Goal: Complete application form: Complete application form

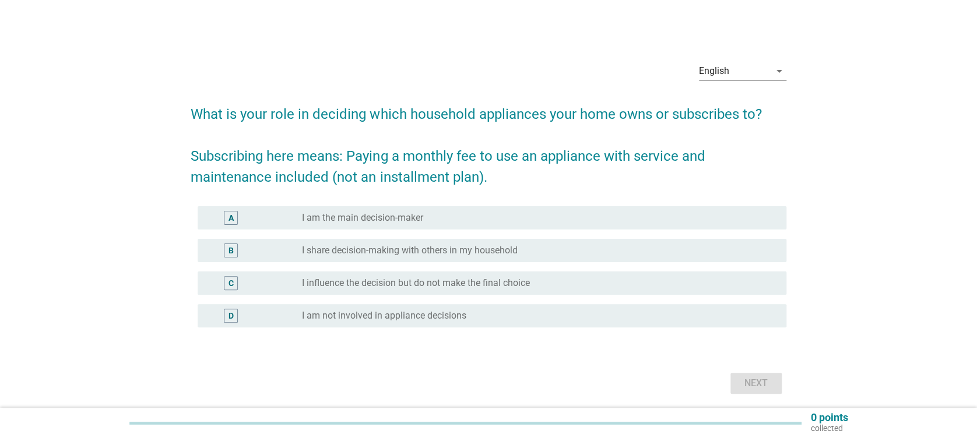
click at [421, 218] on label "I am the main decision-maker" at bounding box center [362, 218] width 121 height 12
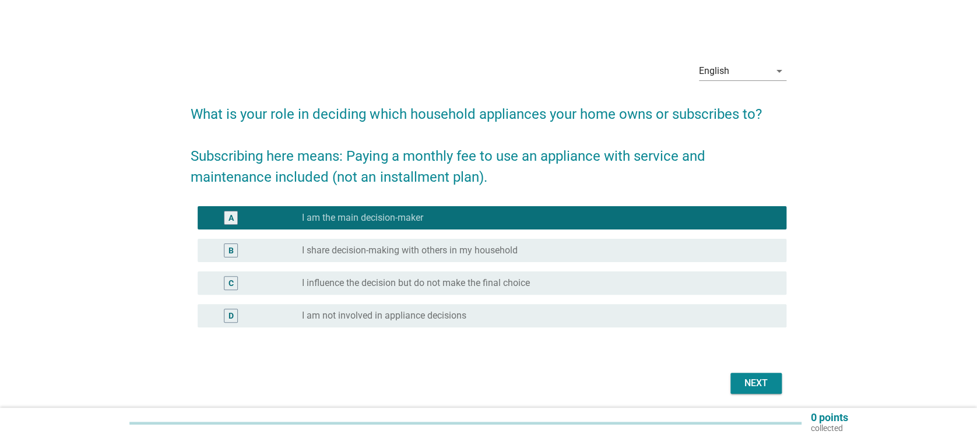
click at [760, 389] on div "Next" at bounding box center [756, 384] width 33 height 14
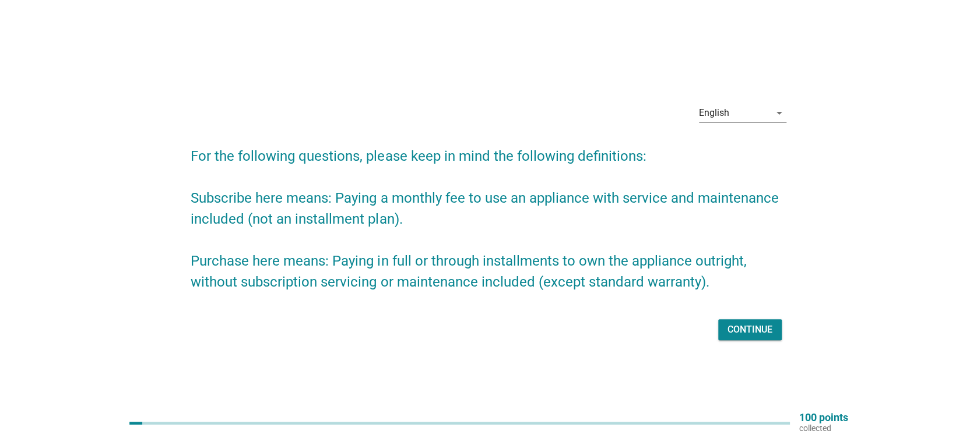
click at [745, 330] on div "Continue" at bounding box center [750, 330] width 45 height 14
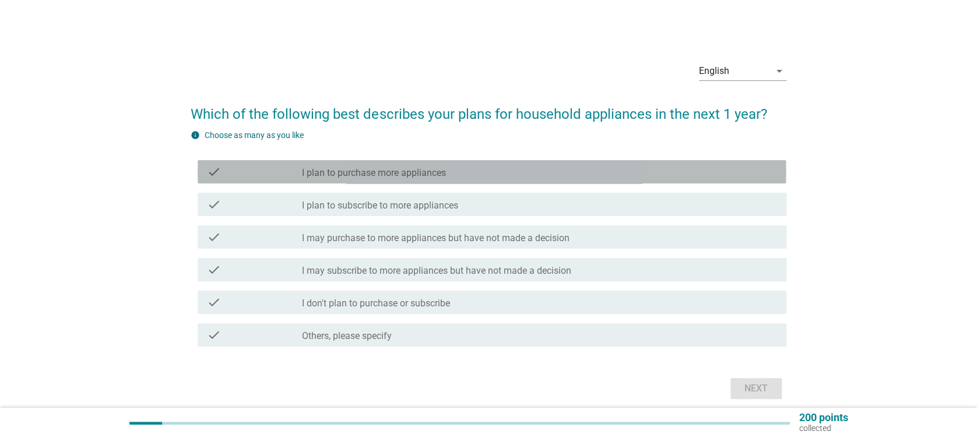
click at [383, 173] on label "I plan to purchase more appliances" at bounding box center [374, 173] width 144 height 12
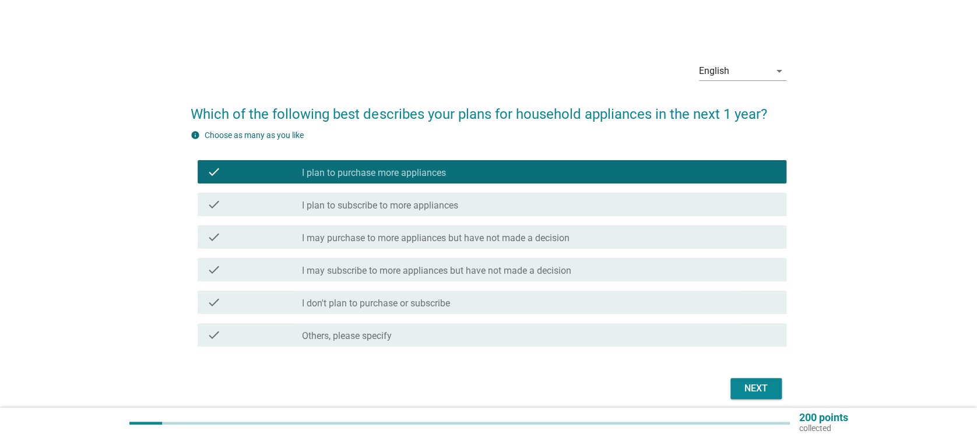
click at [415, 212] on div "check check_box_outline_blank I plan to subscribe to more appliances" at bounding box center [492, 204] width 588 height 23
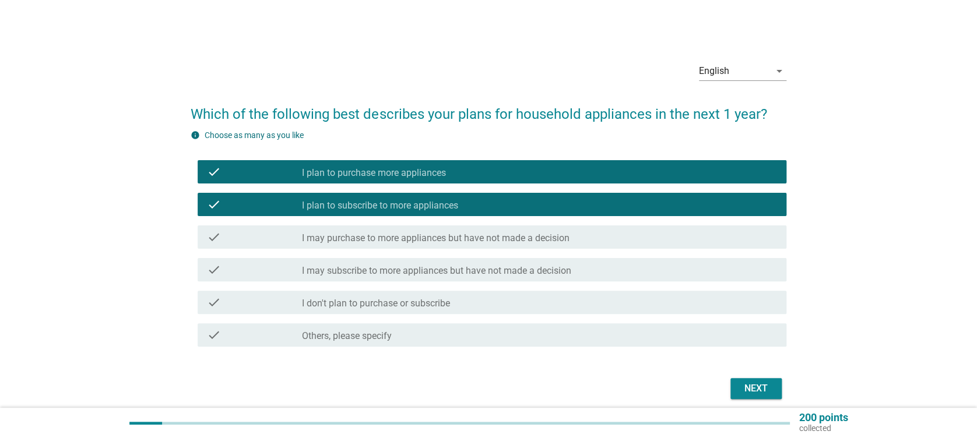
click at [450, 238] on label "I may purchase to more appliances but have not made a decision" at bounding box center [436, 239] width 268 height 12
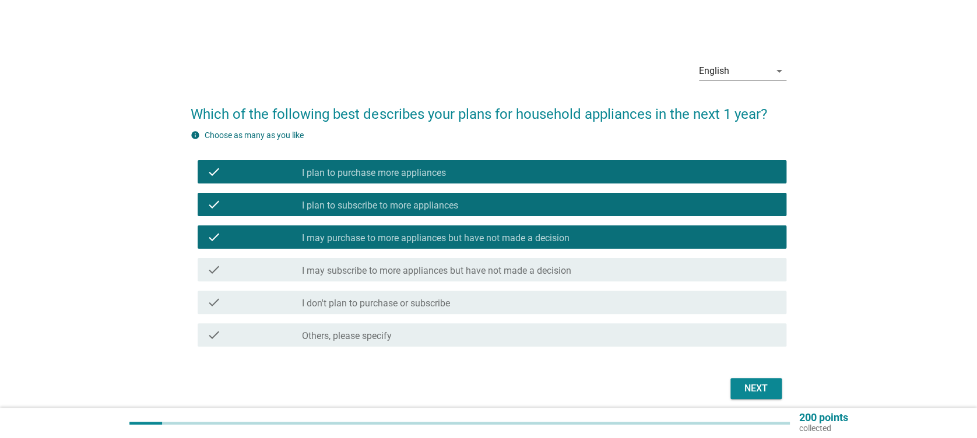
click at [450, 238] on label "I may purchase to more appliances but have not made a decision" at bounding box center [436, 239] width 268 height 12
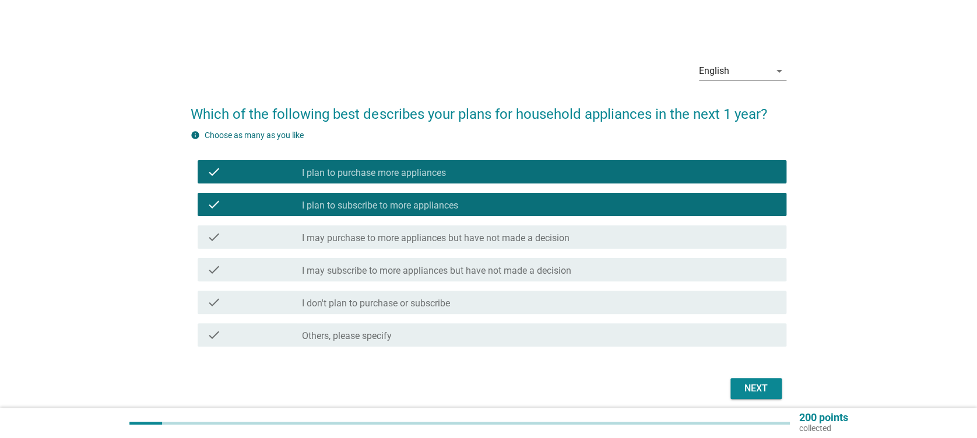
click at [760, 382] on div "Next" at bounding box center [756, 389] width 33 height 14
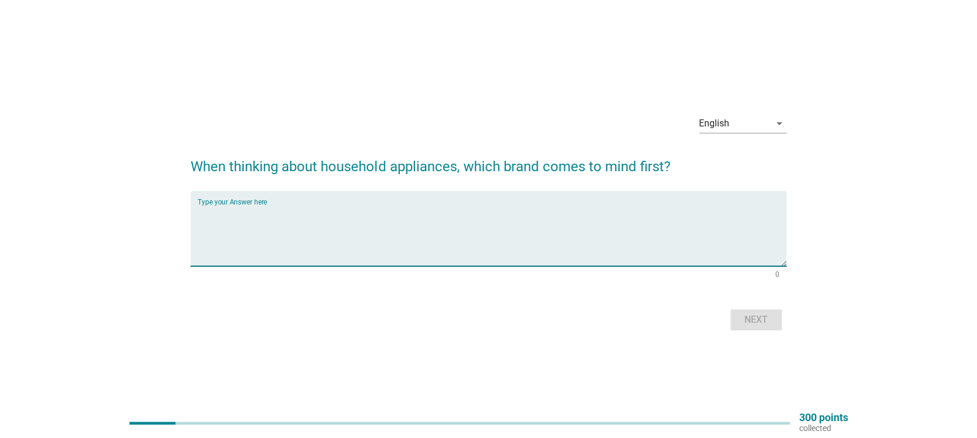
click at [467, 256] on textarea "Type your Answer here" at bounding box center [492, 235] width 588 height 61
type textarea "COWAY"
click at [763, 313] on div "Next" at bounding box center [756, 320] width 33 height 14
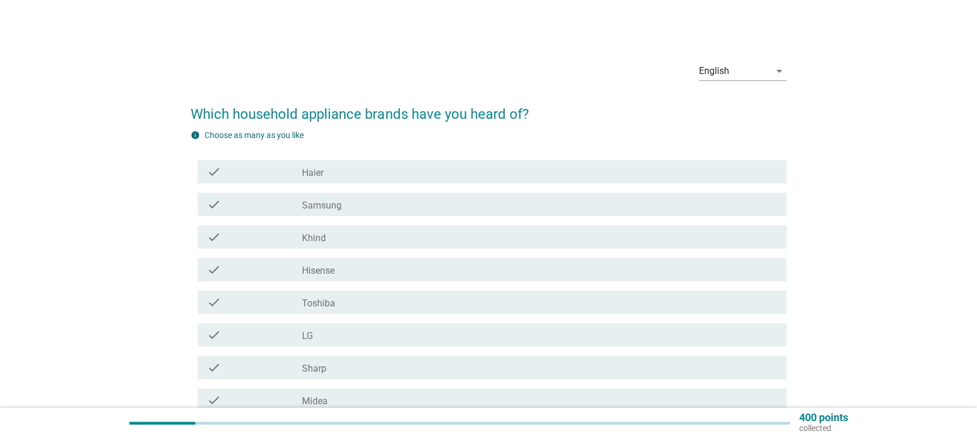
click at [299, 171] on div "check" at bounding box center [254, 172] width 95 height 14
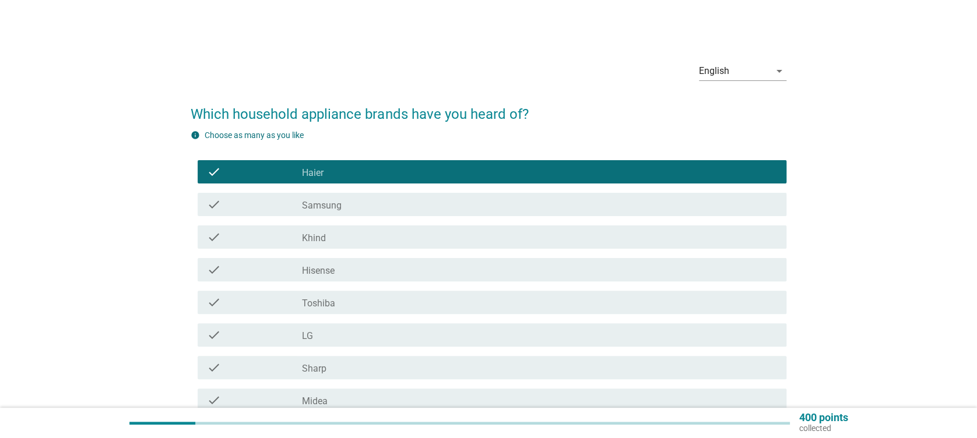
click at [313, 210] on label "Samsung" at bounding box center [322, 206] width 40 height 12
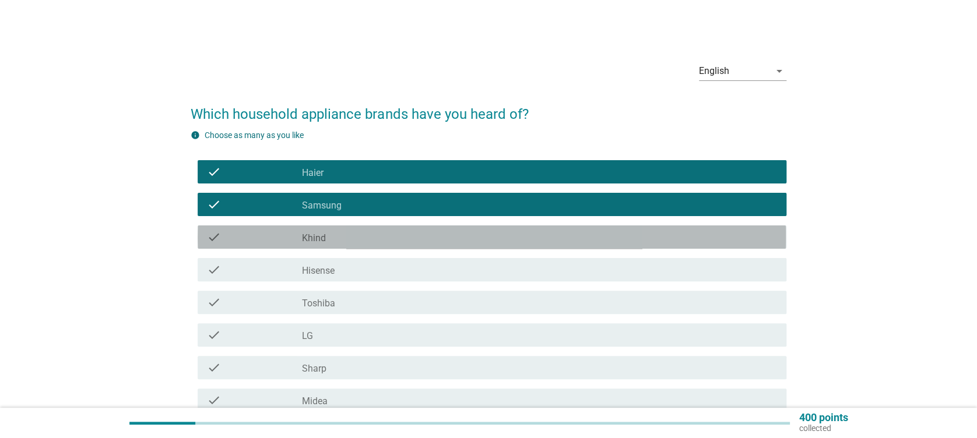
click at [318, 230] on div "check_box_outline_blank Khind" at bounding box center [539, 237] width 475 height 14
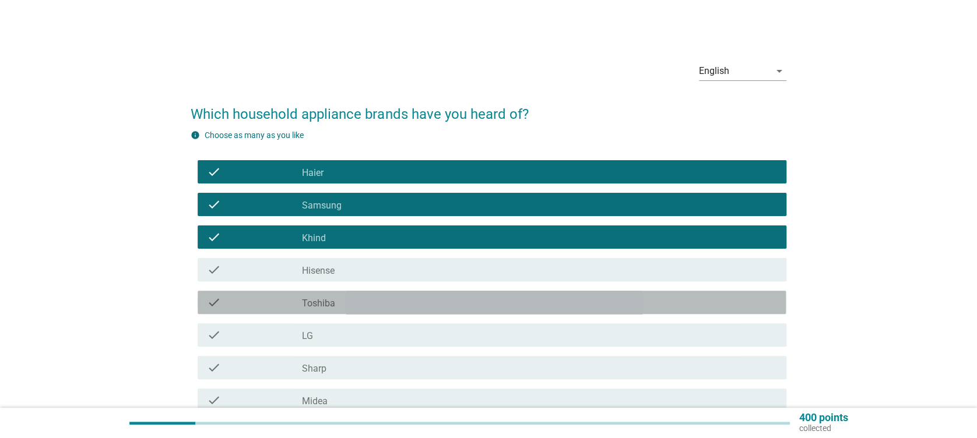
click at [322, 298] on label "Toshiba" at bounding box center [318, 304] width 33 height 12
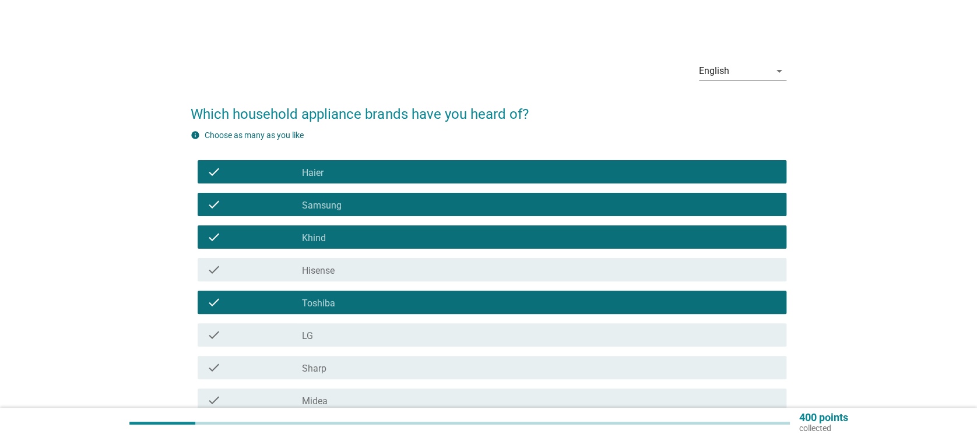
click at [328, 327] on div "check check_box_outline_blank LG" at bounding box center [492, 335] width 588 height 23
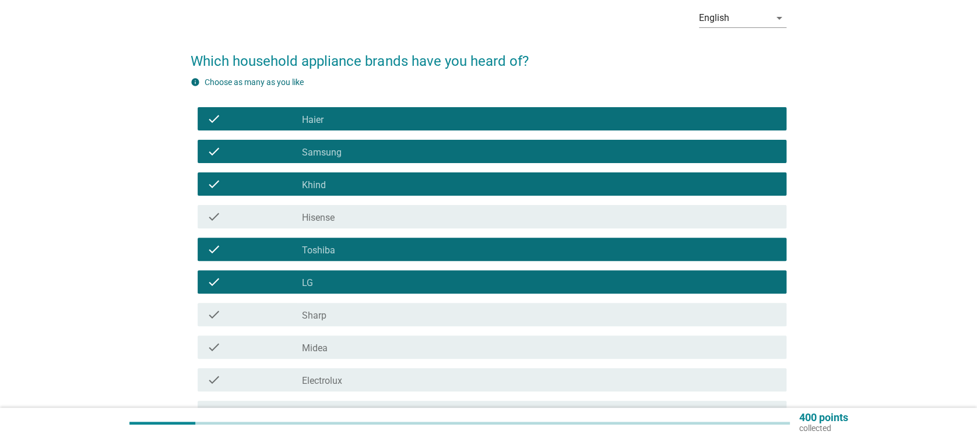
scroll to position [78, 0]
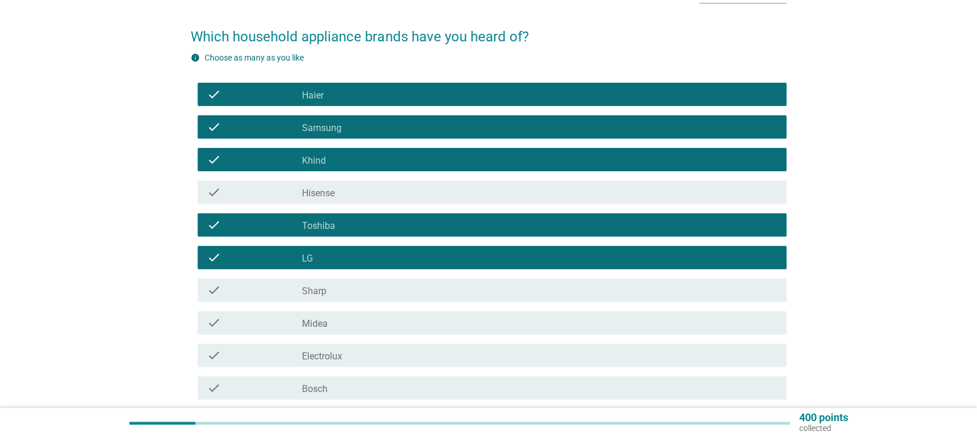
click at [370, 280] on div "check check_box_outline_blank Sharp" at bounding box center [492, 290] width 588 height 23
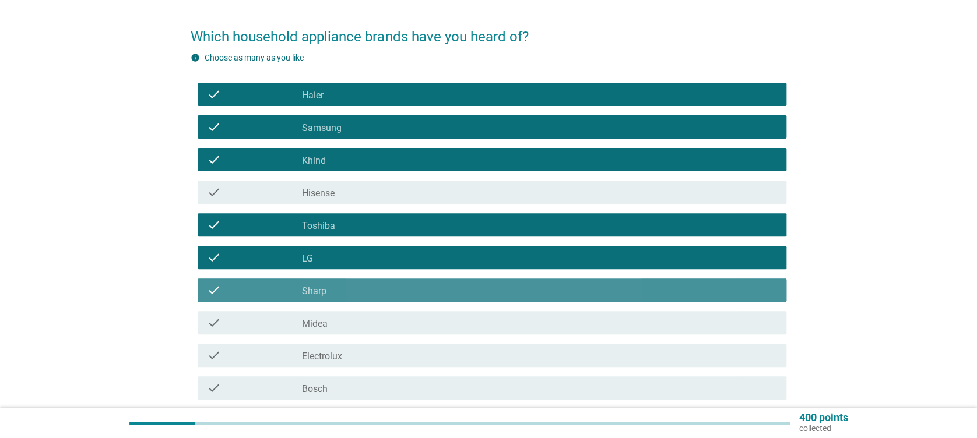
click at [380, 317] on div "check_box_outline_blank Midea" at bounding box center [539, 323] width 475 height 14
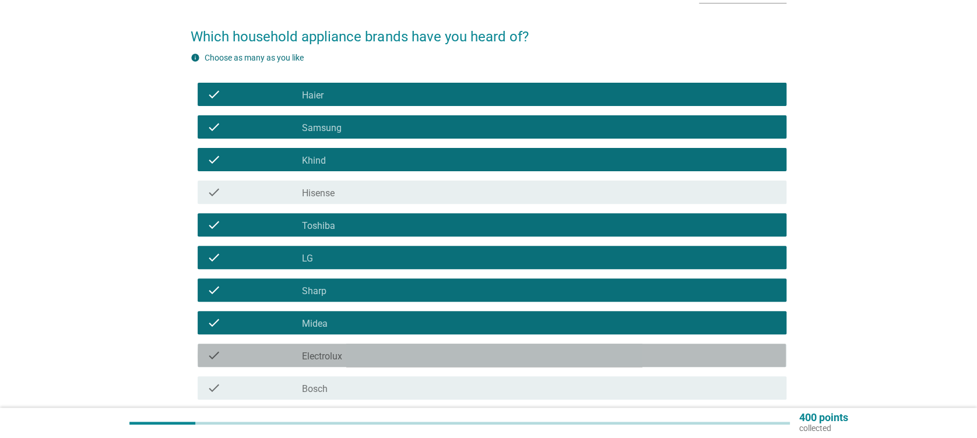
click at [382, 363] on div "check check_box_outline_blank Electrolux" at bounding box center [492, 355] width 588 height 23
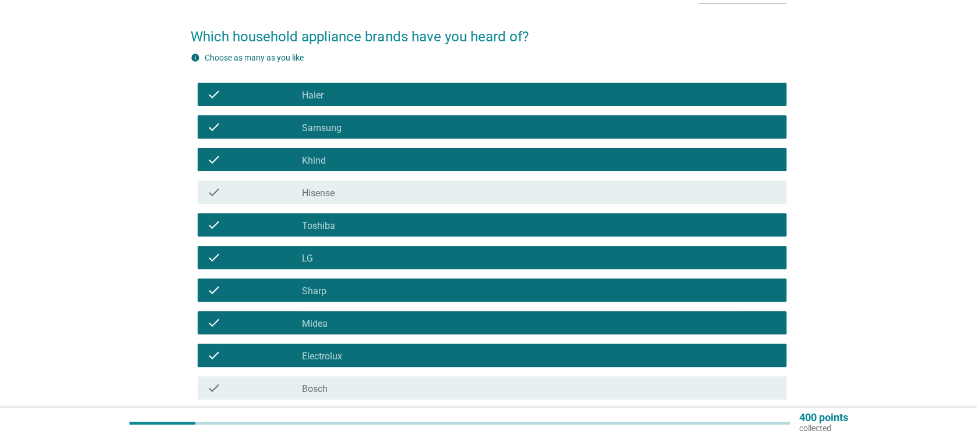
click at [382, 378] on div "check check_box_outline_blank Bosch" at bounding box center [488, 388] width 595 height 33
click at [382, 388] on div "check_box_outline_blank Bosch" at bounding box center [539, 388] width 475 height 14
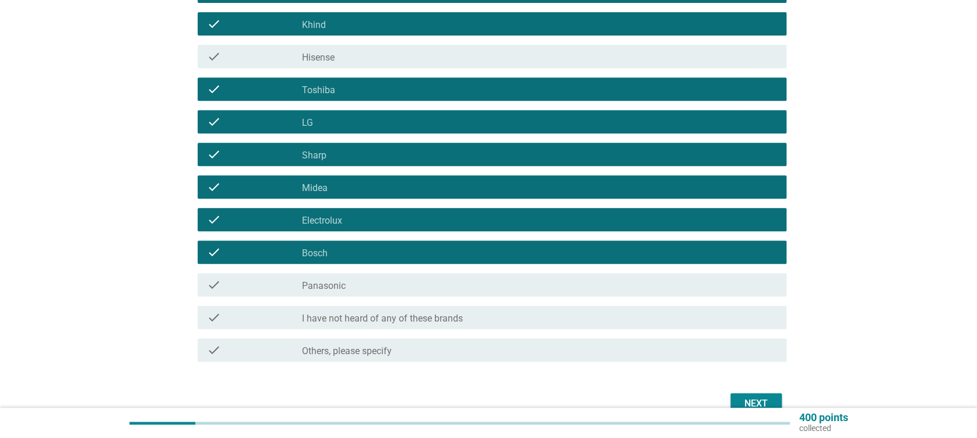
scroll to position [275, 0]
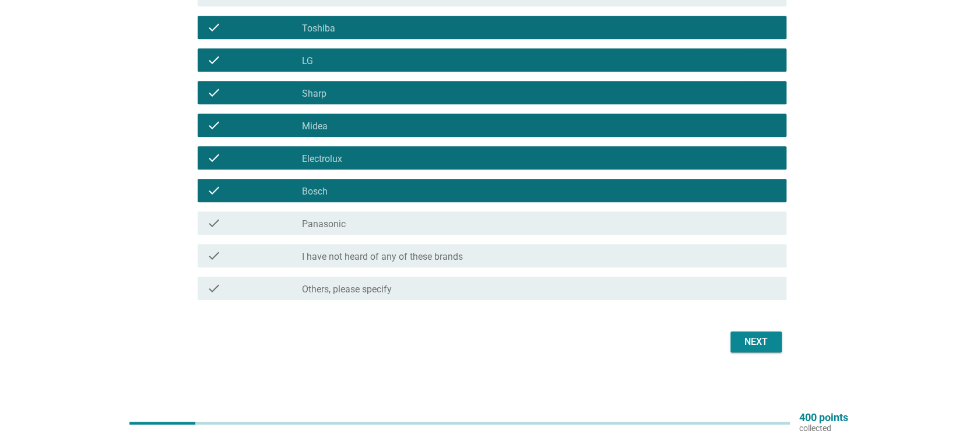
click at [373, 224] on div "check_box_outline_blank Panasonic" at bounding box center [539, 223] width 475 height 14
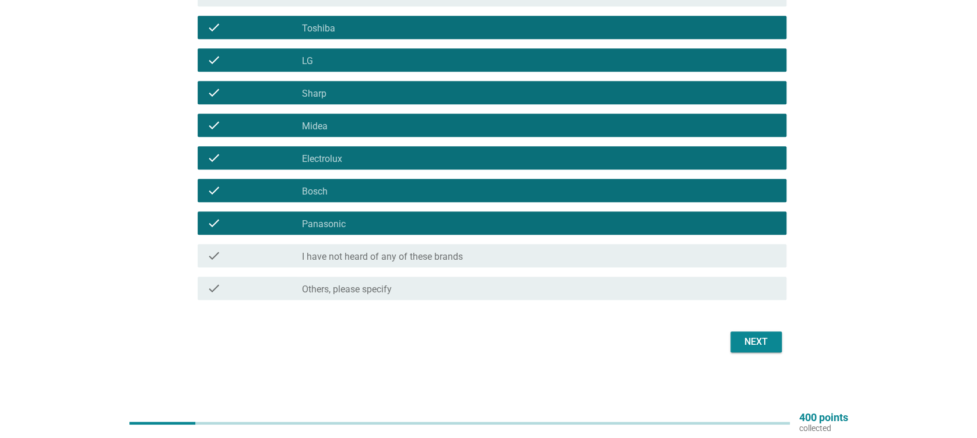
click at [753, 342] on div "Next" at bounding box center [756, 342] width 33 height 14
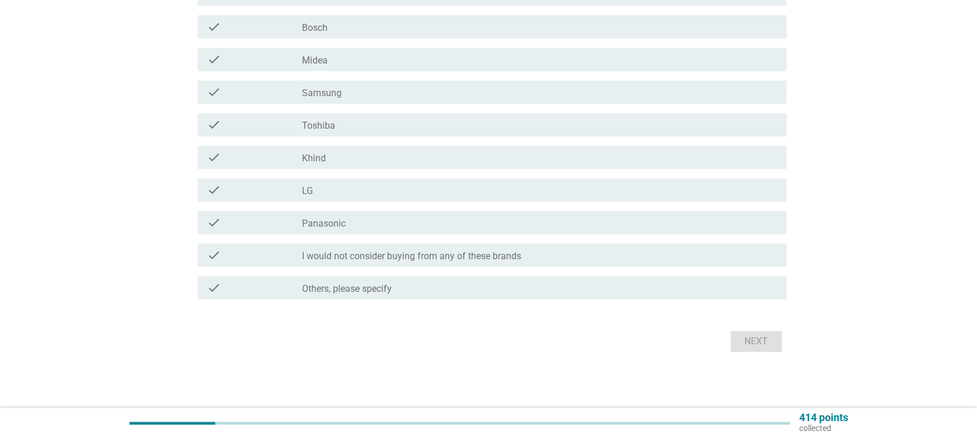
scroll to position [0, 0]
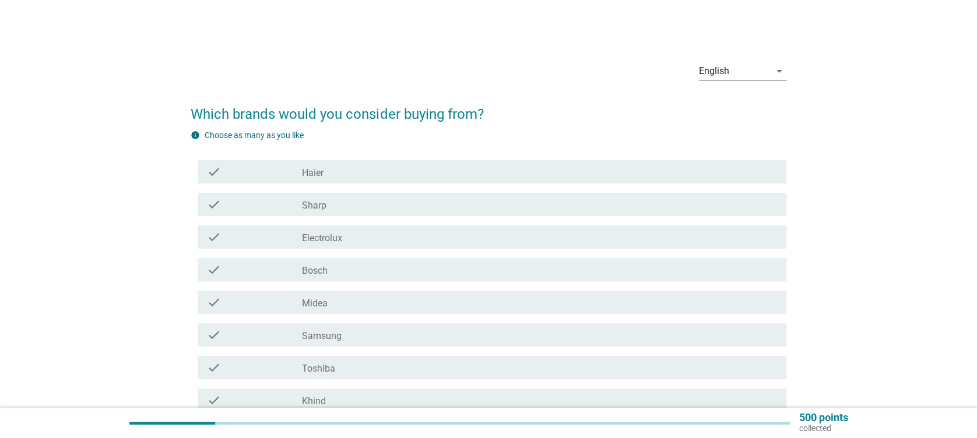
click at [346, 206] on div "check_box_outline_blank Sharp" at bounding box center [539, 205] width 475 height 14
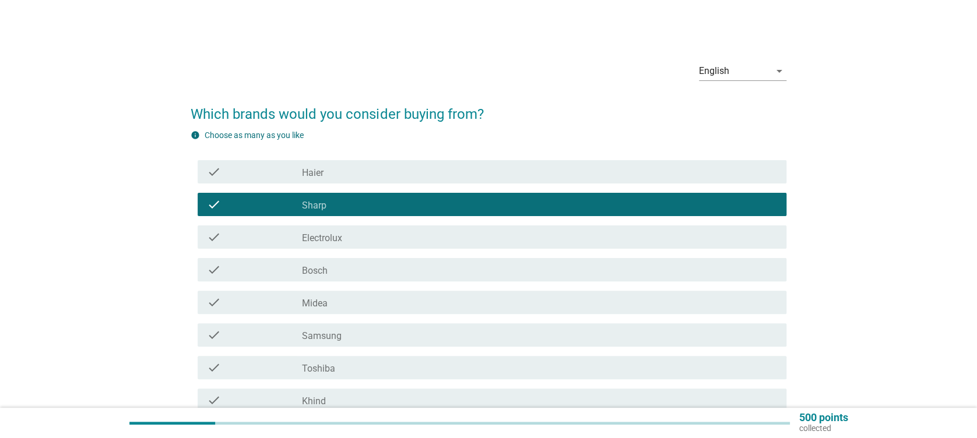
click at [346, 206] on div "check_box_outline_blank Sharp" at bounding box center [539, 205] width 475 height 14
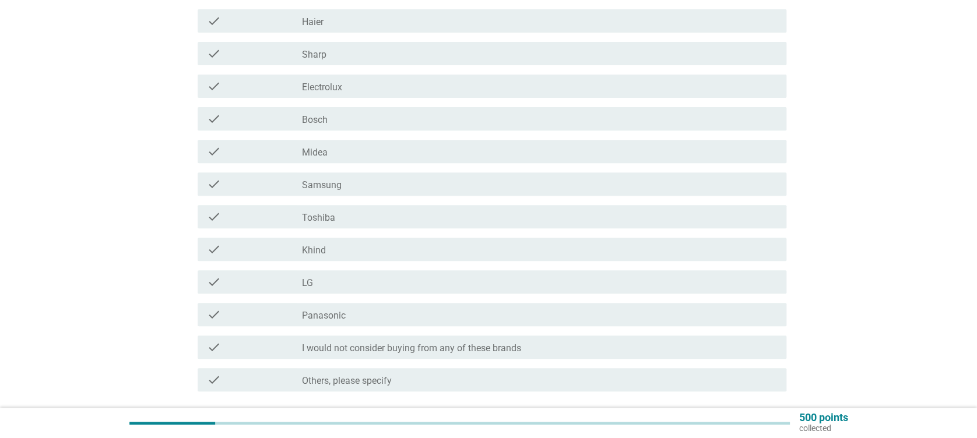
scroll to position [155, 0]
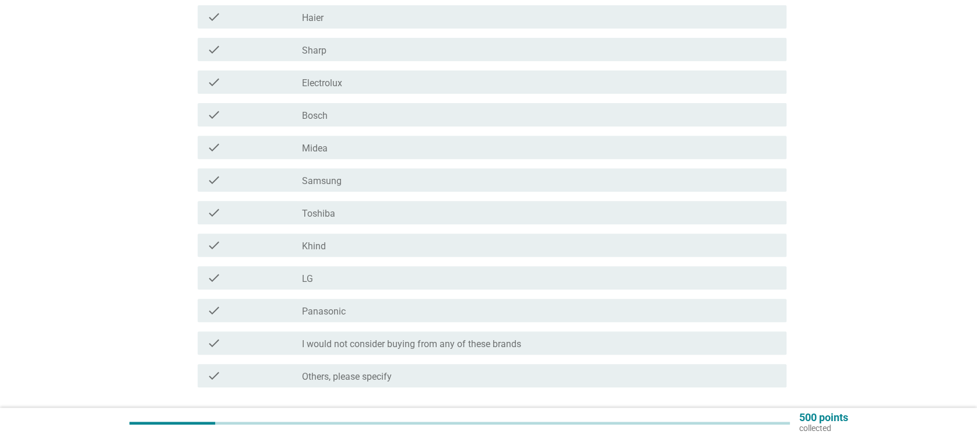
click at [382, 209] on div "check_box_outline_blank Toshiba" at bounding box center [539, 213] width 475 height 14
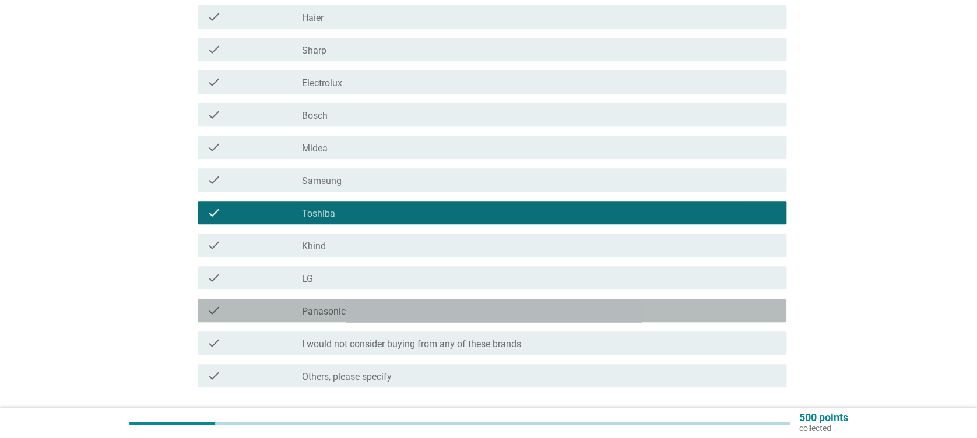
click at [356, 308] on div "check_box_outline_blank Panasonic" at bounding box center [539, 311] width 475 height 14
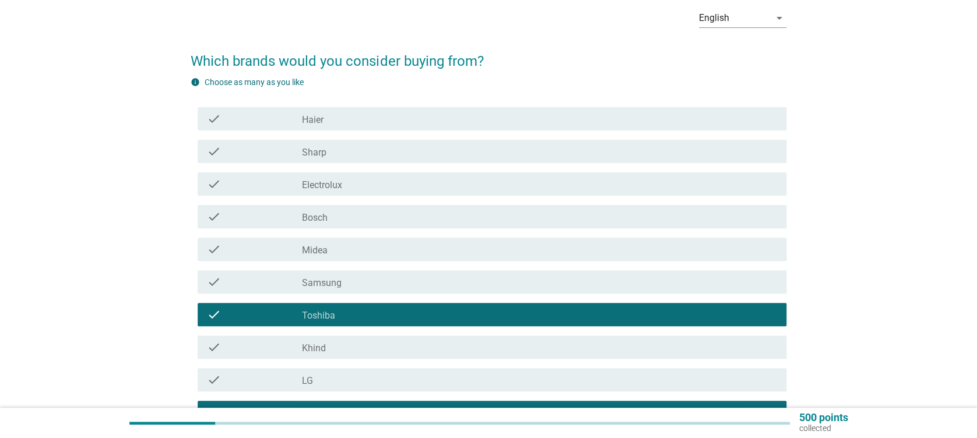
scroll to position [78, 0]
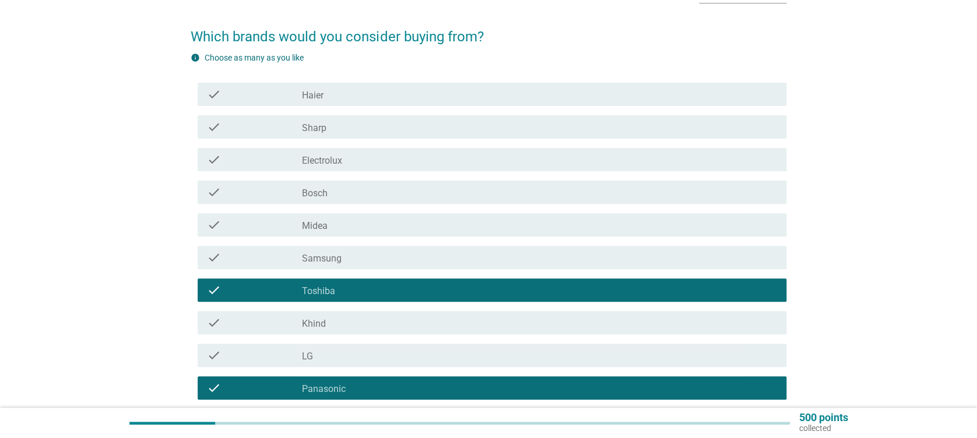
click at [370, 303] on div "check check_box_outline_blank Toshiba" at bounding box center [488, 290] width 595 height 33
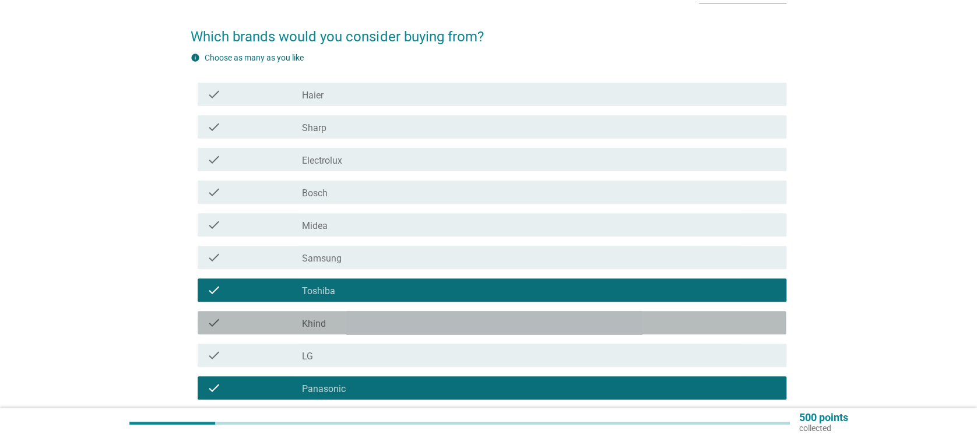
click at [365, 318] on div "check_box_outline_blank Khind" at bounding box center [539, 323] width 475 height 14
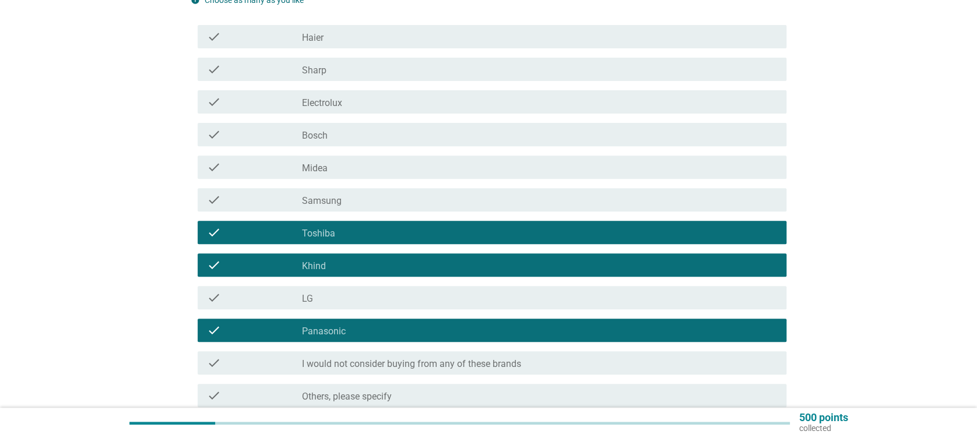
scroll to position [233, 0]
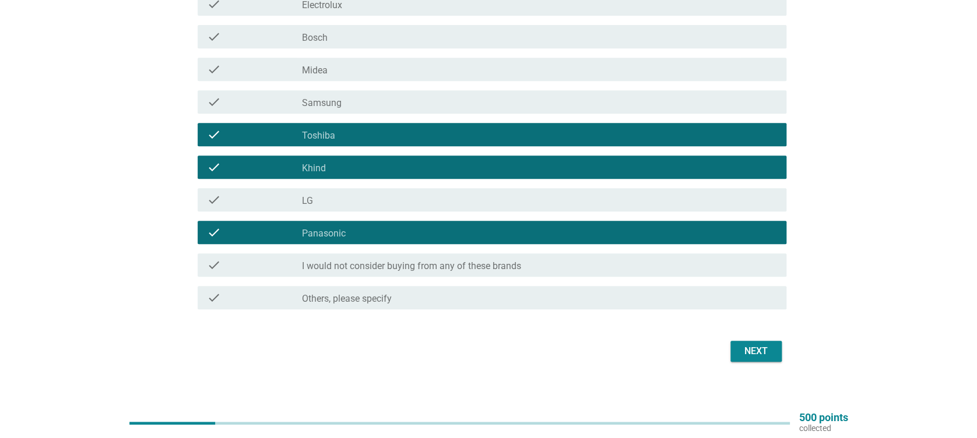
click at [757, 364] on div "Next" at bounding box center [488, 352] width 595 height 28
click at [767, 353] on div "Next" at bounding box center [756, 352] width 33 height 14
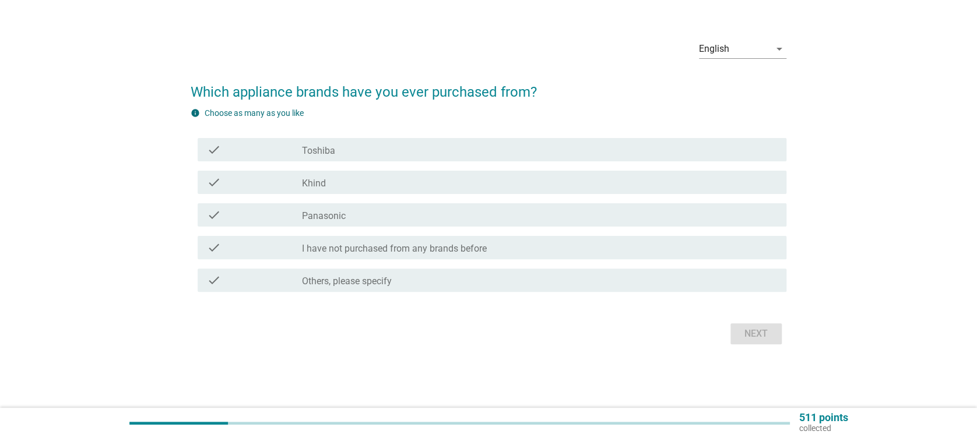
scroll to position [0, 0]
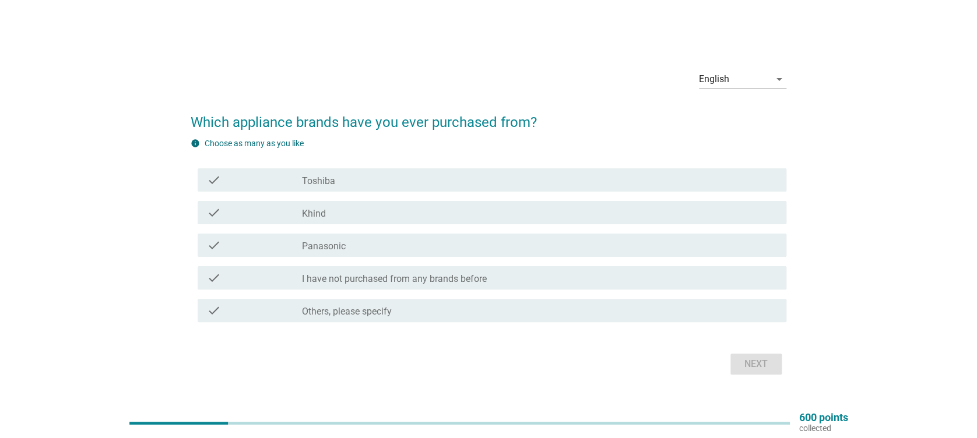
click at [368, 252] on div "check_box Panasonic" at bounding box center [539, 245] width 475 height 14
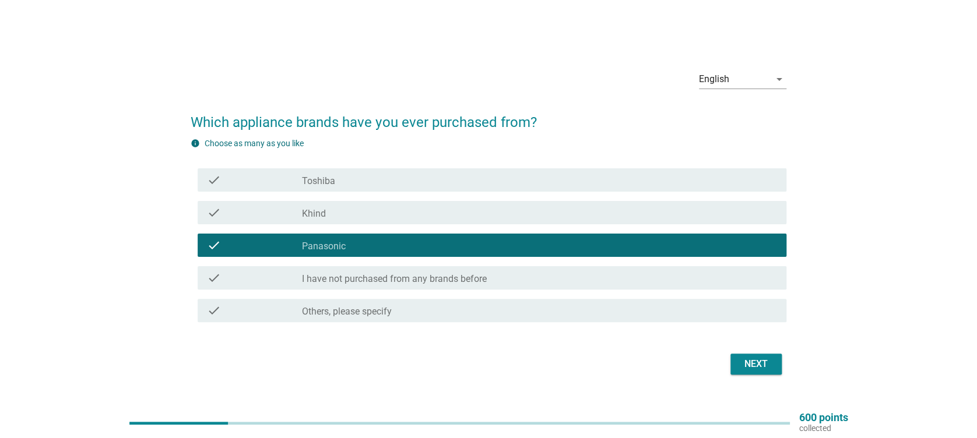
click at [379, 210] on div "check_box Khind" at bounding box center [539, 213] width 475 height 14
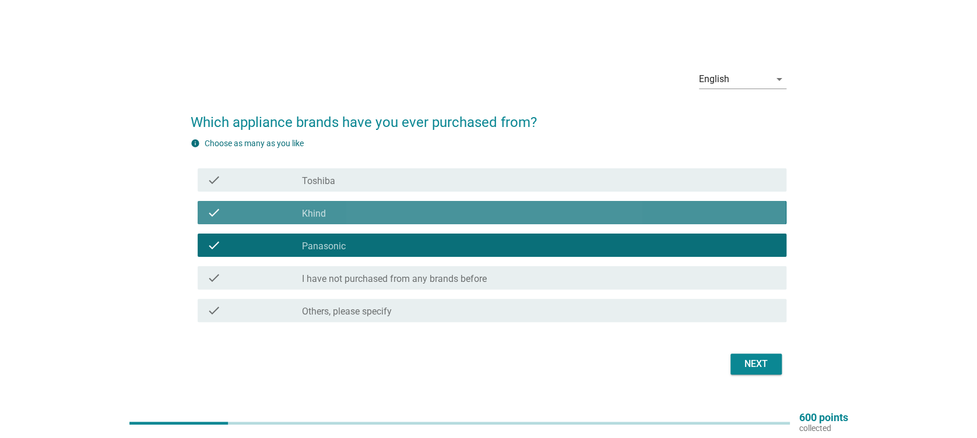
click at [378, 181] on div "check_box Toshiba" at bounding box center [539, 180] width 475 height 14
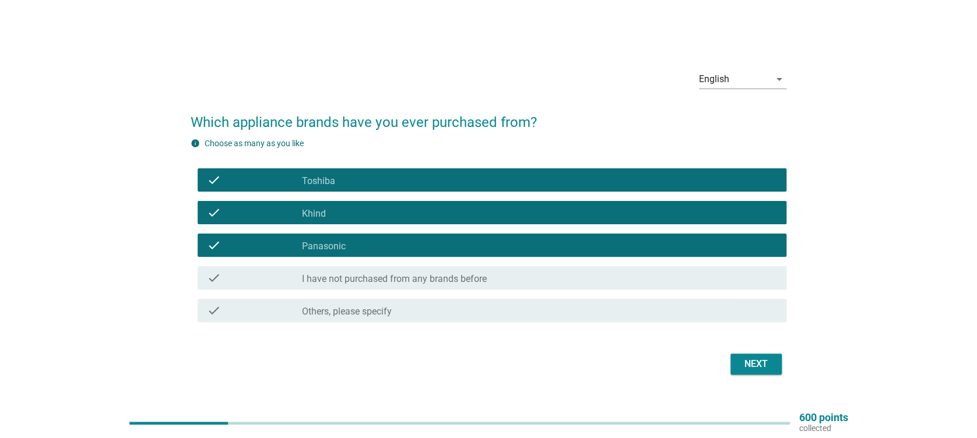
click at [754, 356] on button "Next" at bounding box center [756, 364] width 51 height 21
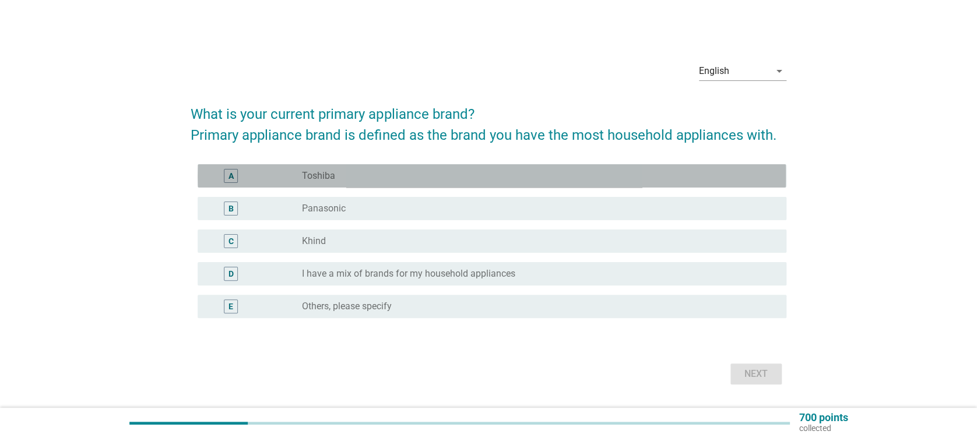
click at [366, 177] on div "radio_button_unchecked Toshiba" at bounding box center [534, 176] width 465 height 12
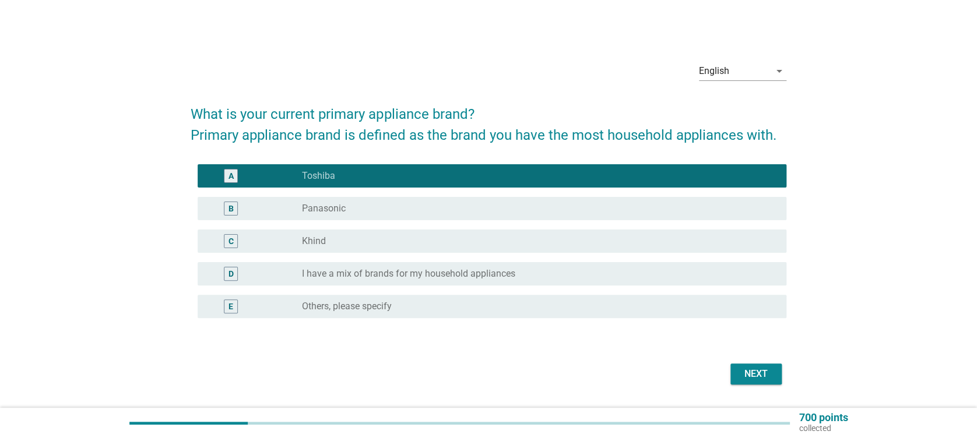
click at [368, 202] on div "radio_button_unchecked Panasonic" at bounding box center [539, 209] width 475 height 14
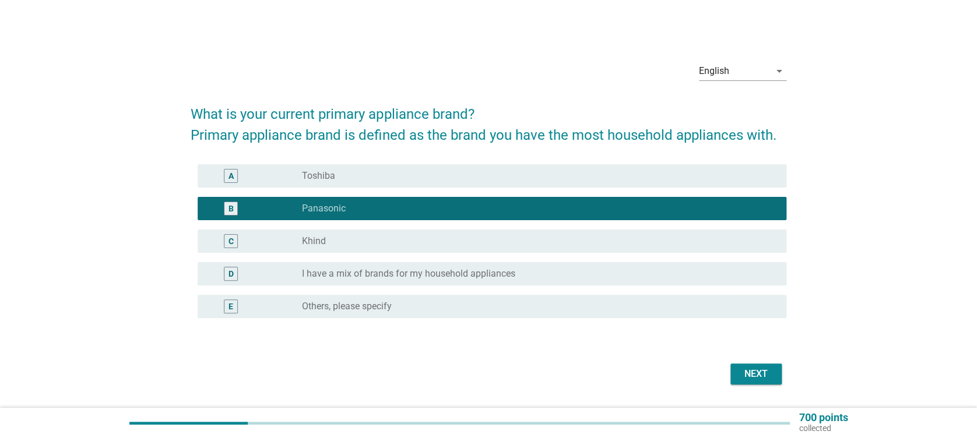
click at [377, 232] on div "C radio_button_unchecked Khind" at bounding box center [492, 241] width 588 height 23
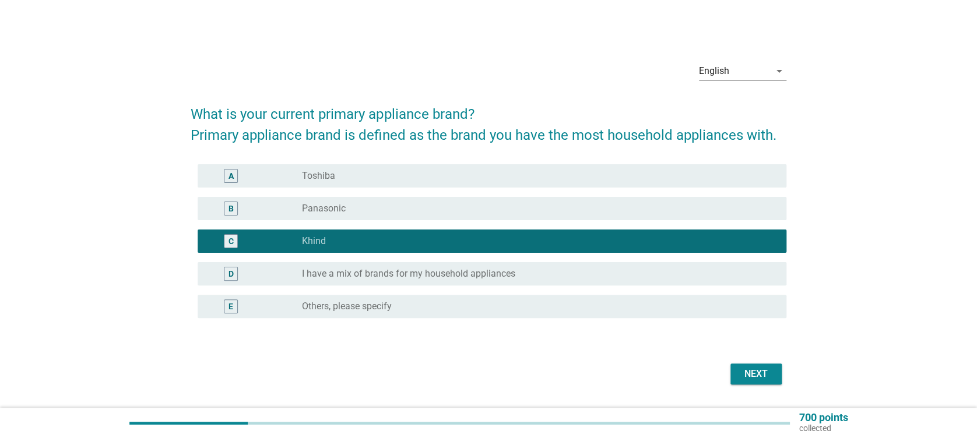
click at [393, 206] on div "radio_button_unchecked Panasonic" at bounding box center [534, 209] width 465 height 12
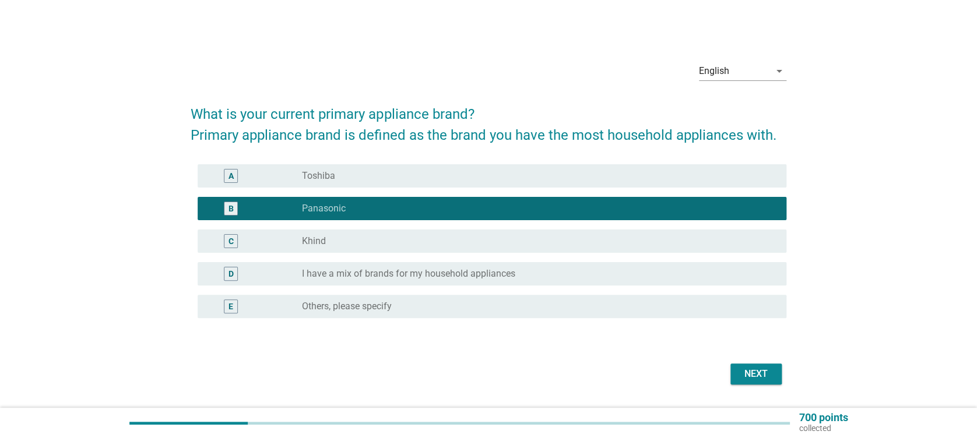
click at [766, 370] on div "Next" at bounding box center [756, 374] width 33 height 14
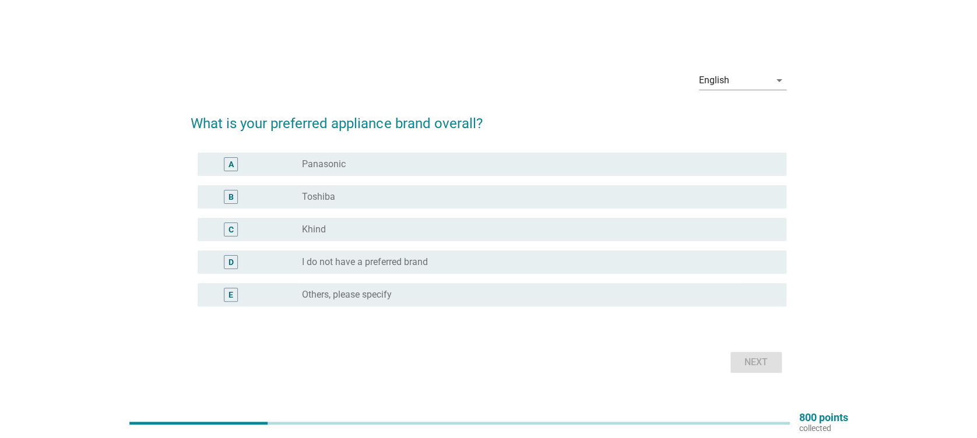
click at [417, 201] on div "radio_button_unchecked Toshiba" at bounding box center [534, 197] width 465 height 12
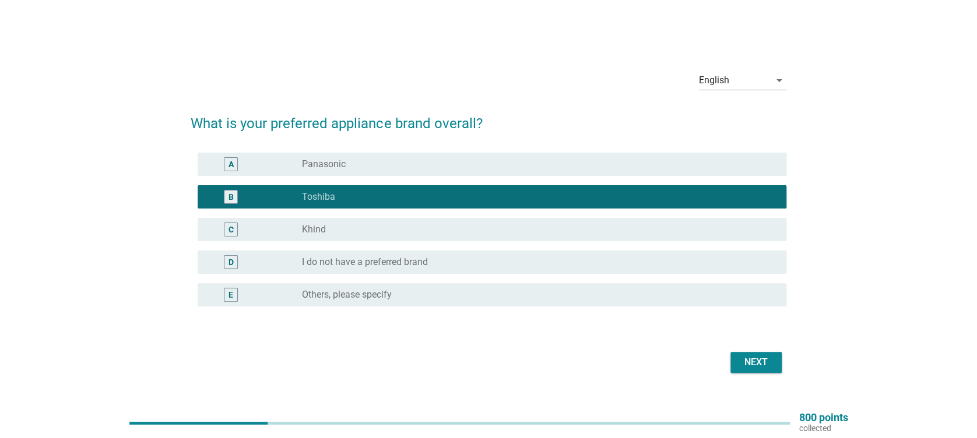
click at [436, 167] on div "radio_button_unchecked Panasonic" at bounding box center [534, 165] width 465 height 12
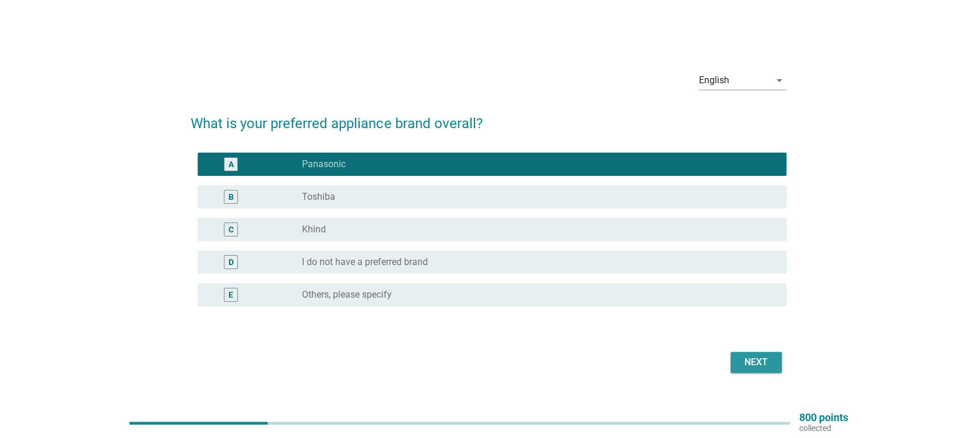
click at [740, 361] on div "Next" at bounding box center [756, 363] width 33 height 14
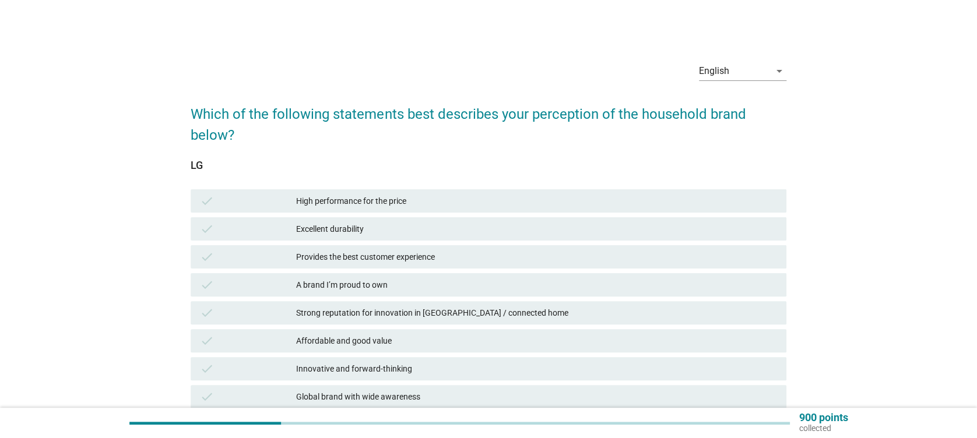
scroll to position [78, 0]
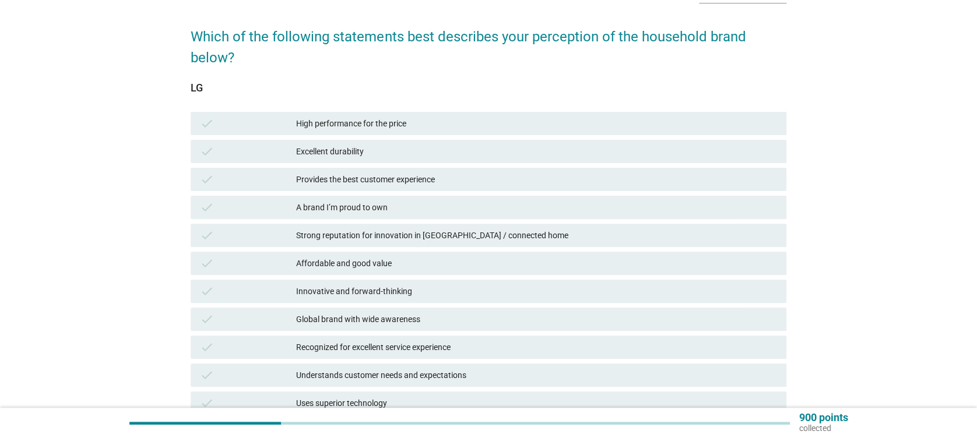
click at [352, 107] on div "LG check High performance for the price check Excellent durability check Provid…" at bounding box center [488, 323] width 595 height 482
click at [353, 130] on div "High performance for the price" at bounding box center [536, 124] width 480 height 14
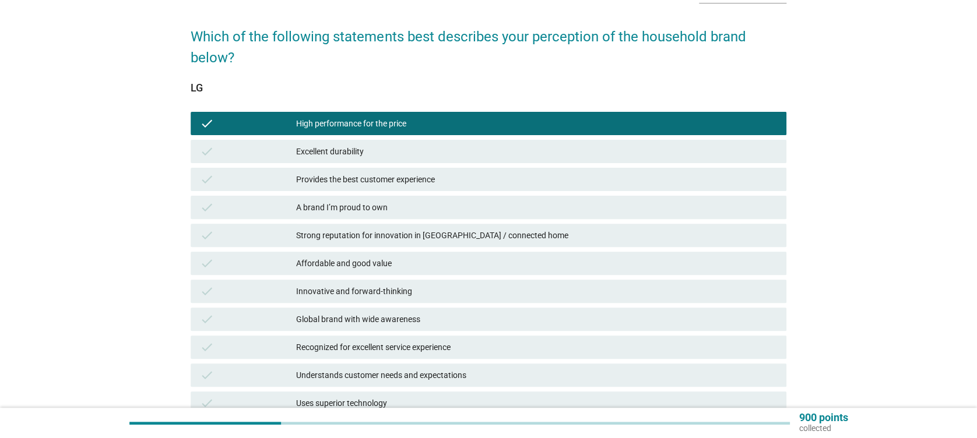
click at [353, 155] on div "Excellent durability" at bounding box center [536, 152] width 480 height 14
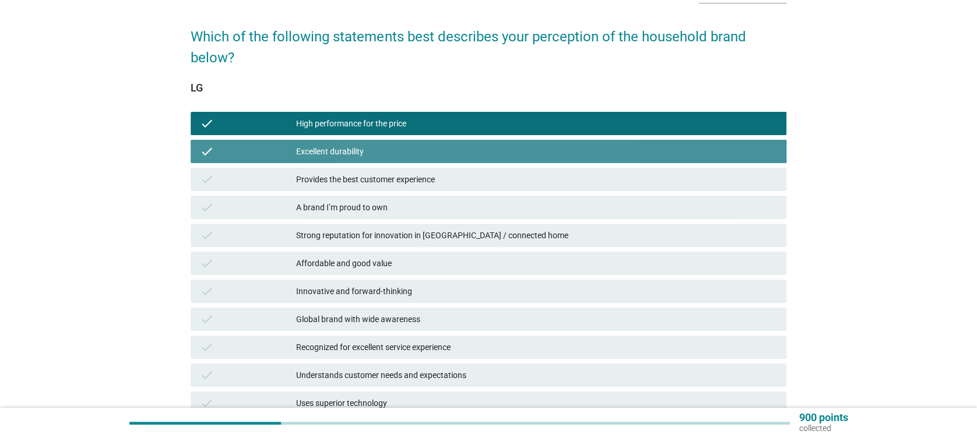
click at [360, 171] on div "check Provides the best customer experience" at bounding box center [488, 179] width 595 height 23
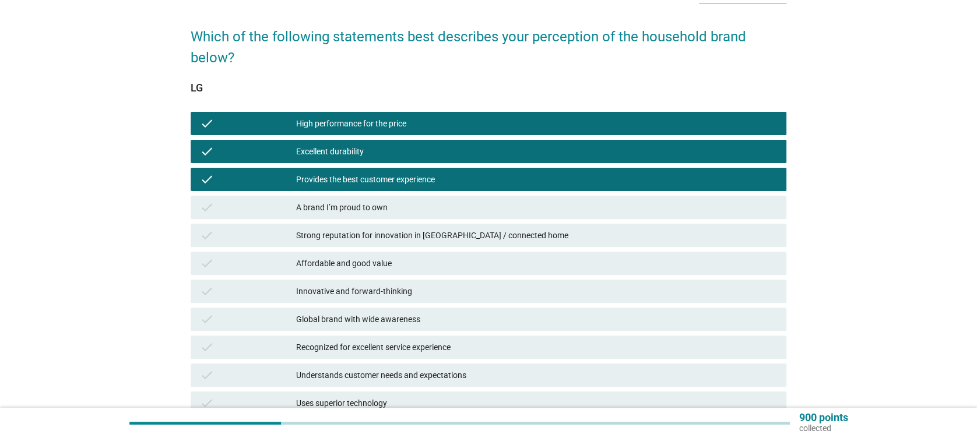
click at [364, 203] on div "A brand I’m proud to own" at bounding box center [536, 208] width 480 height 14
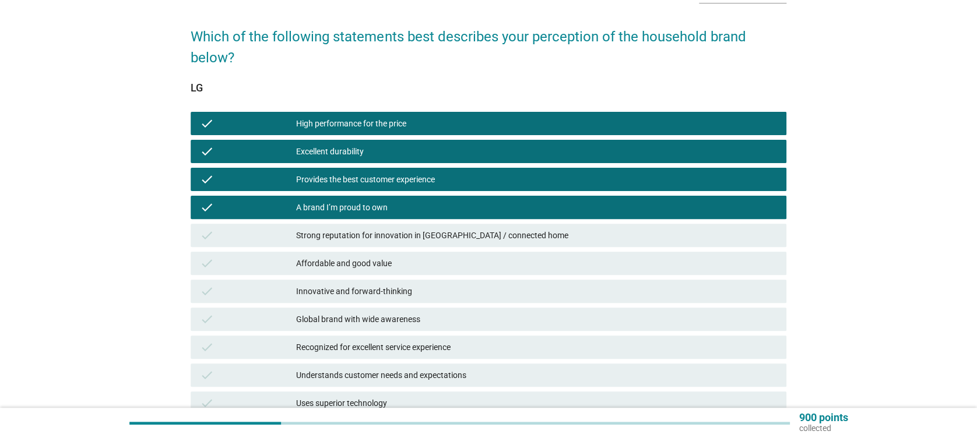
click at [369, 219] on div "check A brand I’m proud to own" at bounding box center [488, 208] width 600 height 28
click at [382, 240] on div "Strong reputation for innovation in [GEOGRAPHIC_DATA] / connected home" at bounding box center [536, 236] width 480 height 14
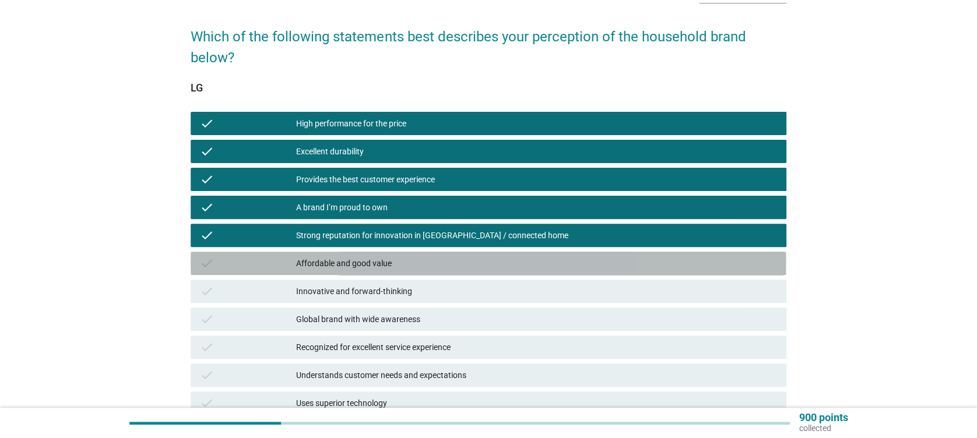
click at [391, 264] on div "Affordable and good value" at bounding box center [536, 264] width 480 height 14
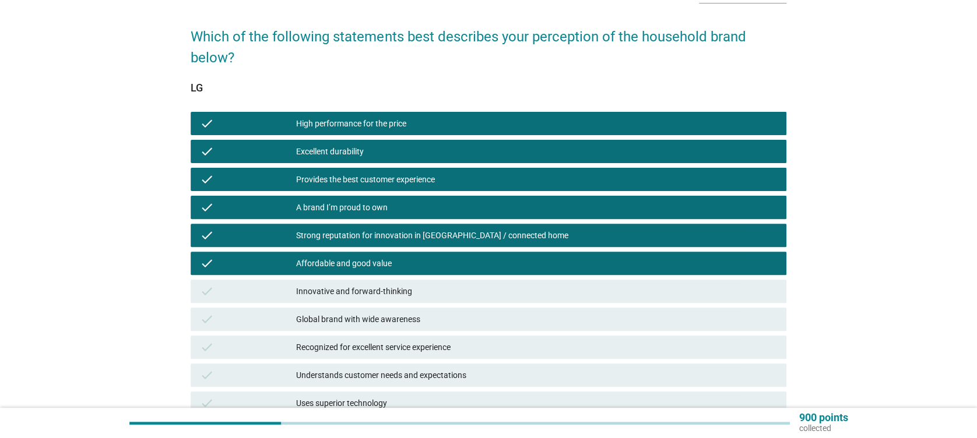
click at [401, 292] on div "Innovative and forward-thinking" at bounding box center [536, 292] width 480 height 14
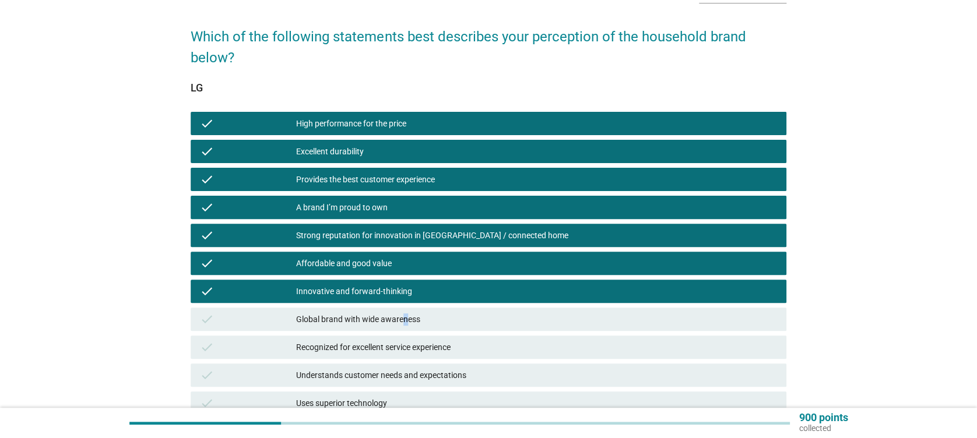
click at [405, 314] on div "Global brand with wide awareness" at bounding box center [536, 320] width 480 height 14
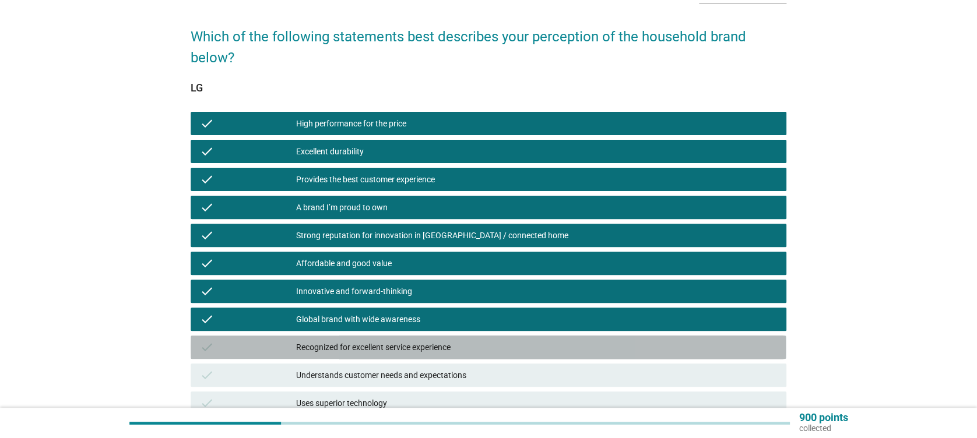
drag, startPoint x: 405, startPoint y: 314, endPoint x: 427, endPoint y: 349, distance: 41.6
click at [427, 349] on div "Recognized for excellent service experience" at bounding box center [536, 348] width 480 height 14
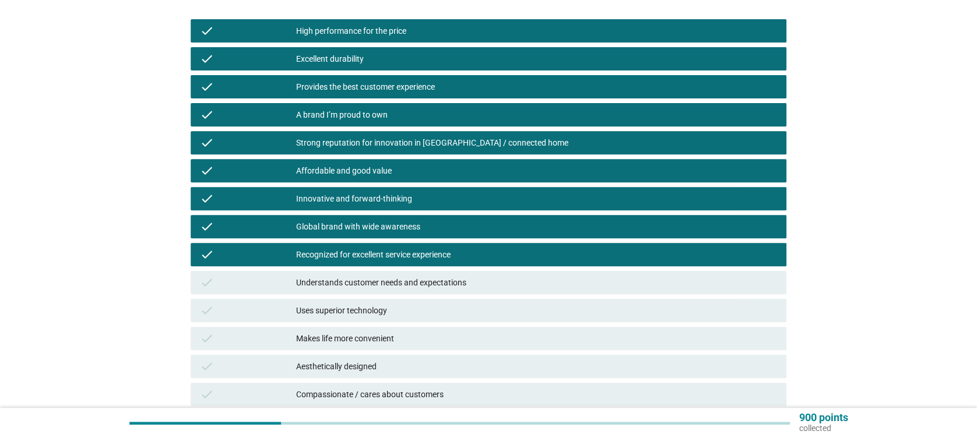
scroll to position [233, 0]
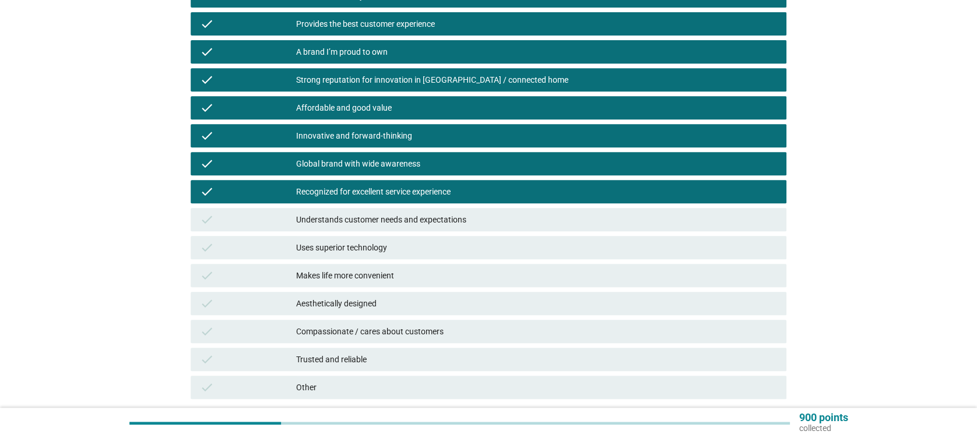
click at [409, 223] on div "Understands customer needs and expectations" at bounding box center [536, 220] width 480 height 14
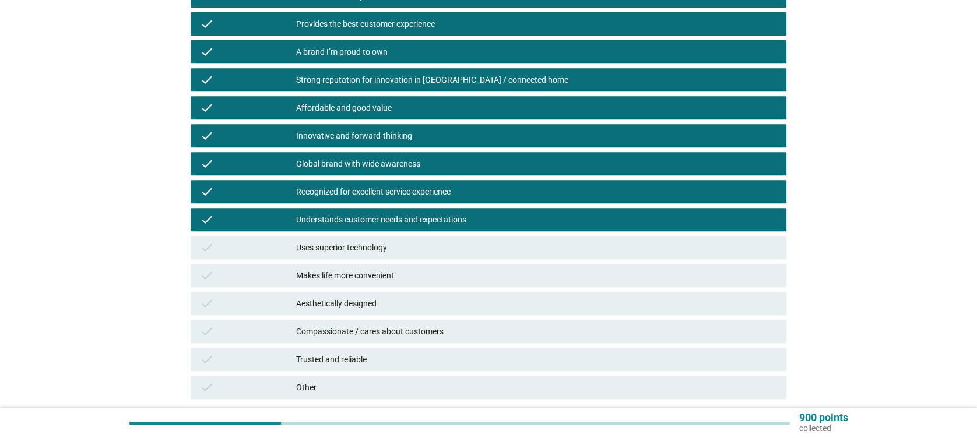
click at [414, 247] on div "Uses superior technology" at bounding box center [536, 248] width 480 height 14
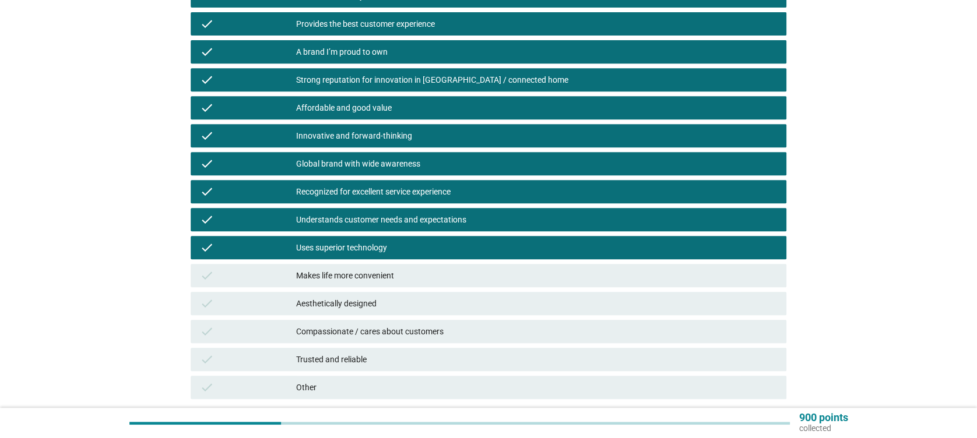
click at [415, 264] on div "check Makes life more convenient" at bounding box center [488, 275] width 595 height 23
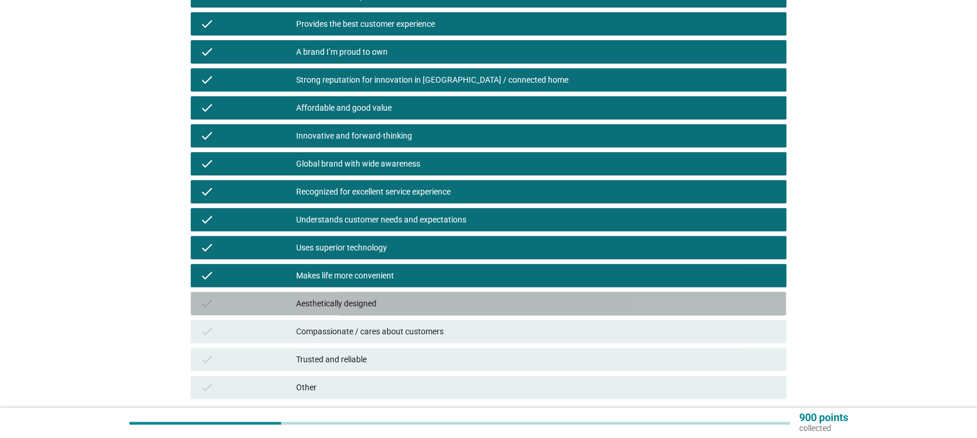
click at [419, 299] on div "Aesthetically designed" at bounding box center [536, 304] width 480 height 14
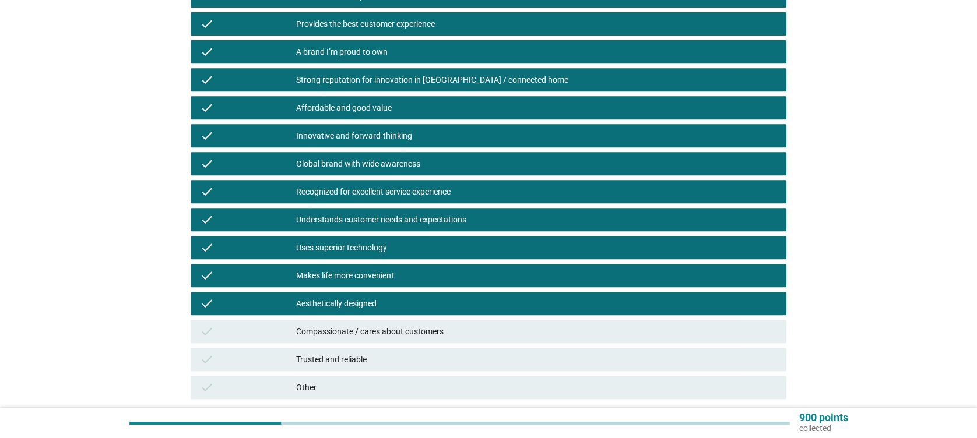
click at [436, 328] on div "Compassionate / cares about customers" at bounding box center [536, 332] width 480 height 14
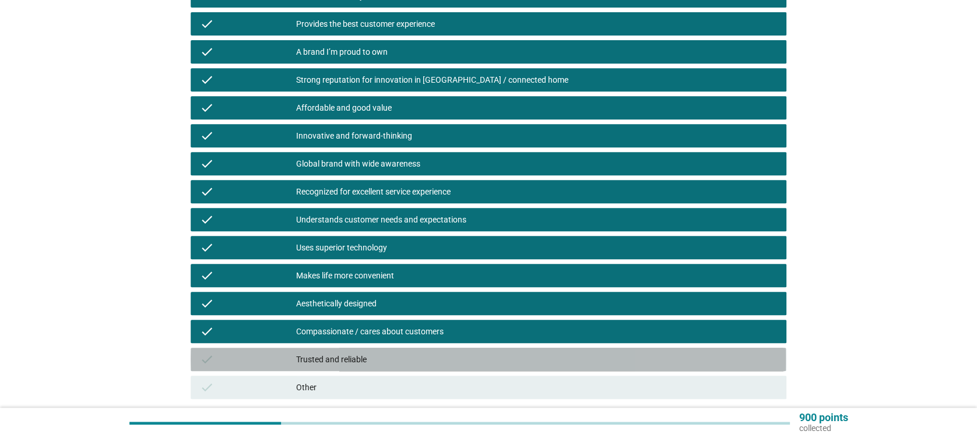
click at [454, 356] on div "Trusted and reliable" at bounding box center [536, 360] width 480 height 14
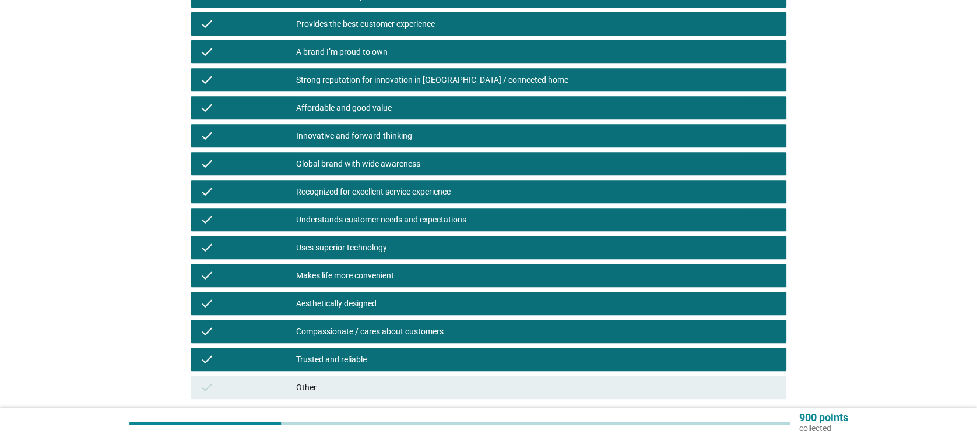
scroll to position [323, 0]
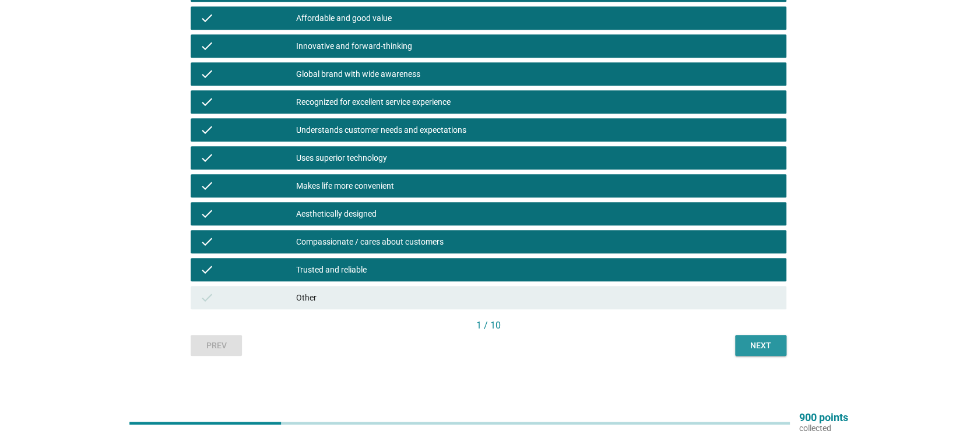
click at [760, 342] on div "Next" at bounding box center [761, 346] width 33 height 12
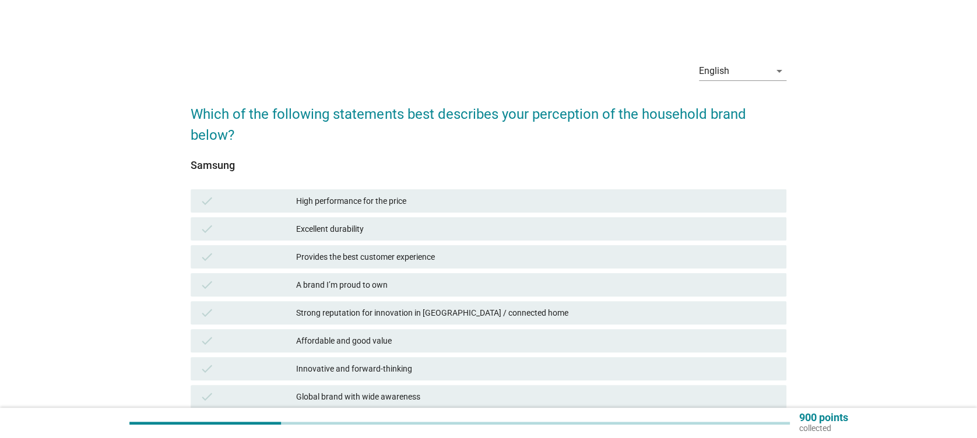
scroll to position [78, 0]
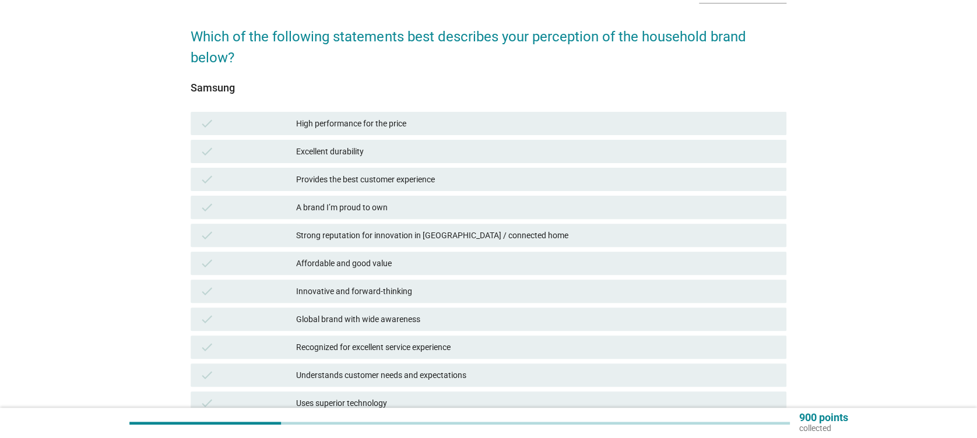
click at [380, 128] on div "High performance for the price" at bounding box center [536, 124] width 480 height 14
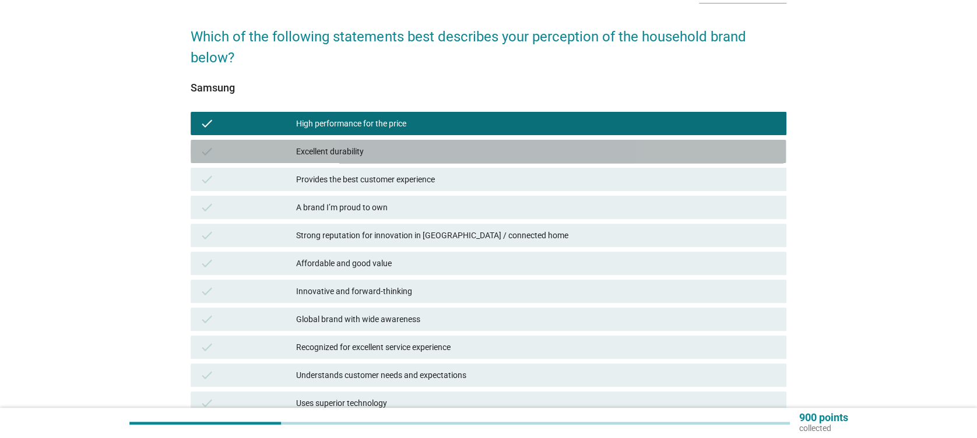
click at [384, 155] on div "Excellent durability" at bounding box center [536, 152] width 480 height 14
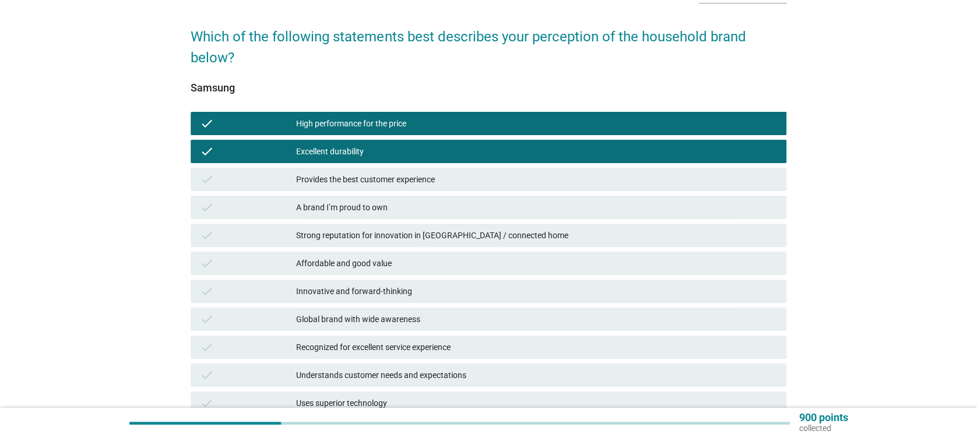
click at [385, 184] on div "Provides the best customer experience" at bounding box center [536, 180] width 480 height 14
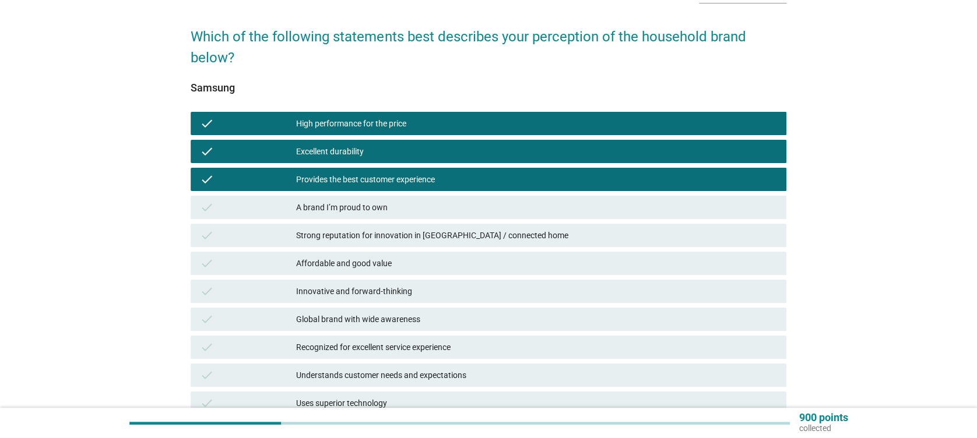
click at [387, 202] on div "A brand I’m proud to own" at bounding box center [536, 208] width 480 height 14
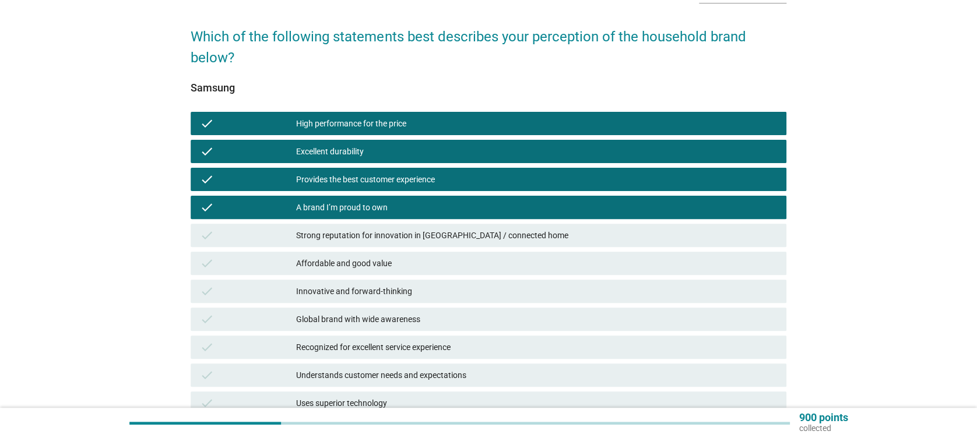
click at [387, 220] on div "check A brand I’m proud to own" at bounding box center [488, 208] width 600 height 28
click at [392, 242] on div "check Strong reputation for innovation in [GEOGRAPHIC_DATA] / connected home" at bounding box center [488, 235] width 595 height 23
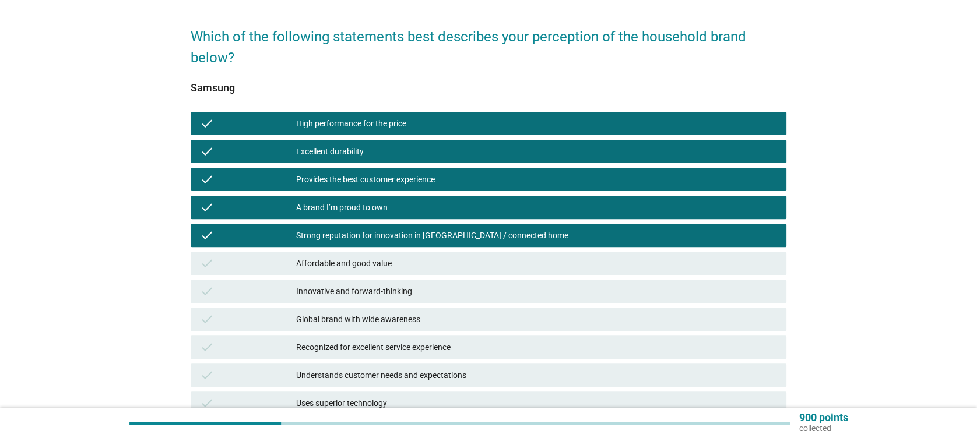
click at [401, 278] on div "check Innovative and forward-thinking" at bounding box center [488, 292] width 600 height 28
click at [392, 267] on div "Affordable and good value" at bounding box center [536, 264] width 480 height 14
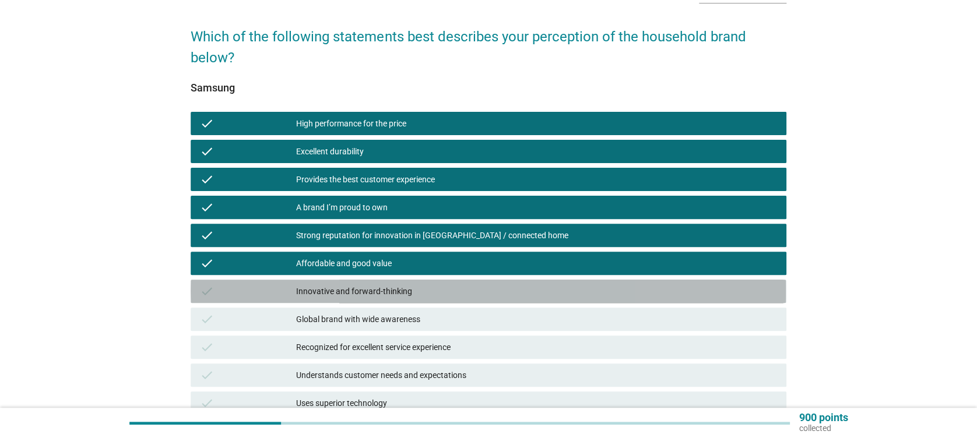
click at [395, 293] on div "Innovative and forward-thinking" at bounding box center [536, 292] width 480 height 14
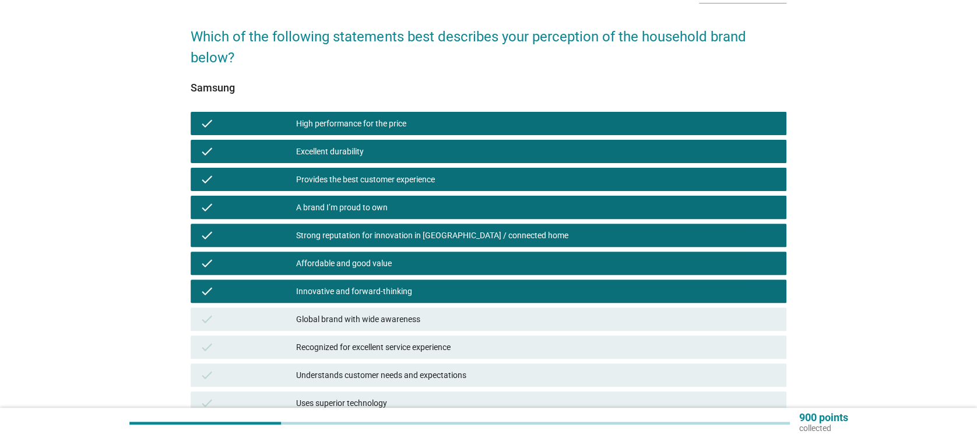
click at [391, 310] on div "check Global brand with wide awareness" at bounding box center [488, 319] width 595 height 23
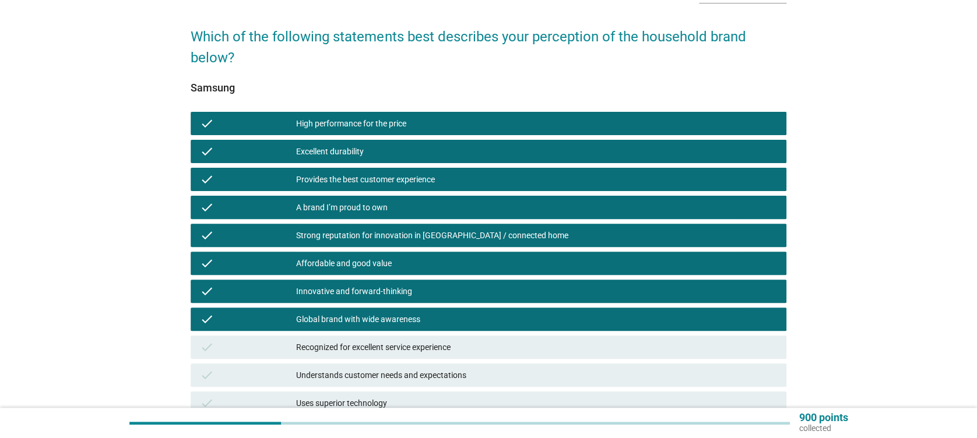
click at [391, 335] on div "check Recognized for excellent service experience" at bounding box center [488, 348] width 600 height 28
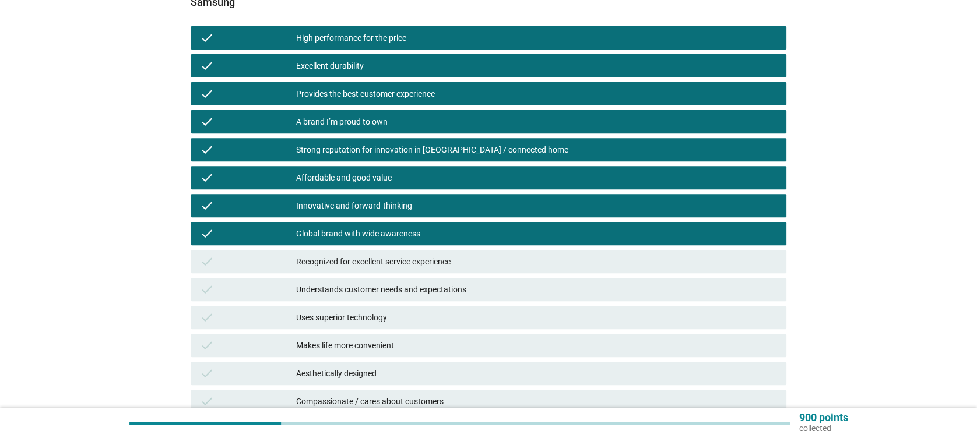
scroll to position [233, 0]
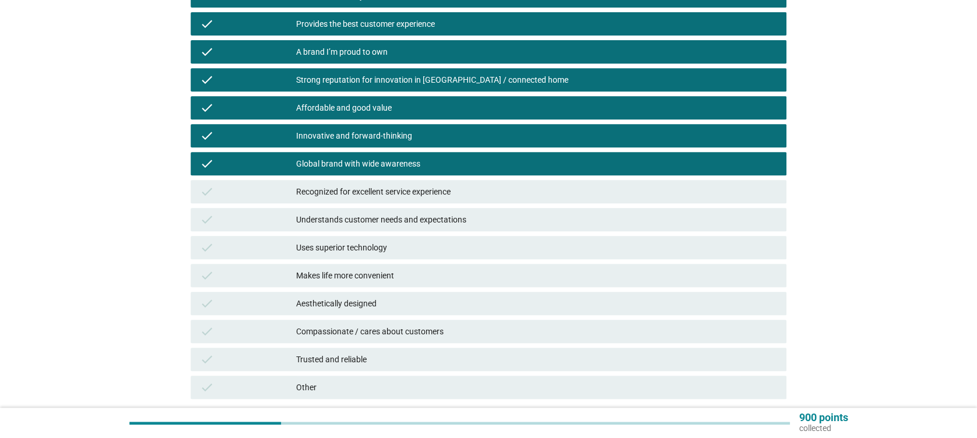
click at [389, 187] on div "Recognized for excellent service experience" at bounding box center [536, 192] width 480 height 14
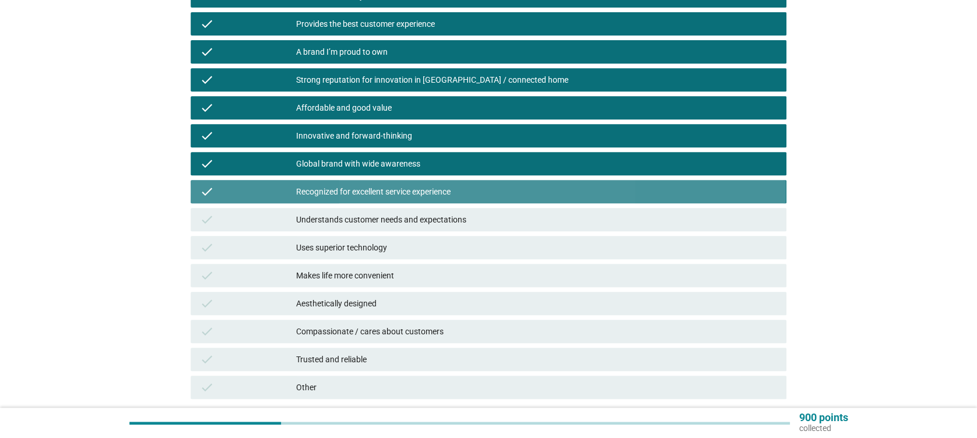
click at [393, 206] on div "check Understands customer needs and expectations" at bounding box center [488, 220] width 600 height 28
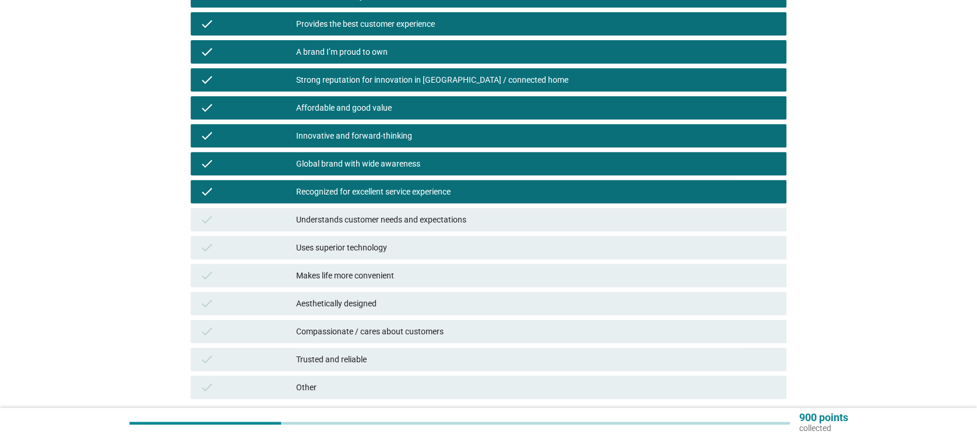
click at [396, 224] on div "Understands customer needs and expectations" at bounding box center [536, 220] width 480 height 14
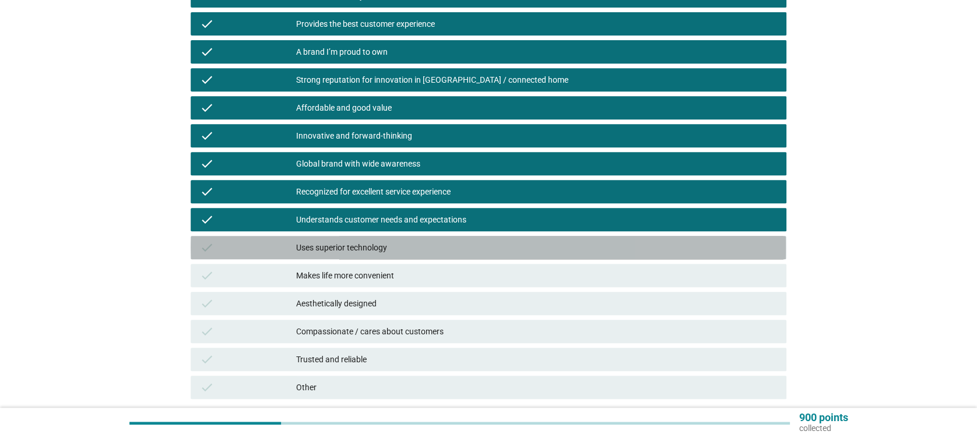
drag, startPoint x: 387, startPoint y: 248, endPoint x: 388, endPoint y: 269, distance: 20.4
click at [387, 250] on div "Uses superior technology" at bounding box center [536, 248] width 480 height 14
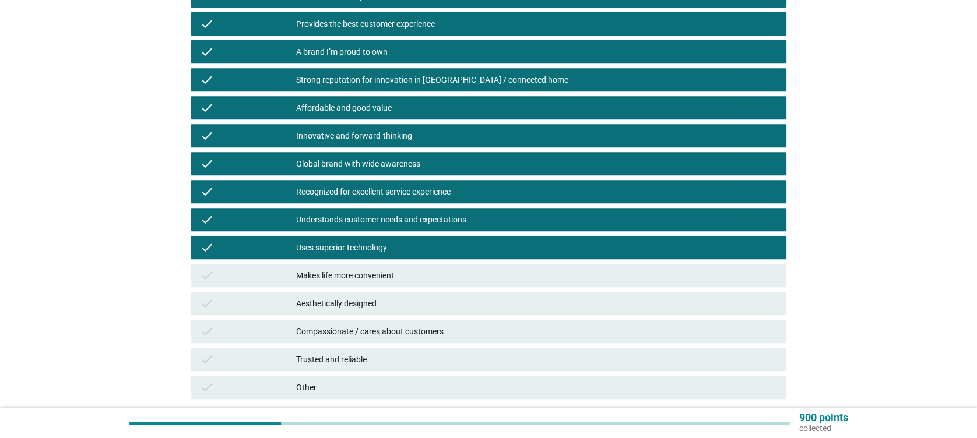
click at [394, 284] on div "check Makes life more convenient" at bounding box center [488, 275] width 595 height 23
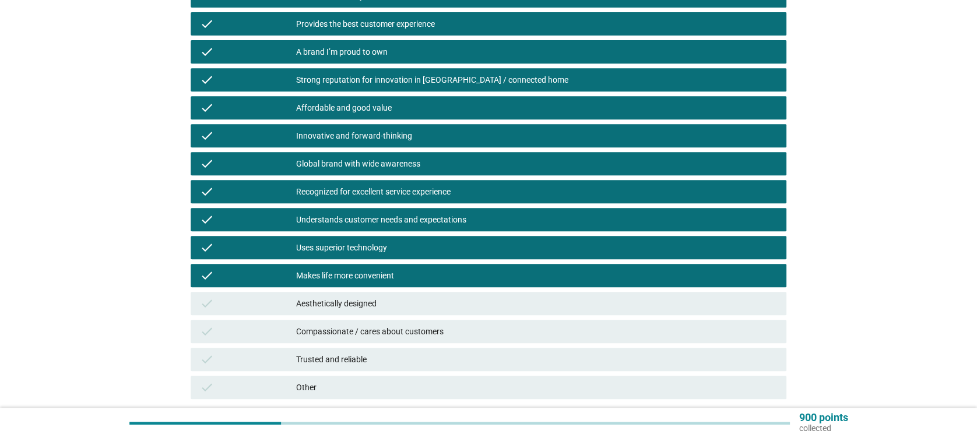
click at [394, 305] on div "Aesthetically designed" at bounding box center [536, 304] width 480 height 14
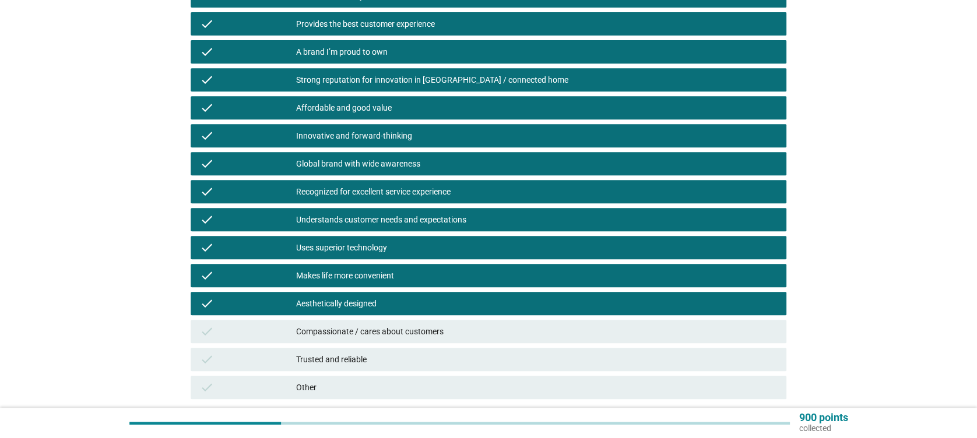
click at [402, 327] on div "Compassionate / cares about customers" at bounding box center [536, 332] width 480 height 14
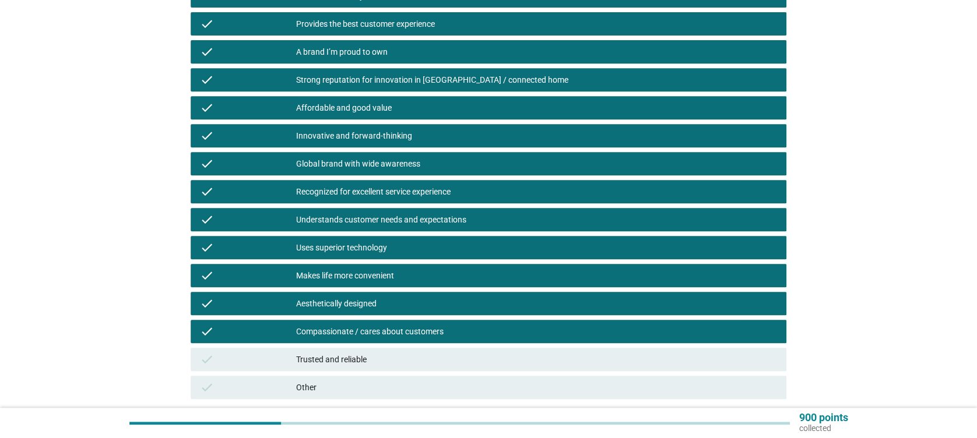
click at [423, 361] on div "Trusted and reliable" at bounding box center [536, 360] width 480 height 14
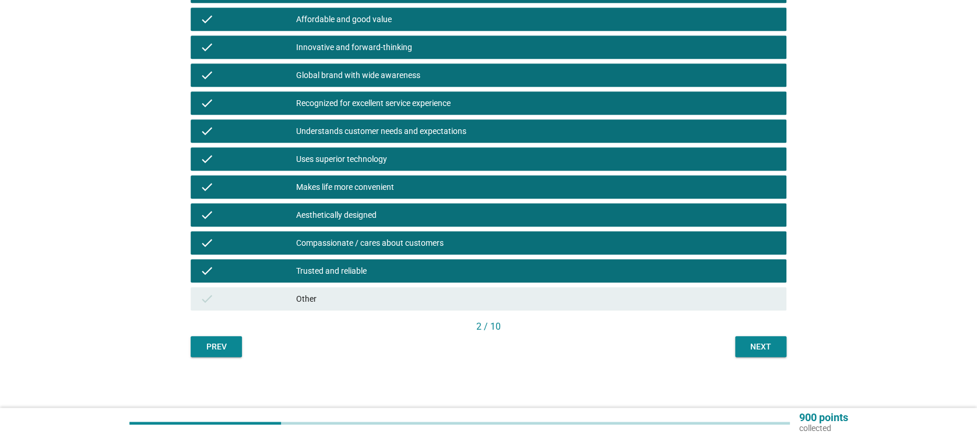
scroll to position [323, 0]
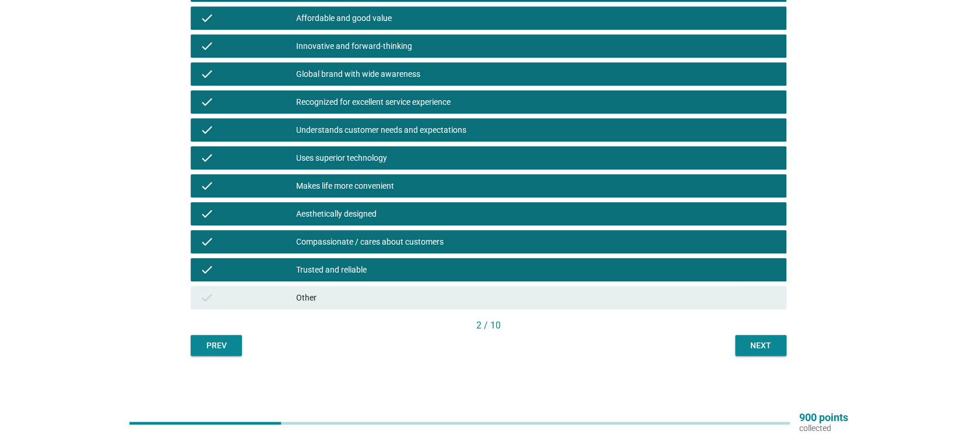
click at [768, 347] on div "Next" at bounding box center [761, 346] width 33 height 12
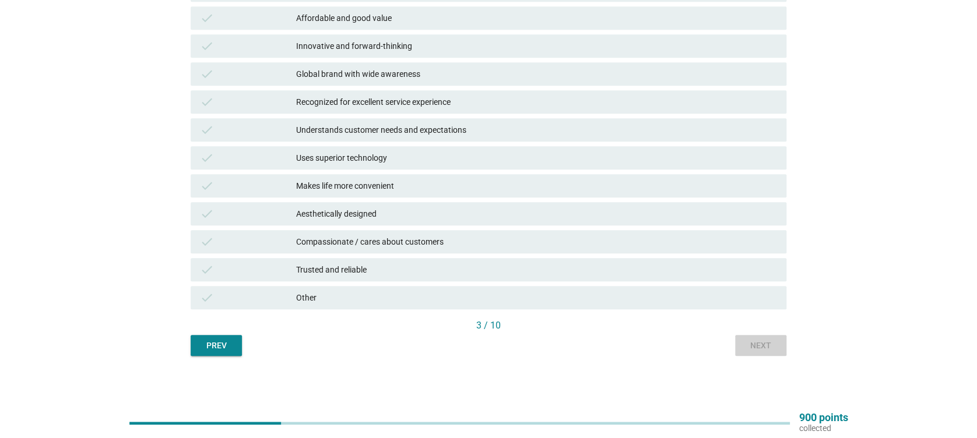
scroll to position [0, 0]
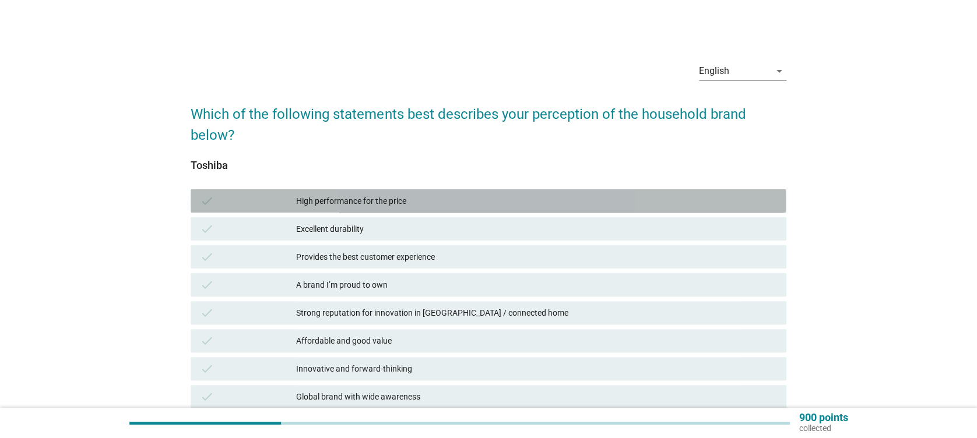
click at [304, 193] on div "check High performance for the price" at bounding box center [488, 200] width 595 height 23
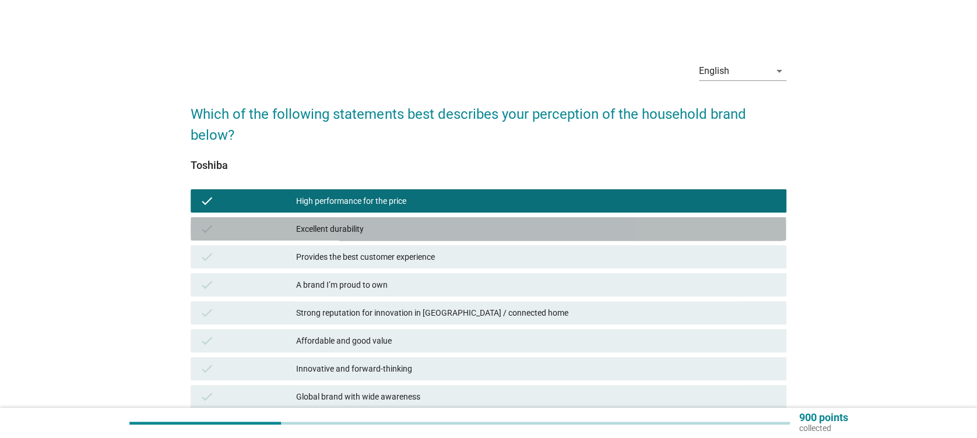
click at [382, 219] on div "check Excellent durability" at bounding box center [488, 228] width 595 height 23
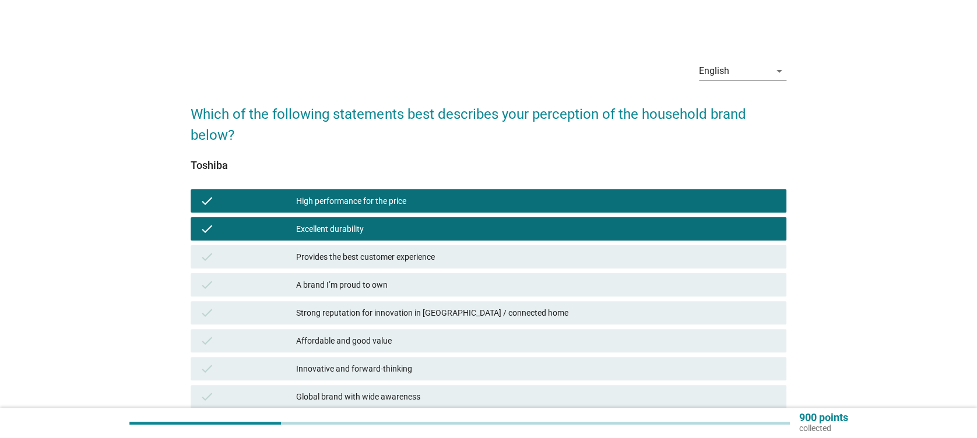
click at [402, 244] on div "check Provides the best customer experience" at bounding box center [488, 257] width 600 height 28
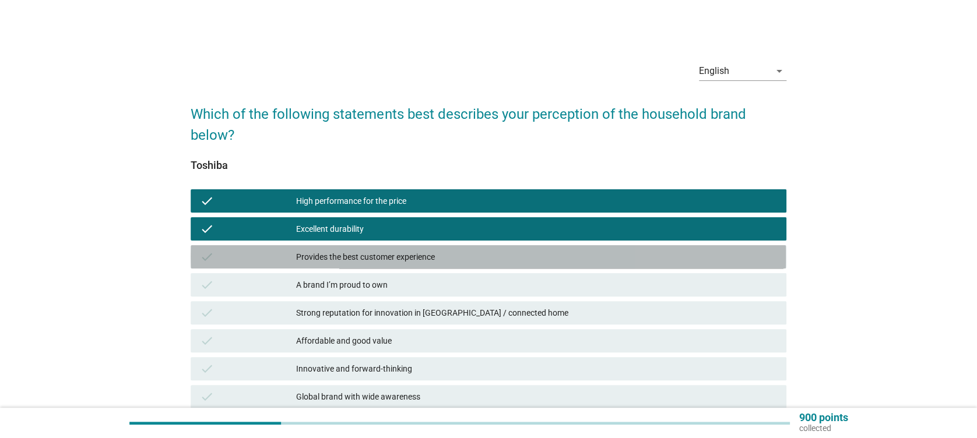
click at [429, 256] on div "Provides the best customer experience" at bounding box center [536, 257] width 480 height 14
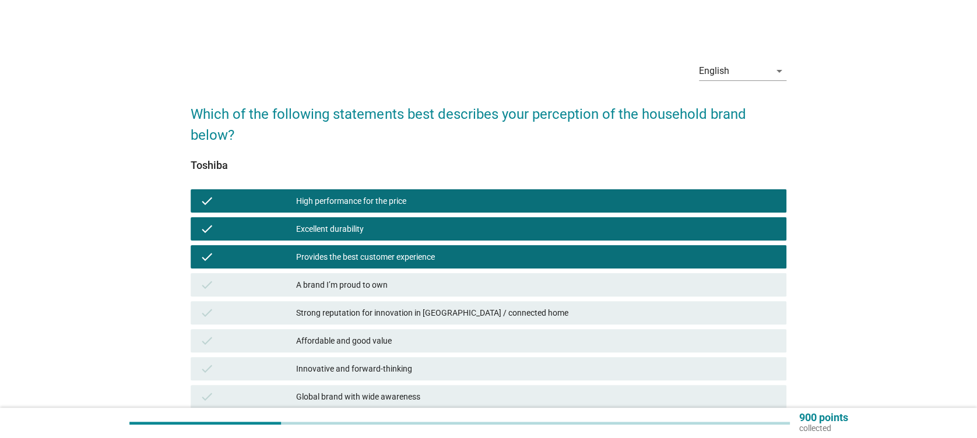
click at [423, 282] on div "A brand I’m proud to own" at bounding box center [536, 285] width 480 height 14
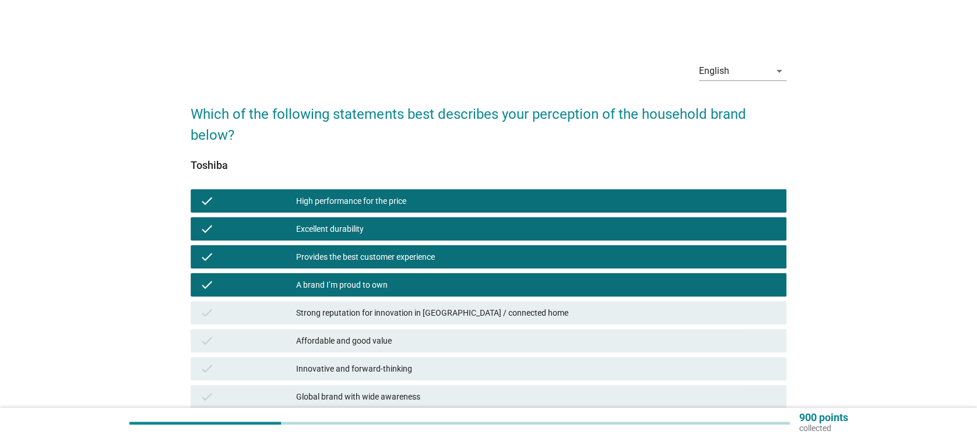
click at [423, 305] on div "check Strong reputation for innovation in [GEOGRAPHIC_DATA] / connected home" at bounding box center [488, 312] width 595 height 23
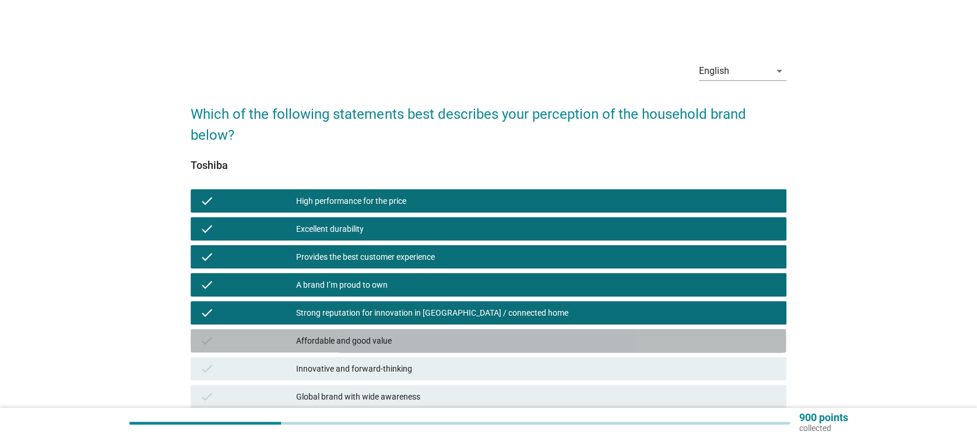
click at [423, 334] on div "Affordable and good value" at bounding box center [536, 341] width 480 height 14
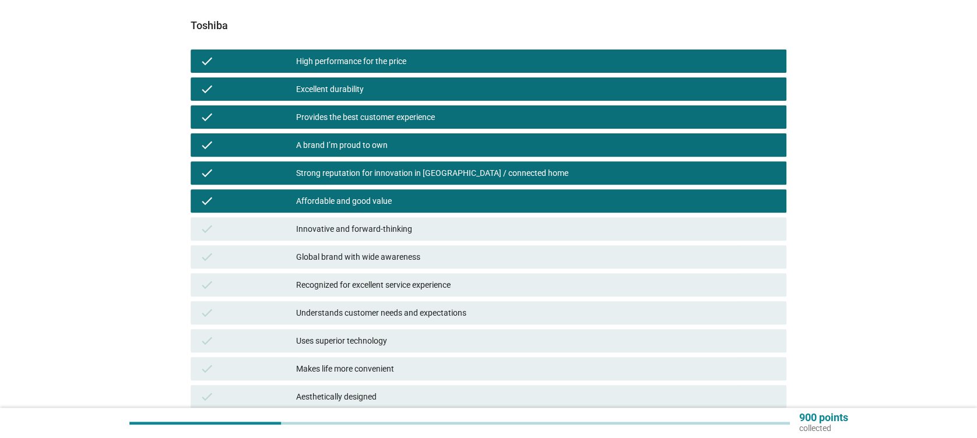
scroll to position [155, 0]
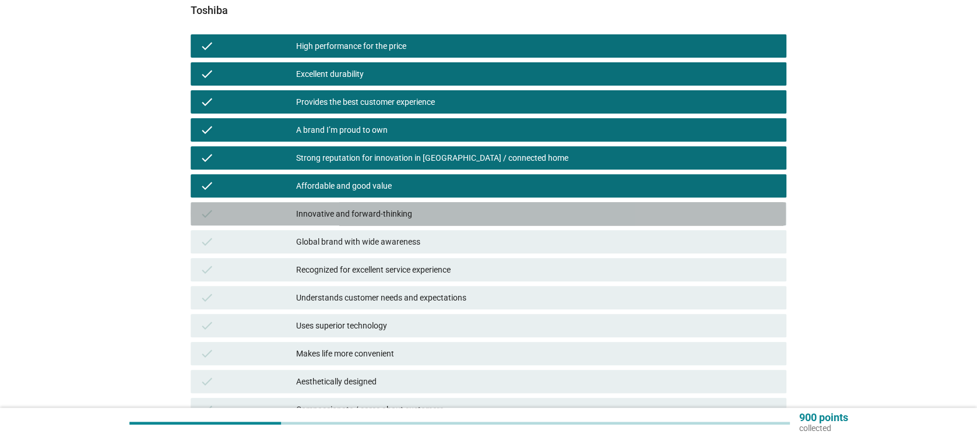
click at [382, 207] on div "Innovative and forward-thinking" at bounding box center [536, 214] width 480 height 14
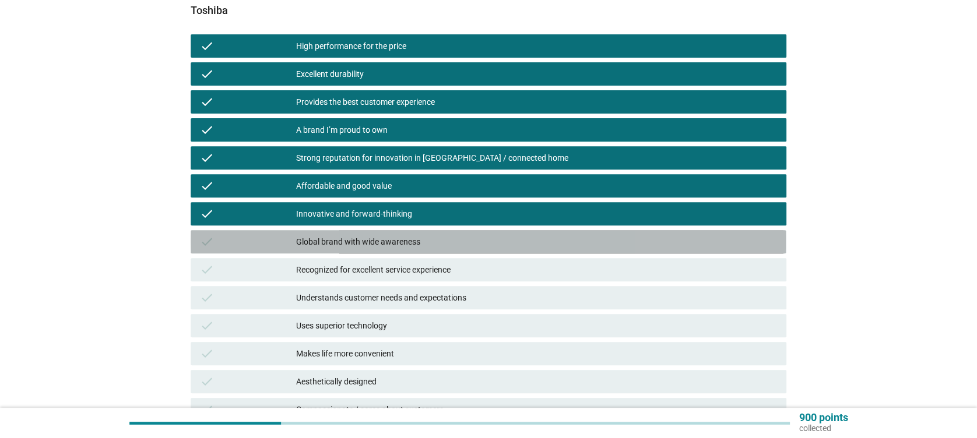
click at [396, 243] on div "Global brand with wide awareness" at bounding box center [536, 242] width 480 height 14
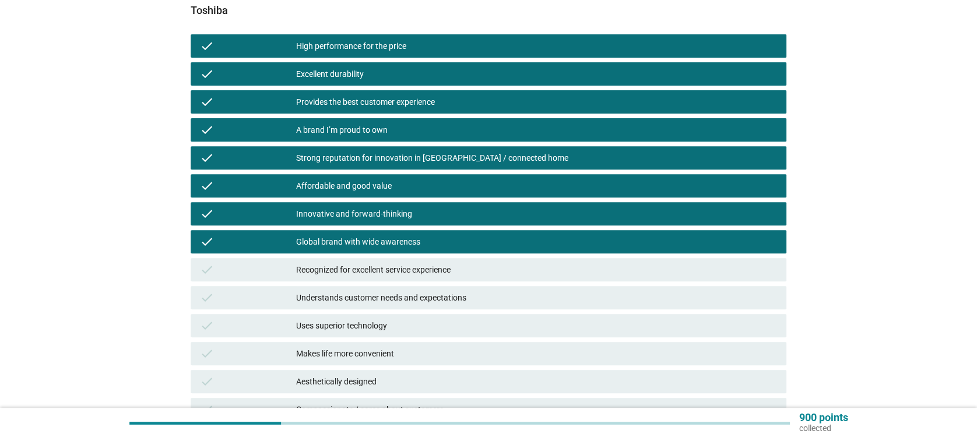
click at [399, 268] on div "Recognized for excellent service experience" at bounding box center [536, 270] width 480 height 14
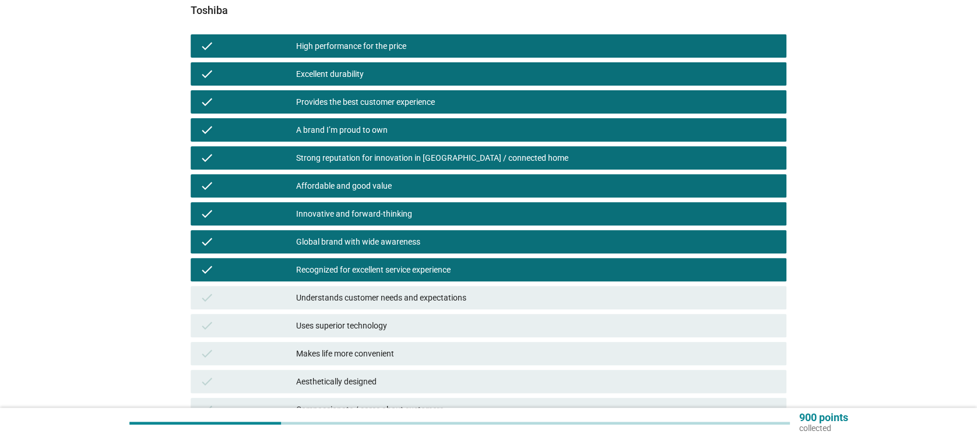
click at [406, 293] on div "Understands customer needs and expectations" at bounding box center [536, 298] width 480 height 14
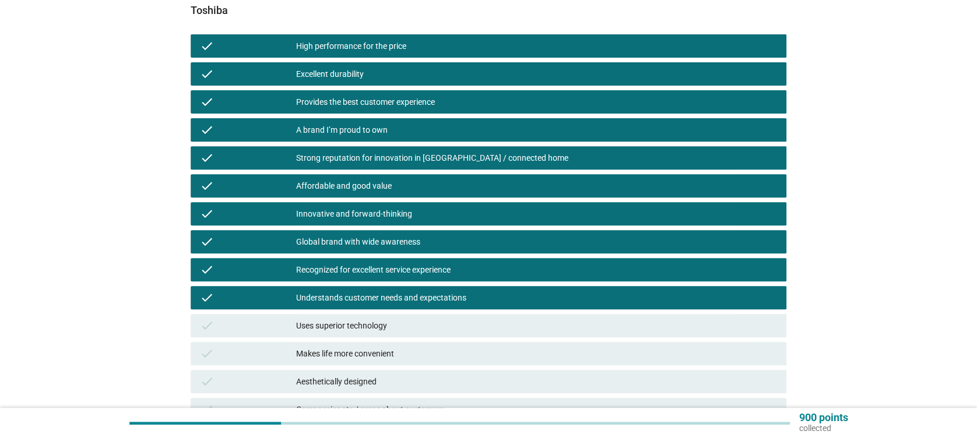
click at [408, 315] on div "check Uses superior technology" at bounding box center [488, 325] width 595 height 23
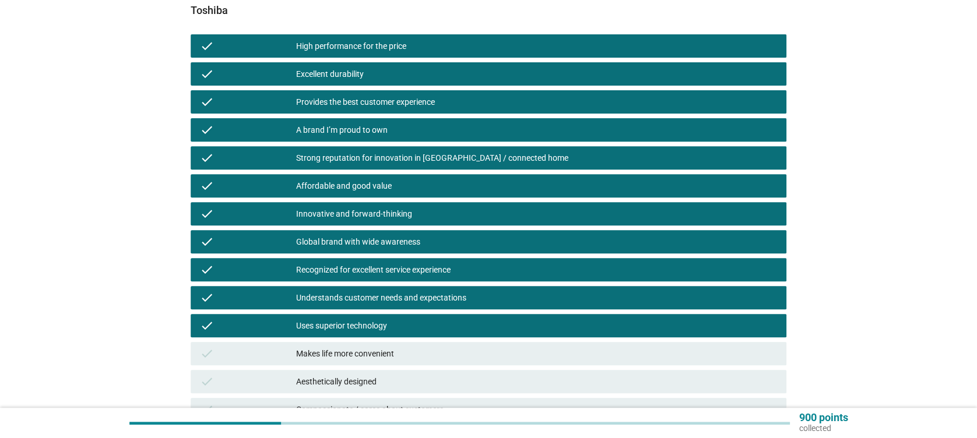
click at [424, 357] on div "Makes life more convenient" at bounding box center [536, 354] width 480 height 14
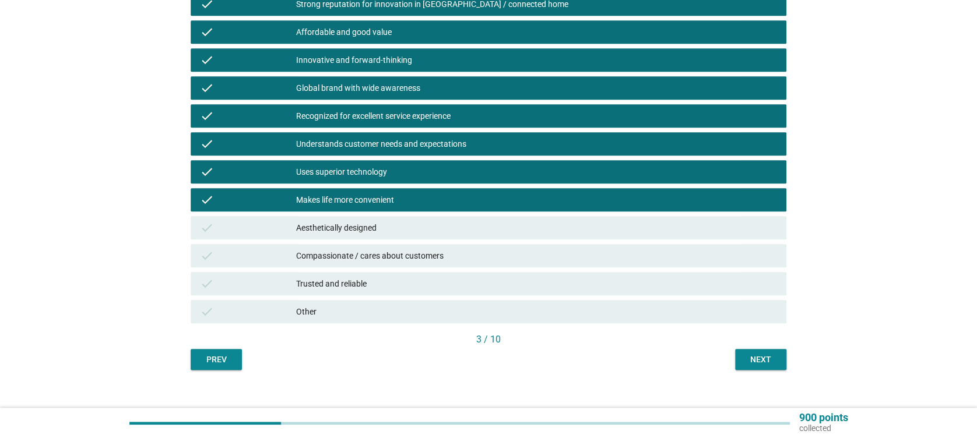
scroll to position [311, 0]
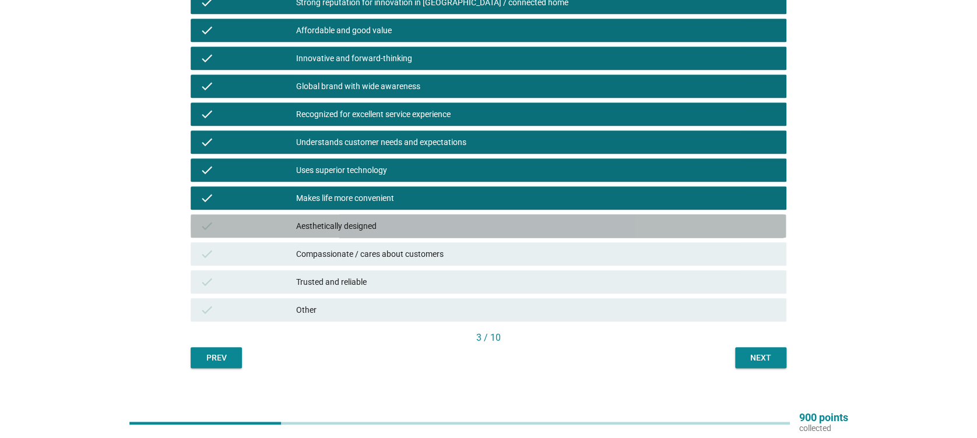
click at [417, 223] on div "Aesthetically designed" at bounding box center [536, 226] width 480 height 14
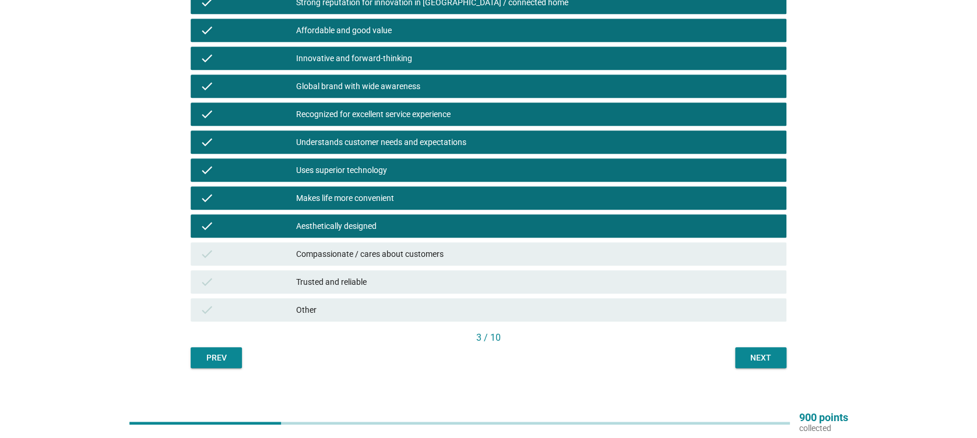
click at [434, 250] on div "Compassionate / cares about customers" at bounding box center [536, 254] width 480 height 14
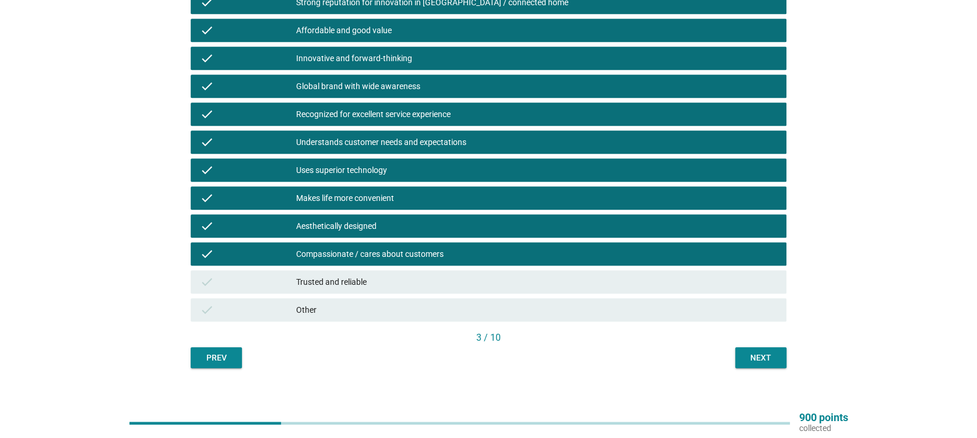
click at [447, 285] on div "Trusted and reliable" at bounding box center [536, 282] width 480 height 14
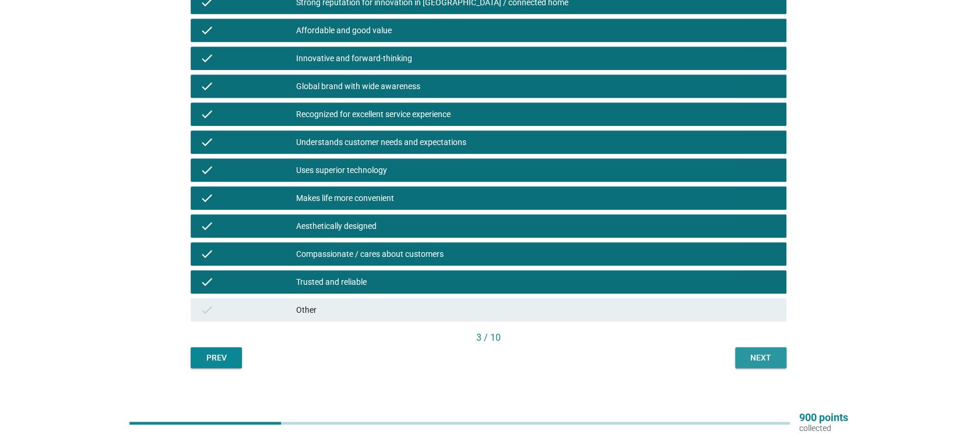
click at [752, 348] on button "Next" at bounding box center [760, 357] width 51 height 21
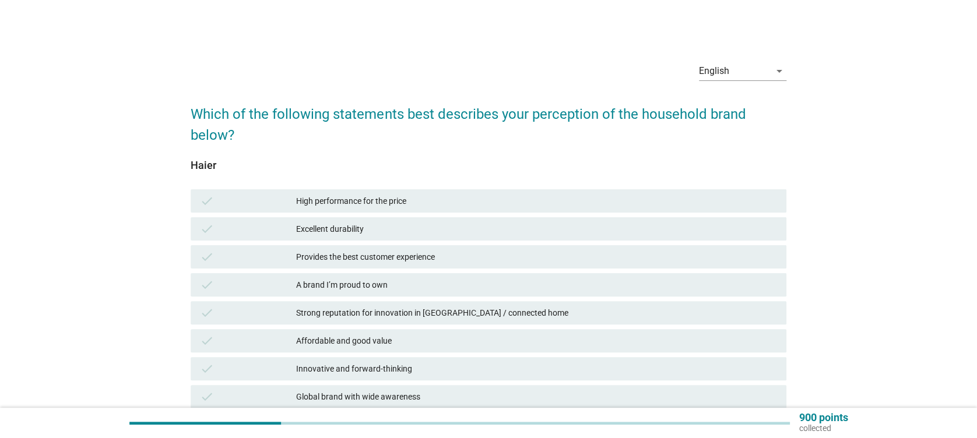
click at [423, 202] on div "High performance for the price" at bounding box center [536, 201] width 480 height 14
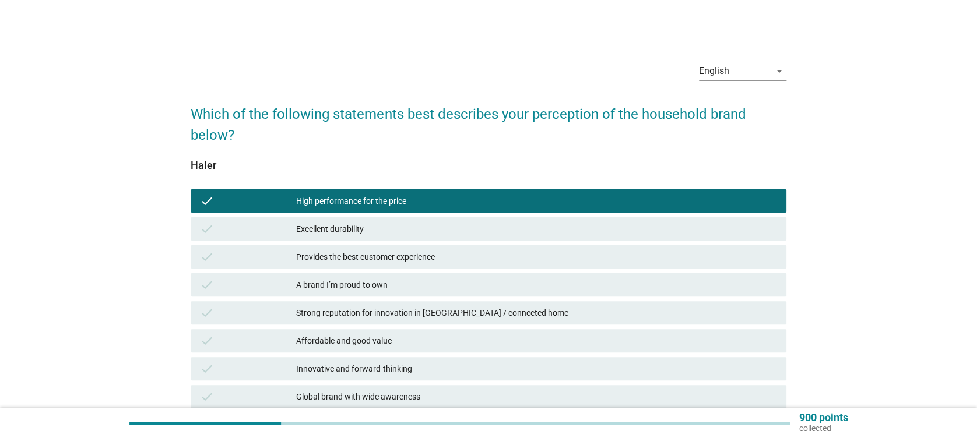
click at [423, 231] on div "Excellent durability" at bounding box center [536, 229] width 480 height 14
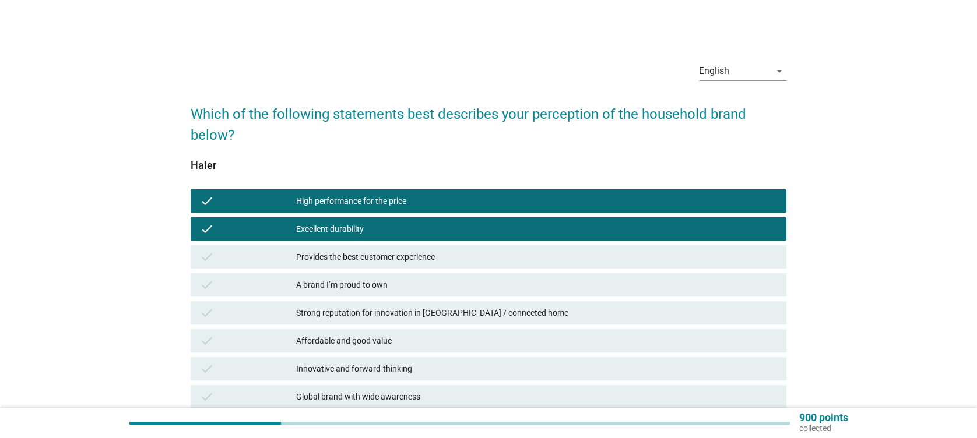
click at [429, 260] on div "Provides the best customer experience" at bounding box center [536, 257] width 480 height 14
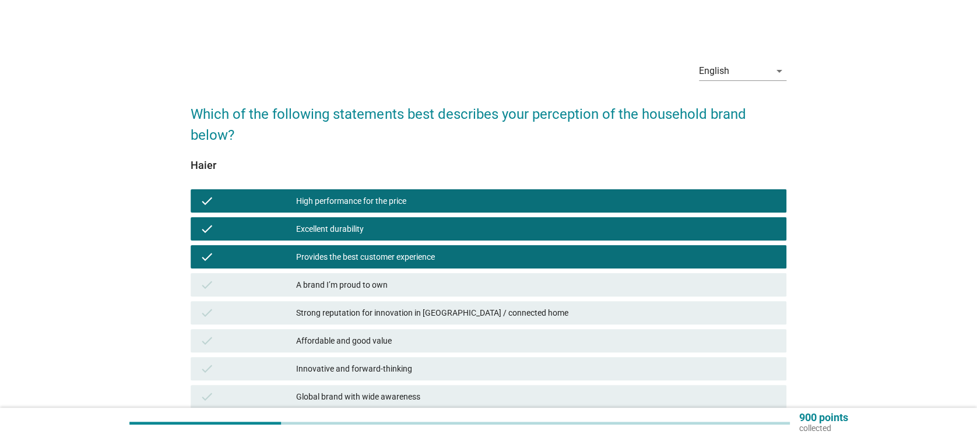
click at [430, 296] on div "check A brand I’m proud to own" at bounding box center [488, 284] width 595 height 23
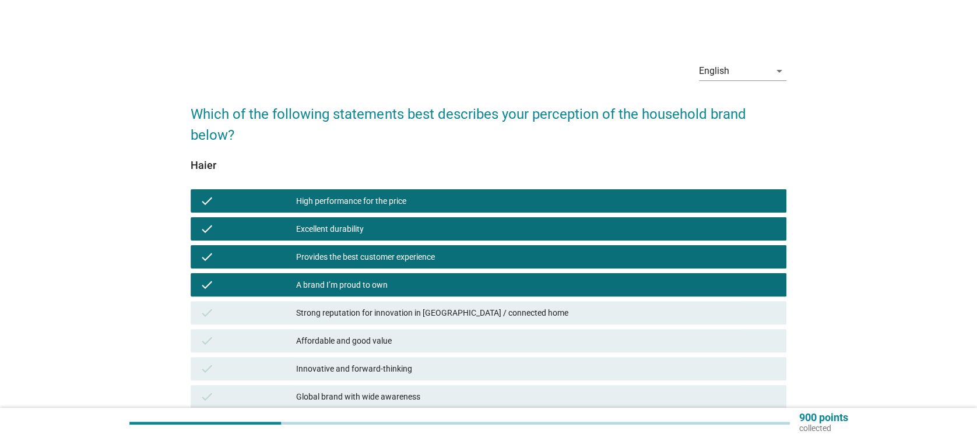
click at [441, 318] on div "Strong reputation for innovation in [GEOGRAPHIC_DATA] / connected home" at bounding box center [536, 313] width 480 height 14
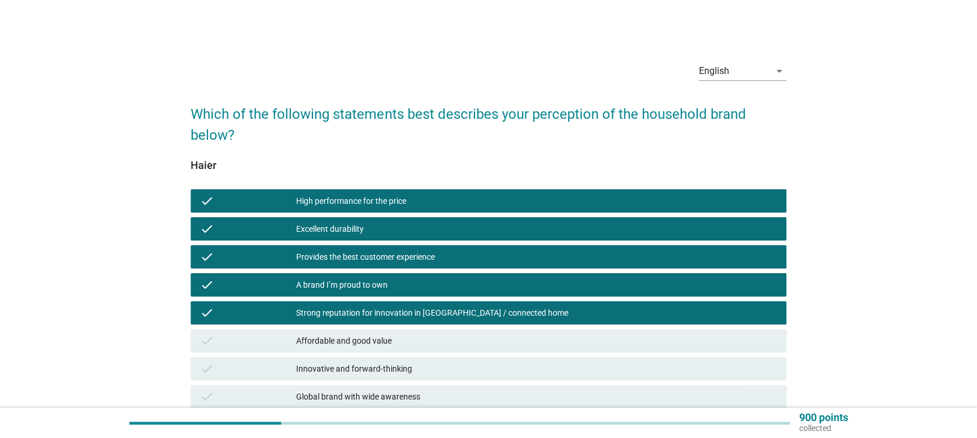
click at [442, 331] on div "check Affordable and good value" at bounding box center [488, 340] width 595 height 23
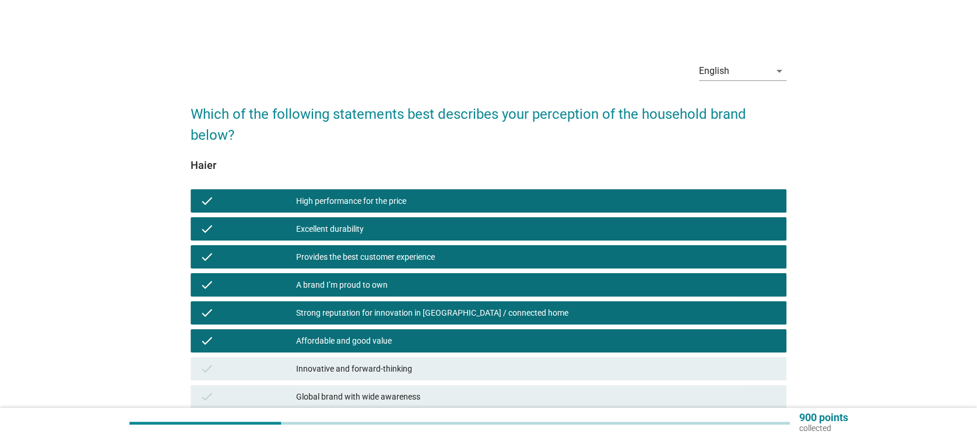
scroll to position [233, 0]
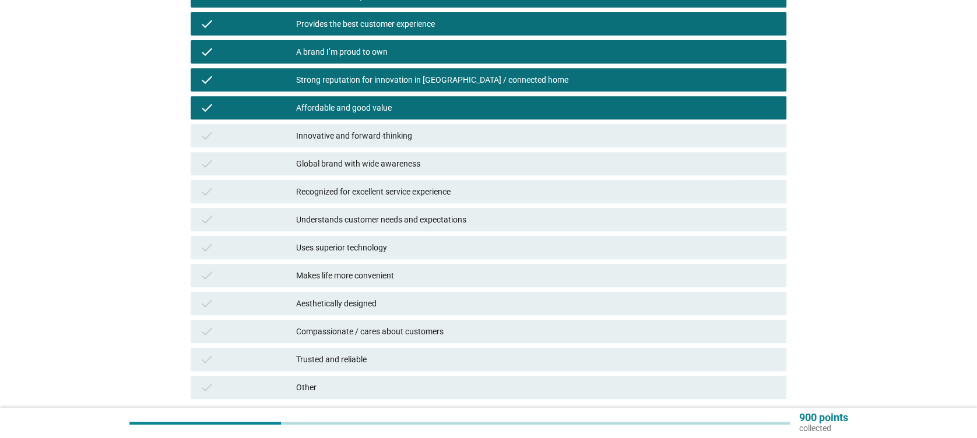
drag, startPoint x: 424, startPoint y: 135, endPoint x: 424, endPoint y: 145, distance: 9.3
click at [424, 134] on div "Innovative and forward-thinking" at bounding box center [536, 136] width 480 height 14
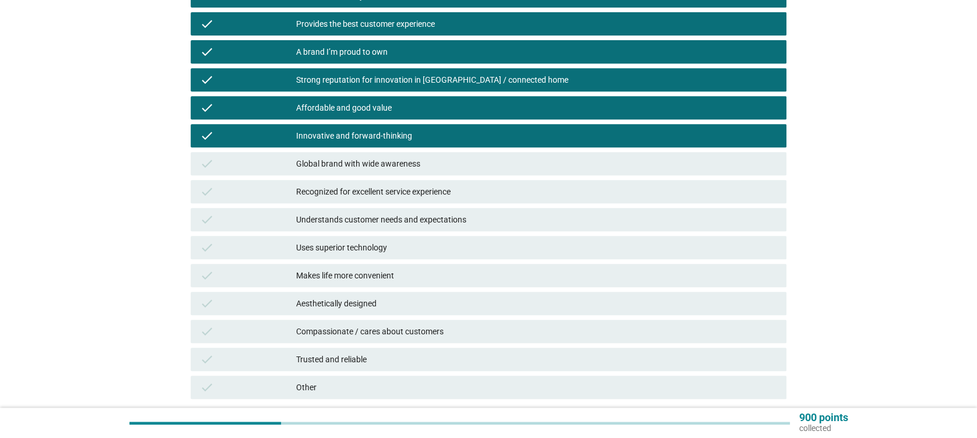
drag, startPoint x: 427, startPoint y: 163, endPoint x: 437, endPoint y: 191, distance: 29.3
click at [427, 162] on div "Global brand with wide awareness" at bounding box center [536, 164] width 480 height 14
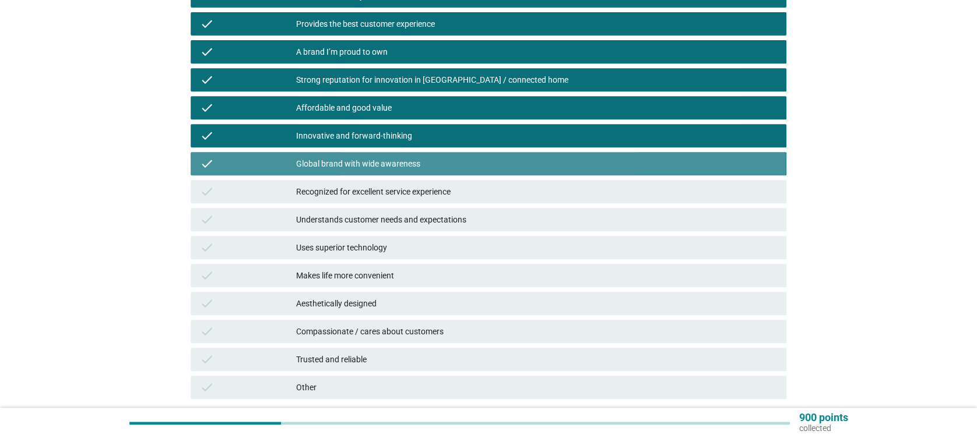
click at [440, 194] on div "Recognized for excellent service experience" at bounding box center [536, 192] width 480 height 14
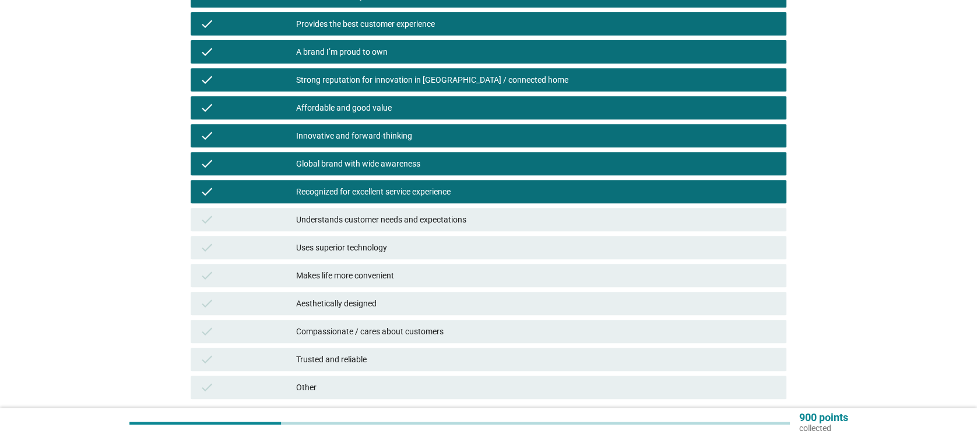
click at [445, 217] on div "Understands customer needs and expectations" at bounding box center [536, 220] width 480 height 14
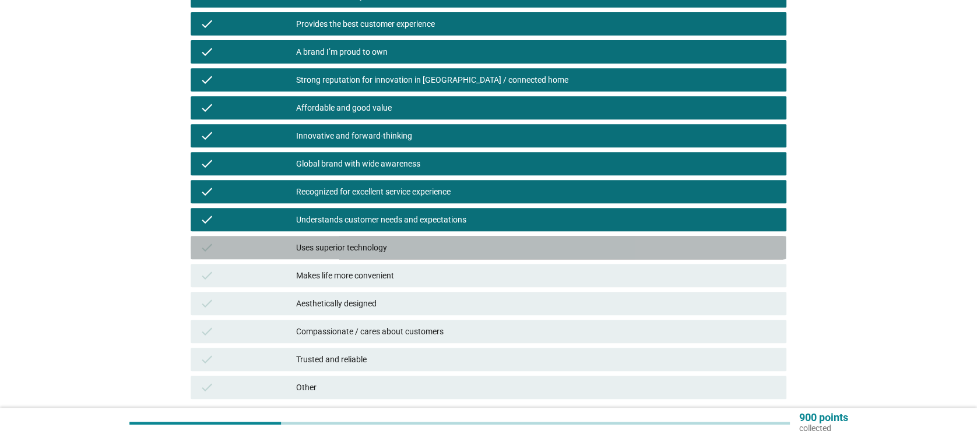
click at [441, 240] on div "check Uses superior technology" at bounding box center [488, 247] width 595 height 23
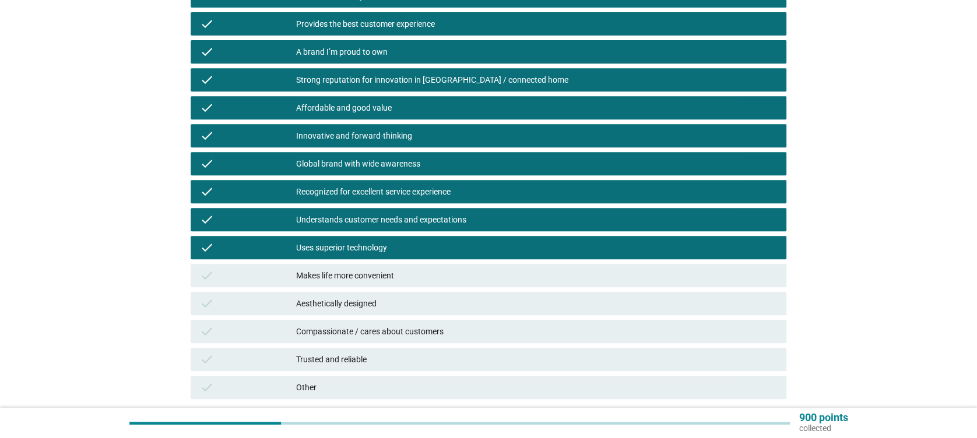
click at [447, 285] on div "check Makes life more convenient" at bounding box center [488, 275] width 595 height 23
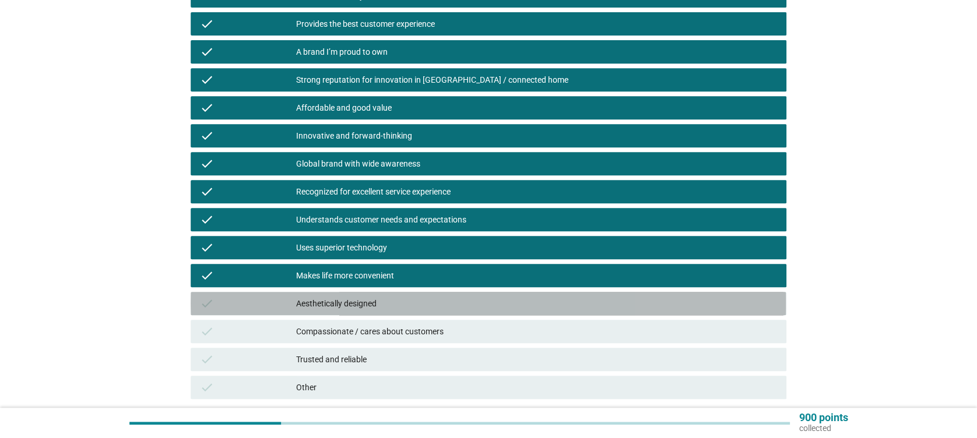
drag, startPoint x: 451, startPoint y: 304, endPoint x: 452, endPoint y: 323, distance: 18.7
click at [450, 305] on div "Aesthetically designed" at bounding box center [536, 304] width 480 height 14
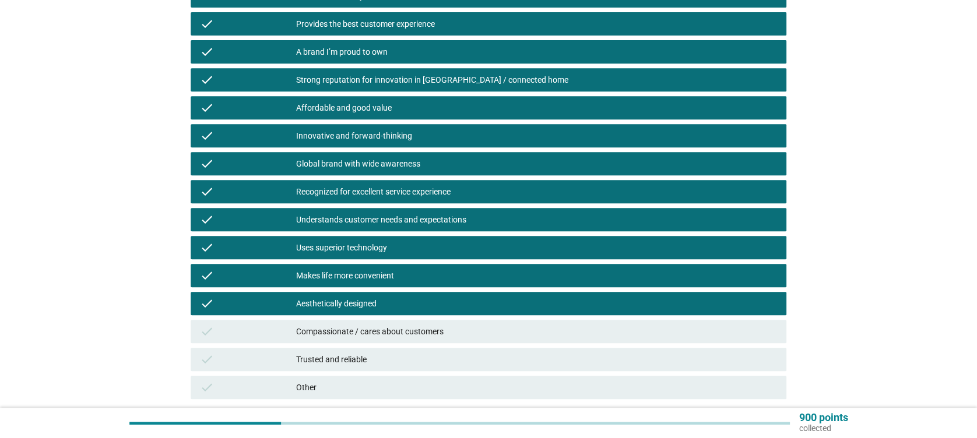
click at [452, 334] on div "Compassionate / cares about customers" at bounding box center [536, 332] width 480 height 14
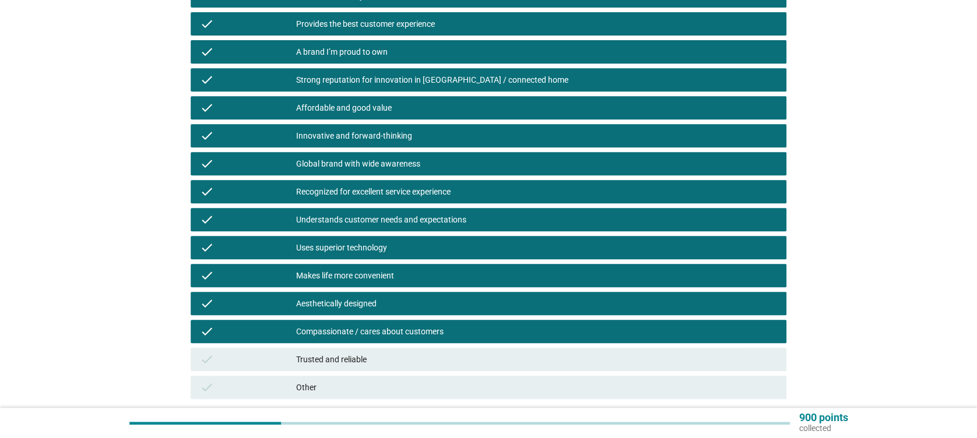
click at [475, 362] on div "Trusted and reliable" at bounding box center [536, 360] width 480 height 14
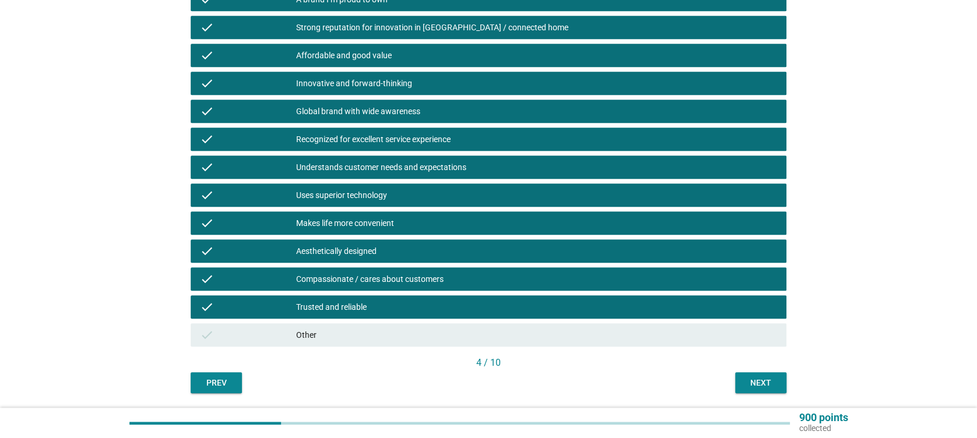
scroll to position [323, 0]
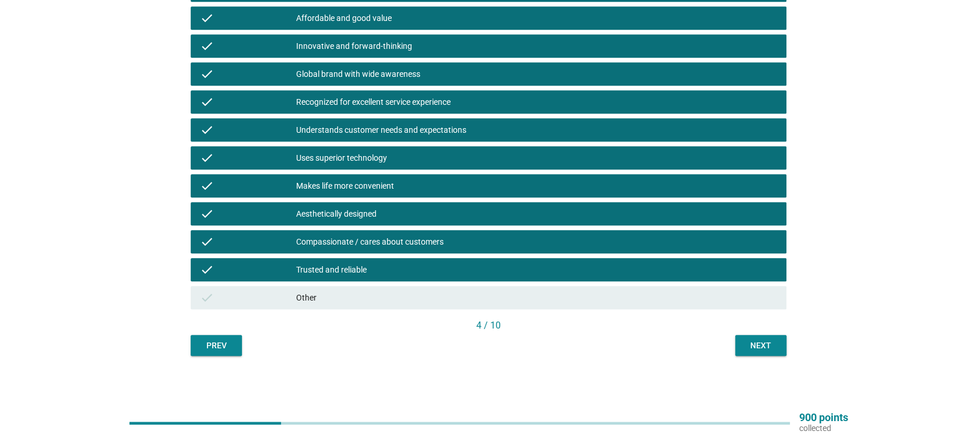
click at [774, 346] on div "Next" at bounding box center [761, 346] width 33 height 12
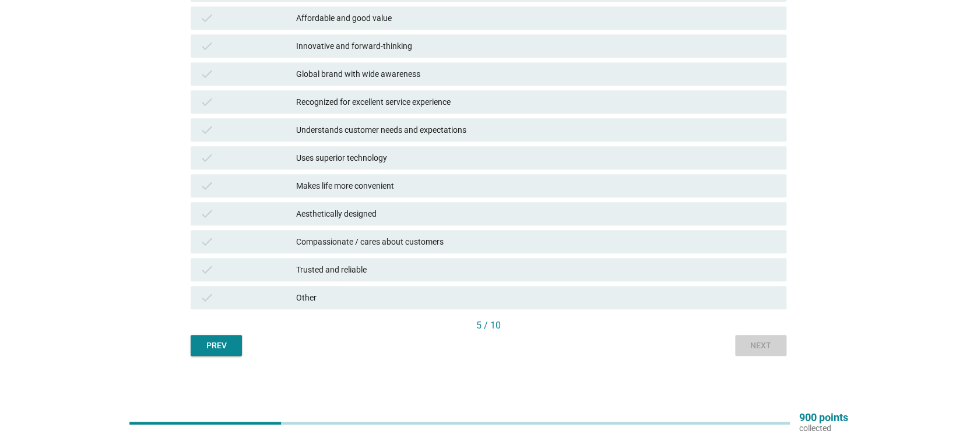
scroll to position [0, 0]
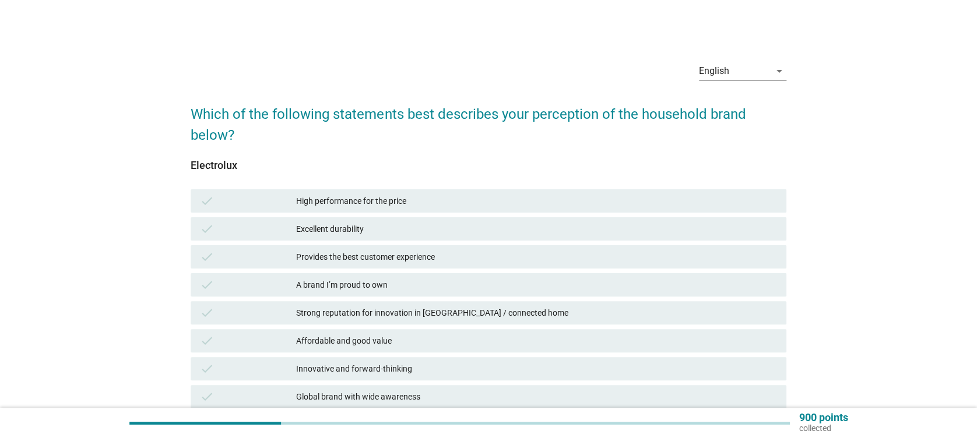
click at [318, 191] on div "check High performance for the price" at bounding box center [488, 200] width 595 height 23
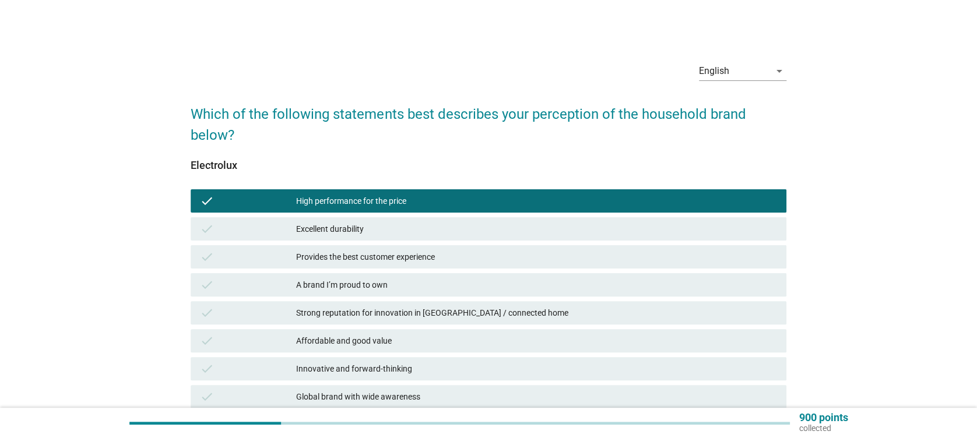
click at [346, 224] on div "Excellent durability" at bounding box center [536, 229] width 480 height 14
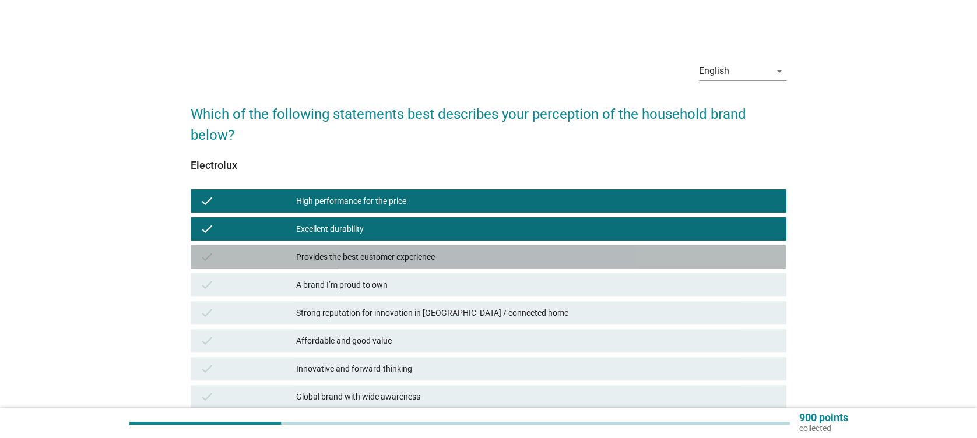
click at [368, 258] on div "Provides the best customer experience" at bounding box center [536, 257] width 480 height 14
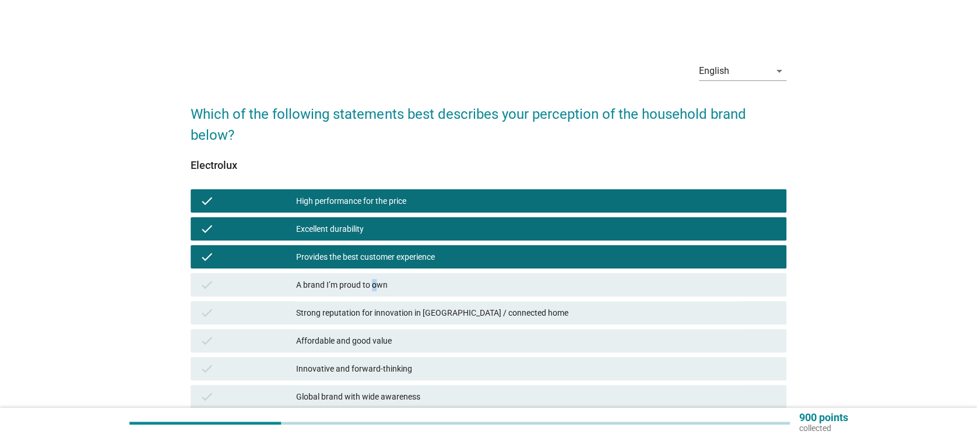
click at [374, 283] on div "A brand I’m proud to own" at bounding box center [536, 285] width 480 height 14
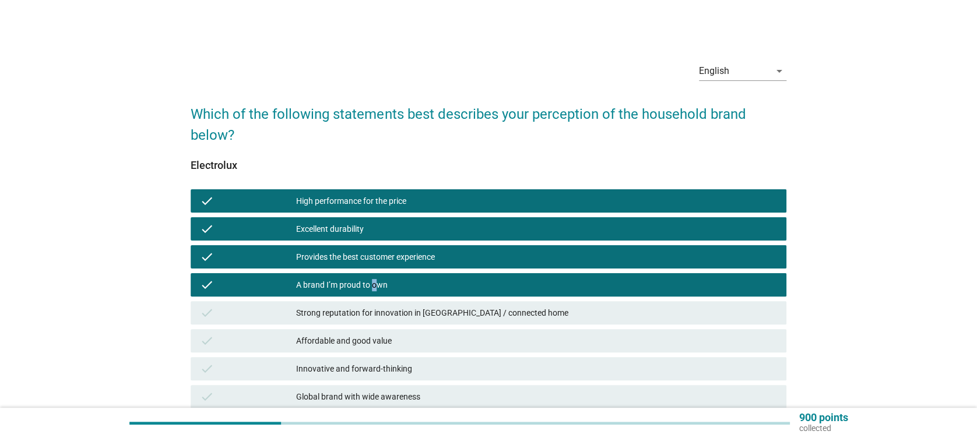
drag, startPoint x: 374, startPoint y: 283, endPoint x: 381, endPoint y: 327, distance: 44.9
click at [376, 314] on div "Strong reputation for innovation in [GEOGRAPHIC_DATA] / connected home" at bounding box center [536, 313] width 480 height 14
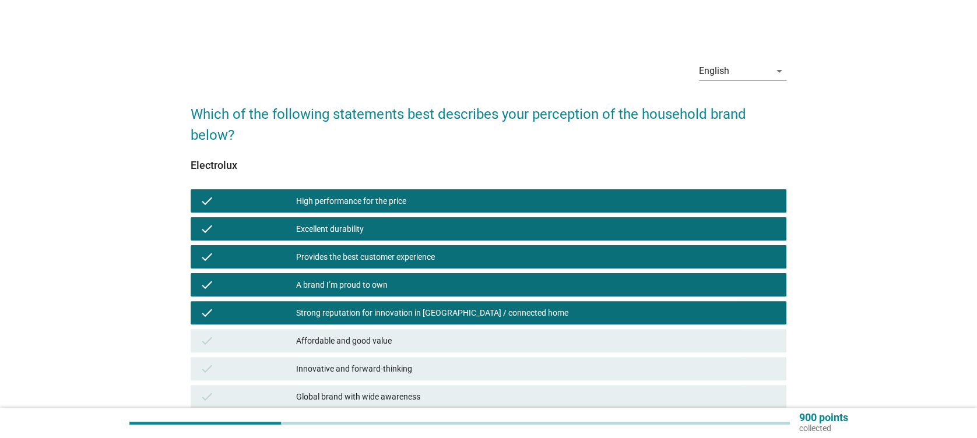
click at [380, 341] on div "Affordable and good value" at bounding box center [536, 341] width 480 height 14
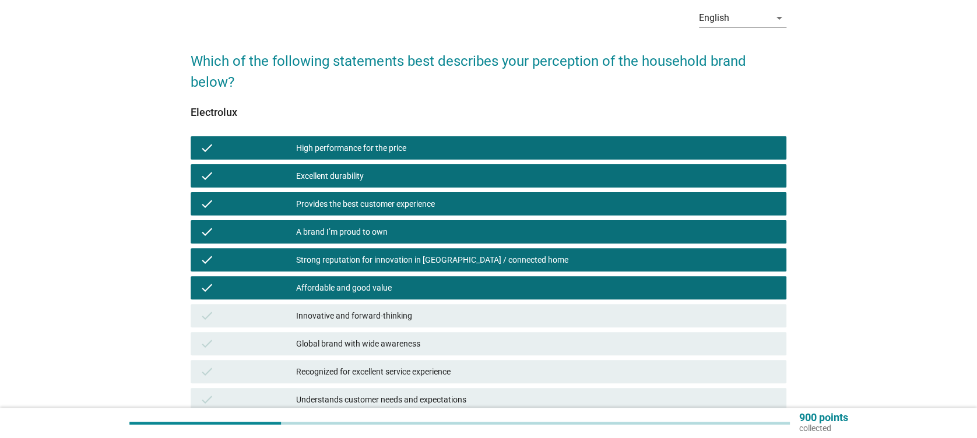
scroll to position [78, 0]
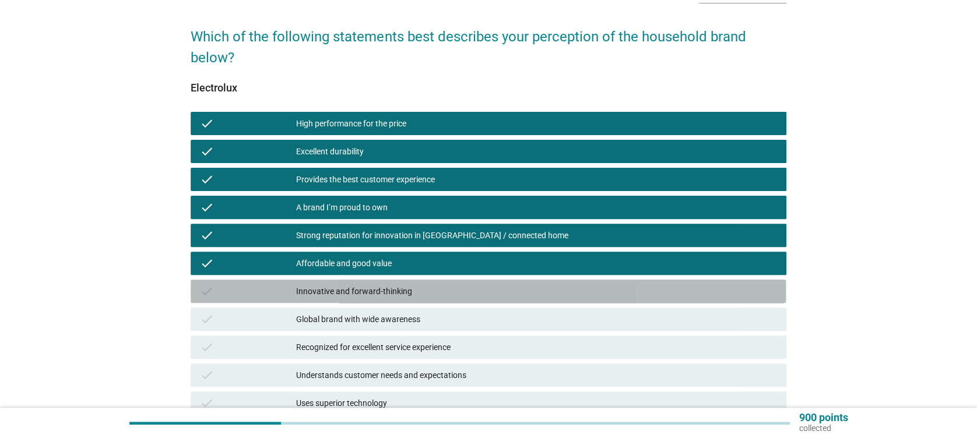
click at [382, 283] on div "check Innovative and forward-thinking" at bounding box center [488, 291] width 595 height 23
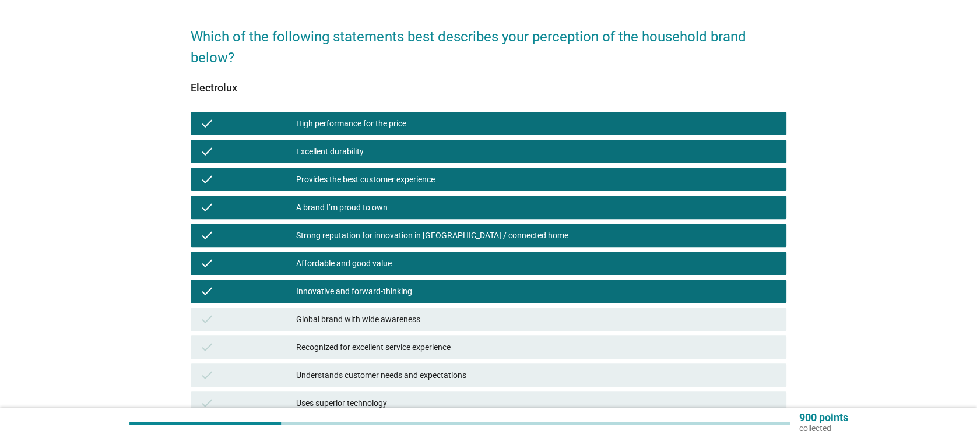
click at [377, 324] on div "Global brand with wide awareness" at bounding box center [536, 320] width 480 height 14
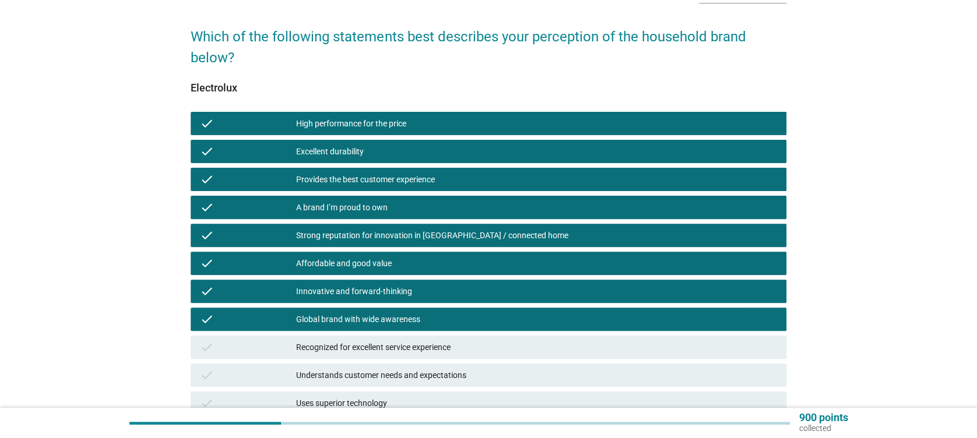
click at [377, 357] on div "check Recognized for excellent service experience" at bounding box center [488, 347] width 595 height 23
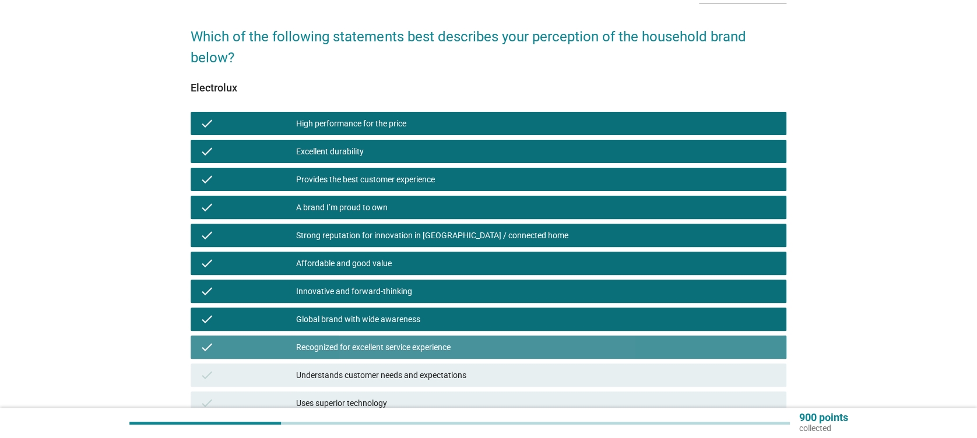
click at [379, 385] on div "check Understands customer needs and expectations" at bounding box center [488, 375] width 595 height 23
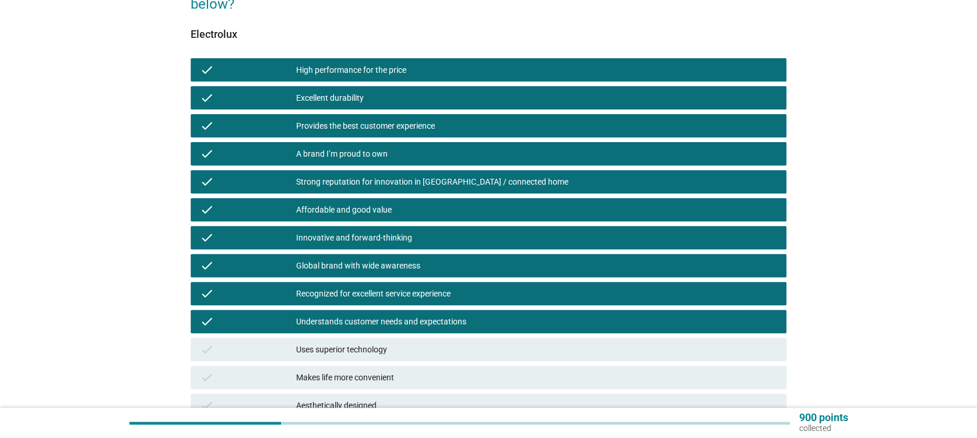
scroll to position [155, 0]
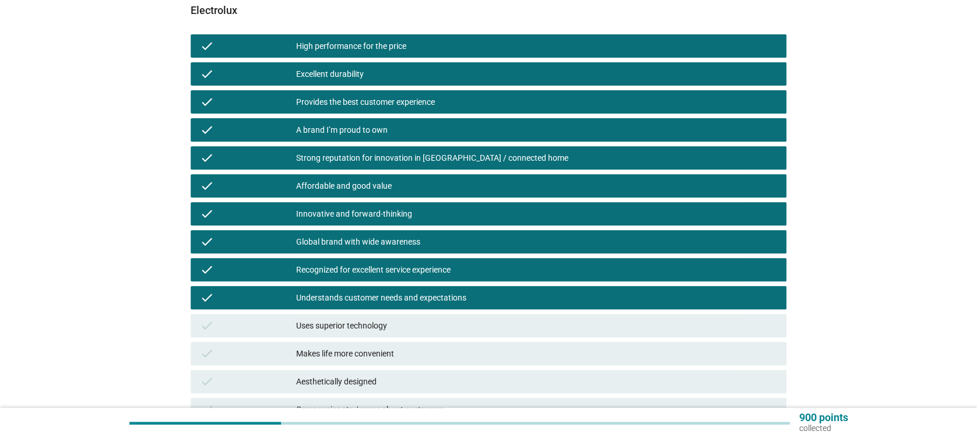
click at [406, 319] on div "Uses superior technology" at bounding box center [536, 326] width 480 height 14
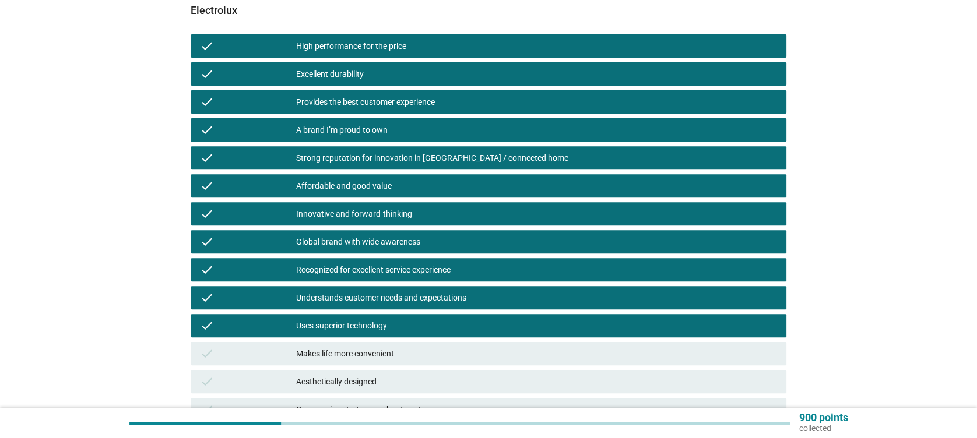
click at [410, 342] on div "check Makes life more convenient" at bounding box center [488, 353] width 595 height 23
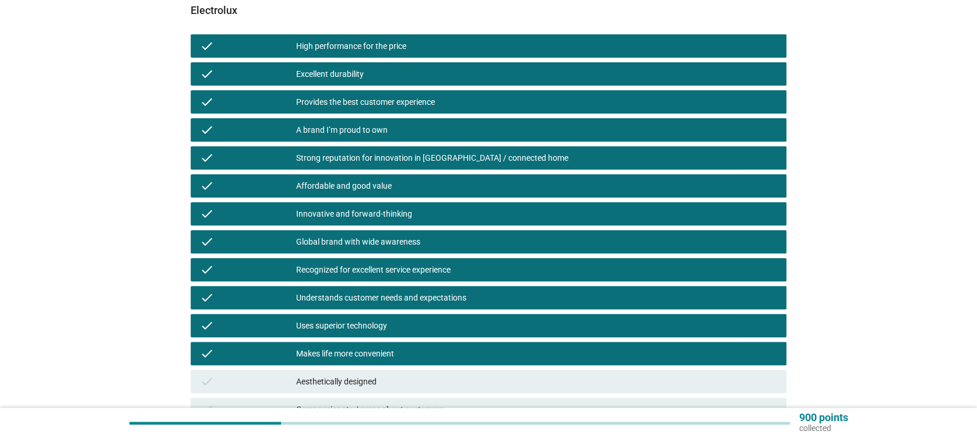
click at [399, 380] on div "Aesthetically designed" at bounding box center [536, 382] width 480 height 14
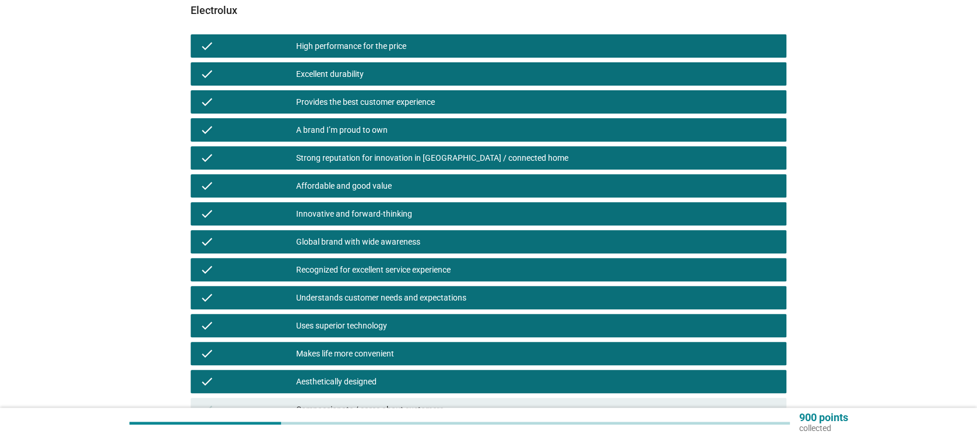
scroll to position [233, 0]
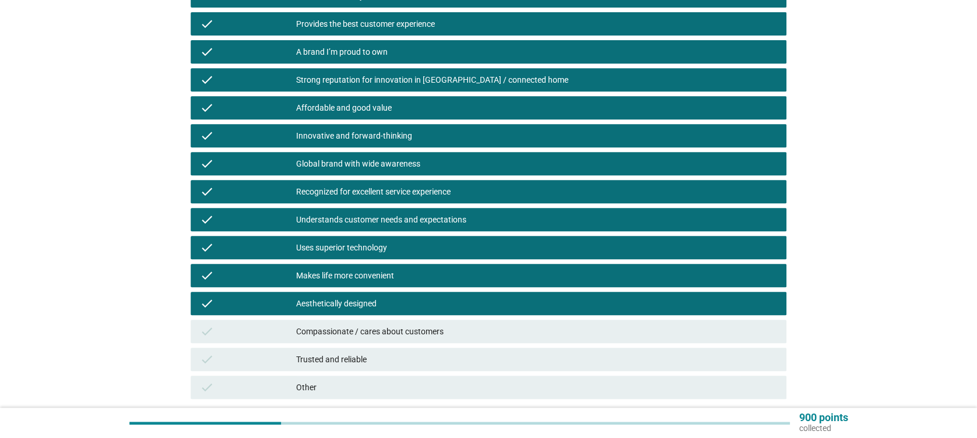
click at [456, 341] on div "check Compassionate / cares about customers" at bounding box center [488, 331] width 595 height 23
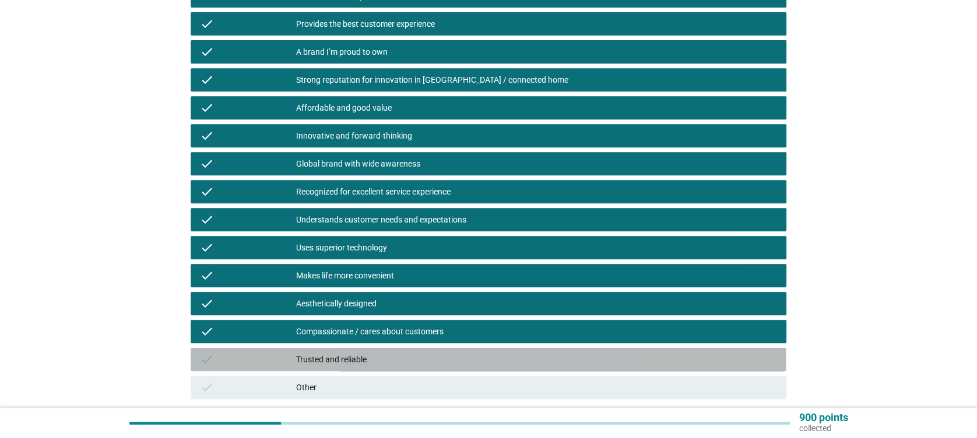
click at [447, 350] on div "check Trusted and reliable" at bounding box center [488, 359] width 595 height 23
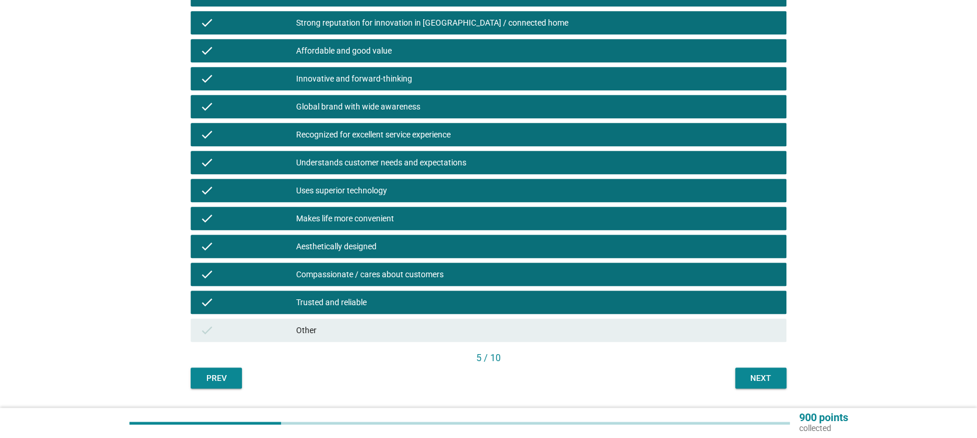
scroll to position [323, 0]
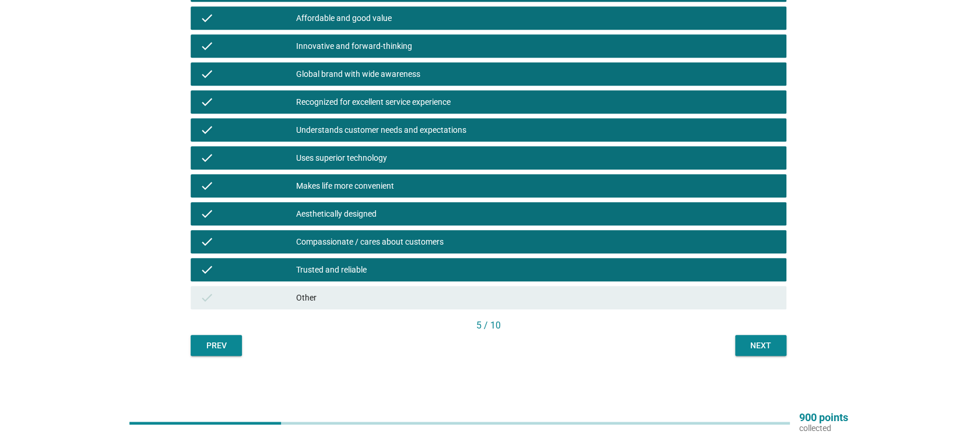
click at [766, 348] on div "Next" at bounding box center [761, 346] width 33 height 12
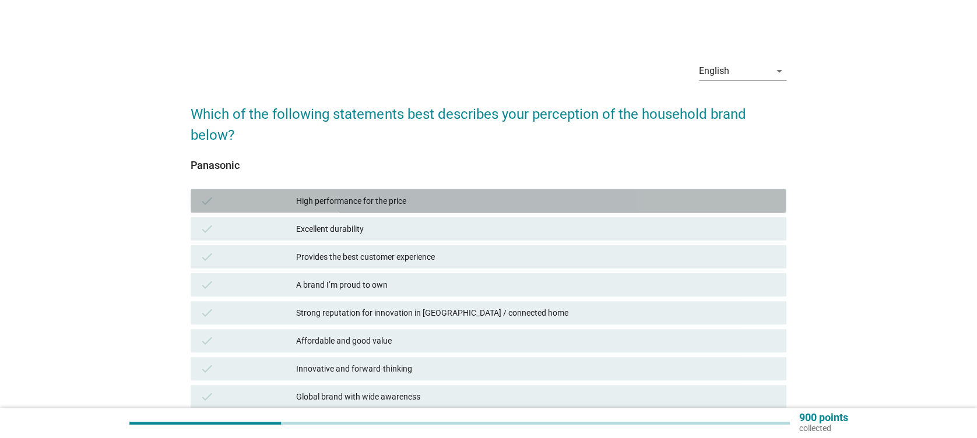
click at [383, 199] on div "High performance for the price" at bounding box center [536, 201] width 480 height 14
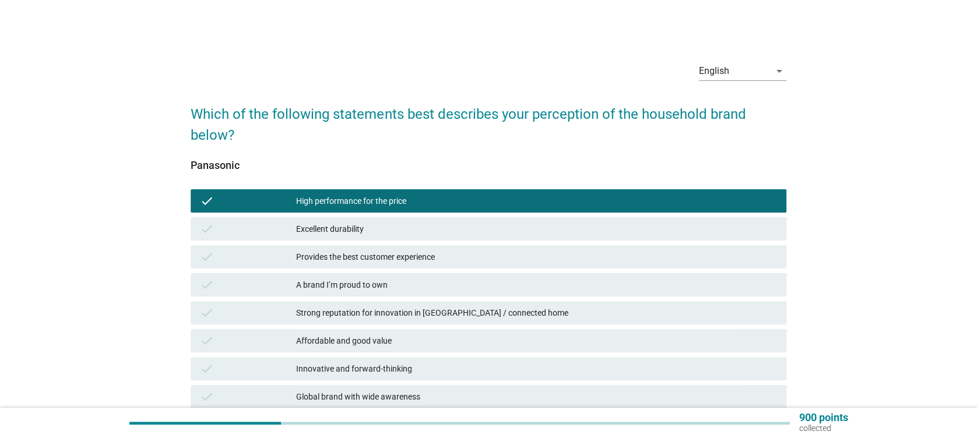
click at [387, 228] on div "Excellent durability" at bounding box center [536, 229] width 480 height 14
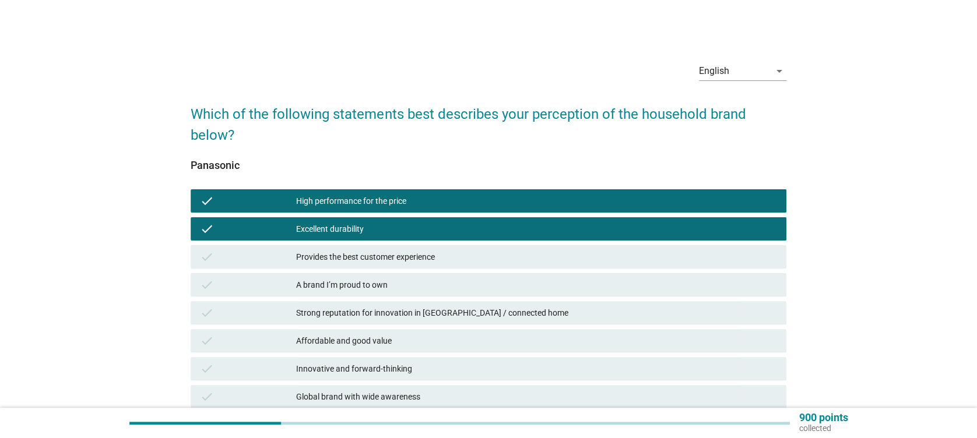
click at [387, 261] on div "Provides the best customer experience" at bounding box center [536, 257] width 480 height 14
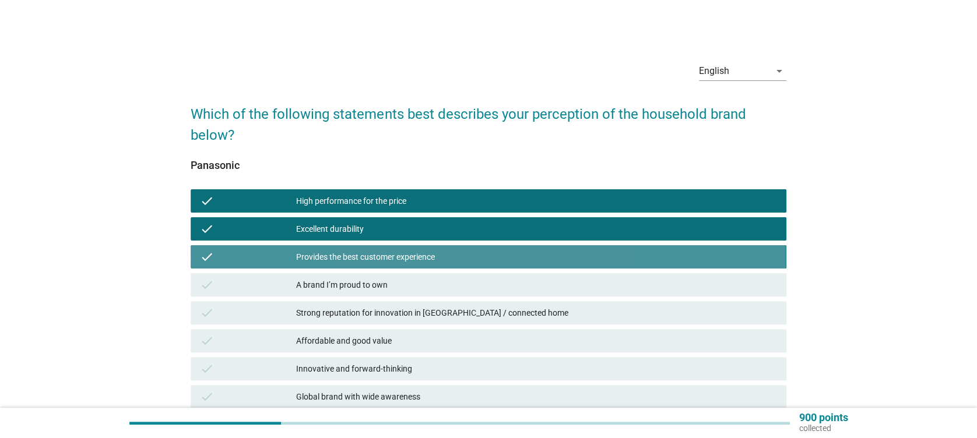
click at [387, 281] on div "A brand I’m proud to own" at bounding box center [536, 285] width 480 height 14
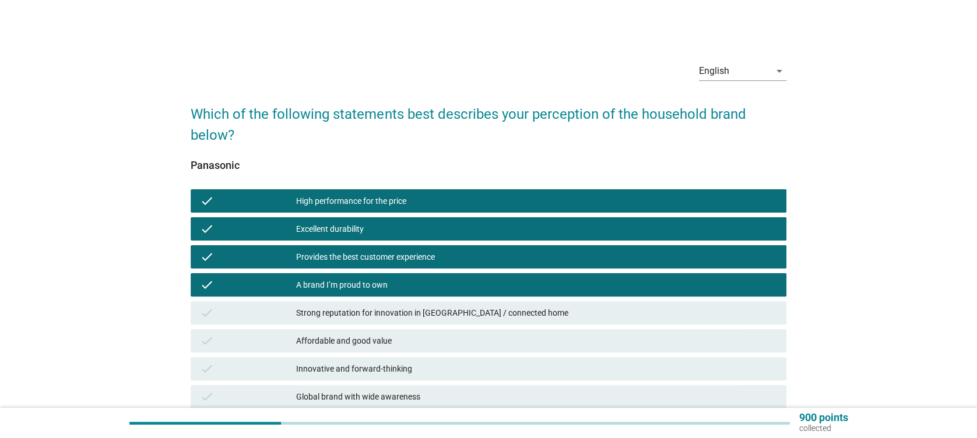
click at [390, 299] on div "check A brand I’m proud to own" at bounding box center [488, 285] width 600 height 28
click at [399, 311] on div "Strong reputation for innovation in [GEOGRAPHIC_DATA] / connected home" at bounding box center [536, 313] width 480 height 14
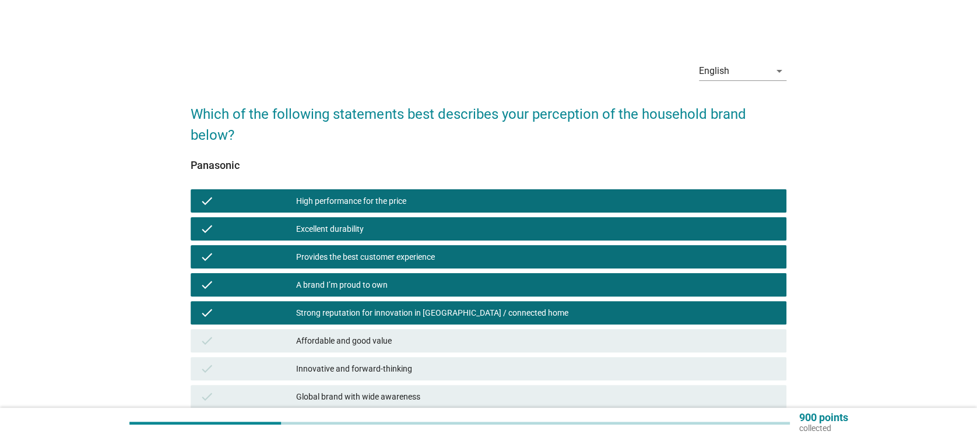
click at [389, 336] on div "Affordable and good value" at bounding box center [536, 341] width 480 height 14
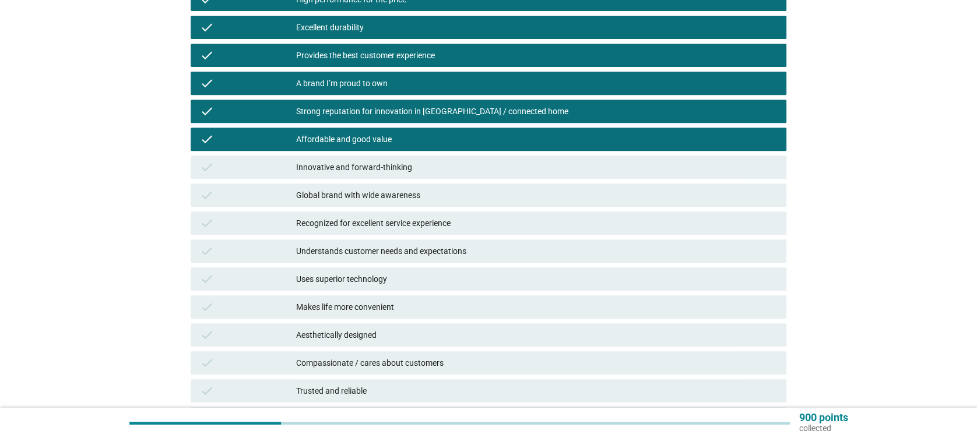
scroll to position [233, 0]
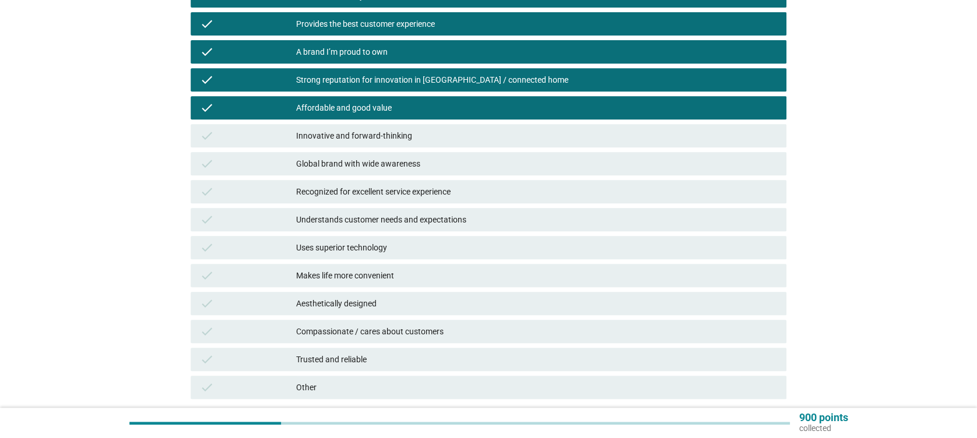
click at [434, 139] on div "Innovative and forward-thinking" at bounding box center [536, 136] width 480 height 14
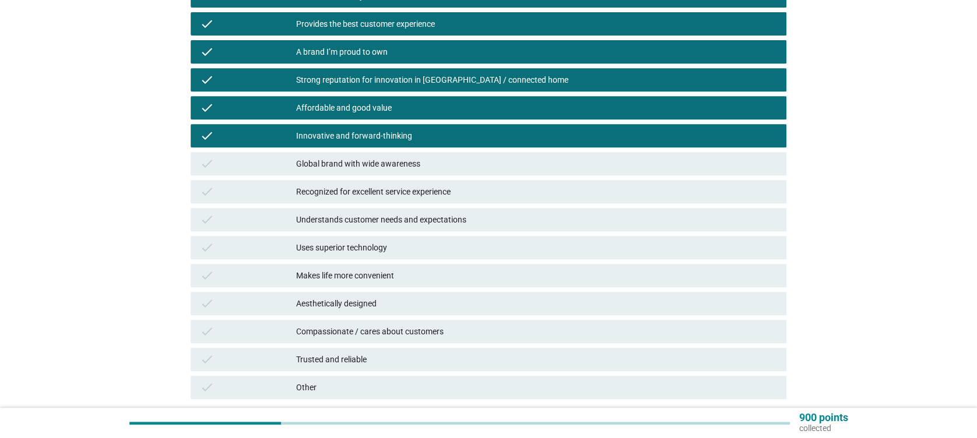
click at [438, 170] on div "Global brand with wide awareness" at bounding box center [536, 164] width 480 height 14
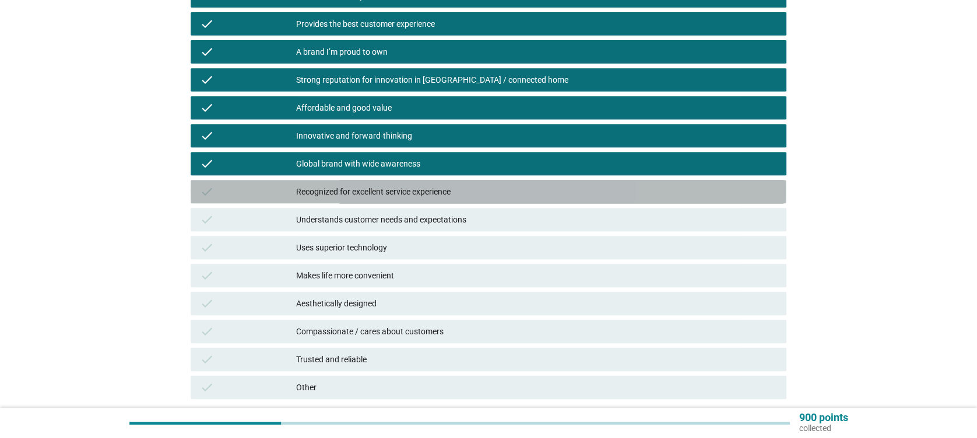
click at [438, 198] on div "Recognized for excellent service experience" at bounding box center [536, 192] width 480 height 14
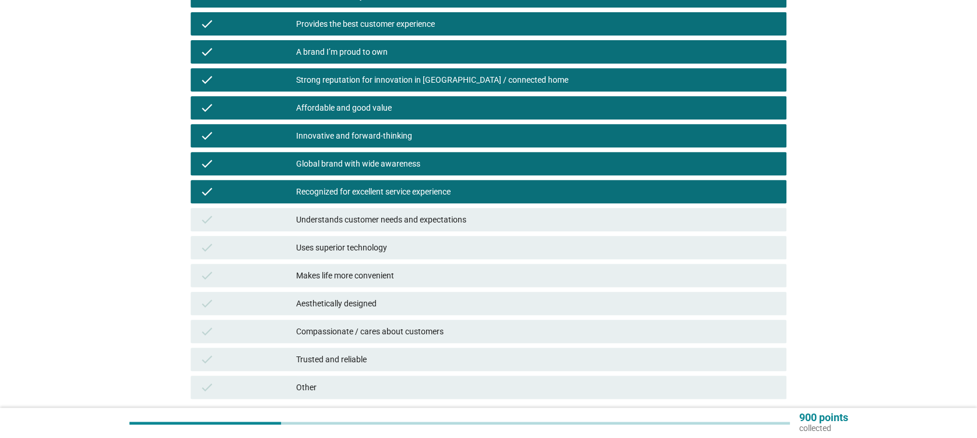
click at [441, 211] on div "check Understands customer needs and expectations" at bounding box center [488, 219] width 595 height 23
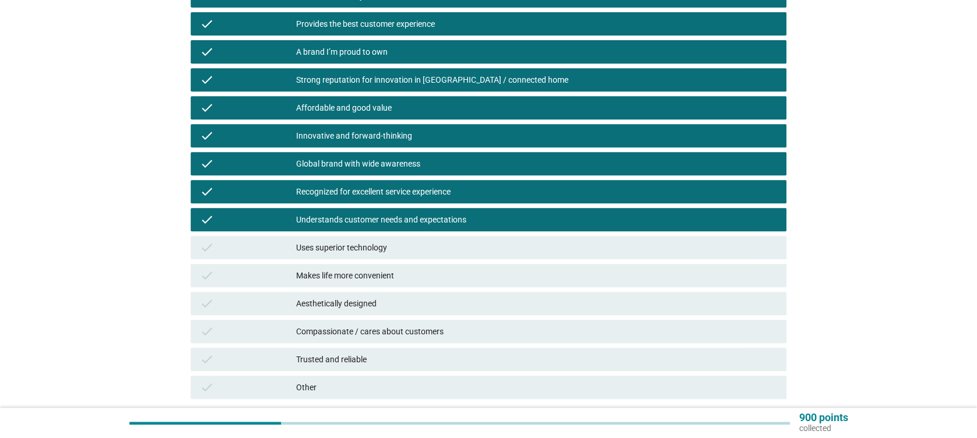
click at [448, 241] on div "Uses superior technology" at bounding box center [536, 248] width 480 height 14
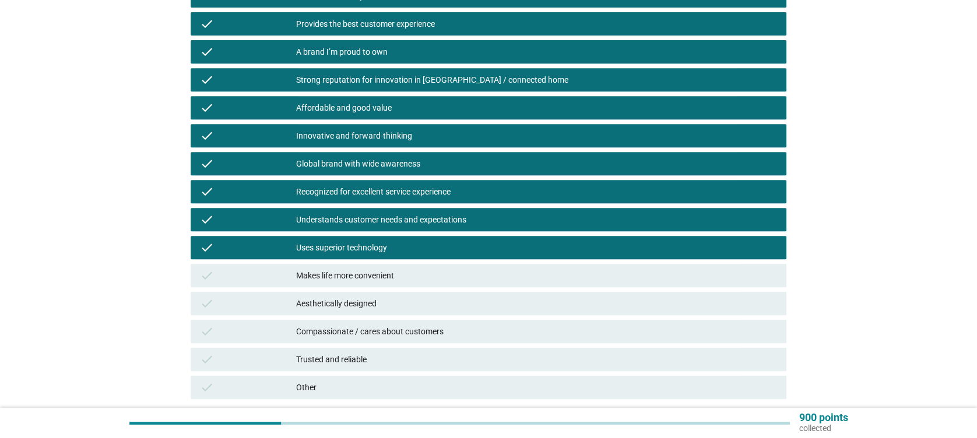
click at [448, 280] on div "Makes life more convenient" at bounding box center [536, 276] width 480 height 14
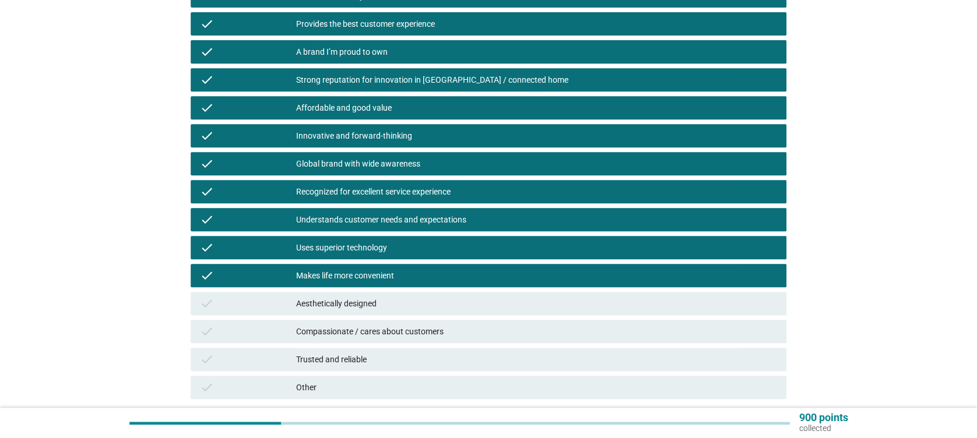
click at [448, 299] on div "Aesthetically designed" at bounding box center [536, 304] width 480 height 14
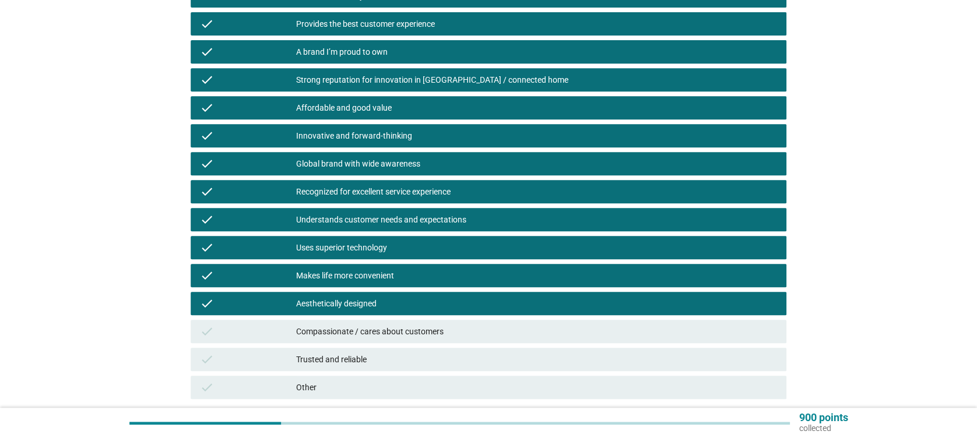
click at [450, 324] on div "check Compassionate / cares about customers" at bounding box center [488, 331] width 595 height 23
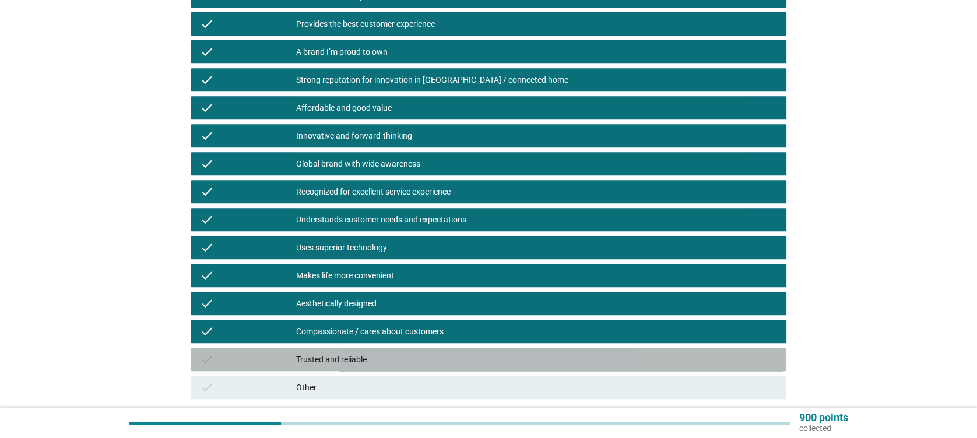
drag, startPoint x: 451, startPoint y: 354, endPoint x: 464, endPoint y: 352, distance: 13.6
click at [452, 355] on div "Trusted and reliable" at bounding box center [536, 360] width 480 height 14
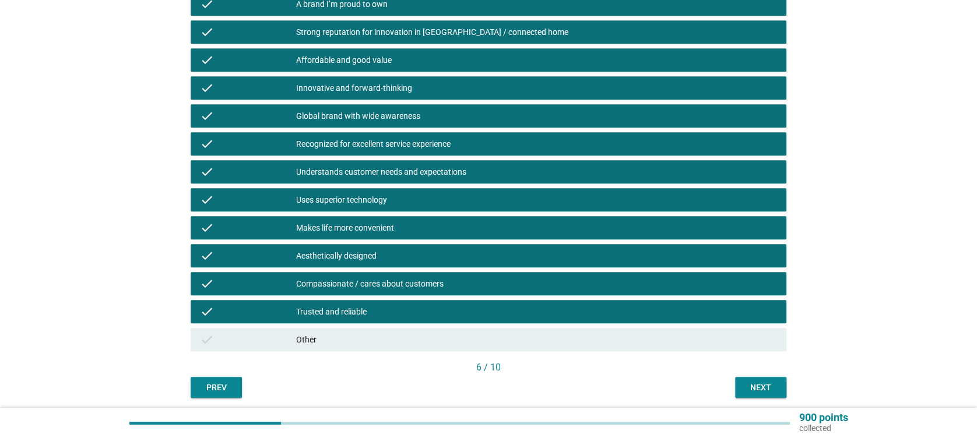
scroll to position [323, 0]
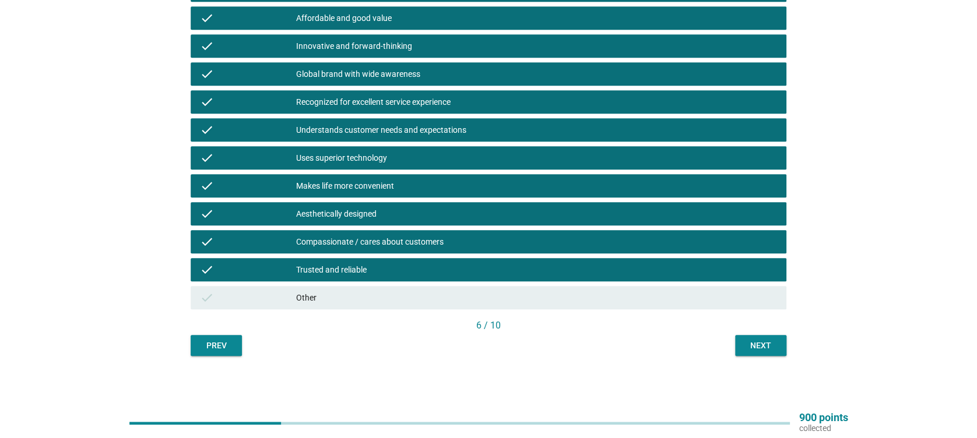
click at [749, 336] on button "Next" at bounding box center [760, 345] width 51 height 21
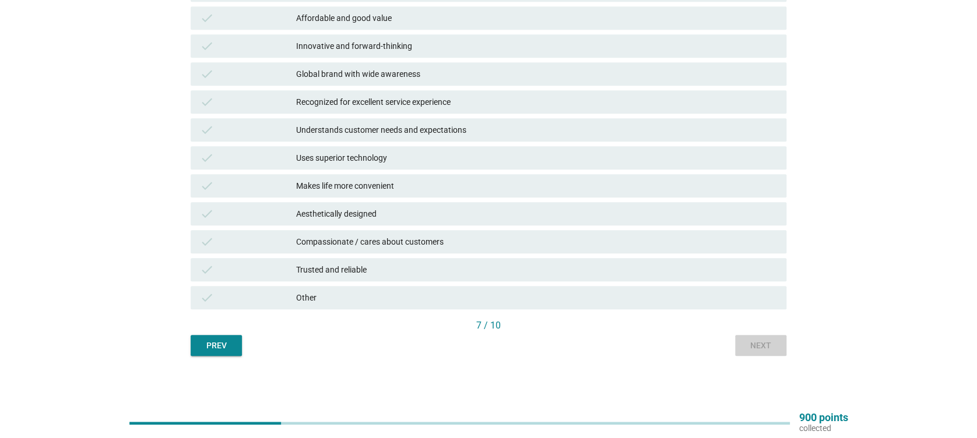
scroll to position [0, 0]
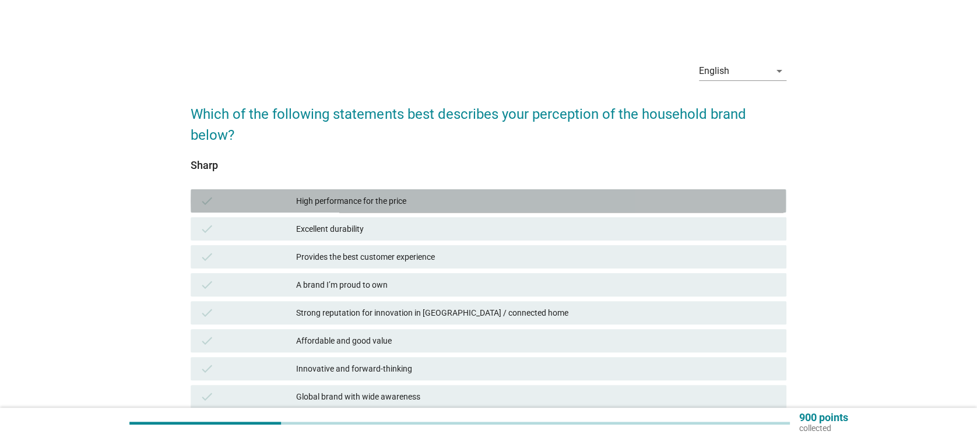
click at [352, 210] on div "check High performance for the price" at bounding box center [488, 200] width 595 height 23
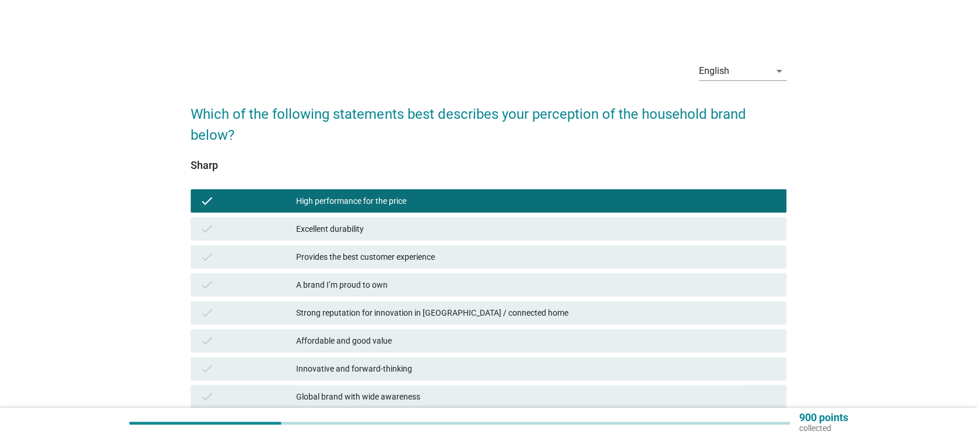
click at [363, 237] on div "check Excellent durability" at bounding box center [488, 228] width 595 height 23
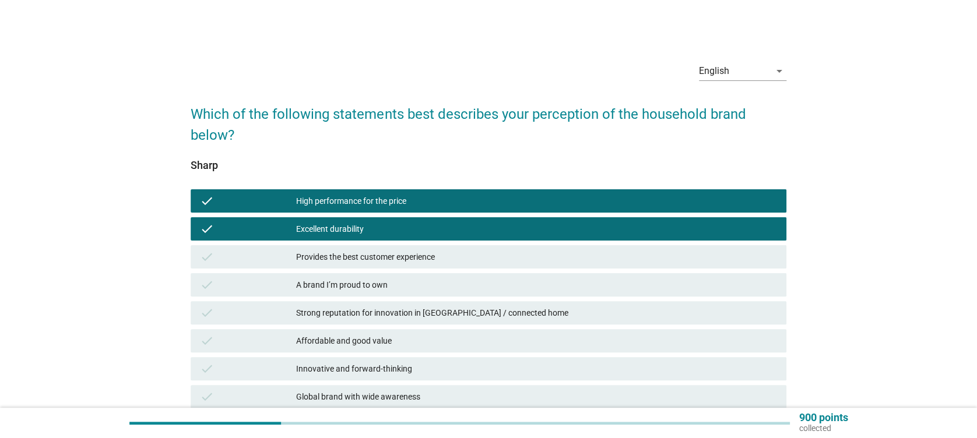
click at [366, 262] on div "Provides the best customer experience" at bounding box center [536, 257] width 480 height 14
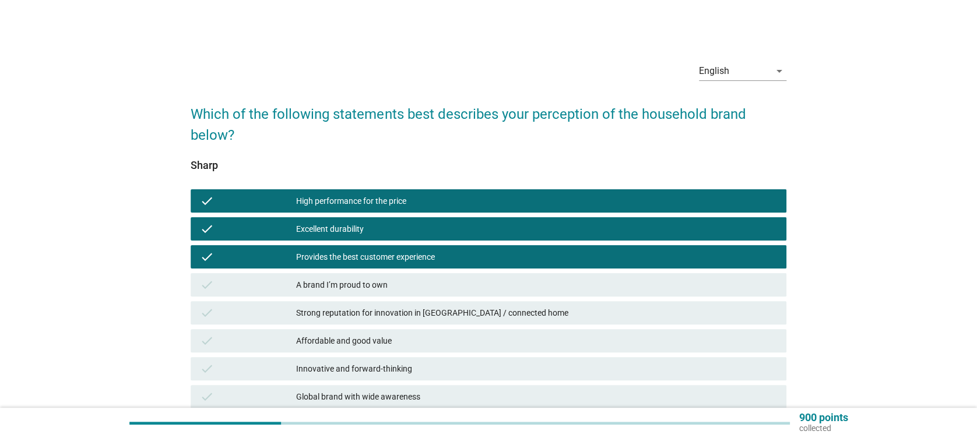
click at [364, 298] on div "check A brand I’m proud to own" at bounding box center [488, 285] width 600 height 28
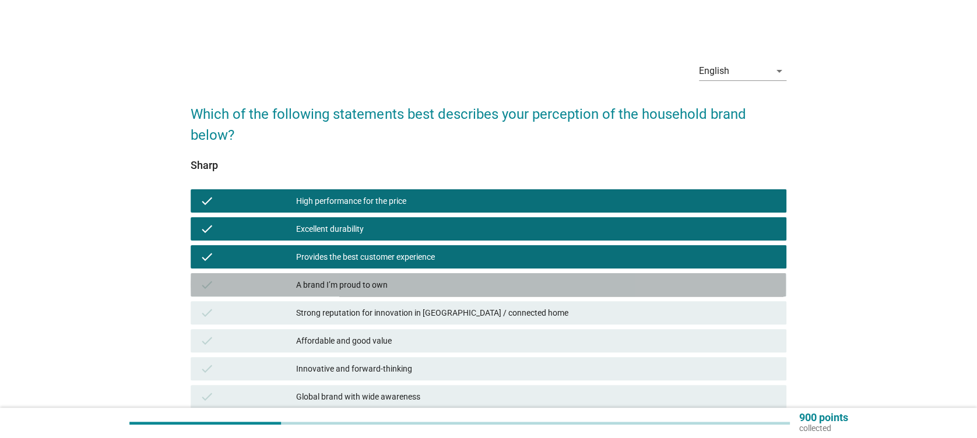
click at [368, 285] on div "A brand I’m proud to own" at bounding box center [536, 285] width 480 height 14
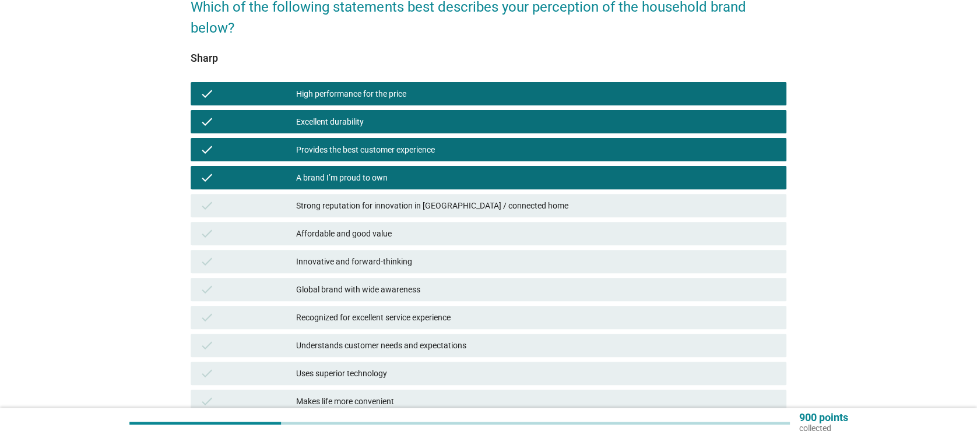
scroll to position [155, 0]
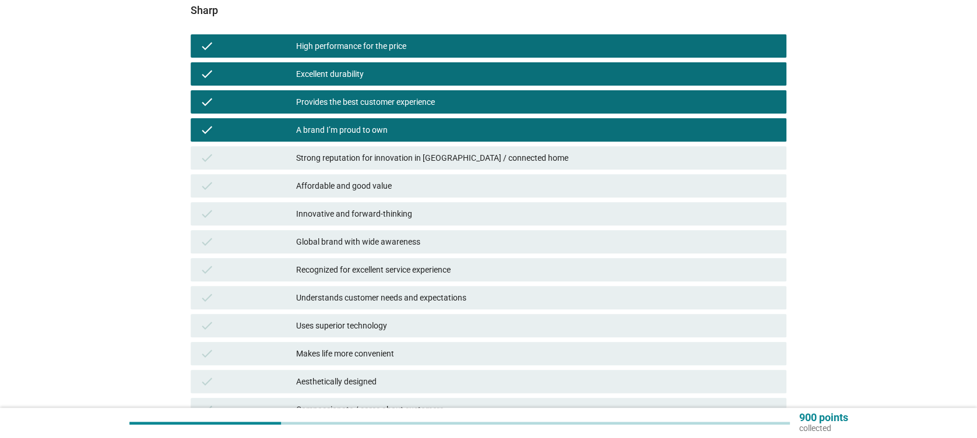
click at [381, 148] on div "check Strong reputation for innovation in [GEOGRAPHIC_DATA] / connected home" at bounding box center [488, 157] width 595 height 23
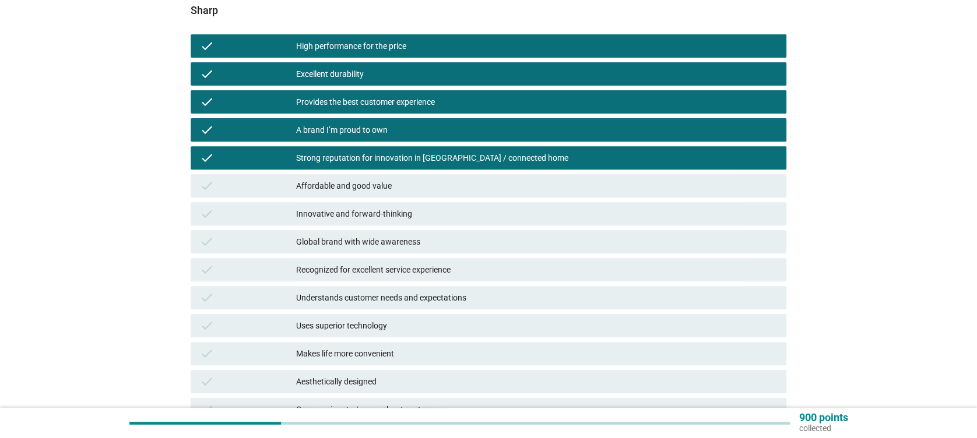
click at [387, 188] on div "Affordable and good value" at bounding box center [536, 186] width 480 height 14
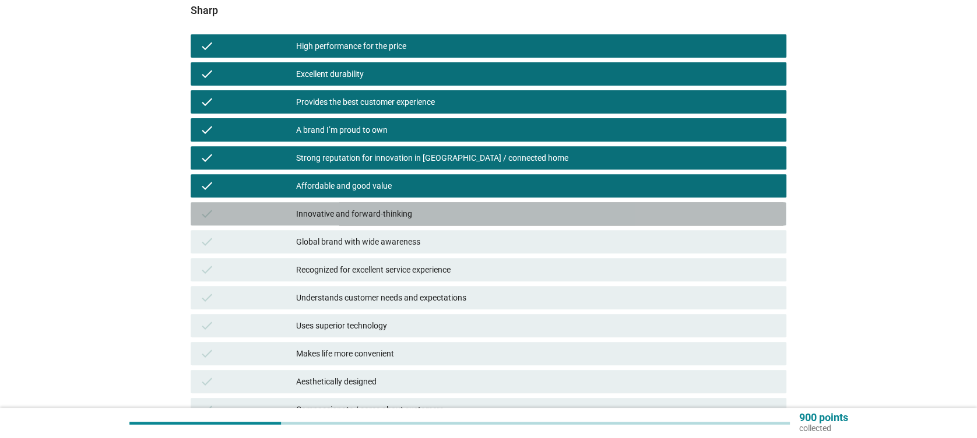
click at [392, 221] on div "check Innovative and forward-thinking" at bounding box center [488, 213] width 595 height 23
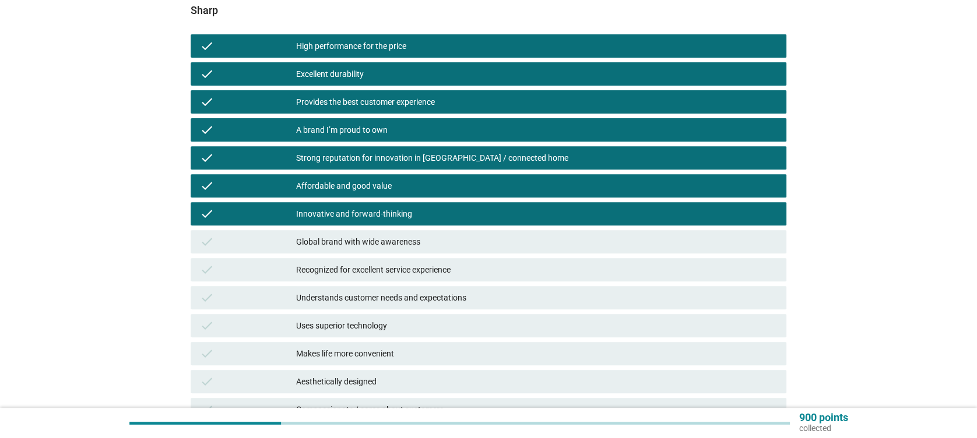
click at [394, 252] on div "check Global brand with wide awareness" at bounding box center [488, 241] width 595 height 23
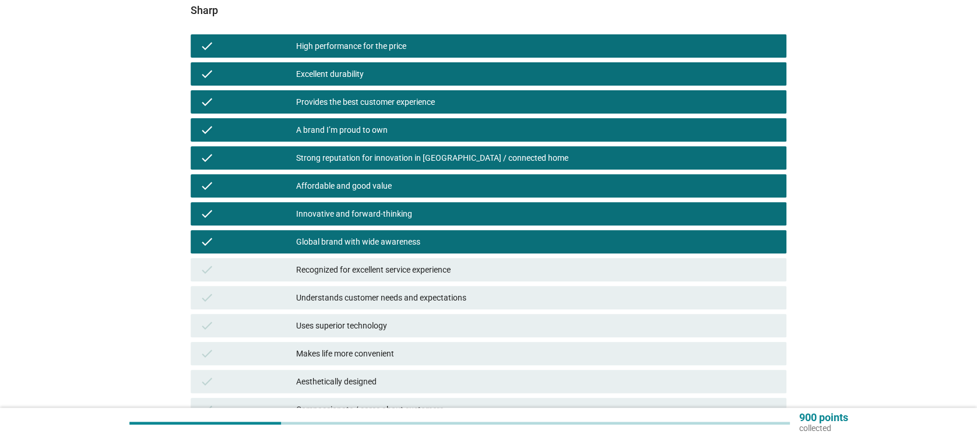
click at [406, 280] on div "check Recognized for excellent service experience" at bounding box center [488, 269] width 595 height 23
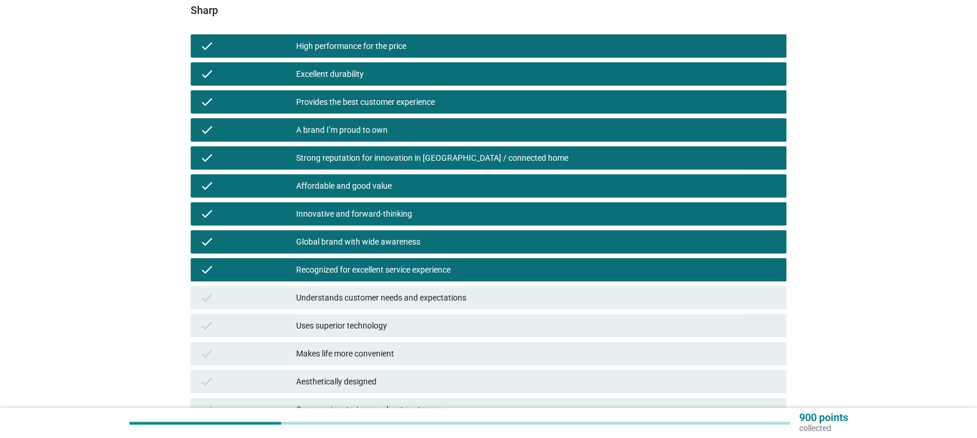
click at [406, 289] on div "check Understands customer needs and expectations" at bounding box center [488, 297] width 595 height 23
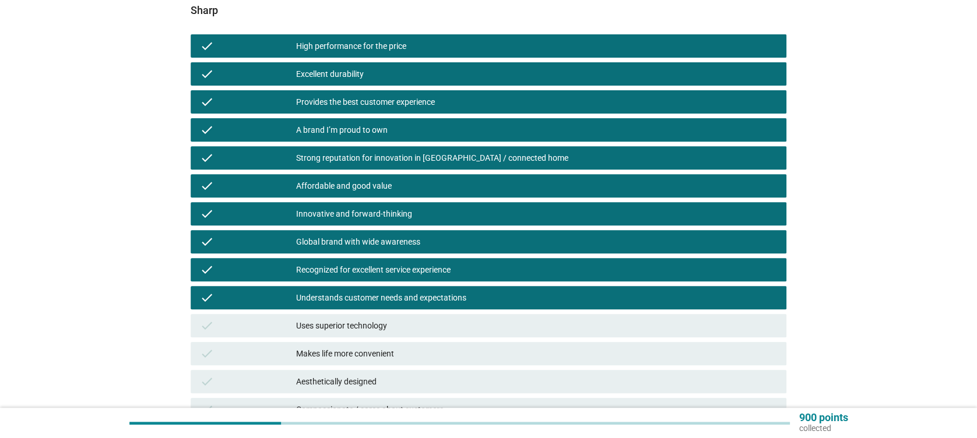
click at [401, 319] on div "Uses superior technology" at bounding box center [536, 326] width 480 height 14
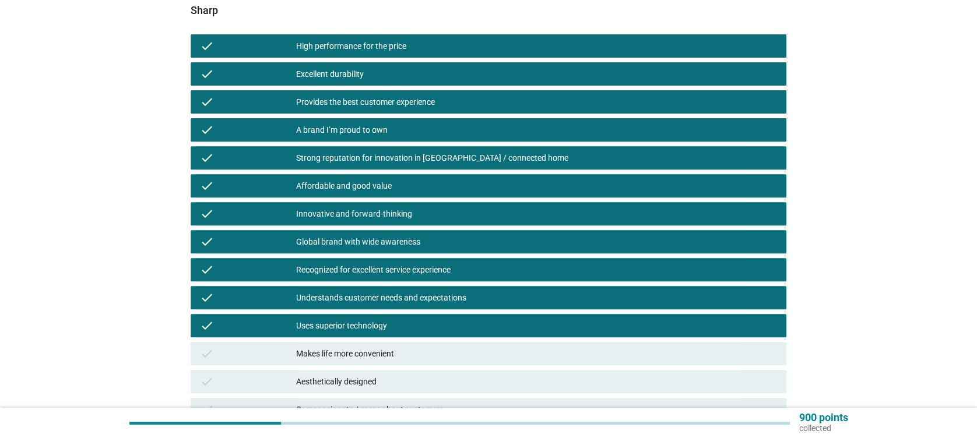
click at [427, 357] on div "Makes life more convenient" at bounding box center [536, 354] width 480 height 14
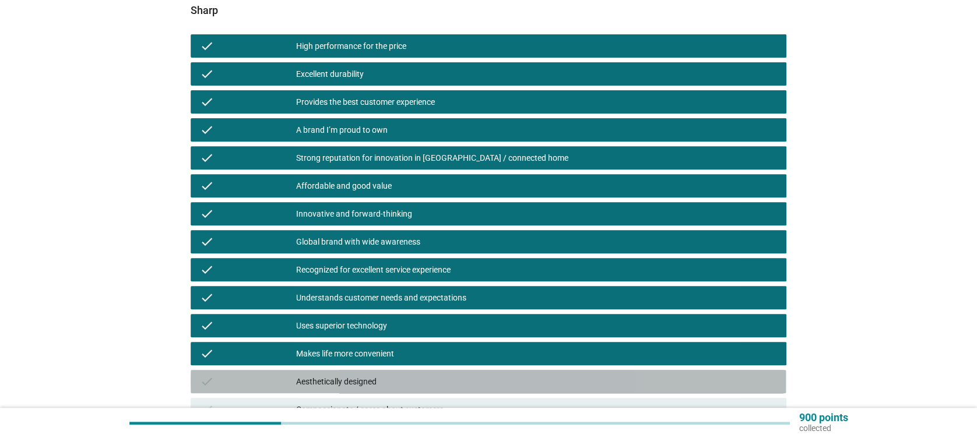
click at [446, 372] on div "check Aesthetically designed" at bounding box center [488, 381] width 595 height 23
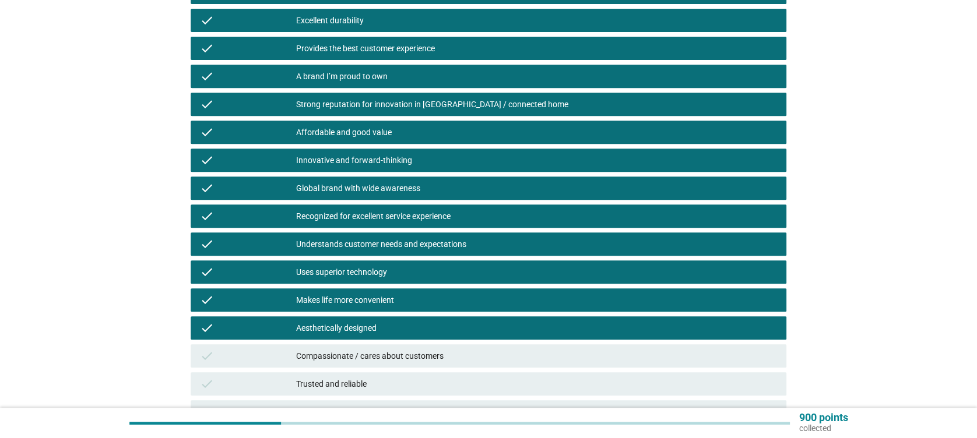
scroll to position [233, 0]
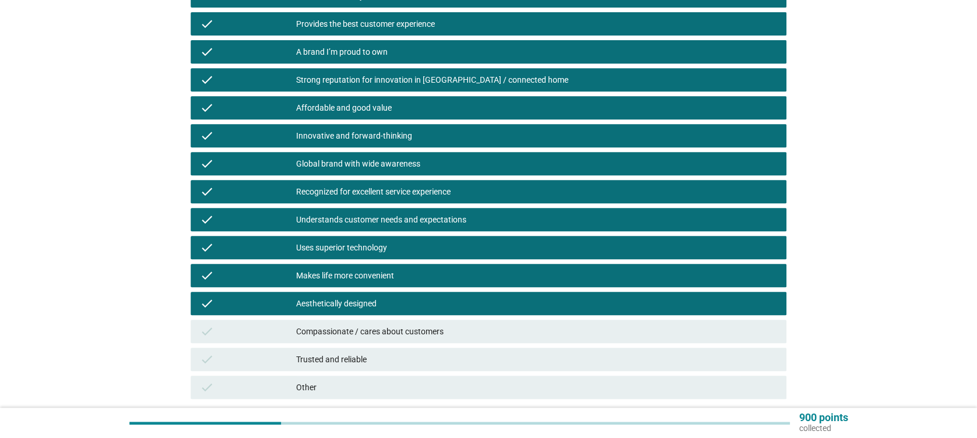
click at [461, 327] on div "Compassionate / cares about customers" at bounding box center [536, 332] width 480 height 14
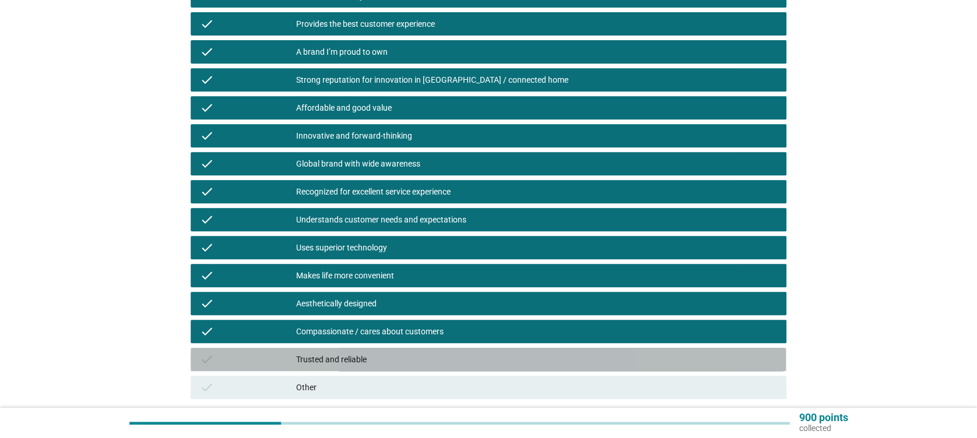
click at [455, 364] on div "Trusted and reliable" at bounding box center [536, 360] width 480 height 14
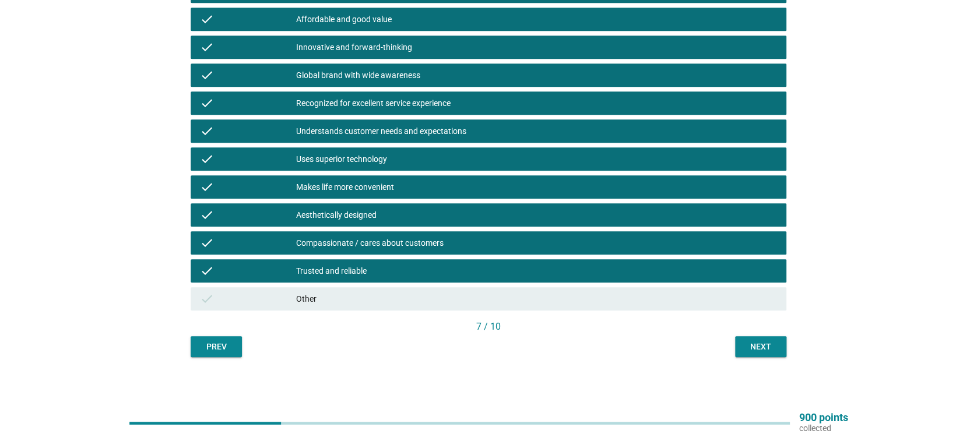
scroll to position [323, 0]
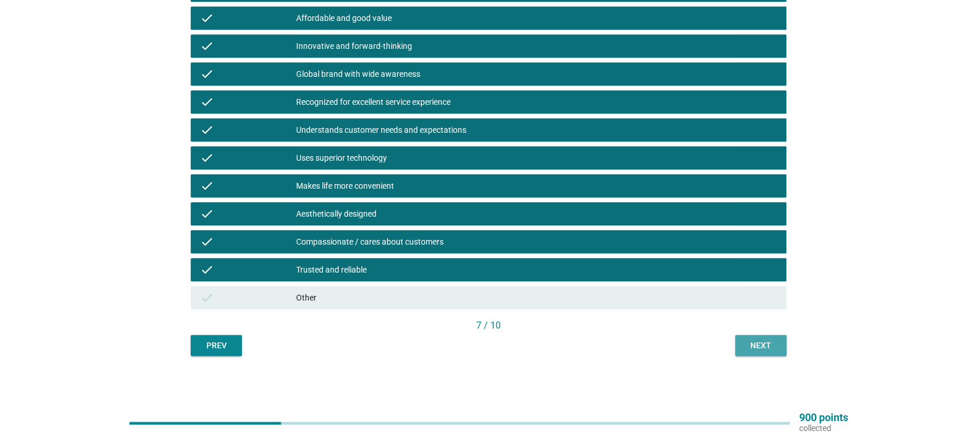
click at [751, 352] on button "Next" at bounding box center [760, 345] width 51 height 21
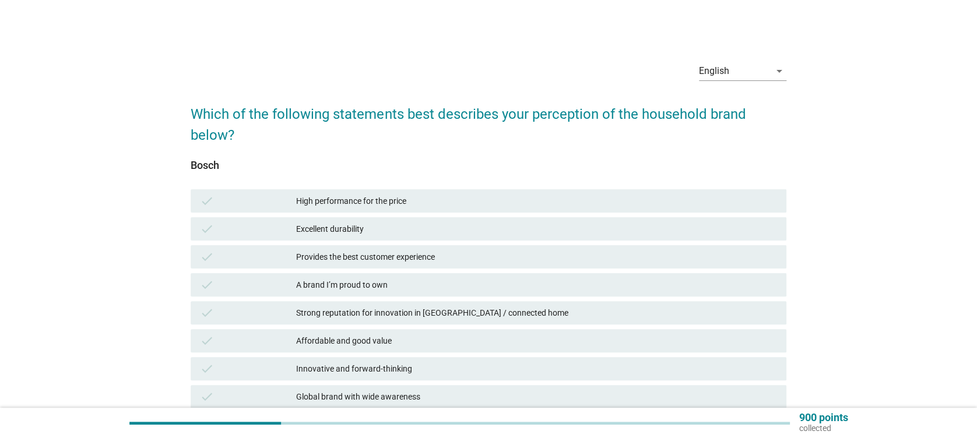
click at [398, 196] on div "High performance for the price" at bounding box center [536, 201] width 480 height 14
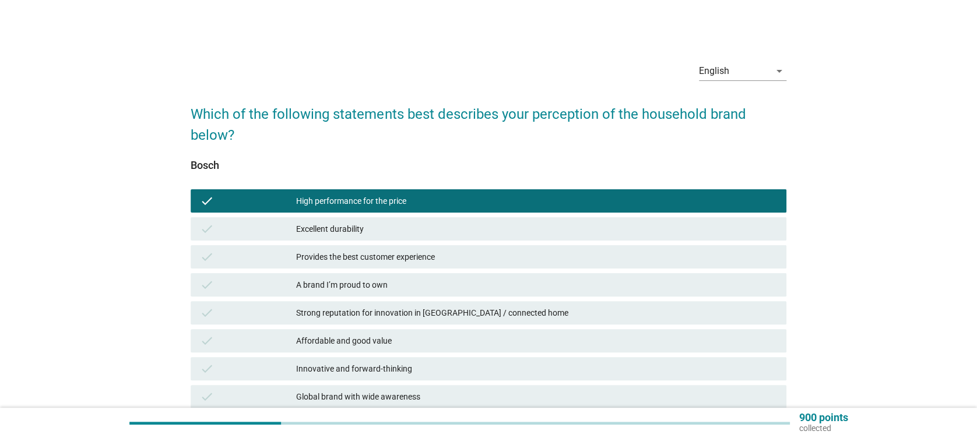
click at [409, 224] on div "Excellent durability" at bounding box center [536, 229] width 480 height 14
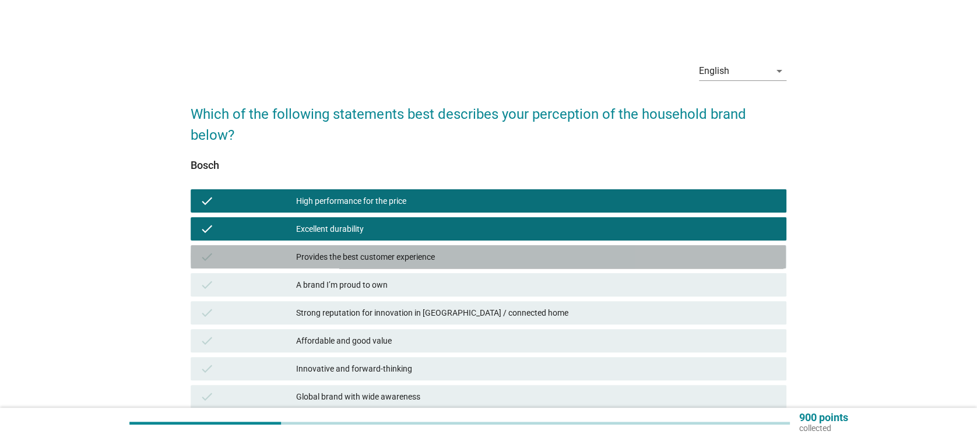
click at [430, 251] on div "Provides the best customer experience" at bounding box center [536, 257] width 480 height 14
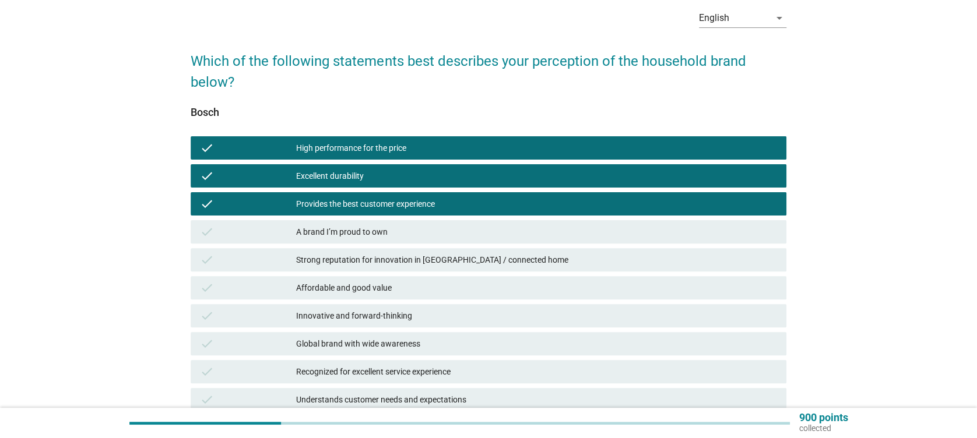
scroll to position [78, 0]
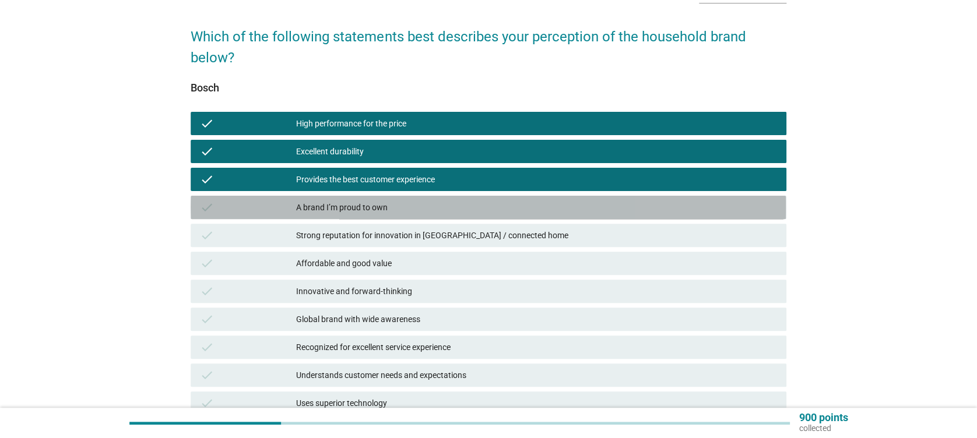
click at [310, 205] on div "A brand I’m proud to own" at bounding box center [536, 208] width 480 height 14
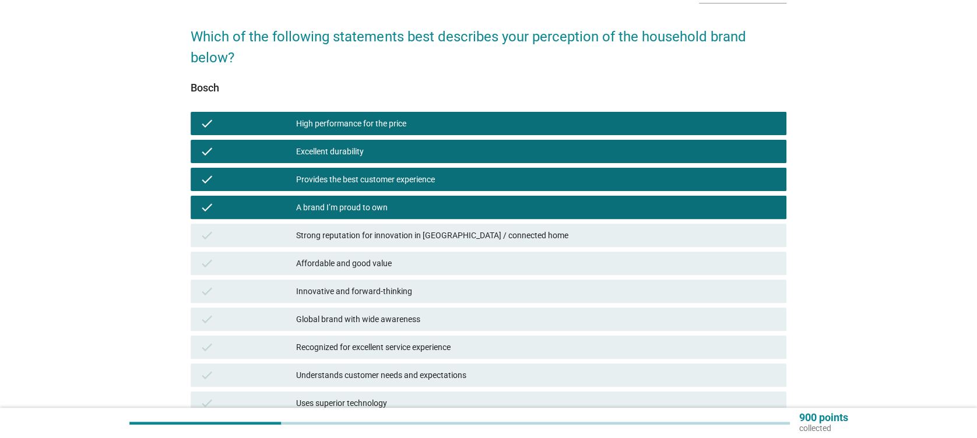
click at [359, 226] on div "check Strong reputation for innovation in [GEOGRAPHIC_DATA] / connected home" at bounding box center [488, 235] width 595 height 23
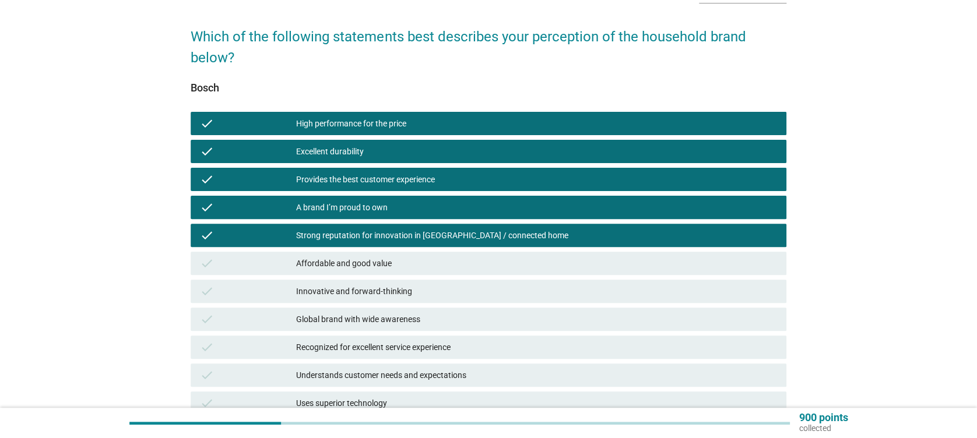
click at [419, 273] on div "check Affordable and good value" at bounding box center [488, 263] width 595 height 23
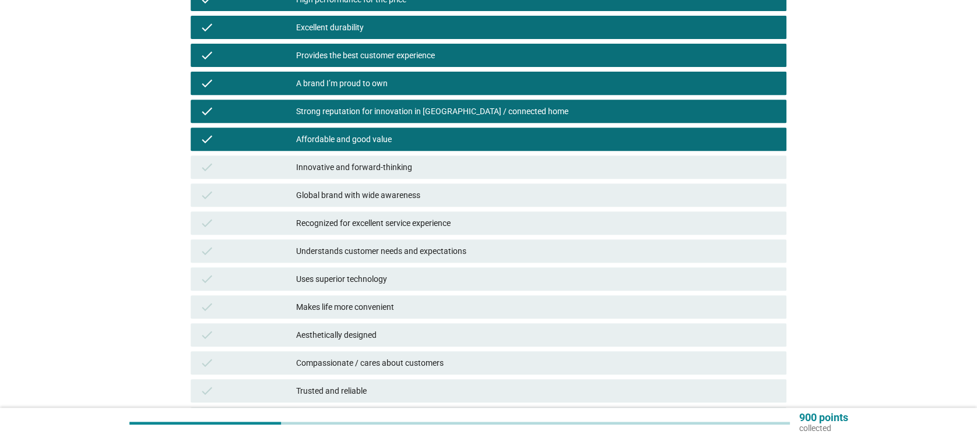
scroll to position [233, 0]
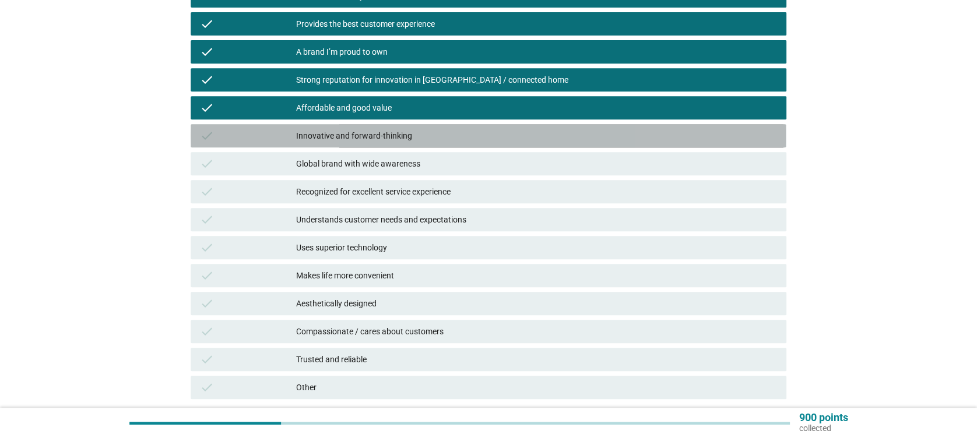
click at [403, 132] on div "Innovative and forward-thinking" at bounding box center [536, 136] width 480 height 14
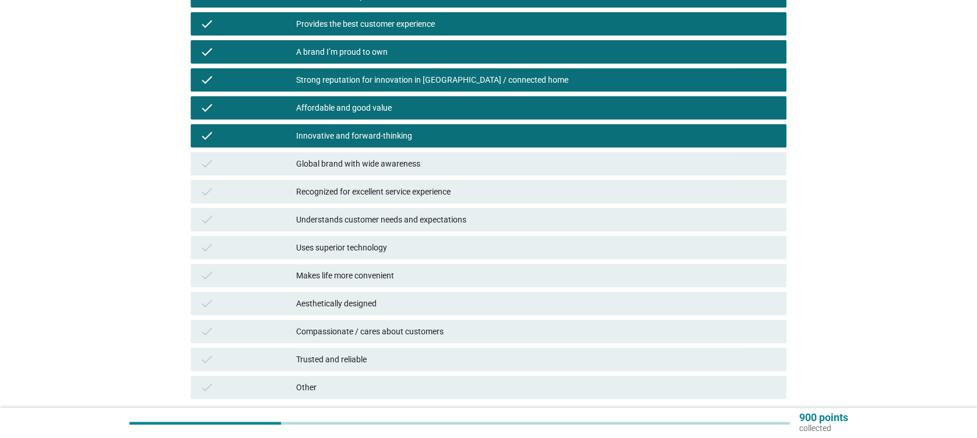
click at [409, 157] on div "Global brand with wide awareness" at bounding box center [536, 164] width 480 height 14
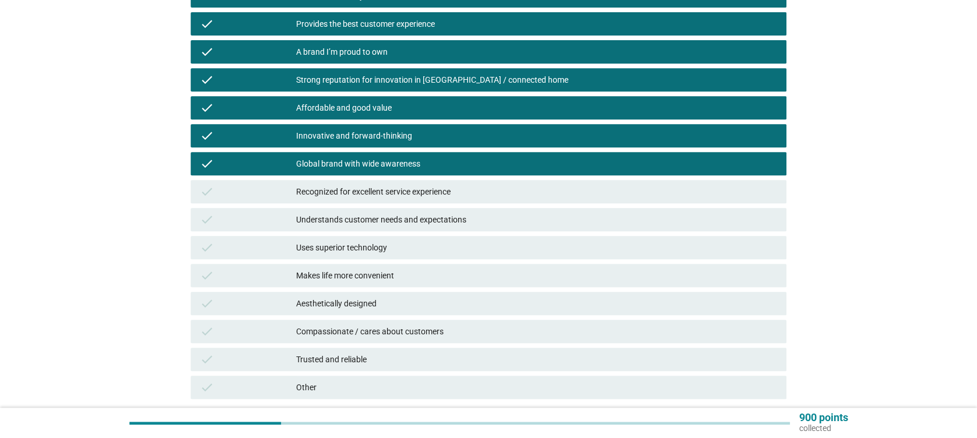
click at [427, 187] on div "Recognized for excellent service experience" at bounding box center [536, 192] width 480 height 14
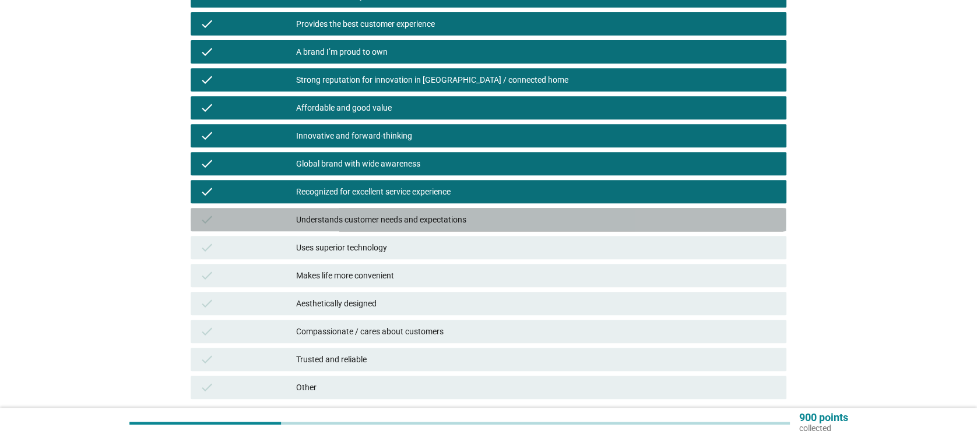
click at [444, 210] on div "check Understands customer needs and expectations" at bounding box center [488, 219] width 595 height 23
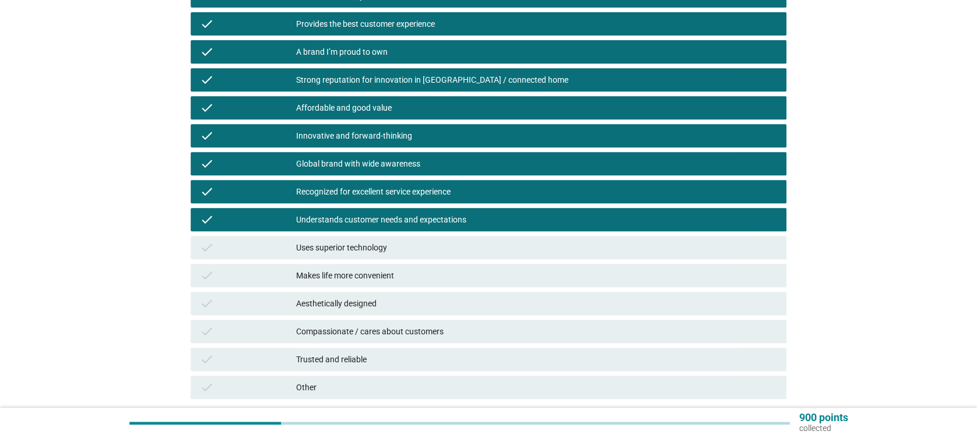
click at [423, 252] on div "Uses superior technology" at bounding box center [536, 248] width 480 height 14
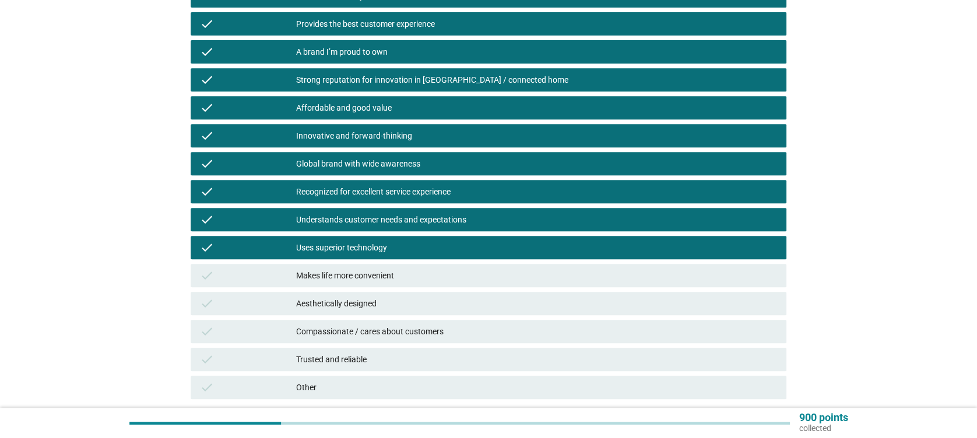
click at [419, 272] on div "Makes life more convenient" at bounding box center [536, 276] width 480 height 14
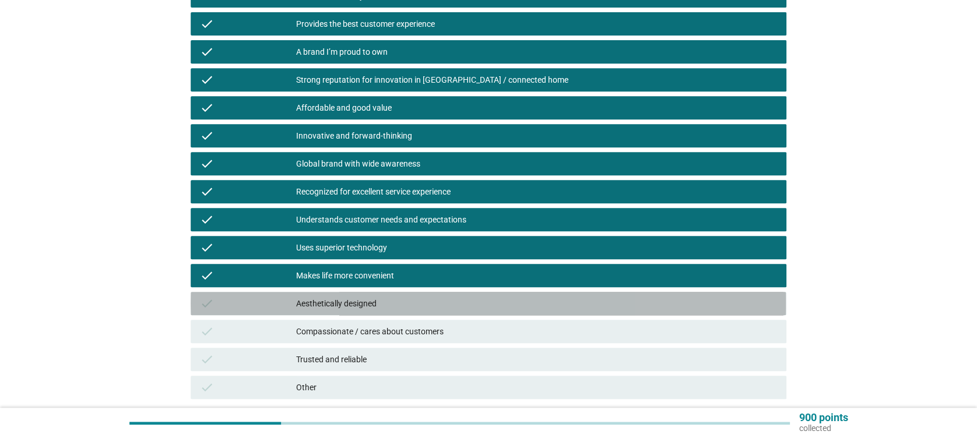
click at [432, 302] on div "Aesthetically designed" at bounding box center [536, 304] width 480 height 14
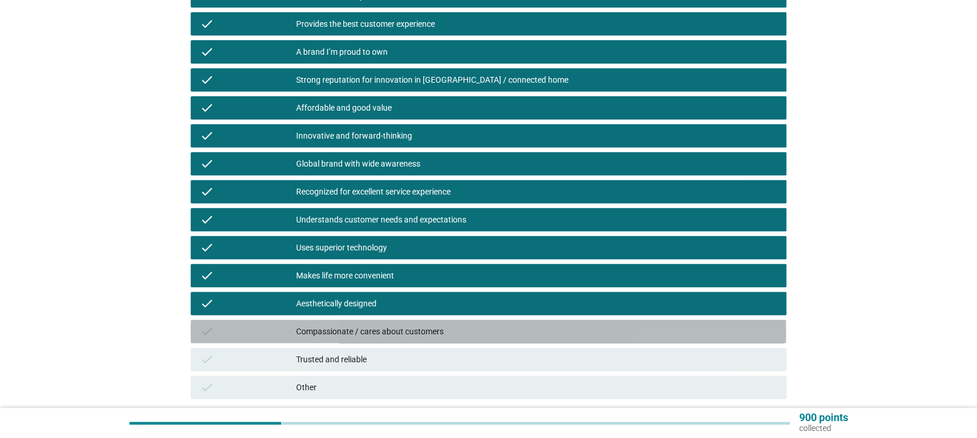
click at [449, 331] on div "Compassionate / cares about customers" at bounding box center [536, 332] width 480 height 14
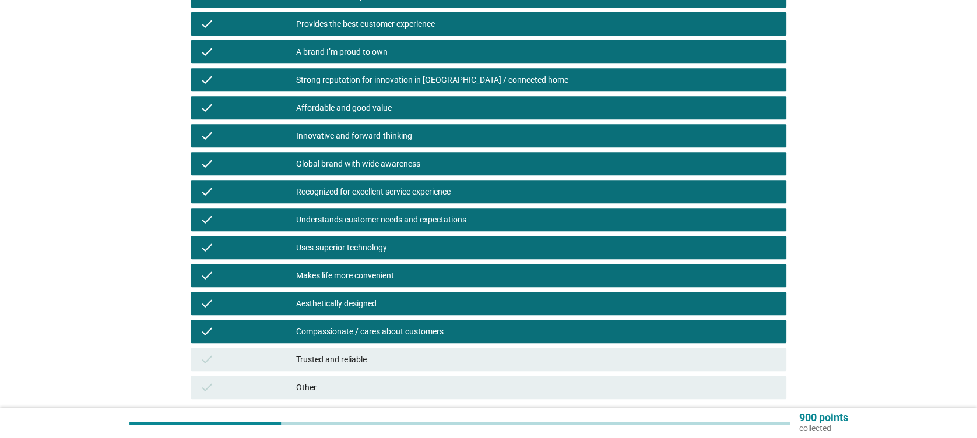
click at [459, 360] on div "Trusted and reliable" at bounding box center [536, 360] width 480 height 14
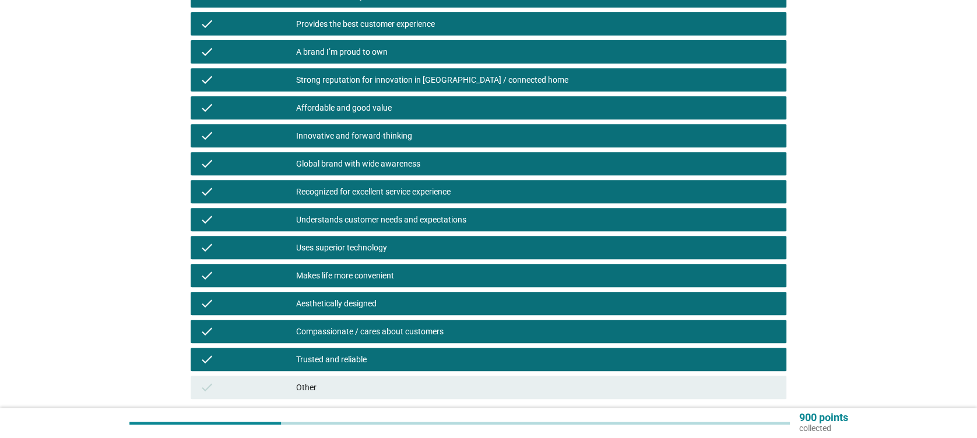
scroll to position [311, 0]
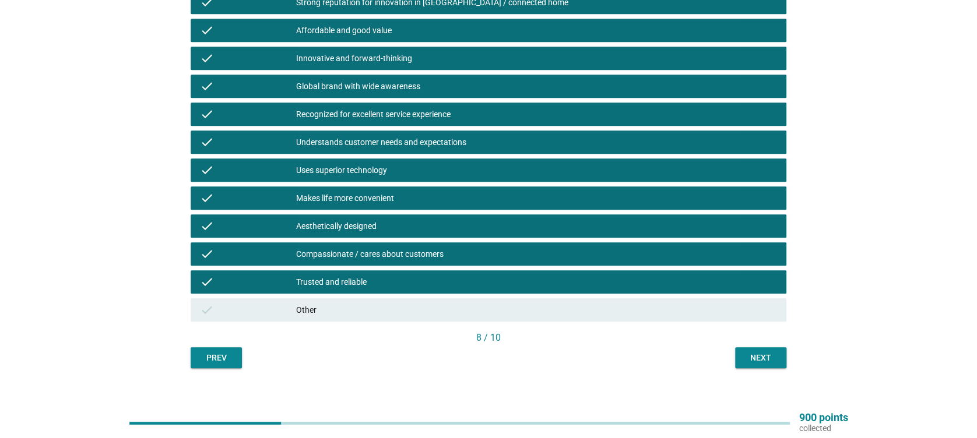
click at [766, 368] on div "English arrow_drop_down Which of the following statements best describes your p…" at bounding box center [488, 54] width 614 height 645
click at [773, 348] on button "Next" at bounding box center [760, 357] width 51 height 21
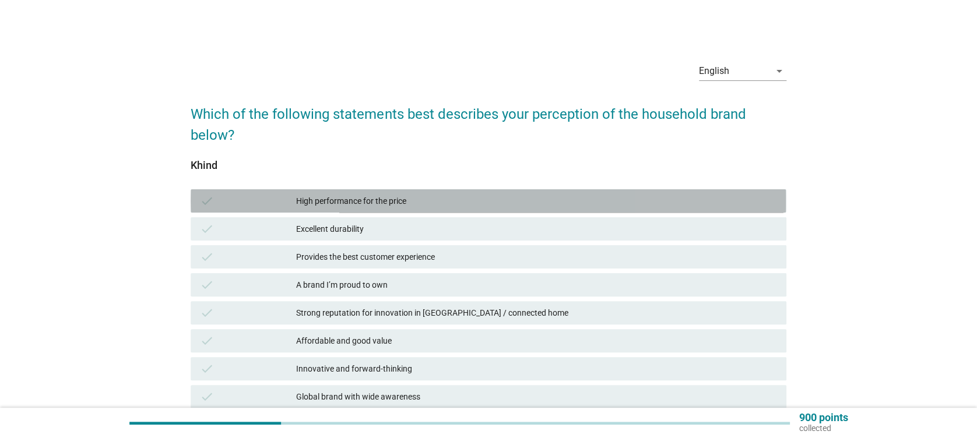
click at [459, 199] on div "High performance for the price" at bounding box center [536, 201] width 480 height 14
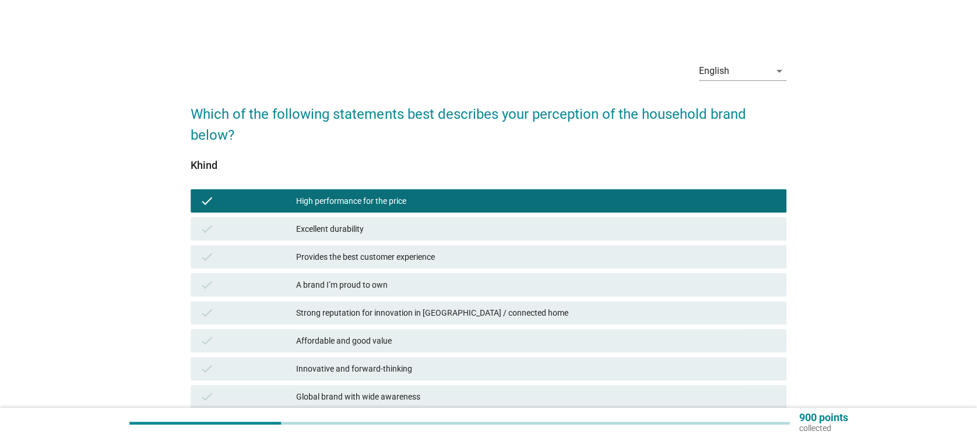
click at [466, 220] on div "check Excellent durability" at bounding box center [488, 228] width 595 height 23
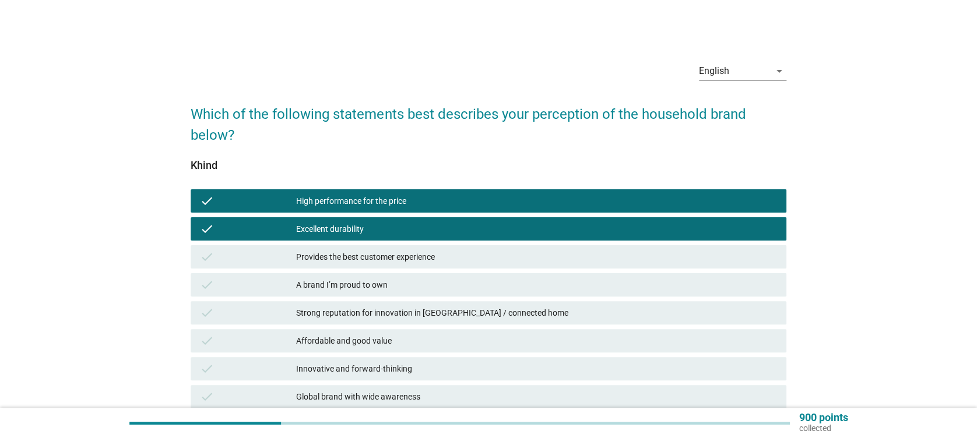
click at [511, 266] on div "check Provides the best customer experience" at bounding box center [488, 256] width 595 height 23
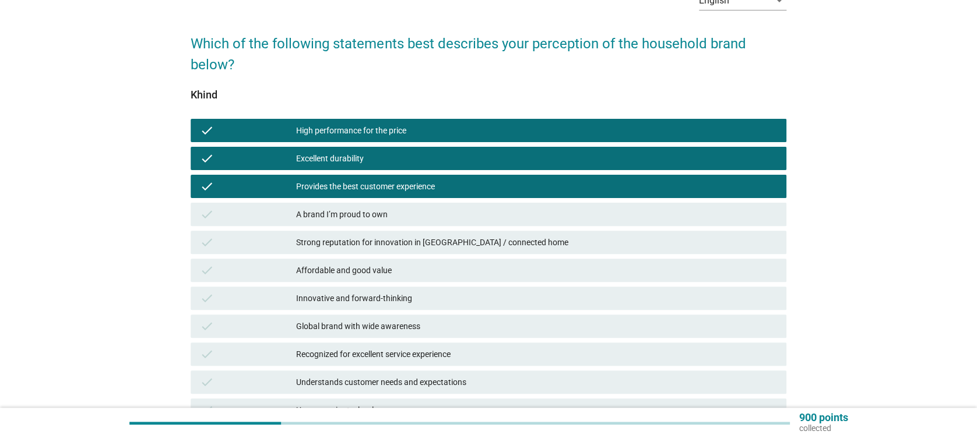
scroll to position [155, 0]
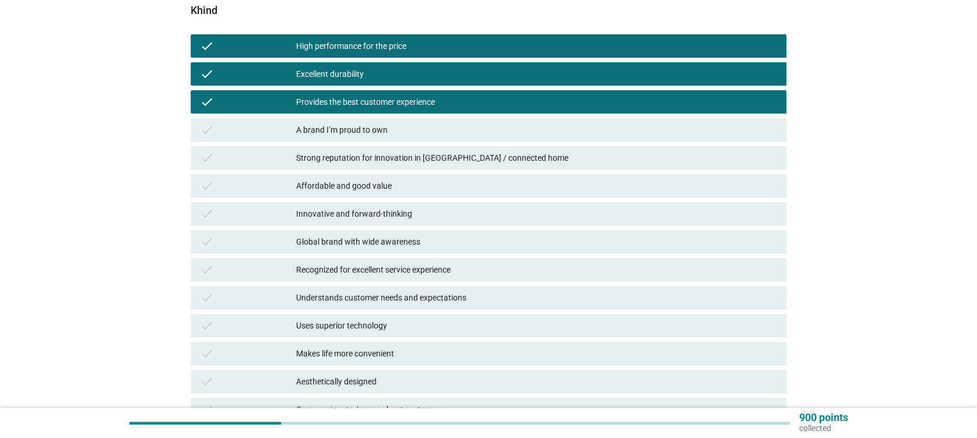
click at [381, 126] on div "A brand I’m proud to own" at bounding box center [536, 130] width 480 height 14
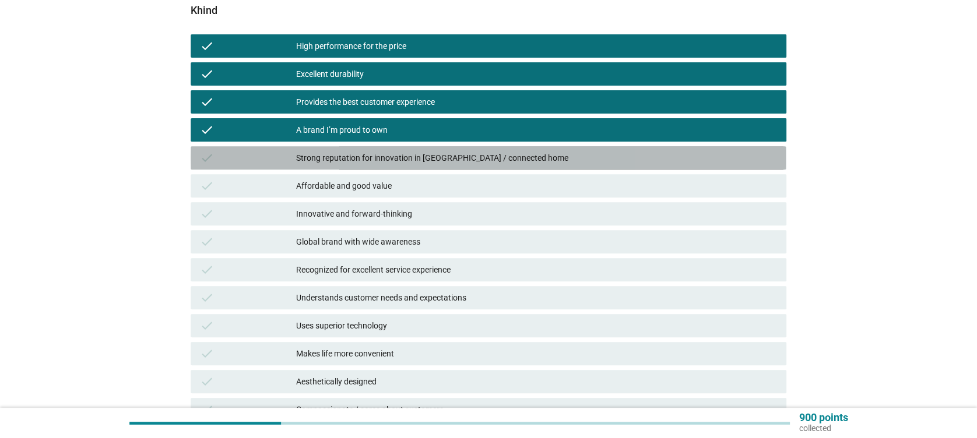
click at [391, 148] on div "check Strong reputation for innovation in [GEOGRAPHIC_DATA] / connected home" at bounding box center [488, 157] width 595 height 23
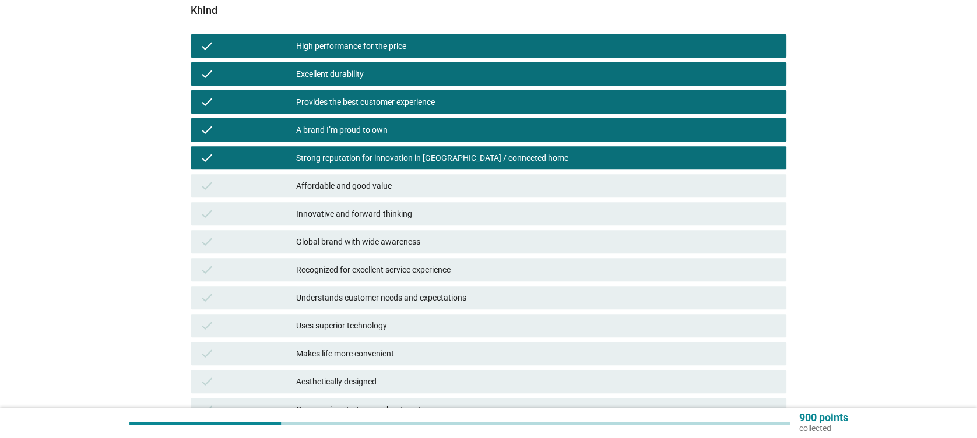
click at [392, 177] on div "check Affordable and good value" at bounding box center [488, 185] width 595 height 23
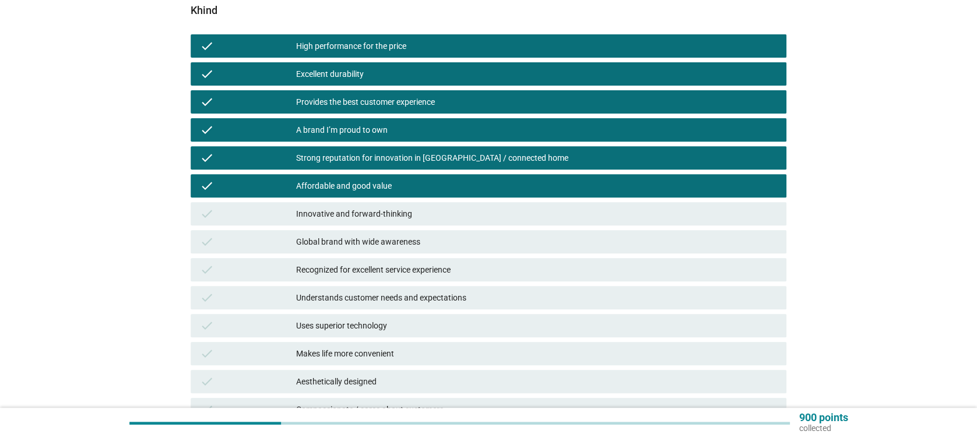
drag, startPoint x: 399, startPoint y: 209, endPoint x: 406, endPoint y: 219, distance: 12.1
click at [399, 209] on div "Innovative and forward-thinking" at bounding box center [536, 214] width 480 height 14
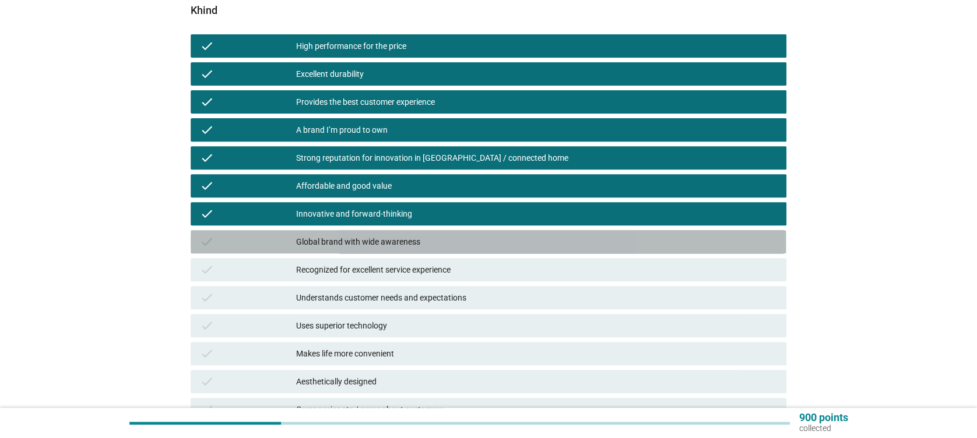
click at [406, 236] on div "Global brand with wide awareness" at bounding box center [536, 242] width 480 height 14
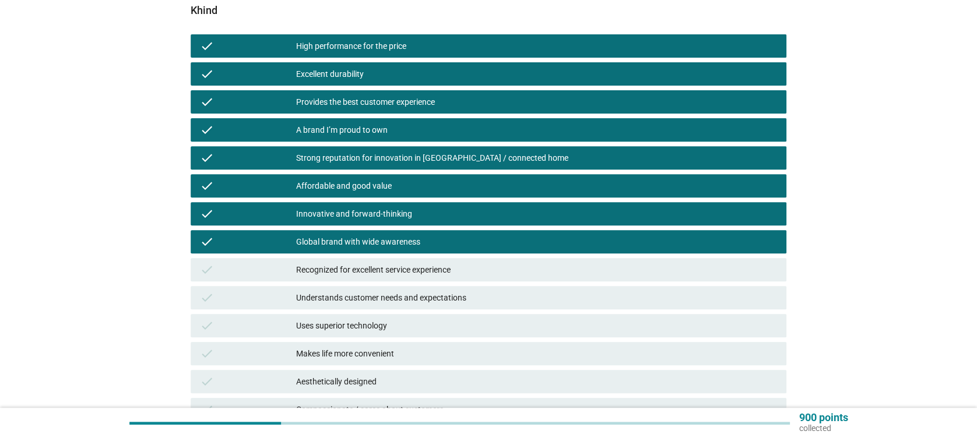
drag, startPoint x: 414, startPoint y: 266, endPoint x: 419, endPoint y: 285, distance: 19.4
click at [414, 266] on div "Recognized for excellent service experience" at bounding box center [536, 270] width 480 height 14
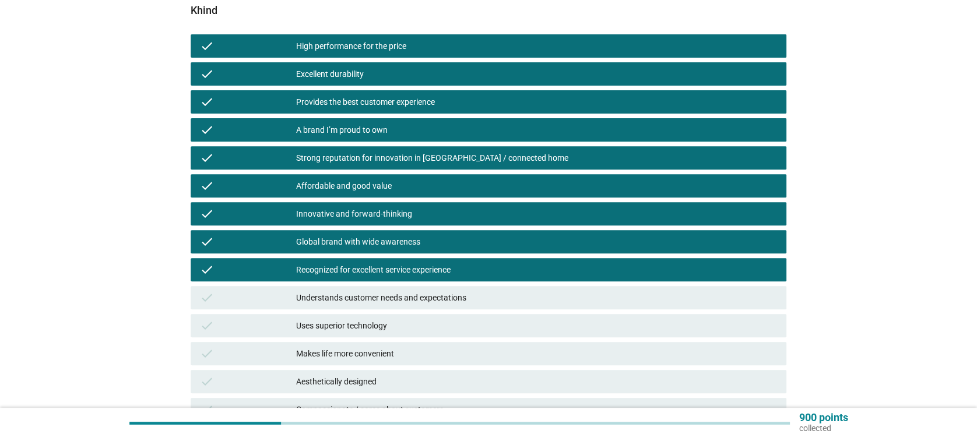
click at [423, 294] on div "Understands customer needs and expectations" at bounding box center [536, 298] width 480 height 14
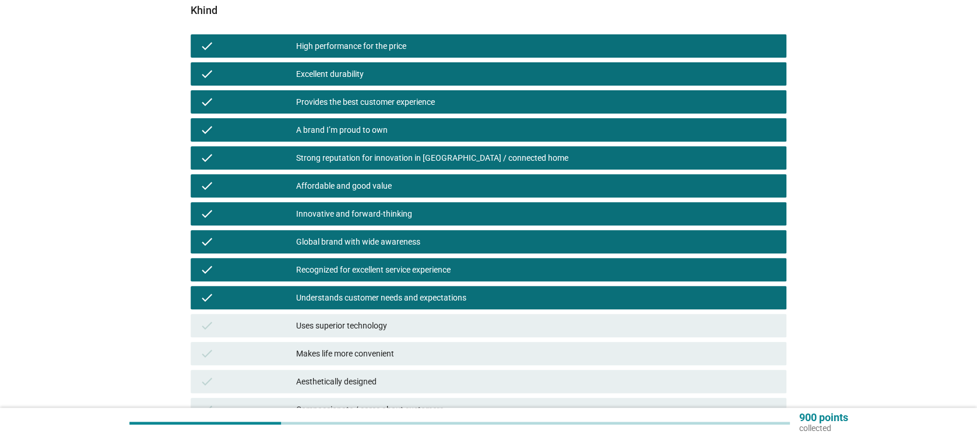
click at [433, 327] on div "Uses superior technology" at bounding box center [536, 326] width 480 height 14
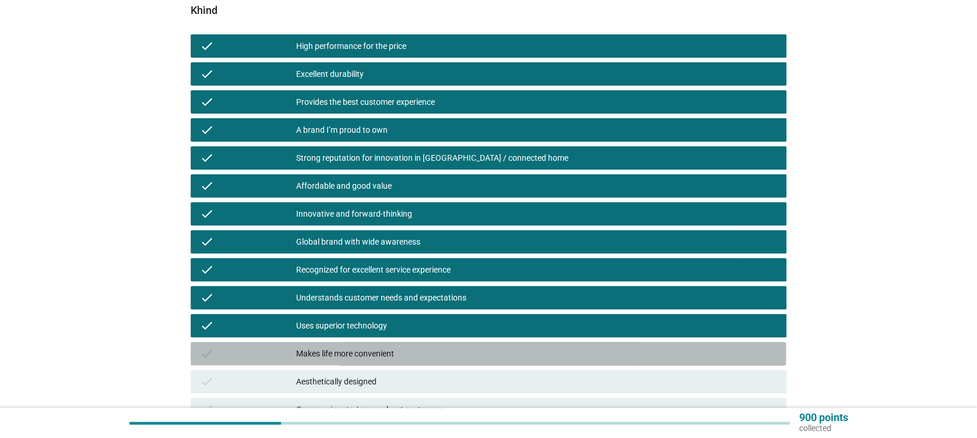
drag, startPoint x: 445, startPoint y: 350, endPoint x: 464, endPoint y: 361, distance: 22.0
click at [445, 351] on div "Makes life more convenient" at bounding box center [536, 354] width 480 height 14
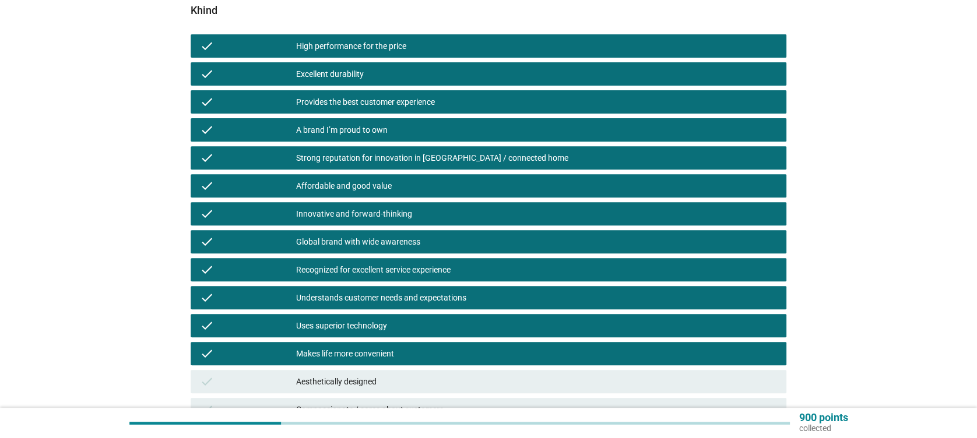
scroll to position [311, 0]
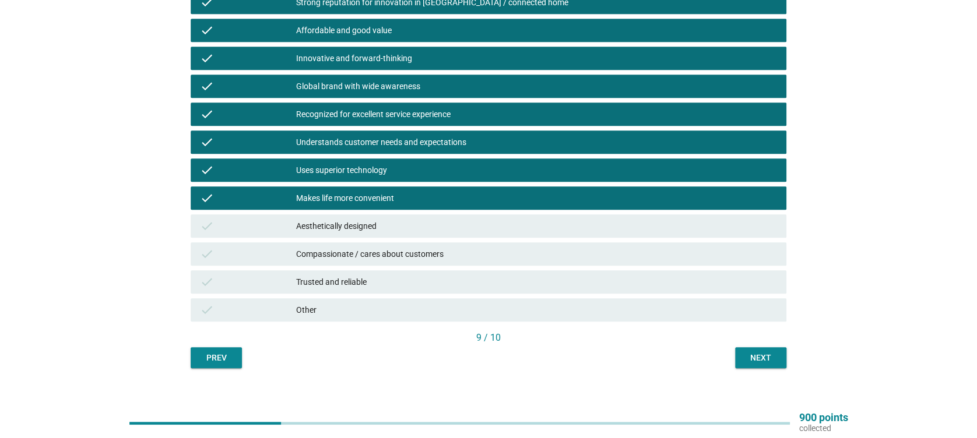
click at [422, 229] on div "Aesthetically designed" at bounding box center [536, 226] width 480 height 14
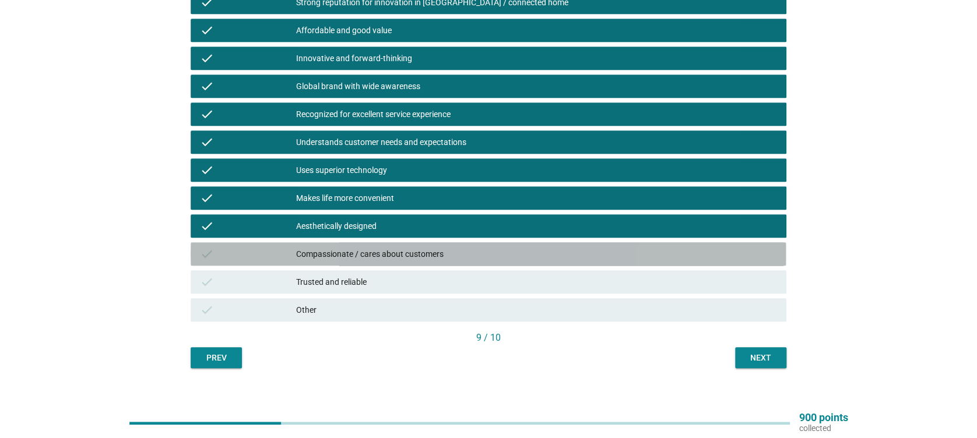
click at [433, 255] on div "Compassionate / cares about customers" at bounding box center [536, 254] width 480 height 14
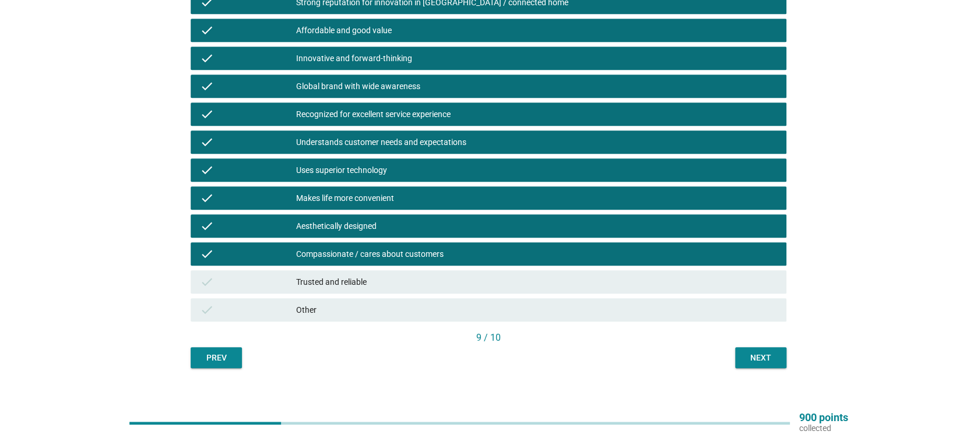
click at [438, 276] on div "Trusted and reliable" at bounding box center [536, 282] width 480 height 14
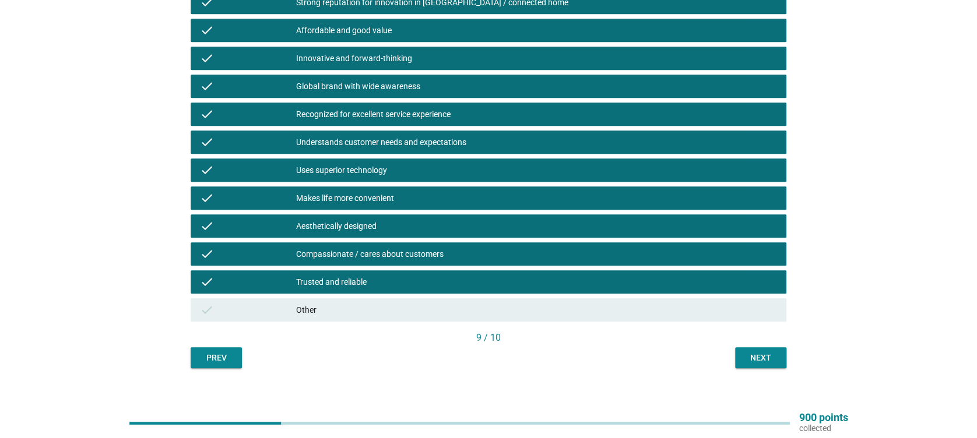
click at [756, 354] on div "Next" at bounding box center [761, 358] width 33 height 12
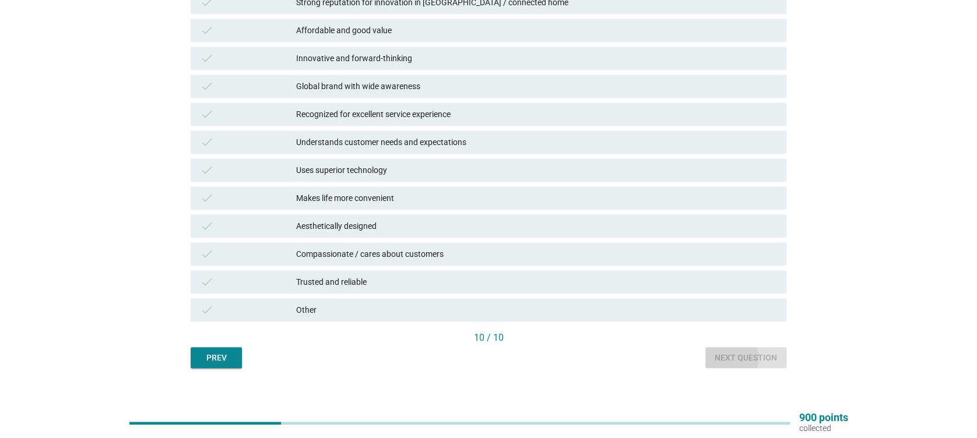
scroll to position [0, 0]
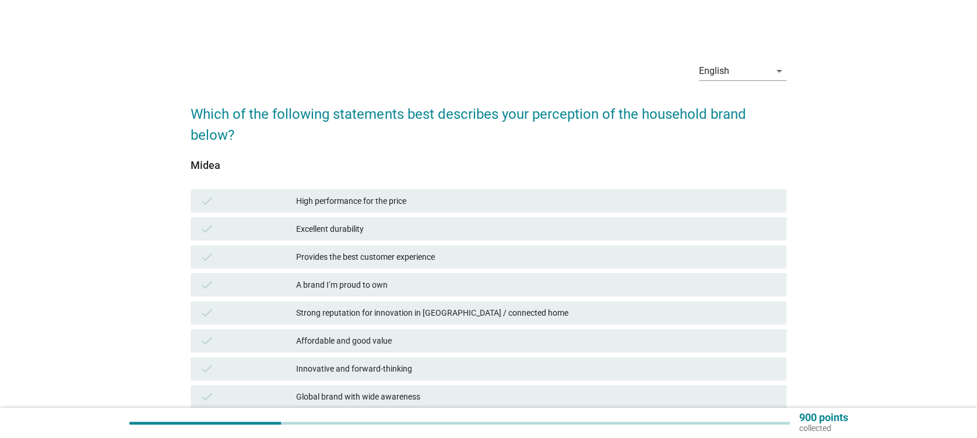
click at [457, 204] on div "High performance for the price" at bounding box center [536, 201] width 480 height 14
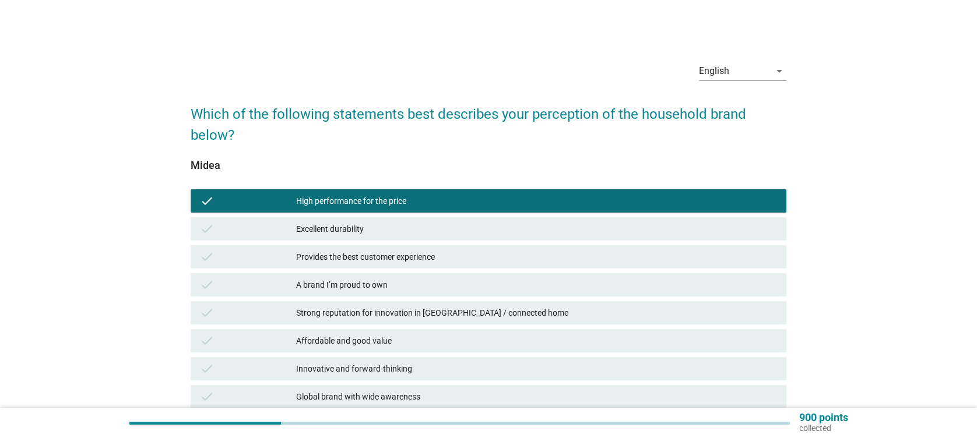
click at [447, 234] on div "Excellent durability" at bounding box center [536, 229] width 480 height 14
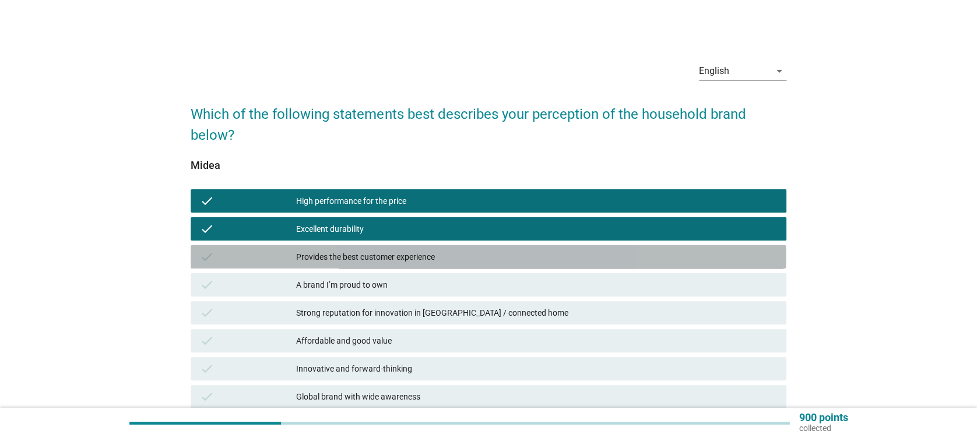
click at [446, 259] on div "Provides the best customer experience" at bounding box center [536, 257] width 480 height 14
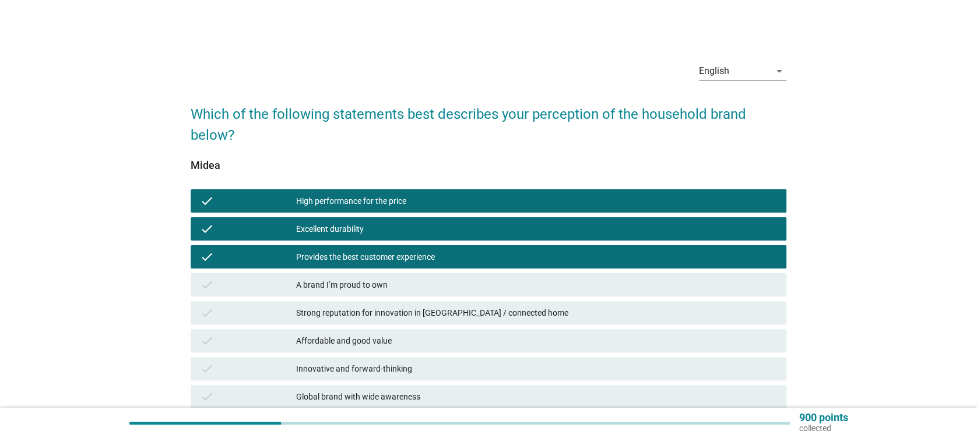
click at [443, 294] on div "check A brand I’m proud to own" at bounding box center [488, 284] width 595 height 23
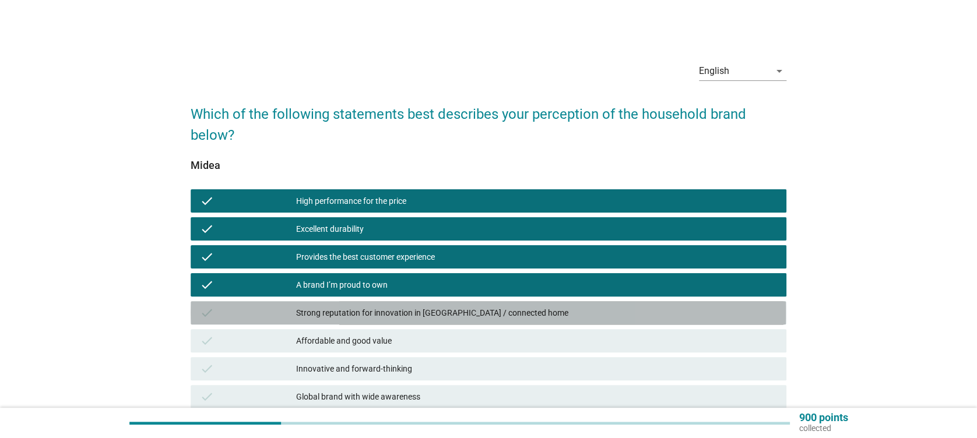
click at [441, 322] on div "check Strong reputation for innovation in [GEOGRAPHIC_DATA] / connected home" at bounding box center [488, 312] width 595 height 23
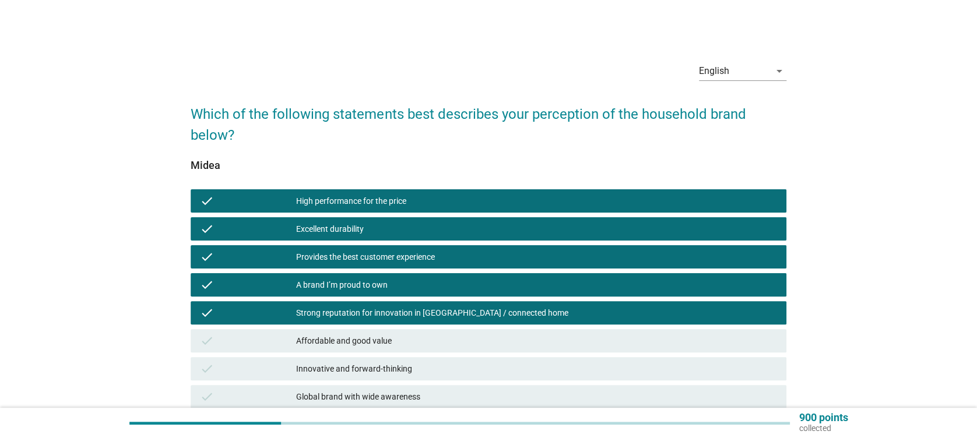
click at [436, 357] on div "check Innovative and forward-thinking" at bounding box center [488, 368] width 595 height 23
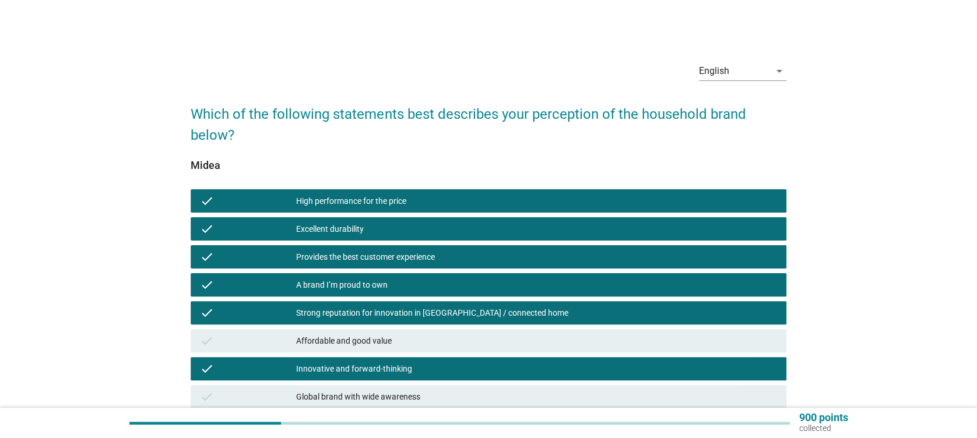
click at [437, 342] on div "Affordable and good value" at bounding box center [536, 341] width 480 height 14
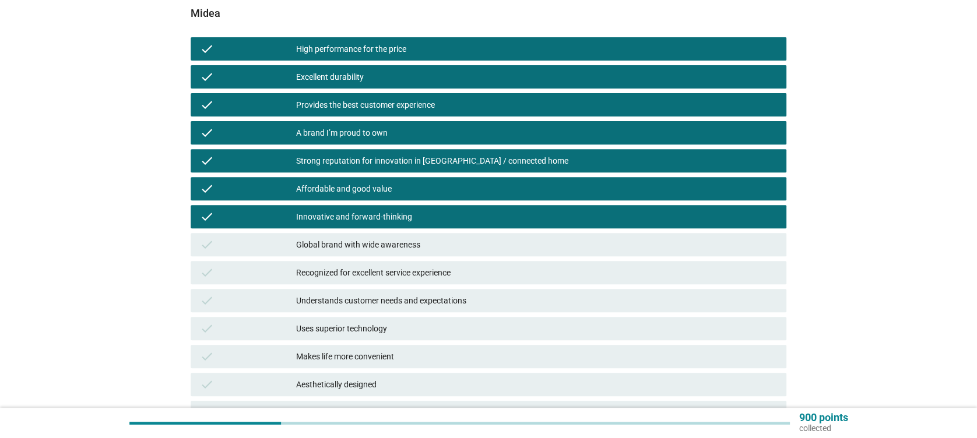
scroll to position [155, 0]
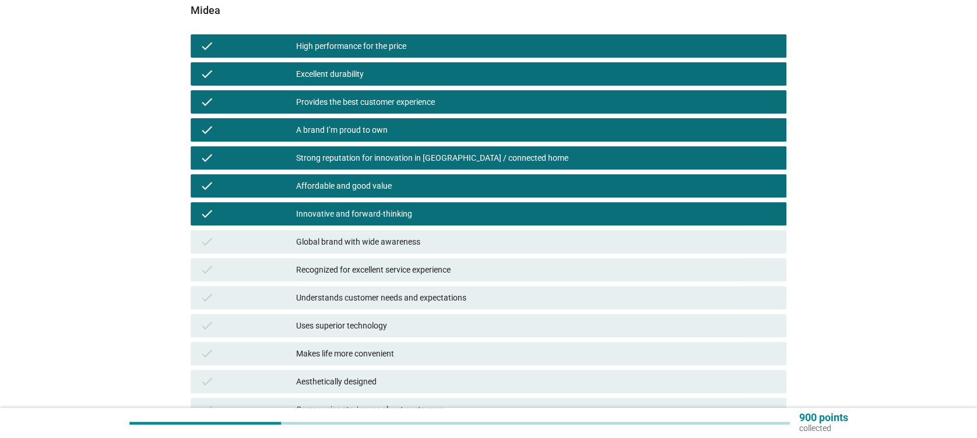
click at [432, 242] on div "Global brand with wide awareness" at bounding box center [536, 242] width 480 height 14
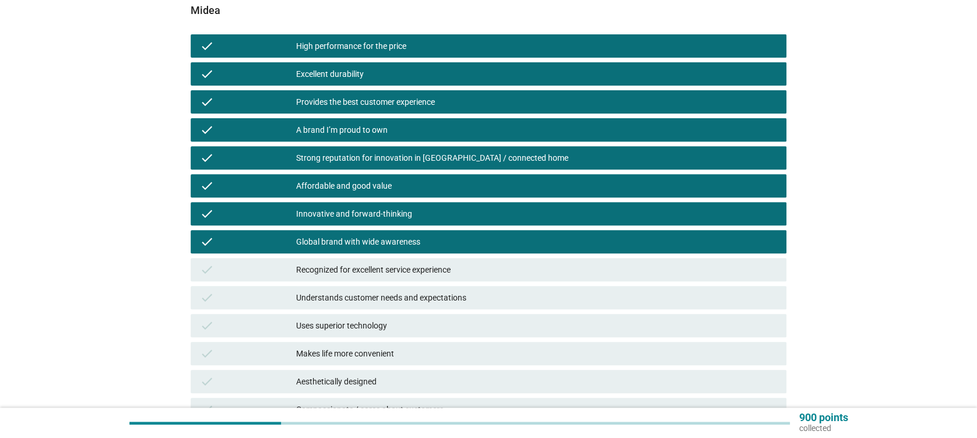
click at [436, 279] on div "check Recognized for excellent service experience" at bounding box center [488, 269] width 595 height 23
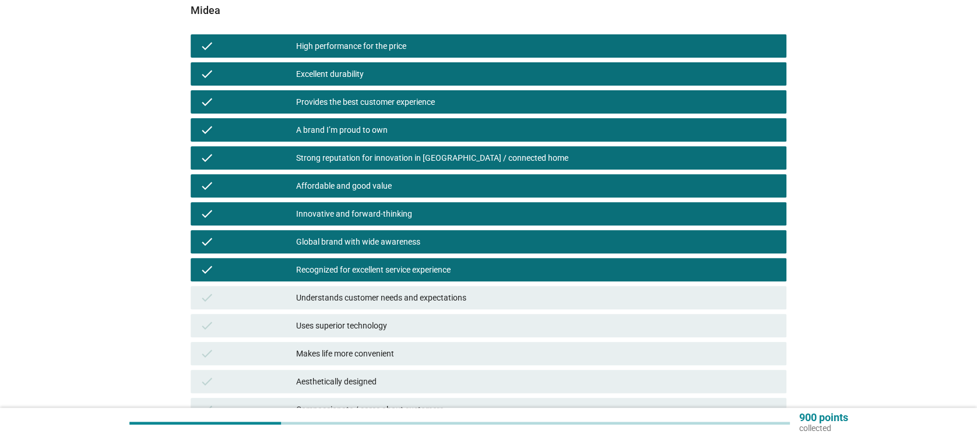
click at [430, 299] on div "Understands customer needs and expectations" at bounding box center [536, 298] width 480 height 14
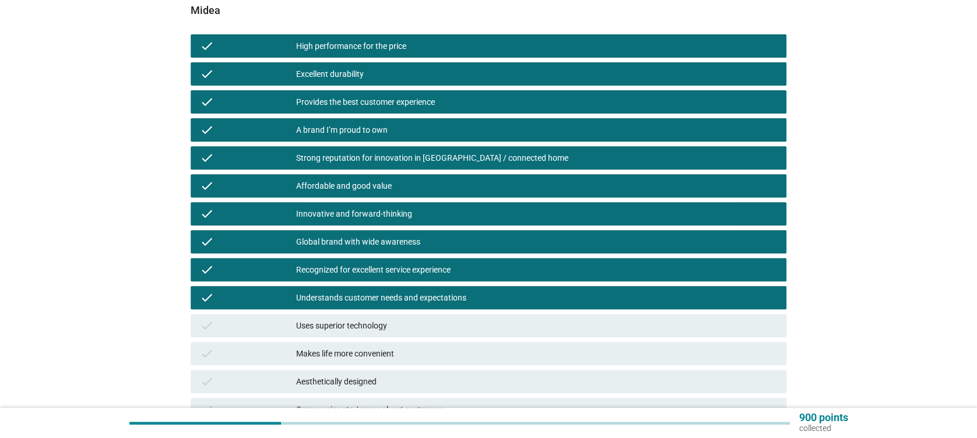
click at [427, 329] on div "Uses superior technology" at bounding box center [536, 326] width 480 height 14
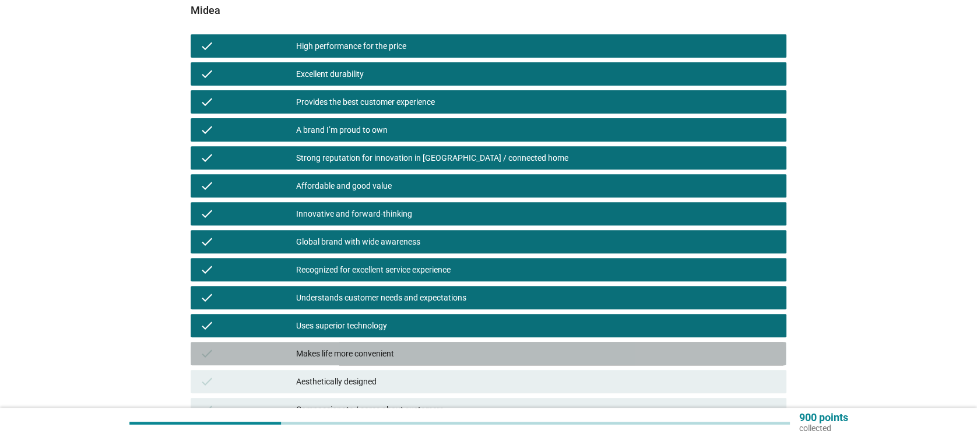
click at [433, 363] on div "check Makes life more convenient" at bounding box center [488, 353] width 595 height 23
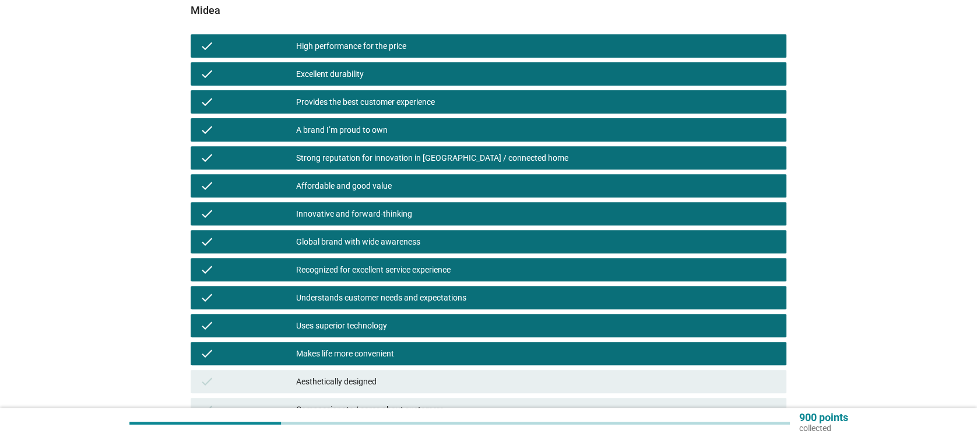
click at [428, 387] on div "Aesthetically designed" at bounding box center [536, 382] width 480 height 14
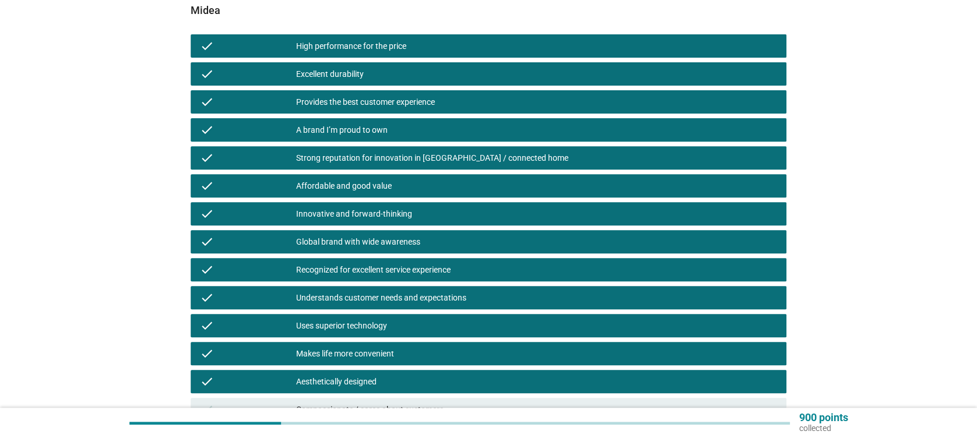
scroll to position [233, 0]
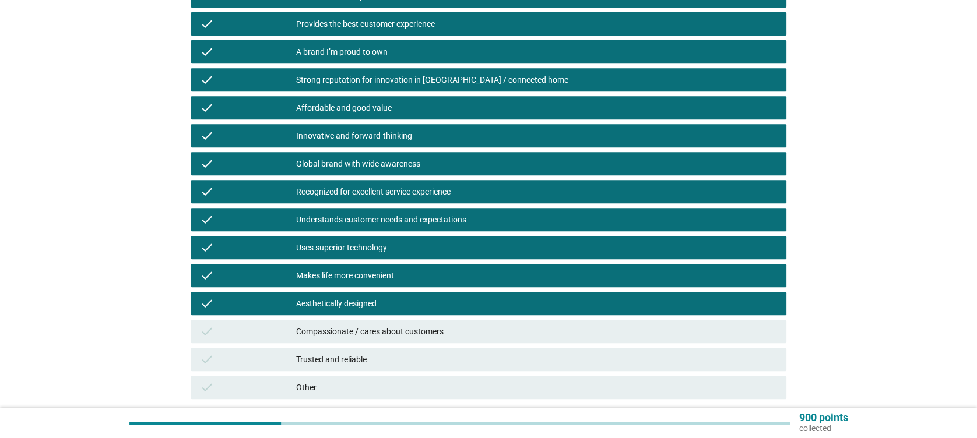
click at [443, 338] on div "Compassionate / cares about customers" at bounding box center [536, 332] width 480 height 14
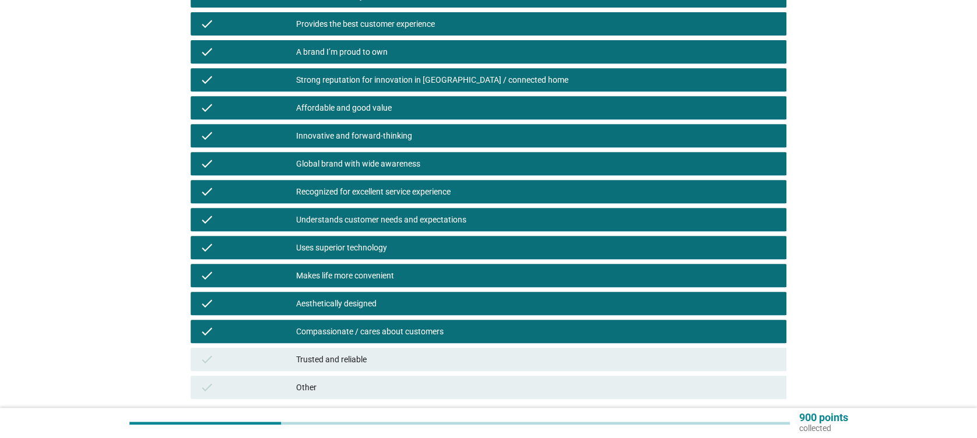
click at [446, 354] on div "Trusted and reliable" at bounding box center [536, 360] width 480 height 14
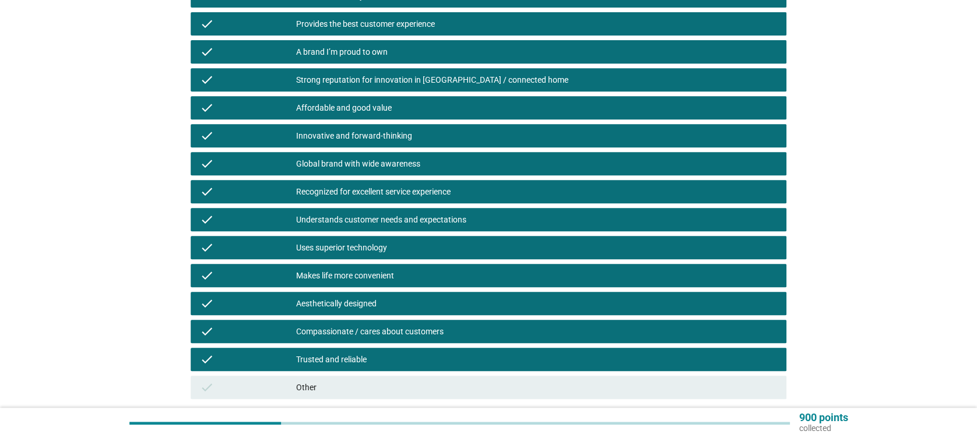
scroll to position [311, 0]
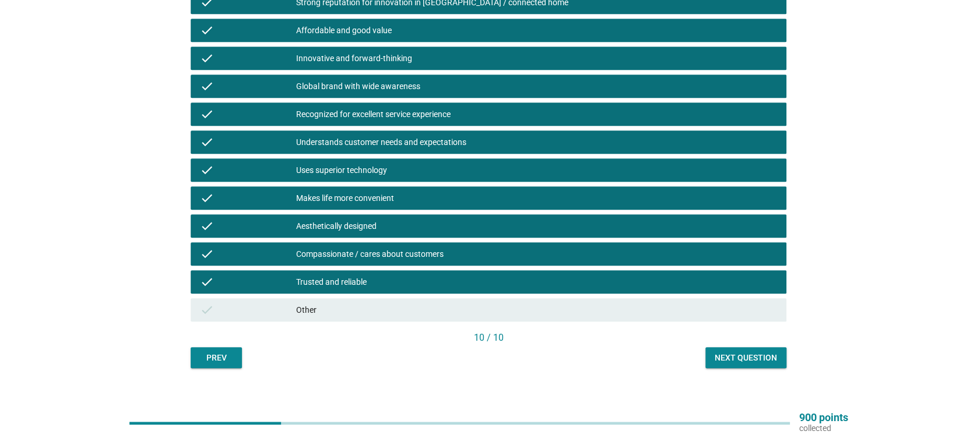
click at [759, 354] on div "Next question" at bounding box center [746, 358] width 62 height 12
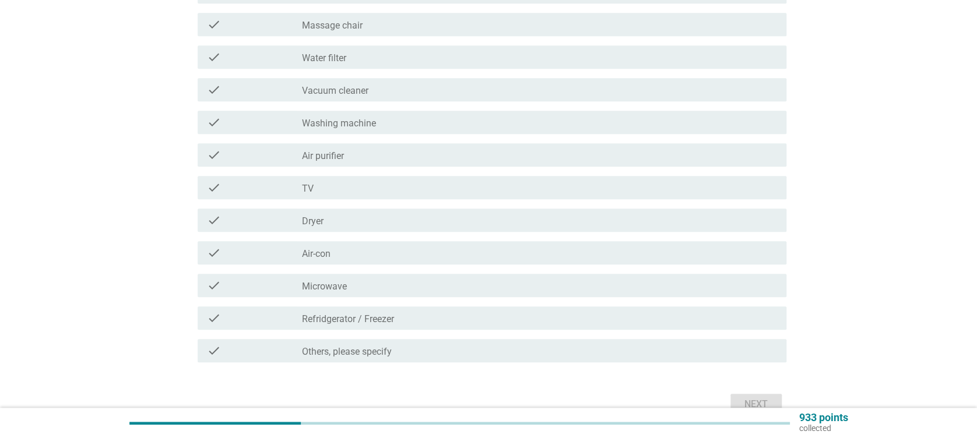
scroll to position [0, 0]
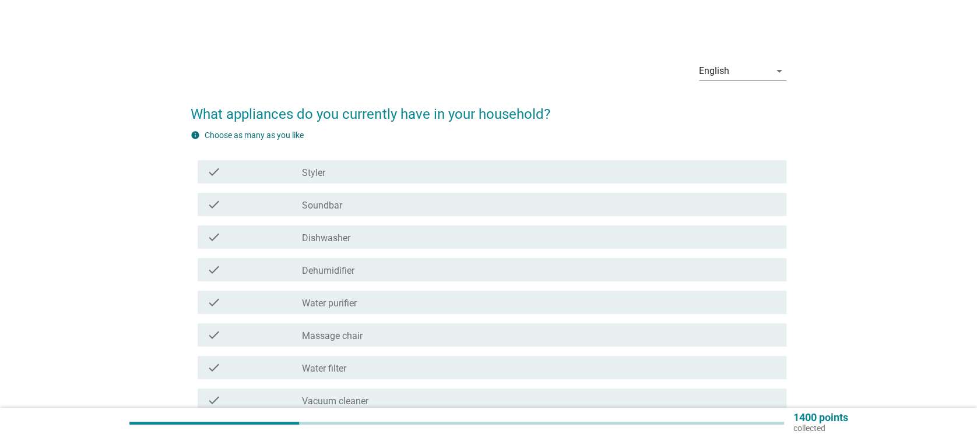
click at [394, 170] on div "check_box_outline_blank Styler" at bounding box center [539, 172] width 475 height 14
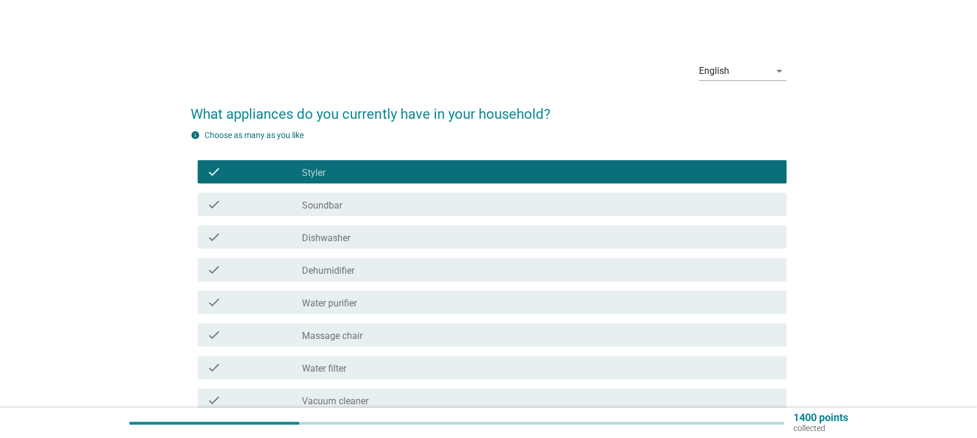
click at [393, 189] on div "check check_box_outline_blank Soundbar" at bounding box center [488, 204] width 595 height 33
click at [392, 210] on div "check_box_outline_blank Soundbar" at bounding box center [539, 205] width 475 height 14
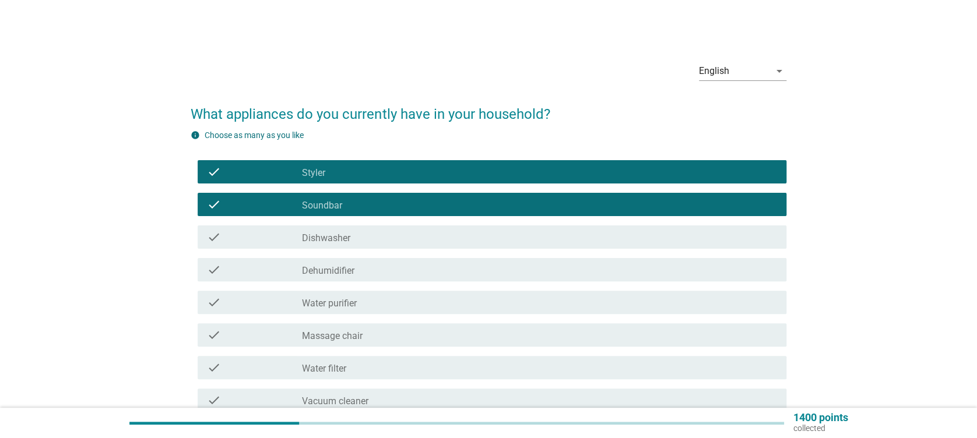
click at [367, 181] on div "check check_box_outline_blank Styler" at bounding box center [488, 172] width 595 height 33
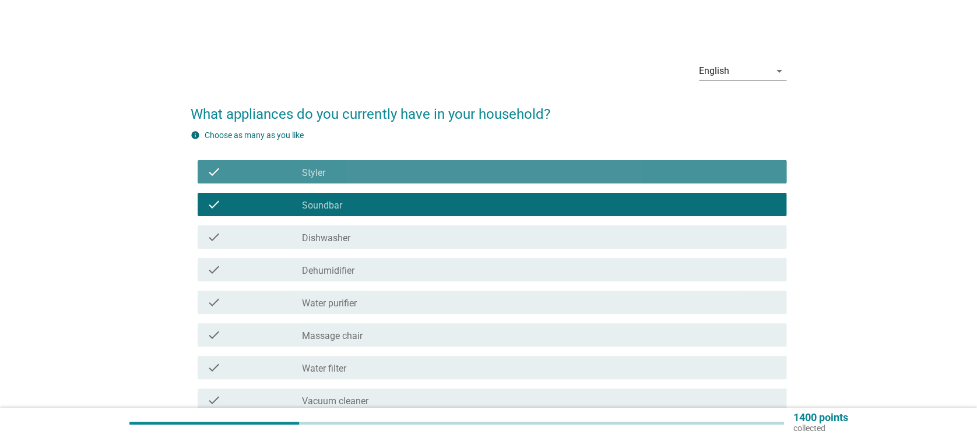
click at [370, 163] on div "check check_box_outline_blank Styler" at bounding box center [492, 171] width 588 height 23
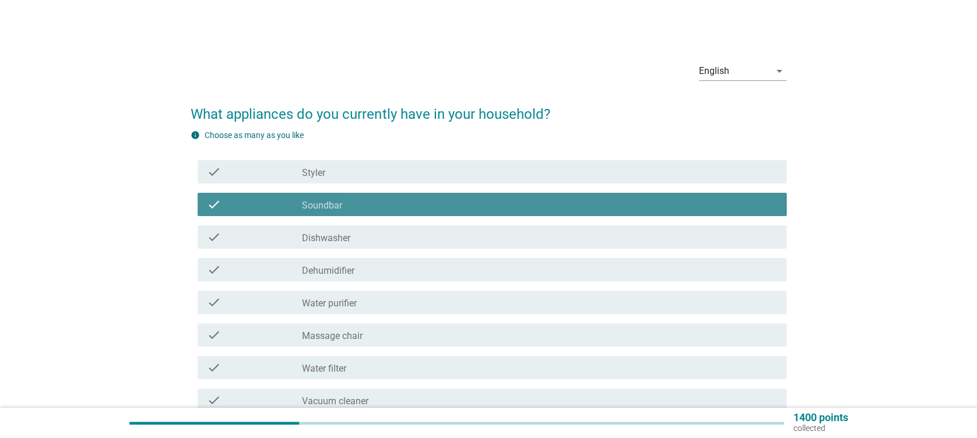
click at [369, 203] on div "check_box_outline_blank Soundbar" at bounding box center [539, 205] width 475 height 14
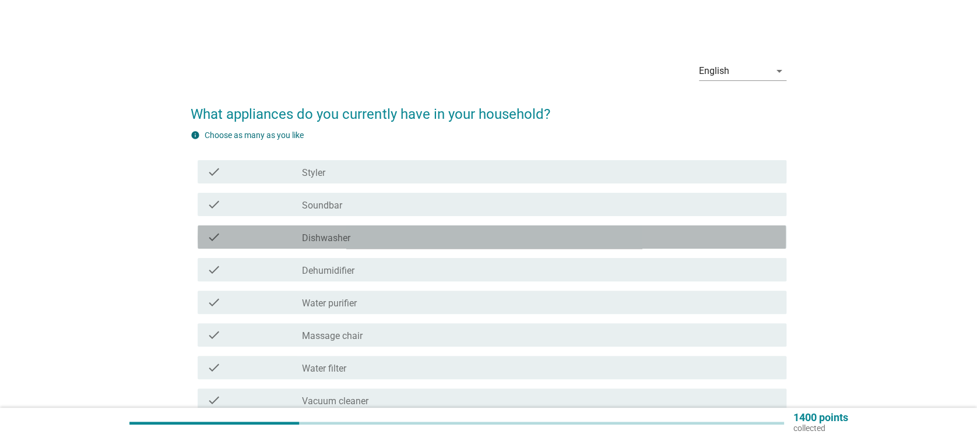
click at [366, 243] on div "check_box_outline_blank Dishwasher" at bounding box center [539, 237] width 475 height 14
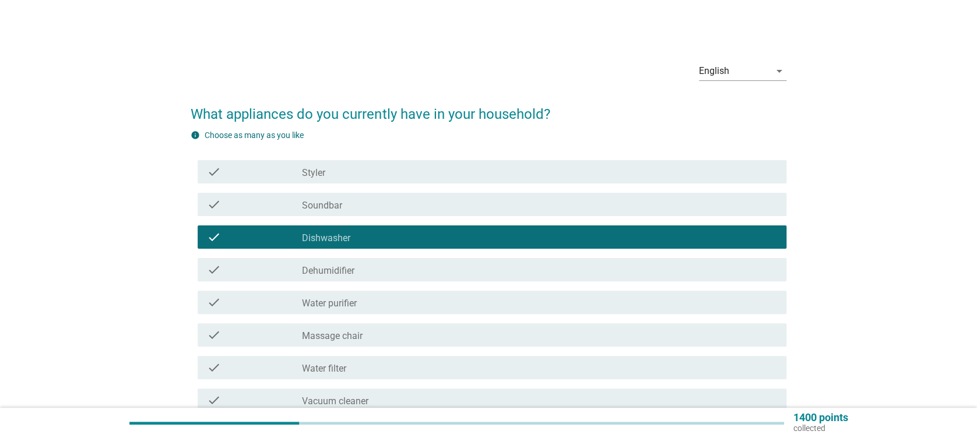
click at [401, 230] on div "check_box_outline_blank Dishwasher" at bounding box center [539, 237] width 475 height 14
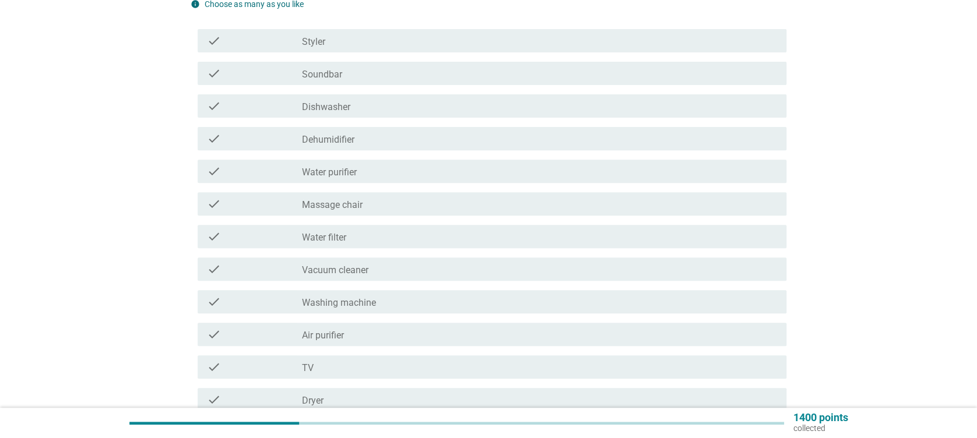
scroll to position [155, 0]
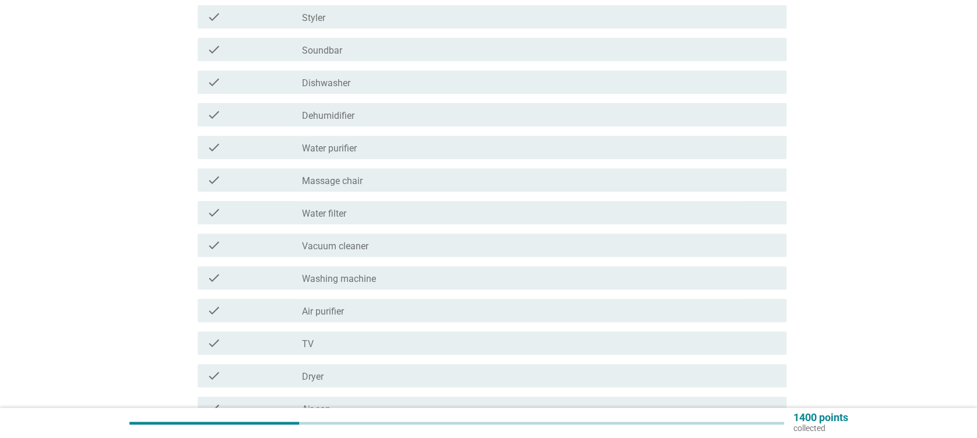
click at [370, 197] on div "check check_box_outline_blank Water filter" at bounding box center [488, 212] width 595 height 33
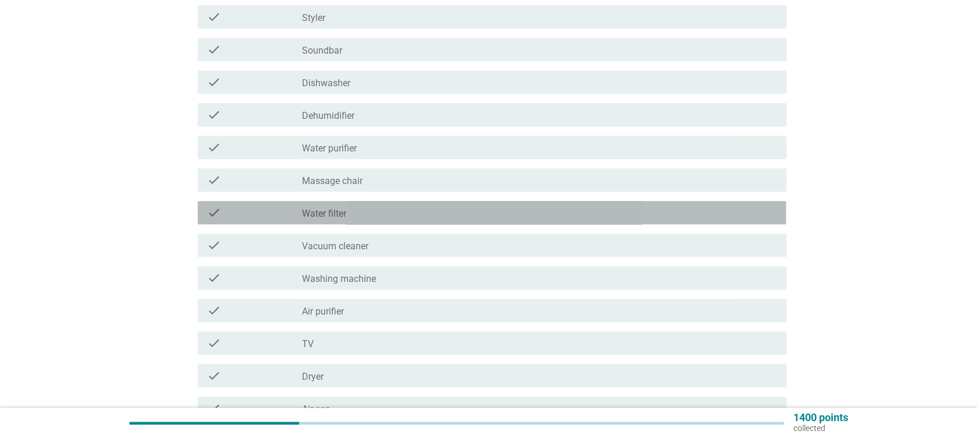
click at [371, 208] on div "check_box_outline_blank Water filter" at bounding box center [539, 213] width 475 height 14
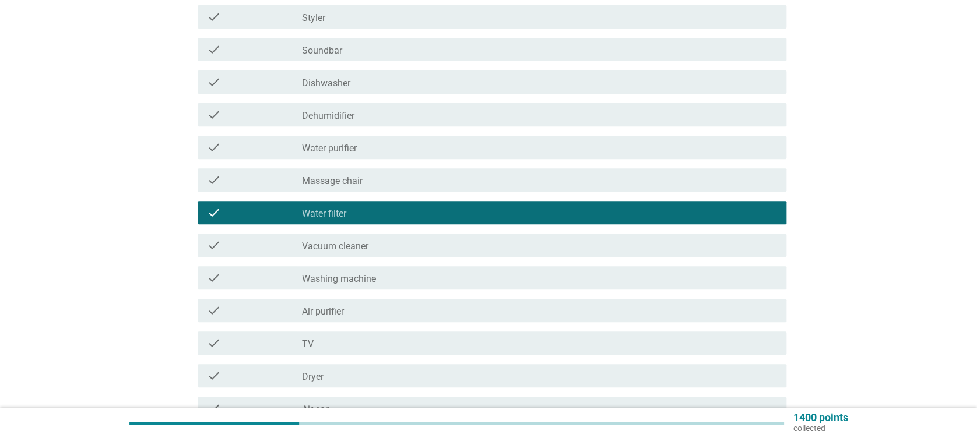
click at [388, 245] on div "check_box_outline_blank Vacuum cleaner" at bounding box center [539, 245] width 475 height 14
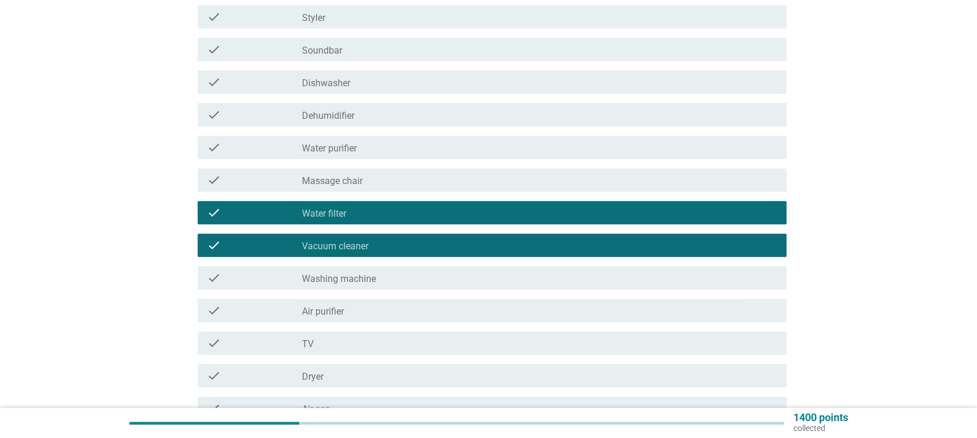
click at [399, 274] on div "check_box_outline_blank Washing machine" at bounding box center [539, 278] width 475 height 14
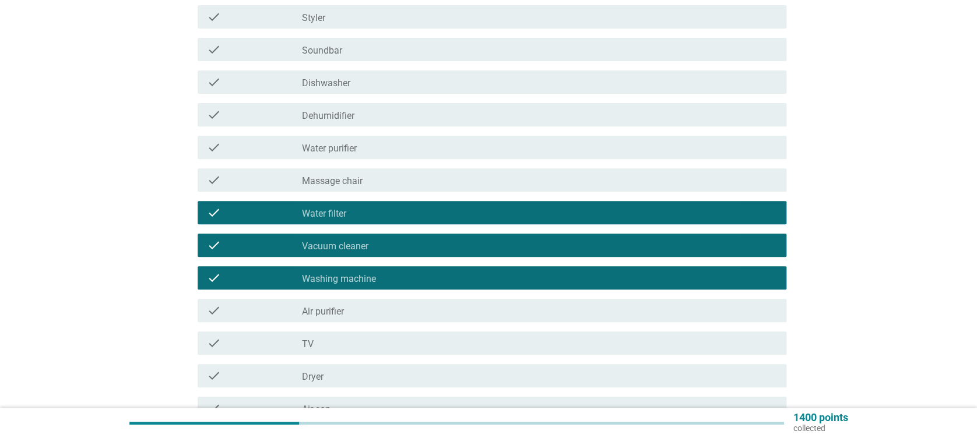
click at [395, 346] on div "check_box_outline_blank TV" at bounding box center [539, 343] width 475 height 14
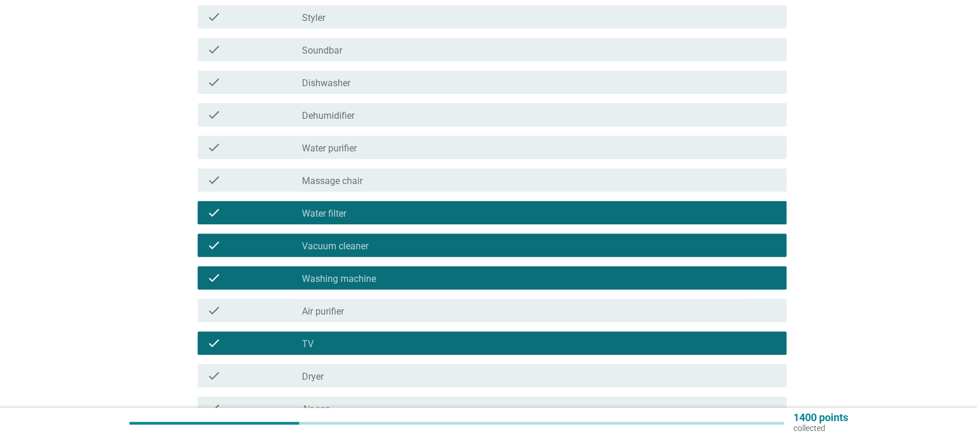
scroll to position [233, 0]
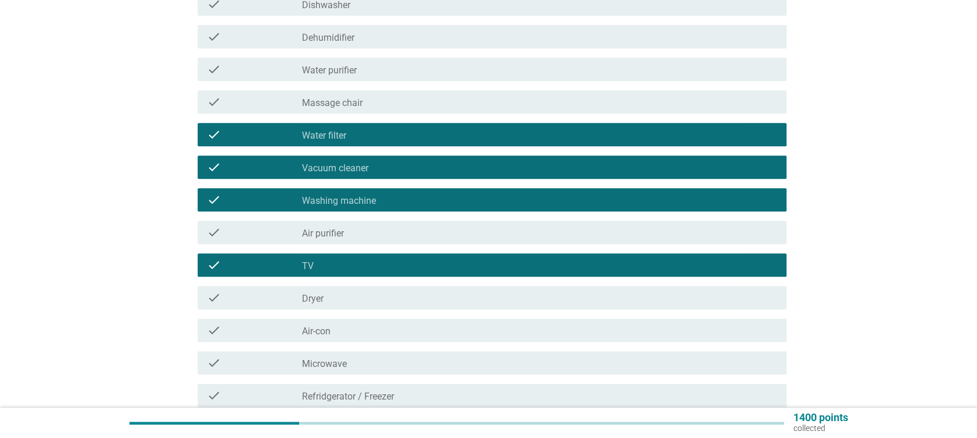
click at [452, 315] on div "check check_box_outline_blank Air-con" at bounding box center [488, 330] width 595 height 33
click at [416, 368] on div "check_box_outline_blank Microwave" at bounding box center [539, 363] width 475 height 14
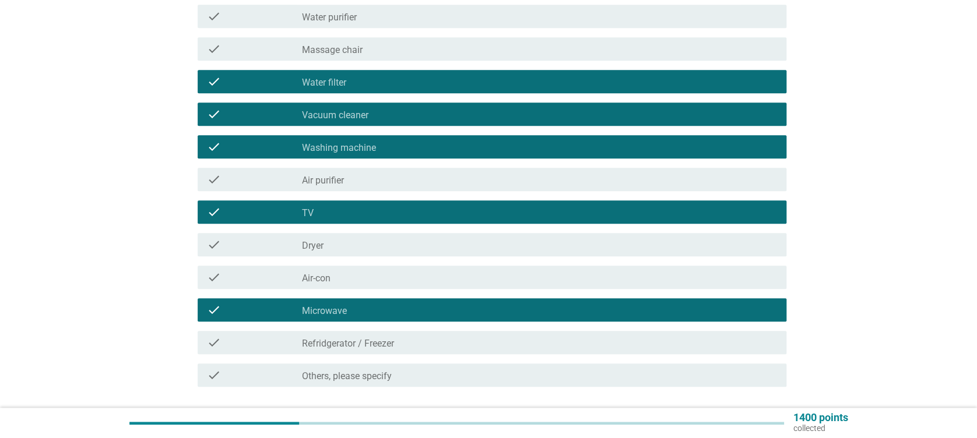
scroll to position [311, 0]
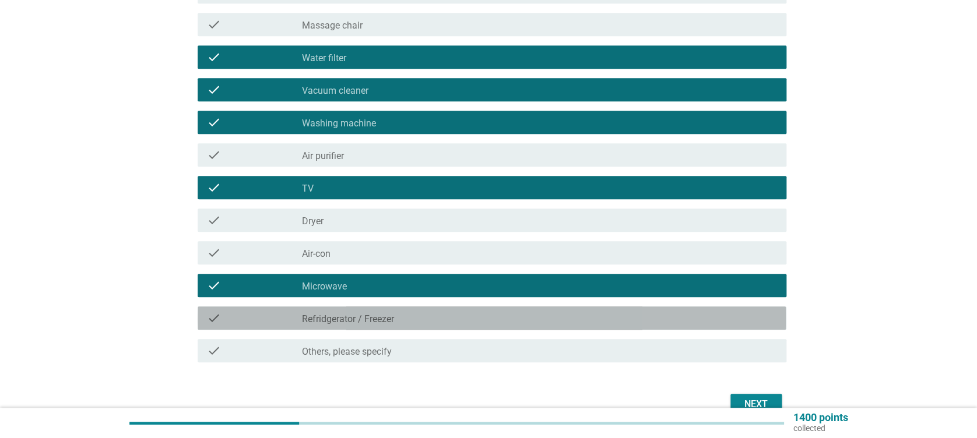
click at [456, 327] on div "check check_box_outline_blank Refridgerator / Freezer" at bounding box center [492, 318] width 588 height 23
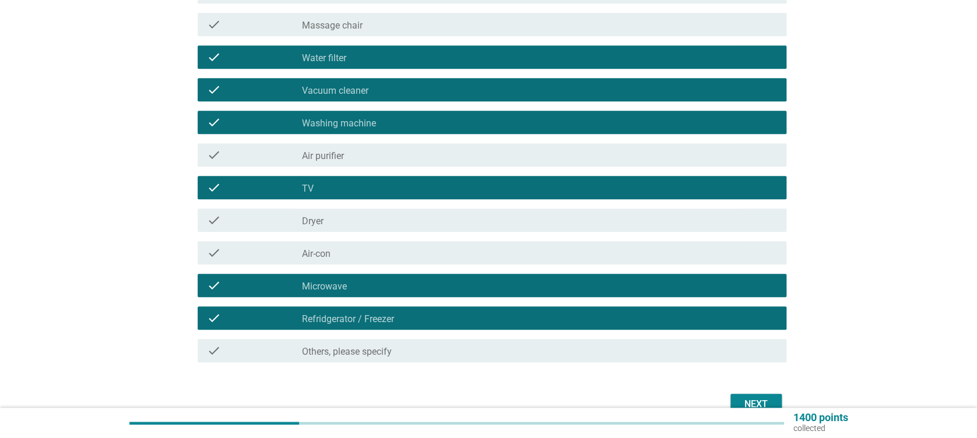
click at [768, 398] on div "Next" at bounding box center [756, 405] width 33 height 14
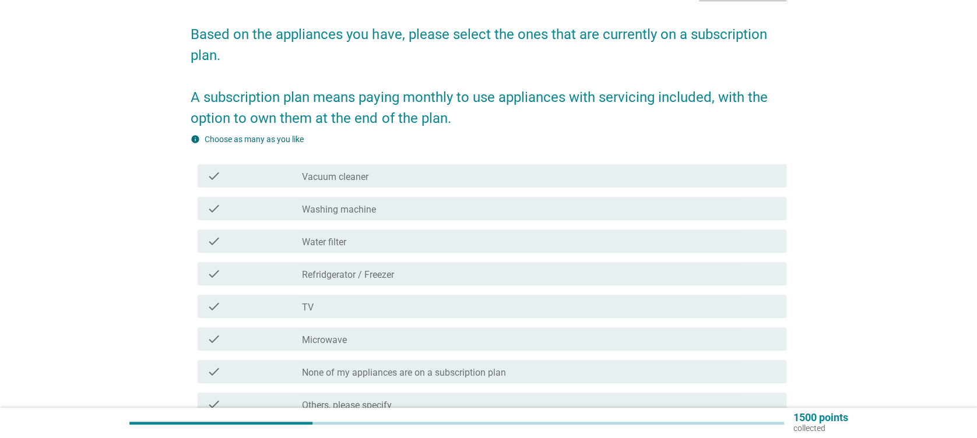
scroll to position [155, 0]
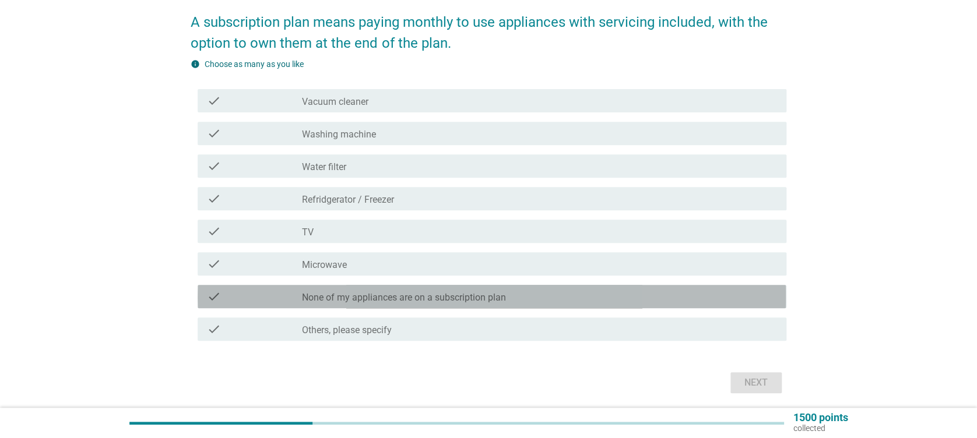
click at [426, 295] on label "None of my appliances are on a subscription plan" at bounding box center [404, 298] width 204 height 12
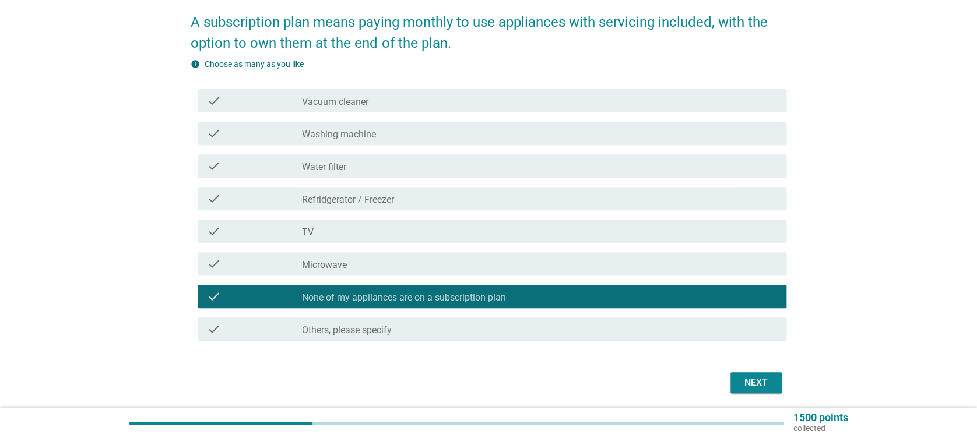
click at [754, 373] on button "Next" at bounding box center [756, 383] width 51 height 21
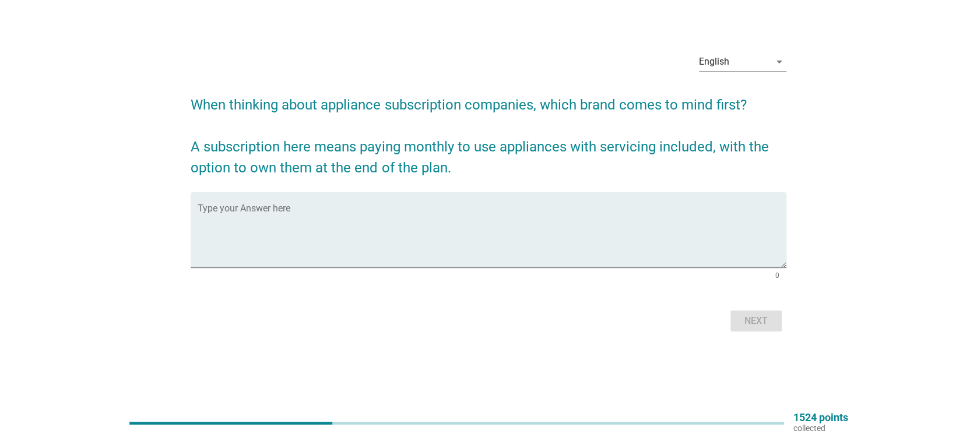
scroll to position [0, 0]
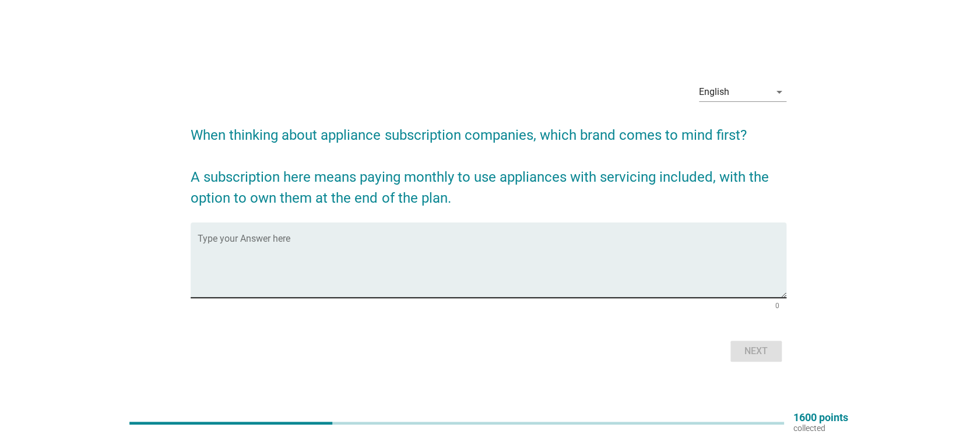
click at [293, 262] on textarea "Type your Answer here" at bounding box center [492, 267] width 588 height 61
type textarea "C"
type textarea "LG"
click at [752, 354] on div "Next" at bounding box center [756, 352] width 33 height 14
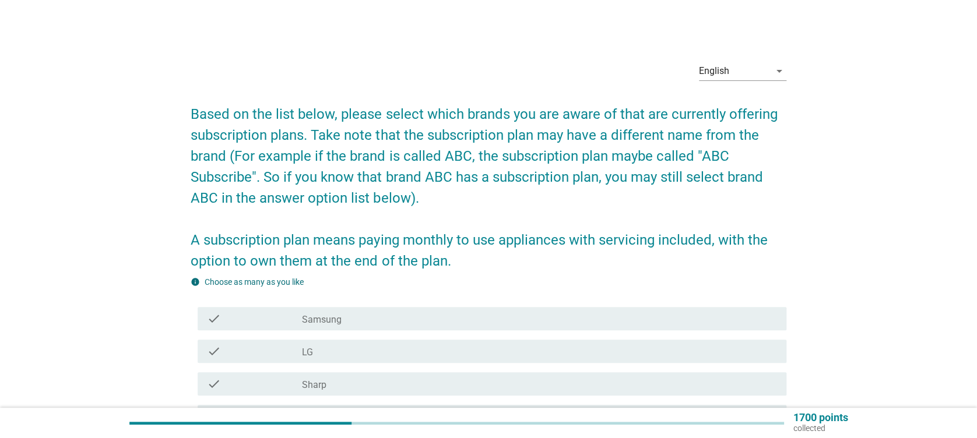
scroll to position [78, 0]
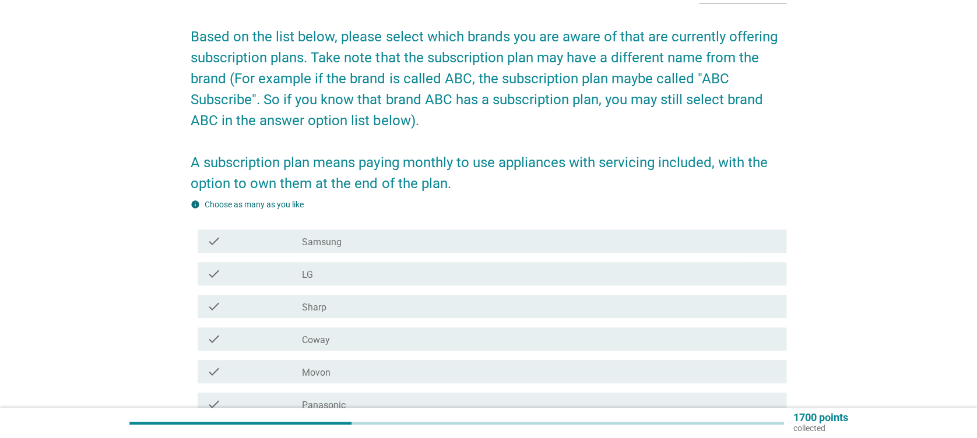
click at [370, 227] on div "check check_box_outline_blank Samsung" at bounding box center [488, 241] width 595 height 33
click at [373, 238] on div "check_box_outline_blank Samsung" at bounding box center [539, 241] width 475 height 14
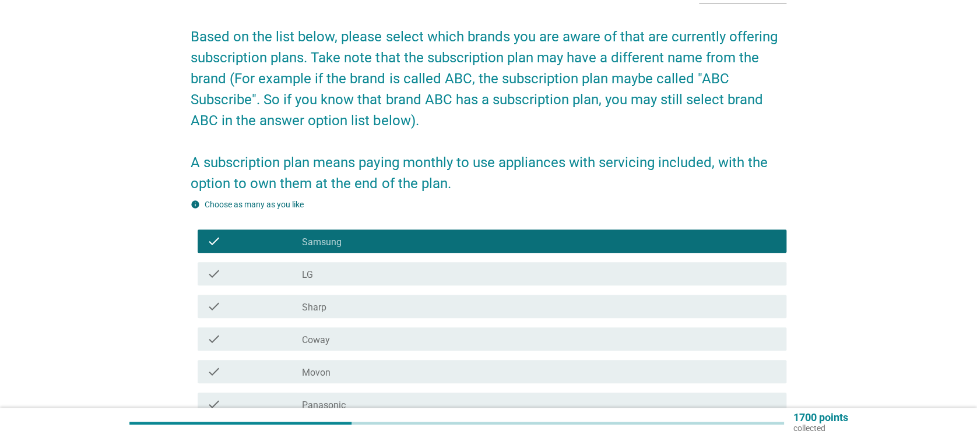
click at [376, 270] on div "check_box_outline_blank LG" at bounding box center [539, 274] width 475 height 14
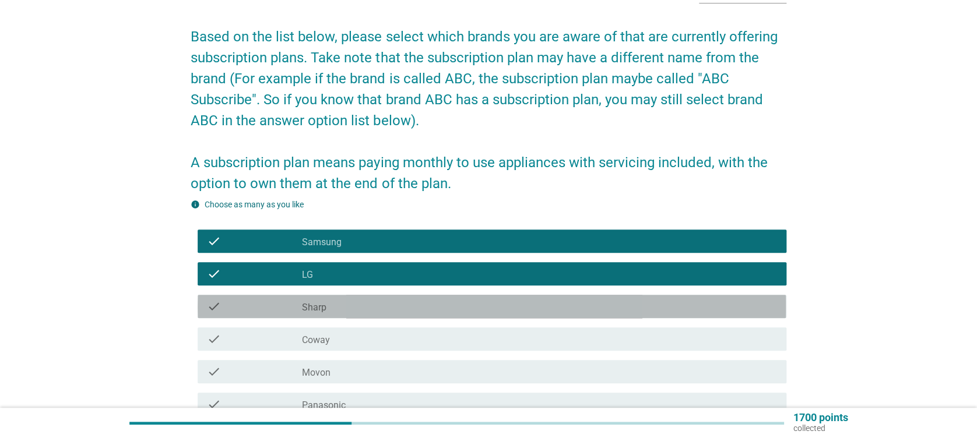
click at [373, 302] on div "check_box_outline_blank Sharp" at bounding box center [539, 307] width 475 height 14
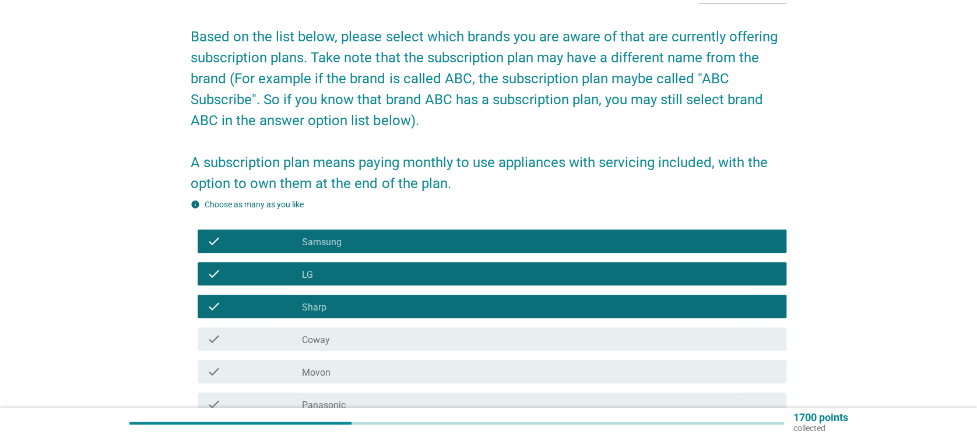
click at [371, 343] on div "check_box_outline_blank Coway" at bounding box center [539, 339] width 475 height 14
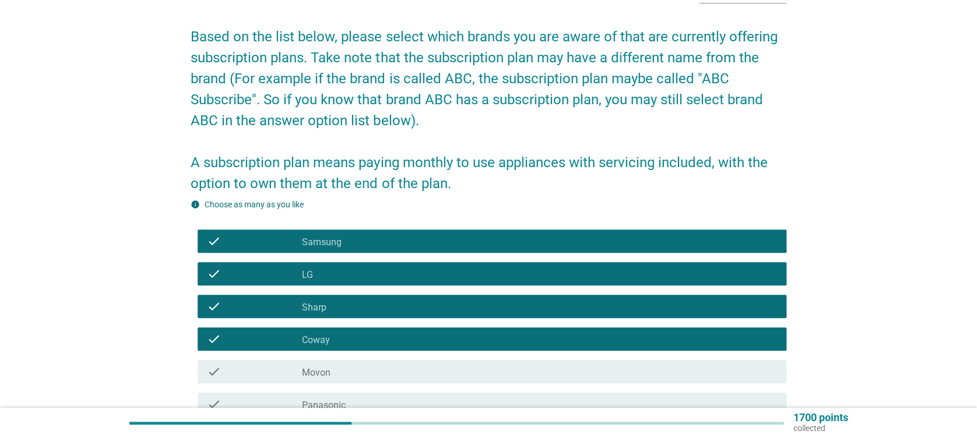
click at [385, 359] on div "check check_box_outline_blank Movon" at bounding box center [488, 372] width 595 height 33
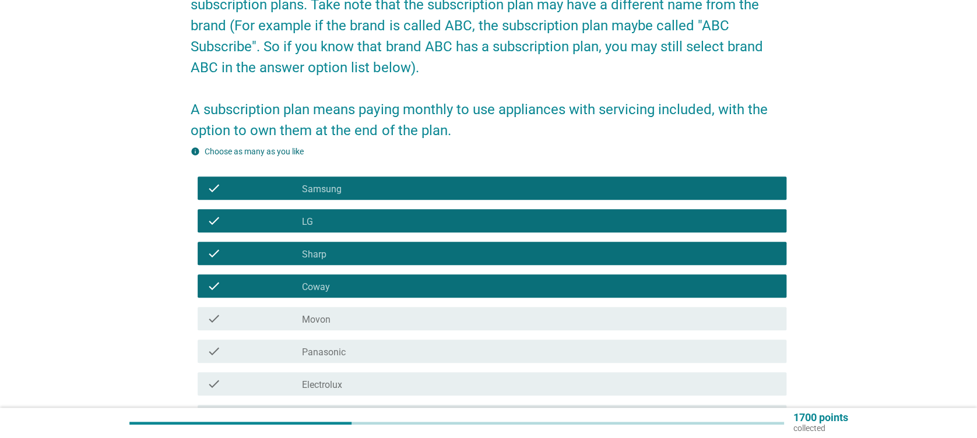
scroll to position [155, 0]
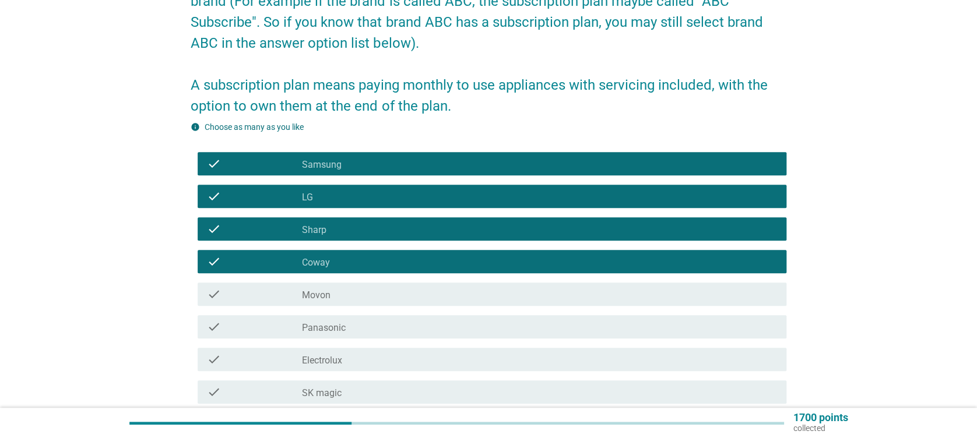
click at [402, 317] on div "check check_box_outline_blank Panasonic" at bounding box center [492, 326] width 588 height 23
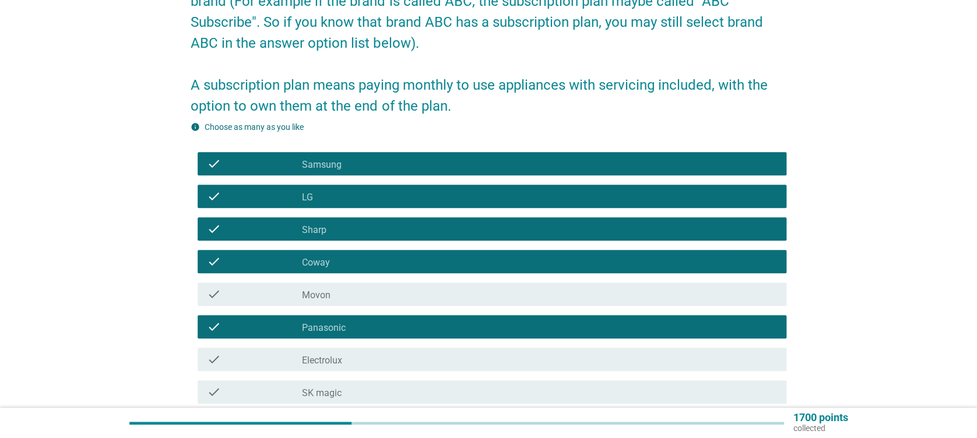
click at [396, 353] on div "check_box_outline_blank Electrolux" at bounding box center [539, 360] width 475 height 14
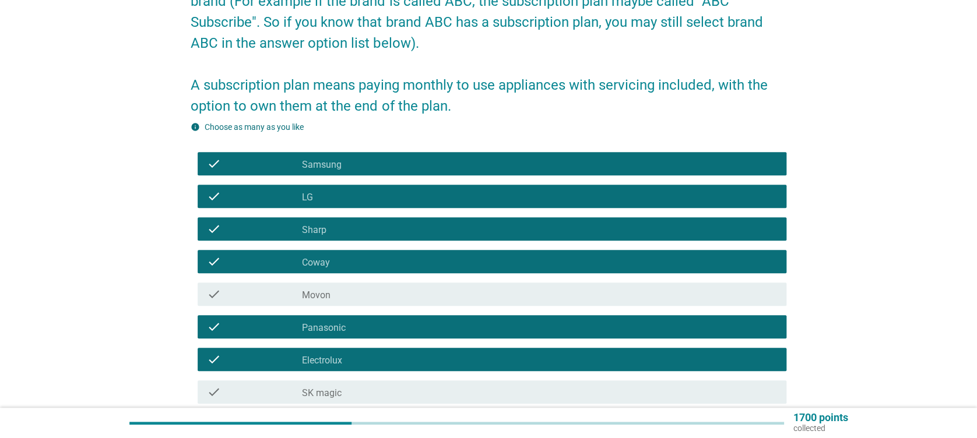
click at [410, 389] on div "check_box_outline_blank SK magic" at bounding box center [539, 392] width 475 height 14
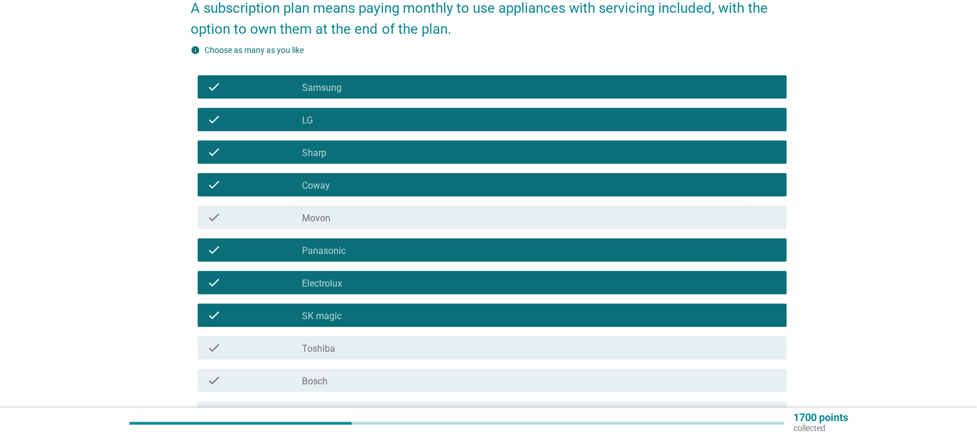
scroll to position [311, 0]
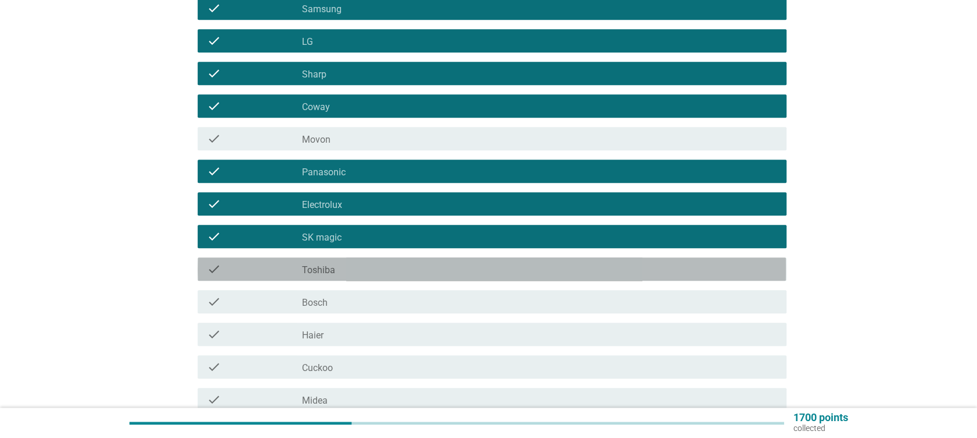
click at [487, 266] on div "check_box_outline_blank Toshiba" at bounding box center [539, 269] width 475 height 14
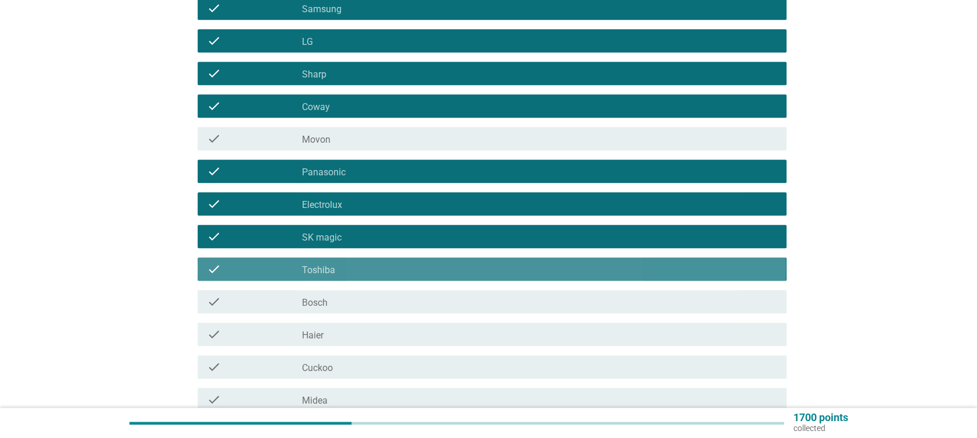
click at [467, 271] on div "check_box_outline_blank Toshiba" at bounding box center [539, 269] width 475 height 14
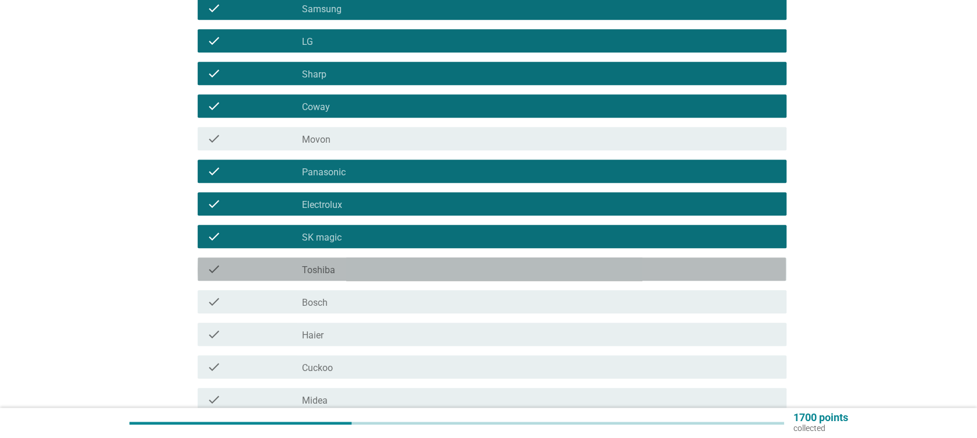
click at [466, 271] on div "check_box_outline_blank Toshiba" at bounding box center [539, 269] width 475 height 14
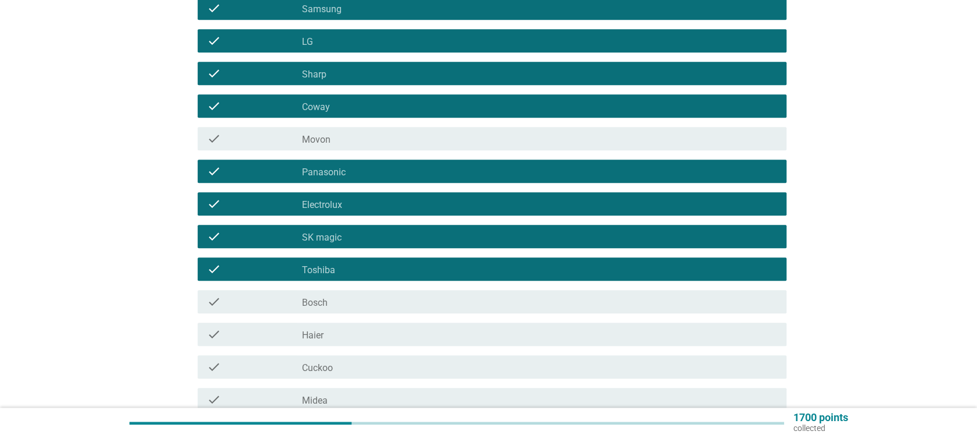
click at [415, 337] on div "check_box_outline_blank Haier" at bounding box center [539, 335] width 475 height 14
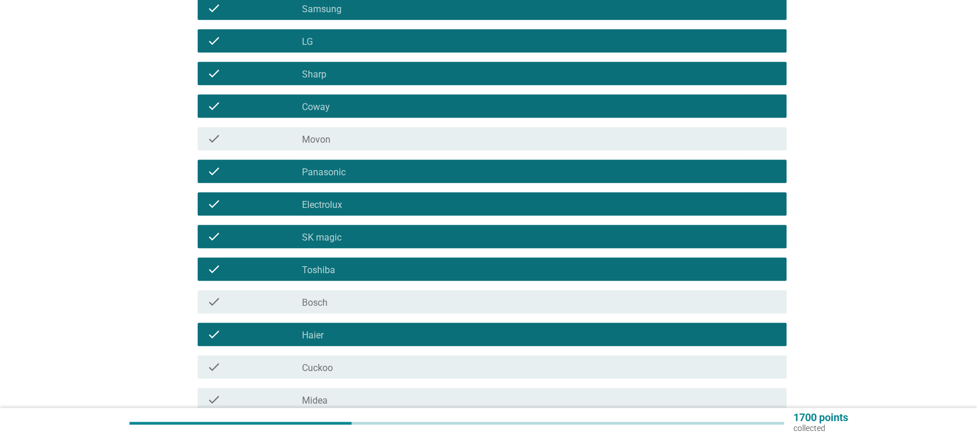
click at [419, 359] on div "check check_box_outline_blank Cuckoo" at bounding box center [492, 367] width 588 height 23
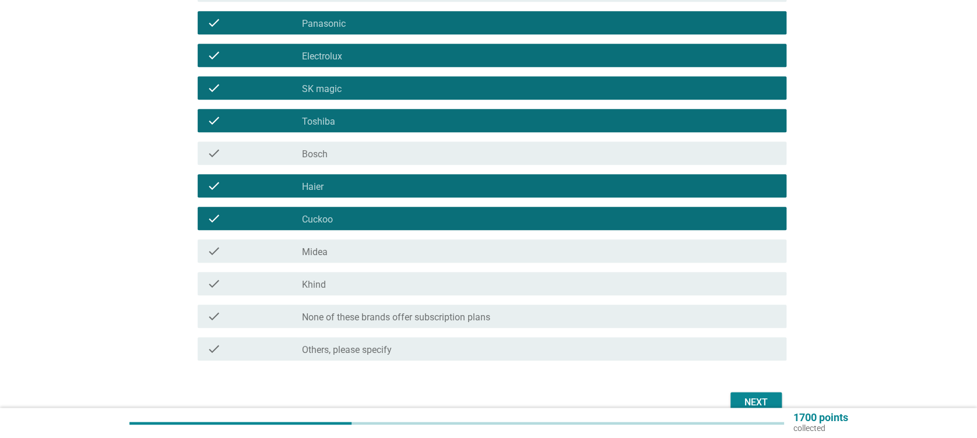
scroll to position [466, 0]
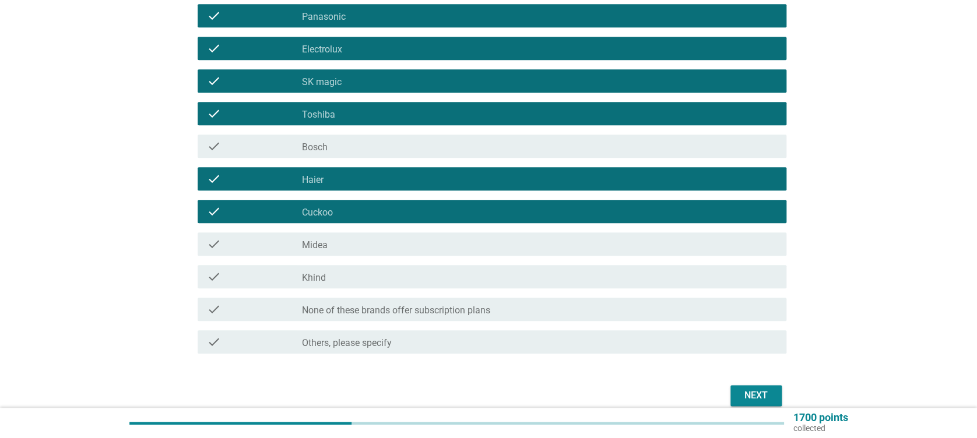
click at [355, 245] on div "check_box_outline_blank Midea" at bounding box center [539, 244] width 475 height 14
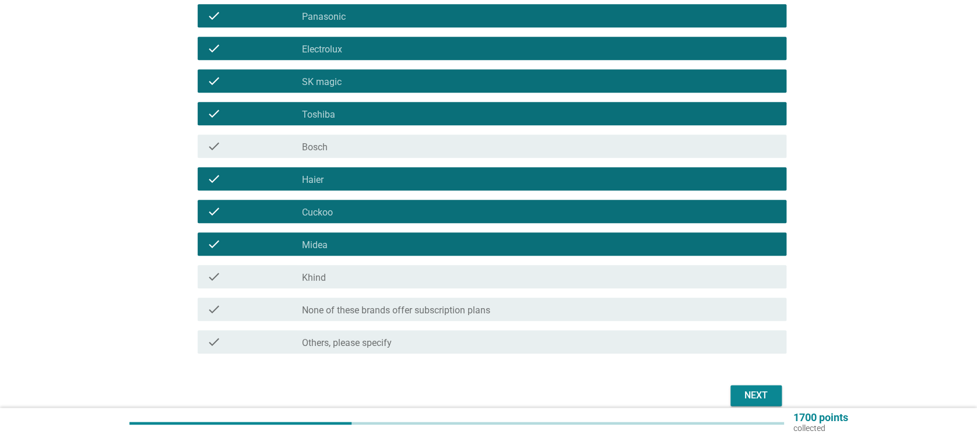
click at [462, 280] on div "check_box_outline_blank Khind" at bounding box center [539, 277] width 475 height 14
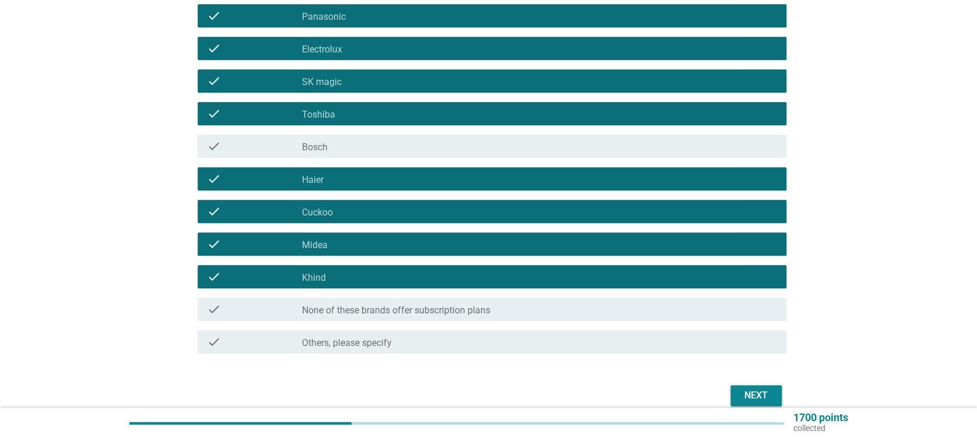
click at [751, 392] on div "Next" at bounding box center [756, 396] width 33 height 14
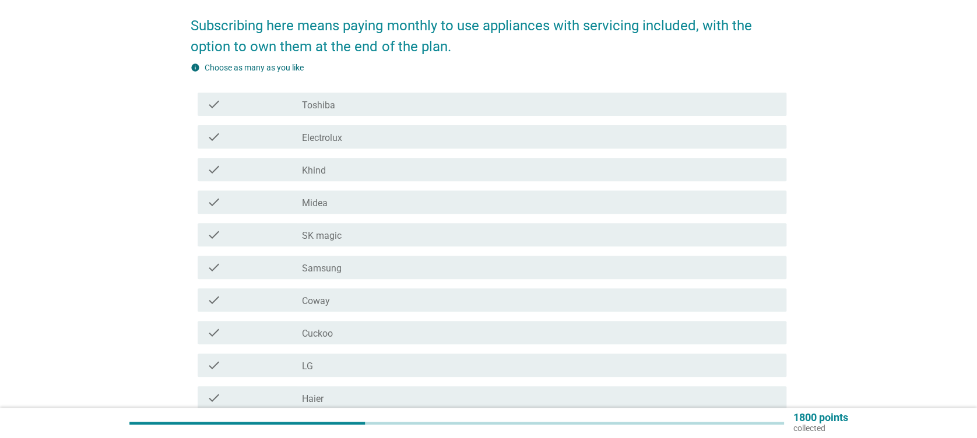
scroll to position [155, 0]
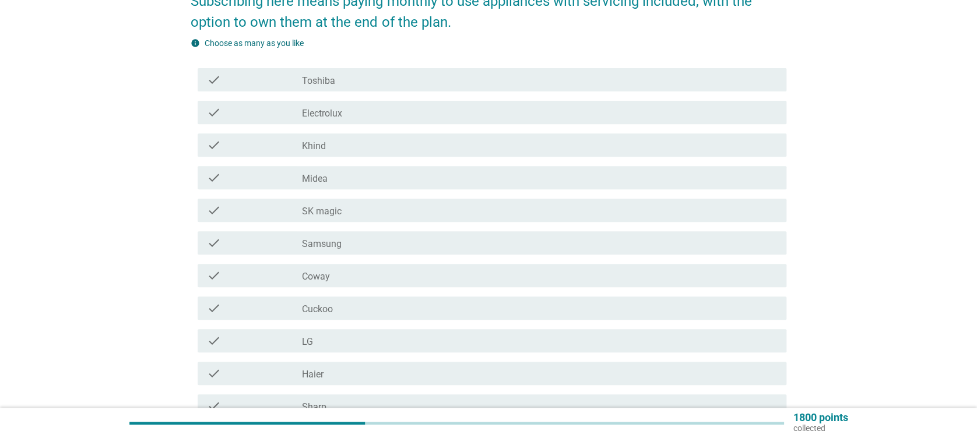
click at [350, 271] on div "check_box_outline_blank Coway" at bounding box center [539, 276] width 475 height 14
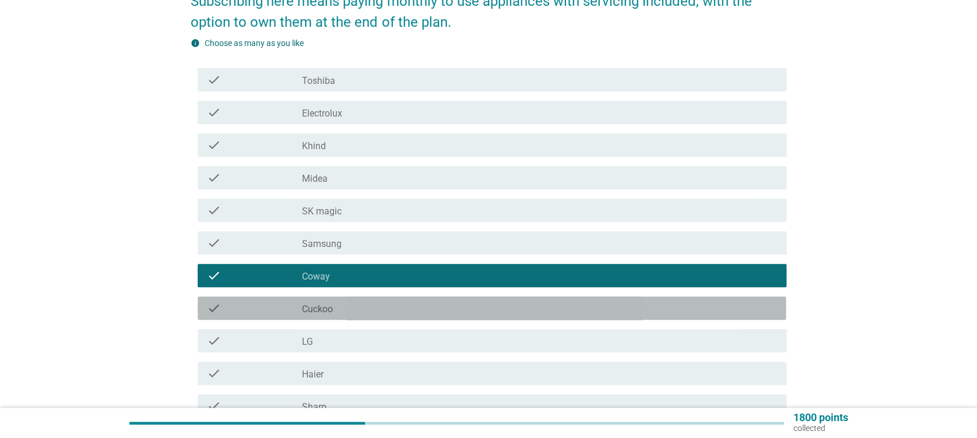
click at [344, 308] on div "check_box_outline_blank Cuckoo" at bounding box center [539, 308] width 475 height 14
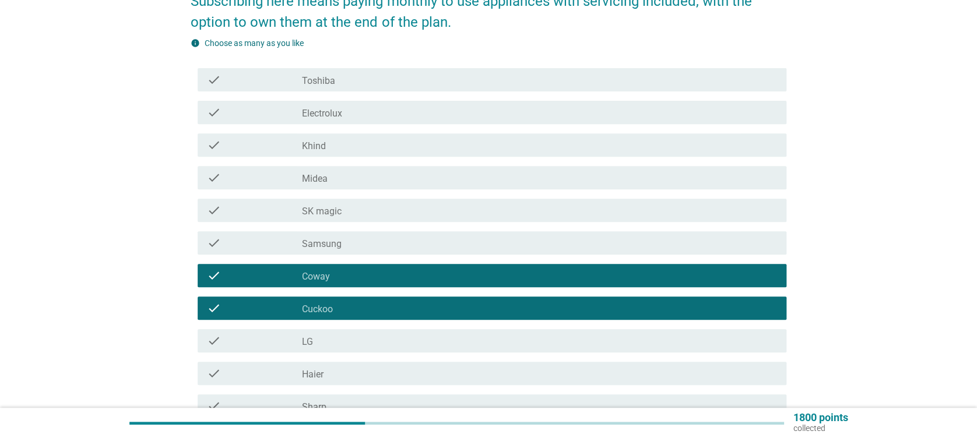
click at [327, 338] on div "check_box LG" at bounding box center [539, 341] width 475 height 14
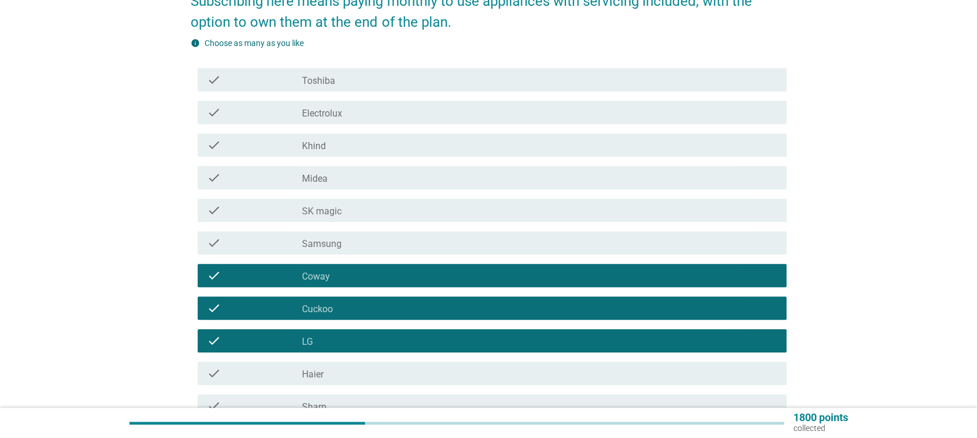
click at [391, 87] on div "check check_box Toshiba" at bounding box center [492, 79] width 588 height 23
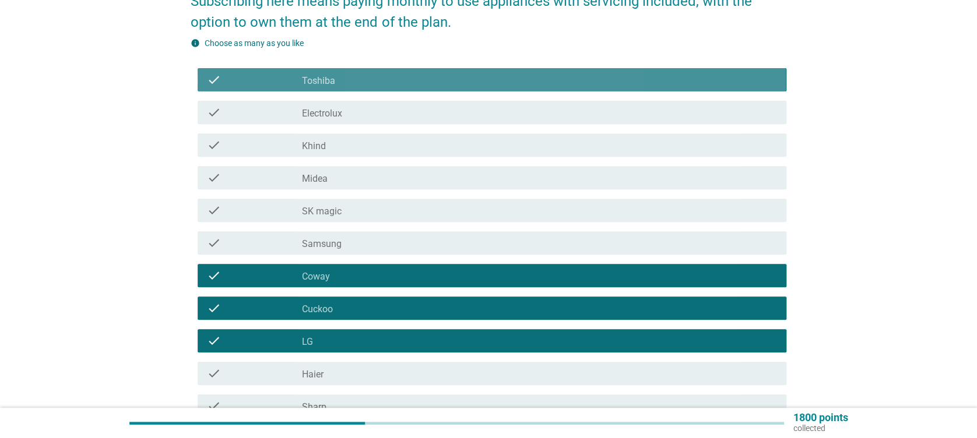
click at [395, 84] on div "check_box Toshiba" at bounding box center [539, 80] width 475 height 14
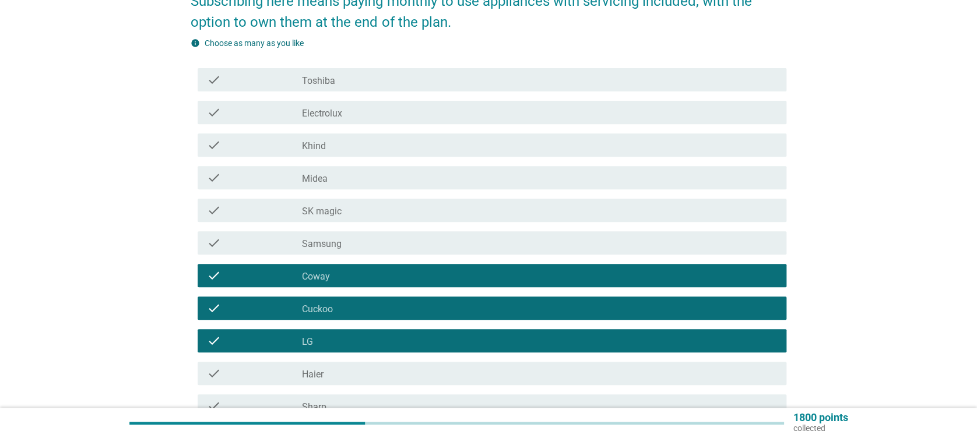
click at [395, 84] on div "check_box Toshiba" at bounding box center [539, 80] width 475 height 14
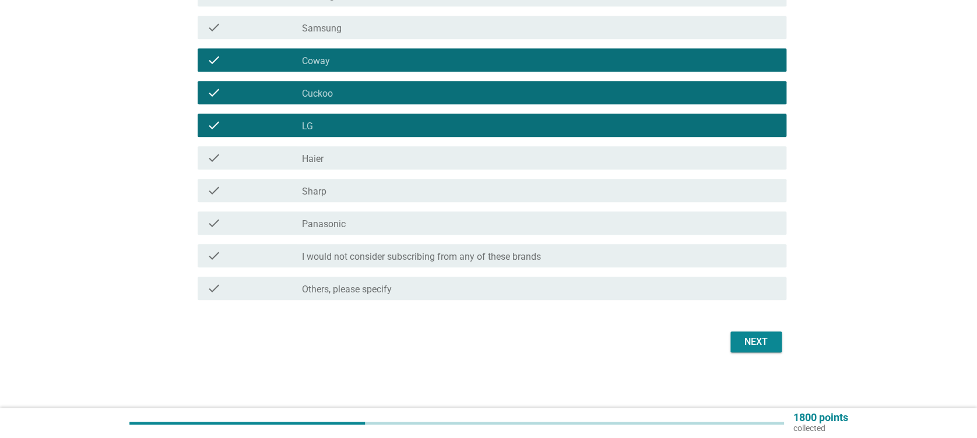
scroll to position [371, 0]
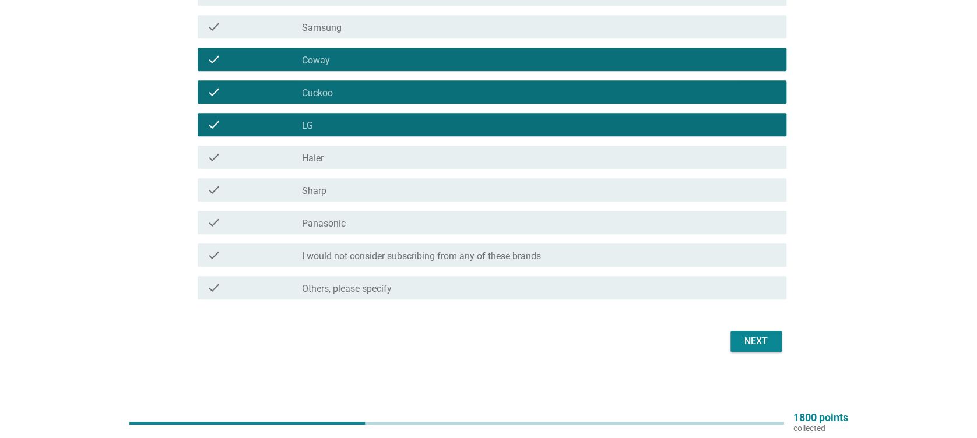
click at [778, 341] on button "Next" at bounding box center [756, 341] width 51 height 21
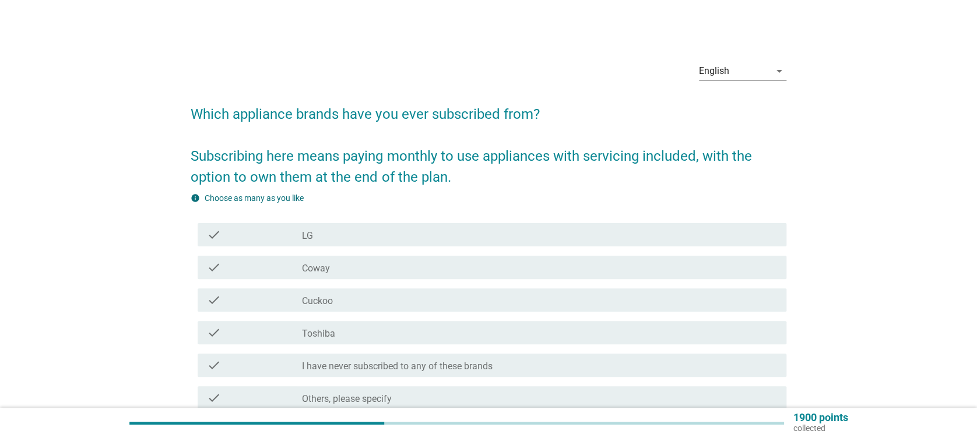
click at [396, 226] on div "check check_box LG" at bounding box center [492, 234] width 588 height 23
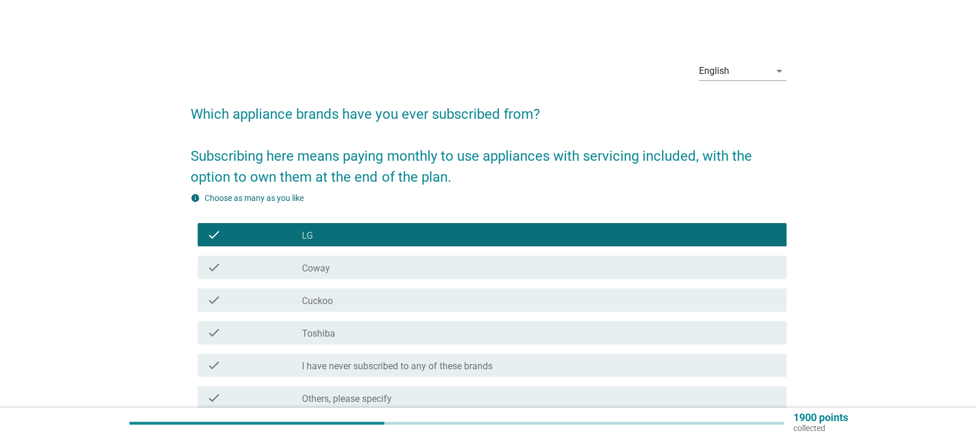
click at [387, 258] on div "check check_box Coway" at bounding box center [492, 267] width 588 height 23
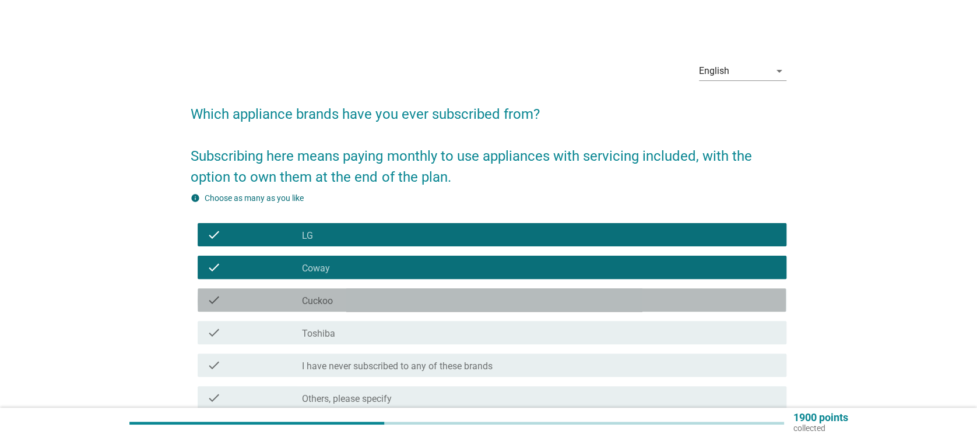
click at [387, 290] on div "check check_box Cuckoo" at bounding box center [492, 300] width 588 height 23
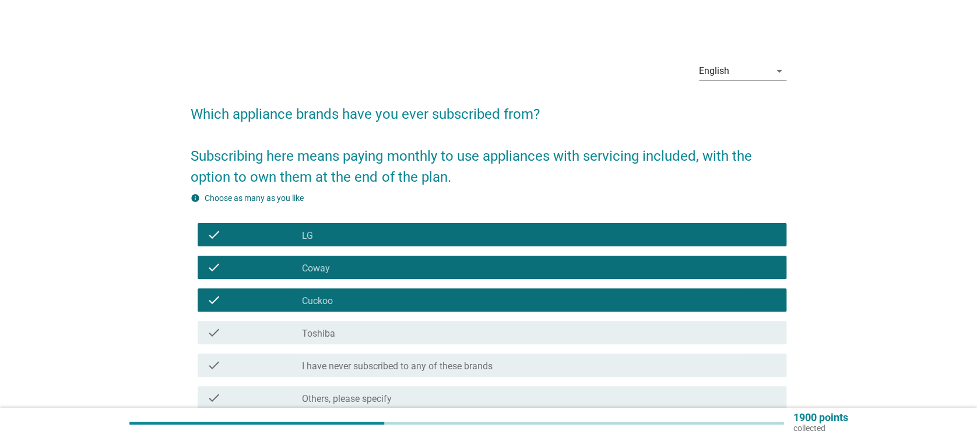
click at [394, 333] on div "check_box Toshiba" at bounding box center [539, 333] width 475 height 14
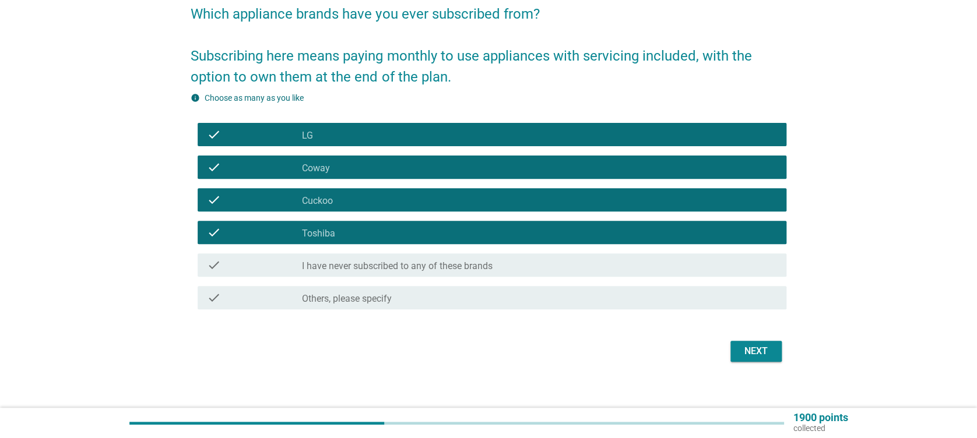
scroll to position [110, 0]
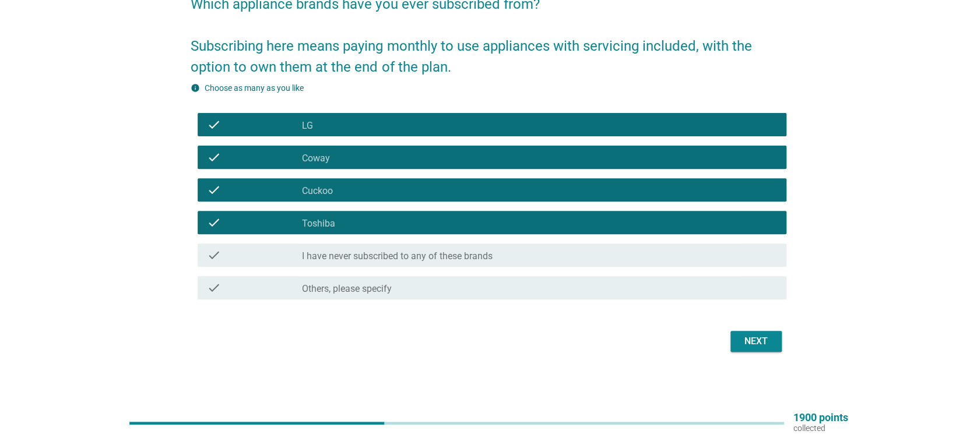
click at [772, 341] on button "Next" at bounding box center [756, 341] width 51 height 21
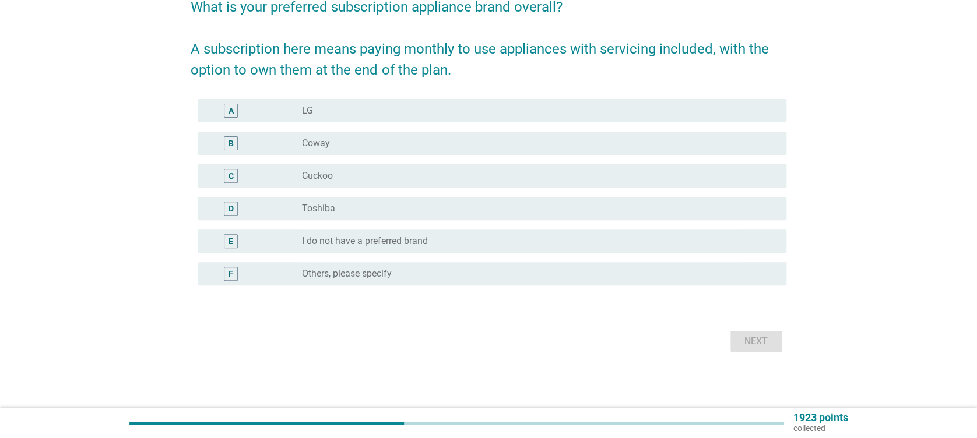
scroll to position [0, 0]
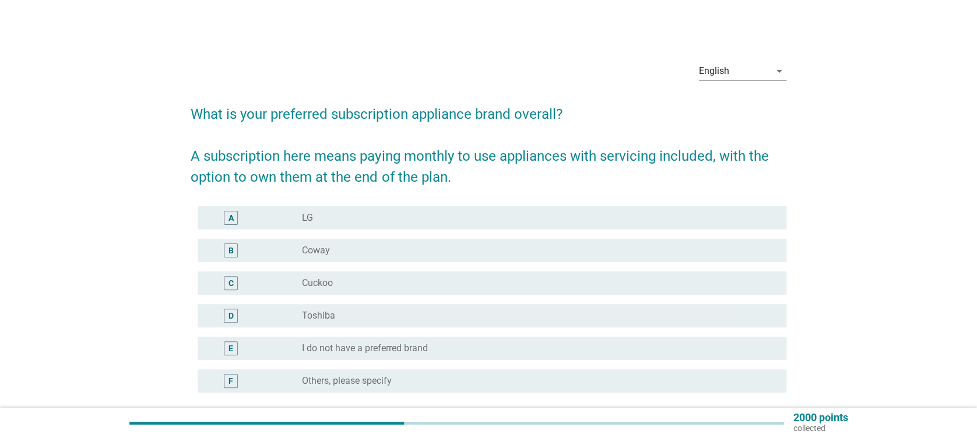
click at [376, 216] on div "radio_button_unchecked LG" at bounding box center [534, 218] width 465 height 12
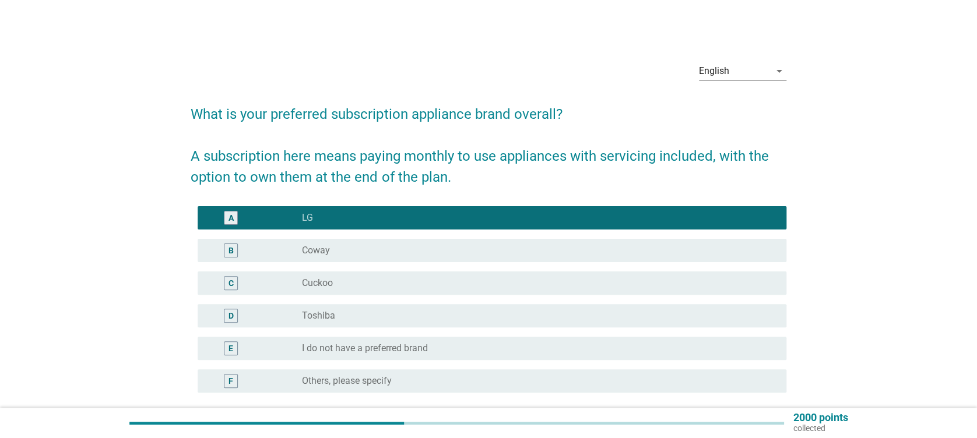
click at [388, 248] on div "radio_button_unchecked Coway" at bounding box center [534, 251] width 465 height 12
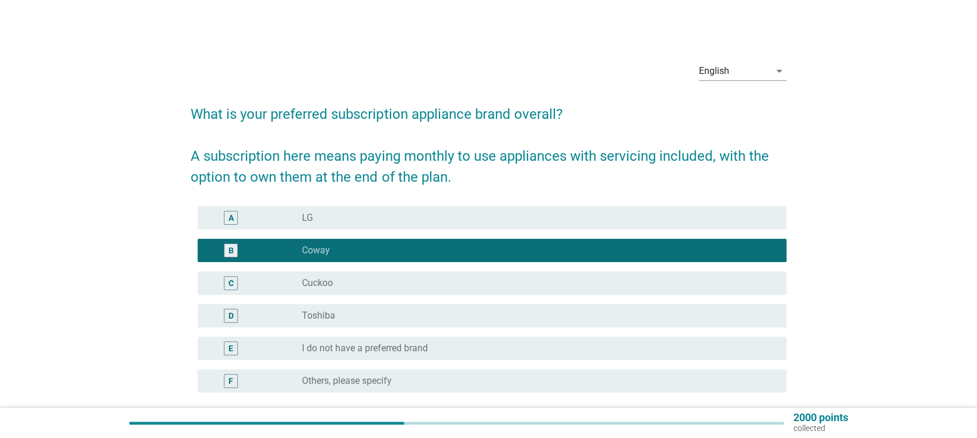
scroll to position [78, 0]
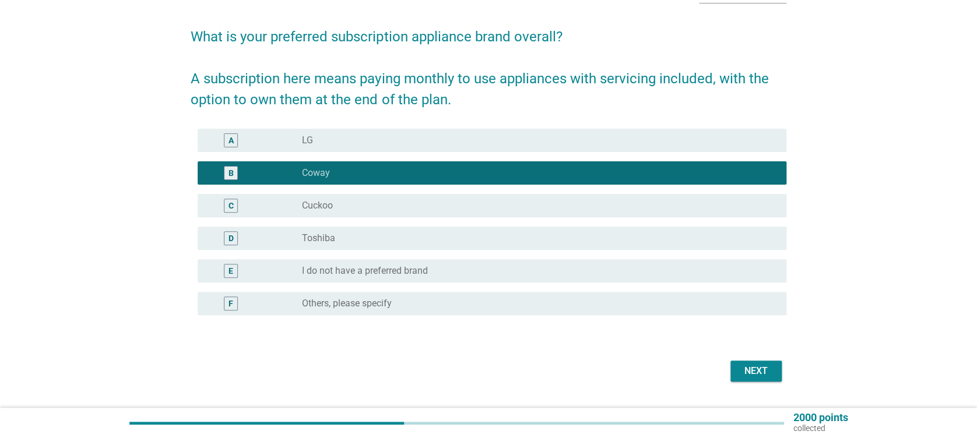
click at [785, 366] on div "Next" at bounding box center [488, 371] width 595 height 28
click at [776, 367] on button "Next" at bounding box center [756, 371] width 51 height 21
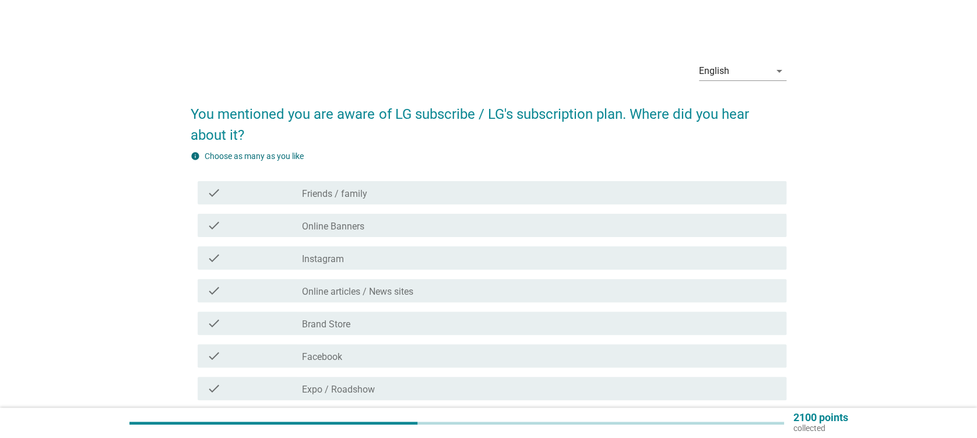
click at [375, 219] on div "check_box_outline_blank Online Banners" at bounding box center [539, 226] width 475 height 14
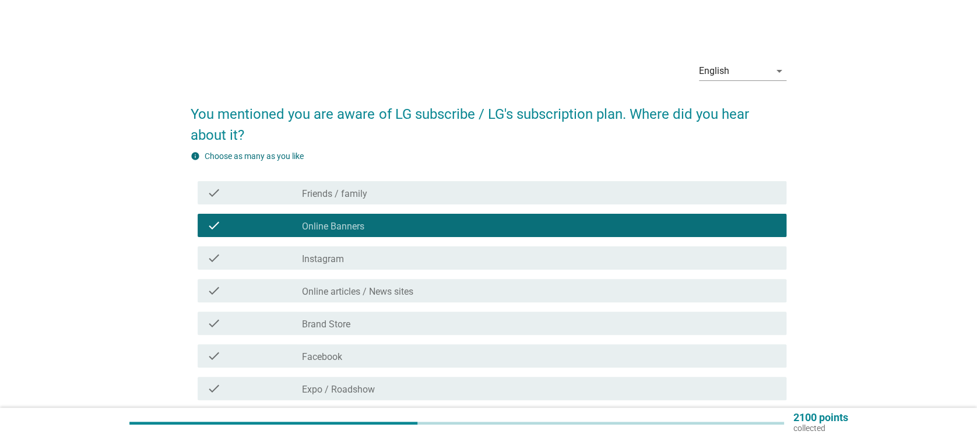
click at [387, 255] on div "check_box_outline_blank Instagram" at bounding box center [539, 258] width 475 height 14
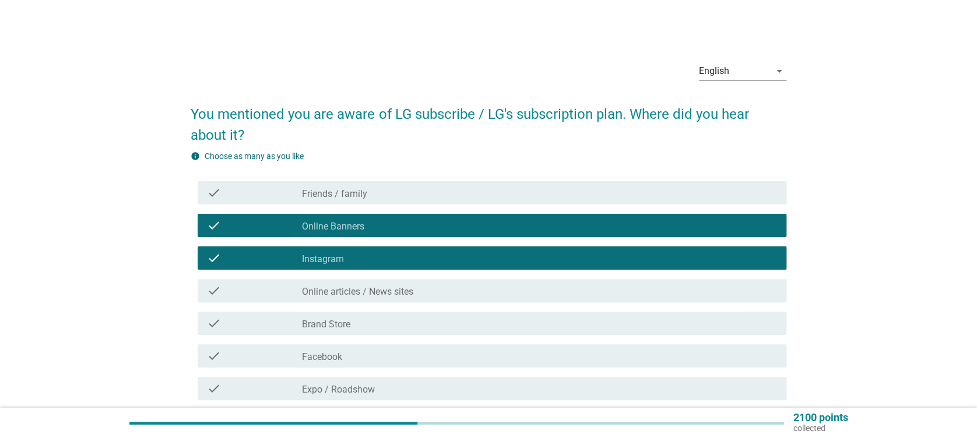
click at [391, 285] on div "check_box_outline_blank Online articles / News sites" at bounding box center [539, 291] width 475 height 14
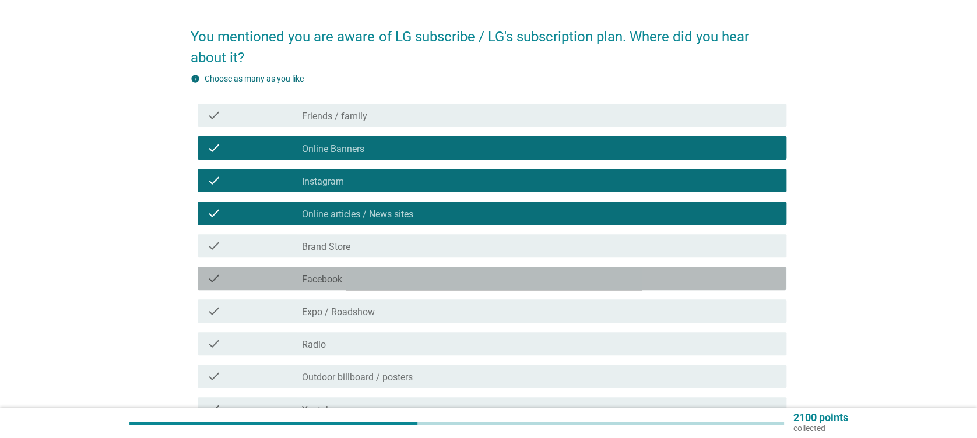
click at [419, 279] on div "check_box_outline_blank Facebook" at bounding box center [539, 279] width 475 height 14
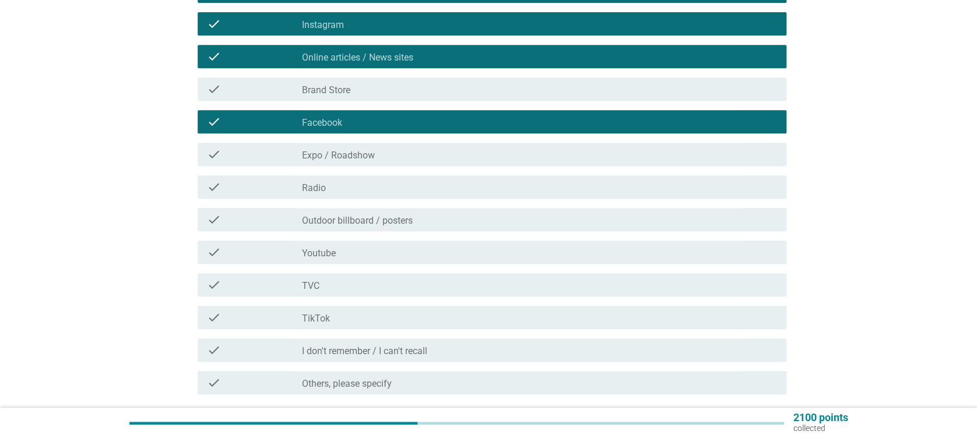
scroll to position [311, 0]
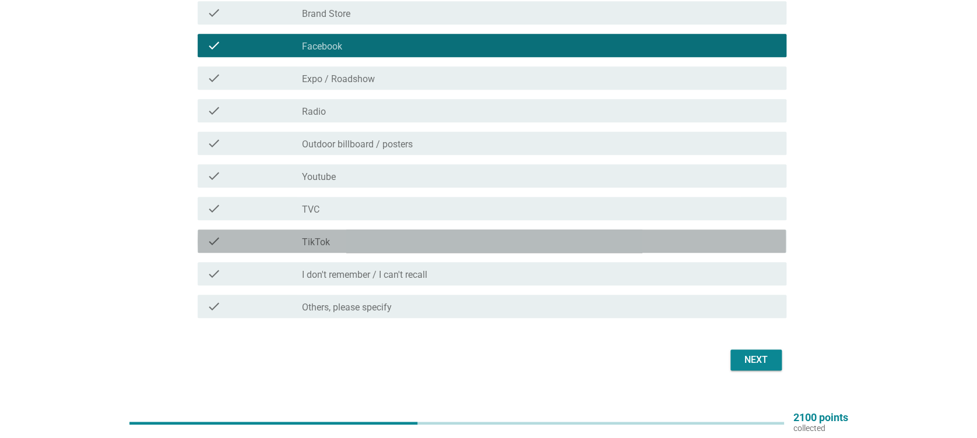
click at [445, 243] on div "check_box_outline_blank TikTok" at bounding box center [539, 241] width 475 height 14
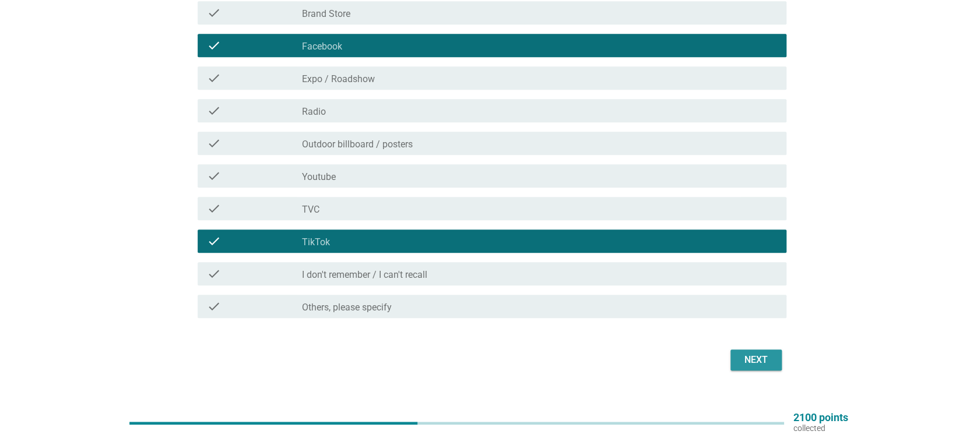
click at [756, 355] on button "Next" at bounding box center [756, 360] width 51 height 21
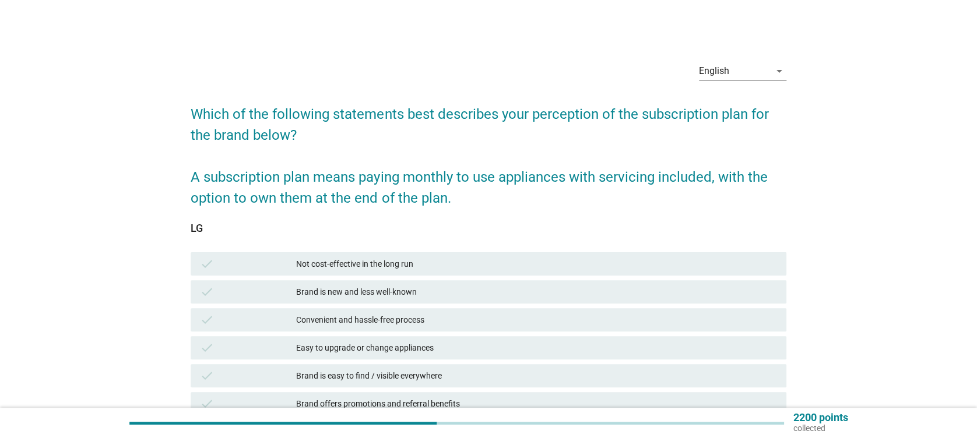
scroll to position [78, 0]
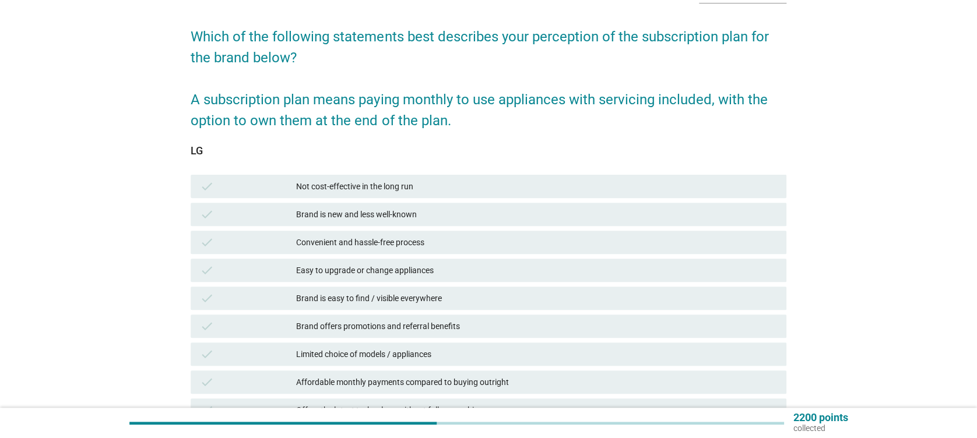
click at [404, 176] on div "check Not cost-effective in the long run" at bounding box center [488, 186] width 595 height 23
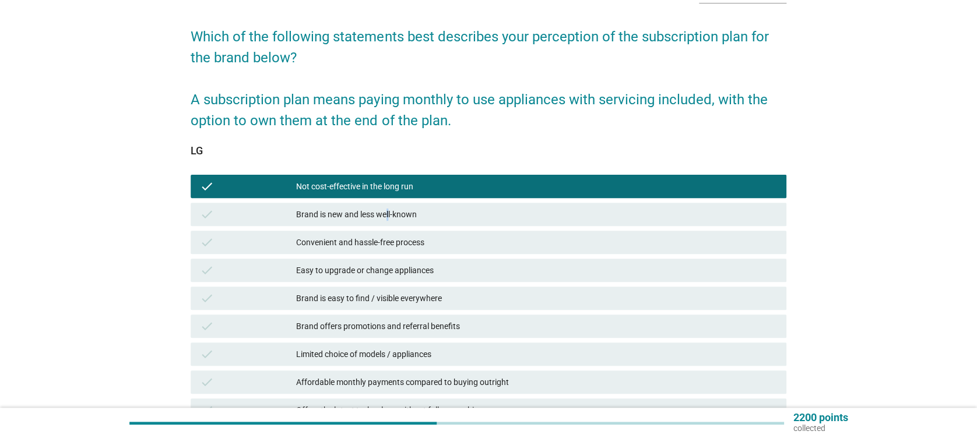
click at [388, 215] on div "Brand is new and less well-known" at bounding box center [536, 215] width 480 height 14
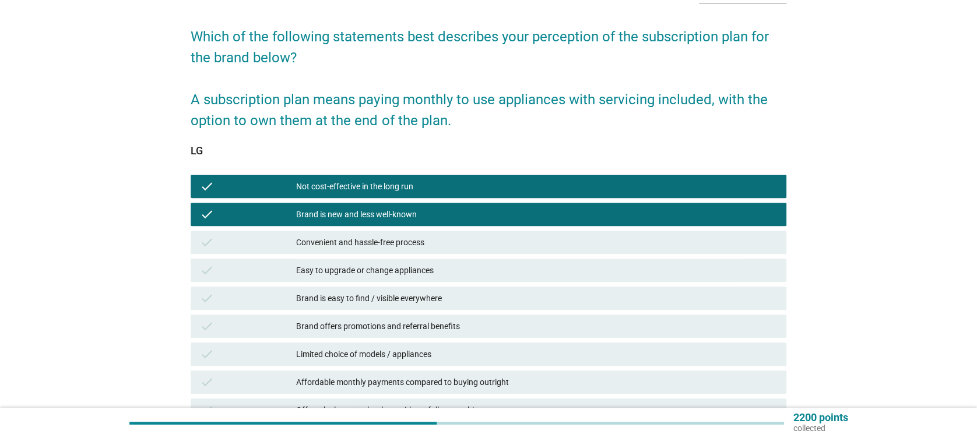
drag, startPoint x: 388, startPoint y: 215, endPoint x: 378, endPoint y: 248, distance: 34.1
click at [378, 247] on div "Convenient and hassle-free process" at bounding box center [536, 243] width 480 height 14
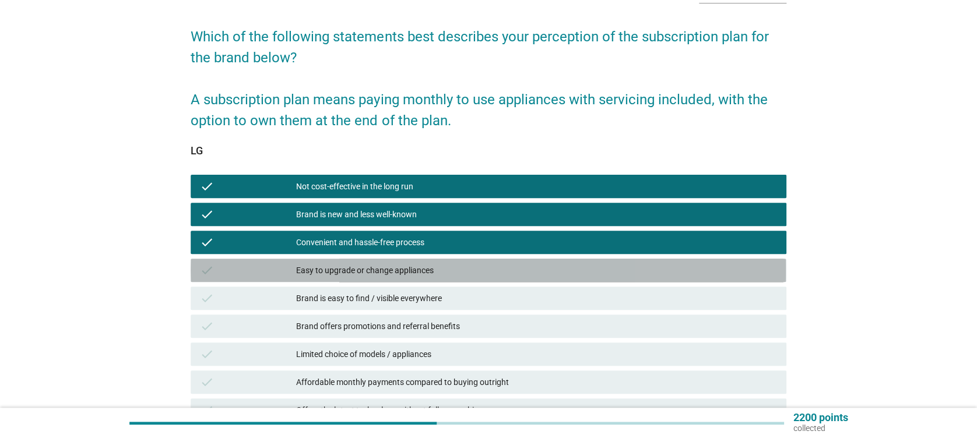
click at [377, 267] on div "Easy to upgrade or change appliances" at bounding box center [536, 271] width 480 height 14
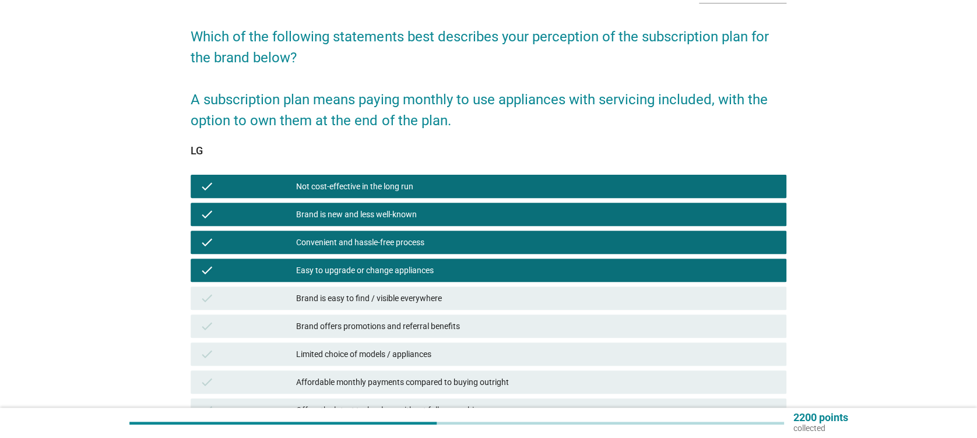
click at [376, 297] on div "Brand is easy to find / visible everywhere" at bounding box center [536, 299] width 480 height 14
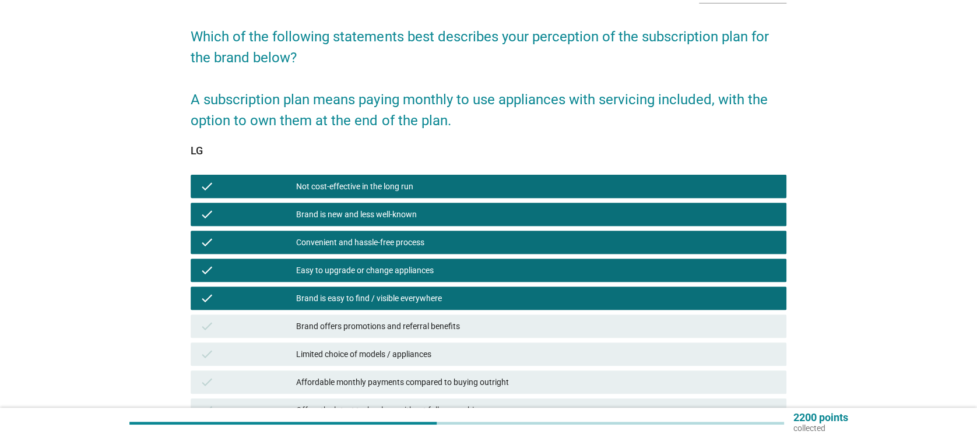
click at [383, 327] on div "Brand offers promotions and referral benefits" at bounding box center [536, 327] width 480 height 14
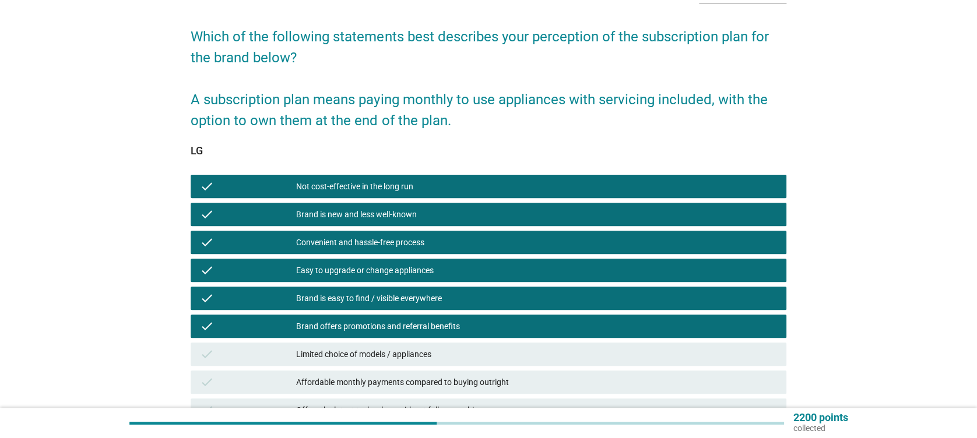
click at [384, 353] on div "Limited choice of models / appliances" at bounding box center [536, 354] width 480 height 14
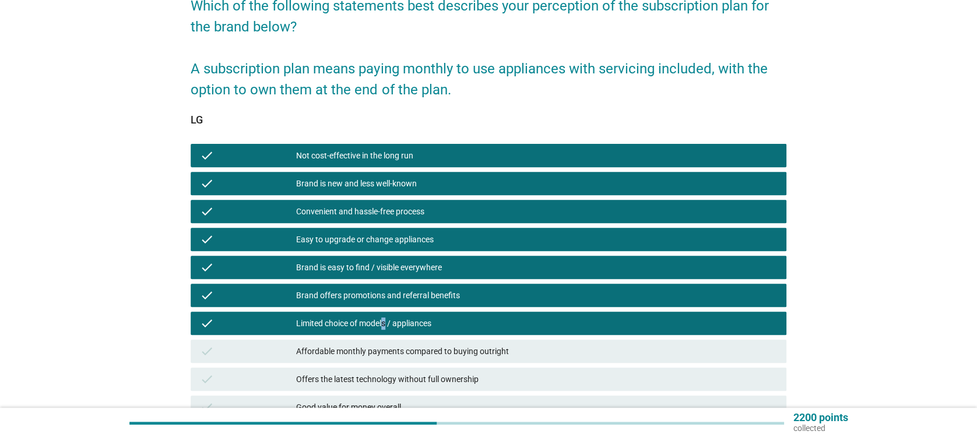
scroll to position [155, 0]
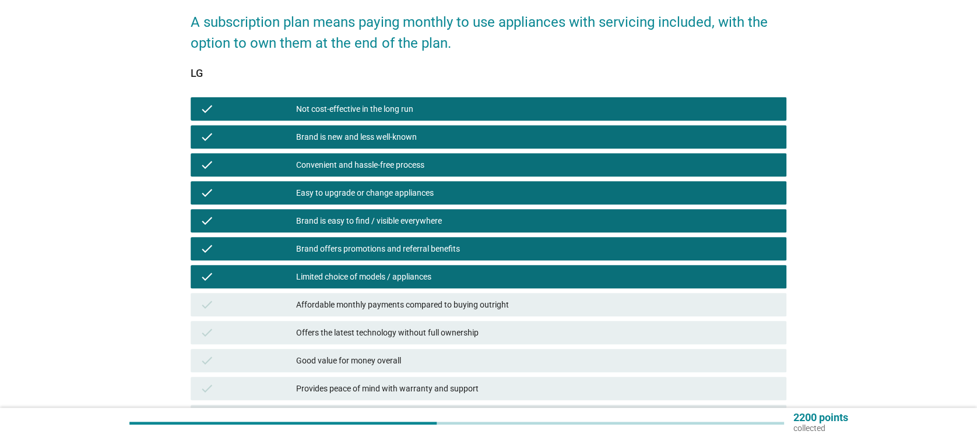
click at [410, 285] on div "check Limited choice of models / appliances" at bounding box center [488, 276] width 595 height 23
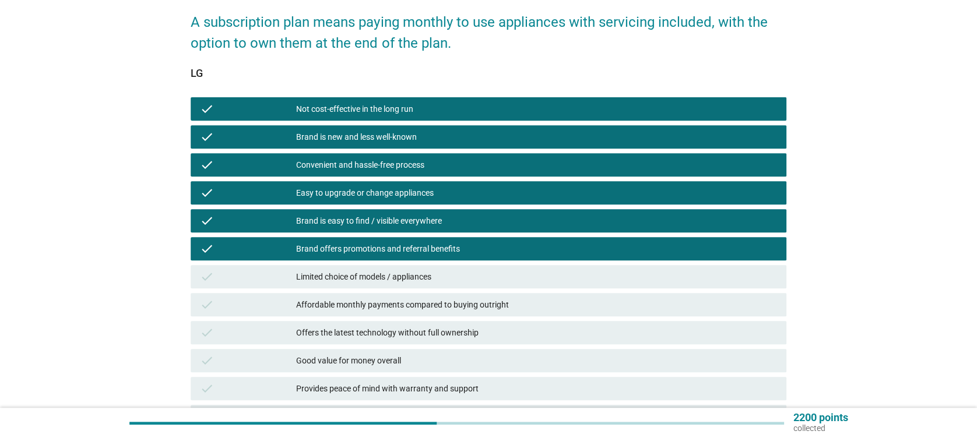
drag, startPoint x: 410, startPoint y: 285, endPoint x: 408, endPoint y: 303, distance: 18.2
click at [408, 303] on div "Affordable monthly payments compared to buying outright" at bounding box center [536, 305] width 480 height 14
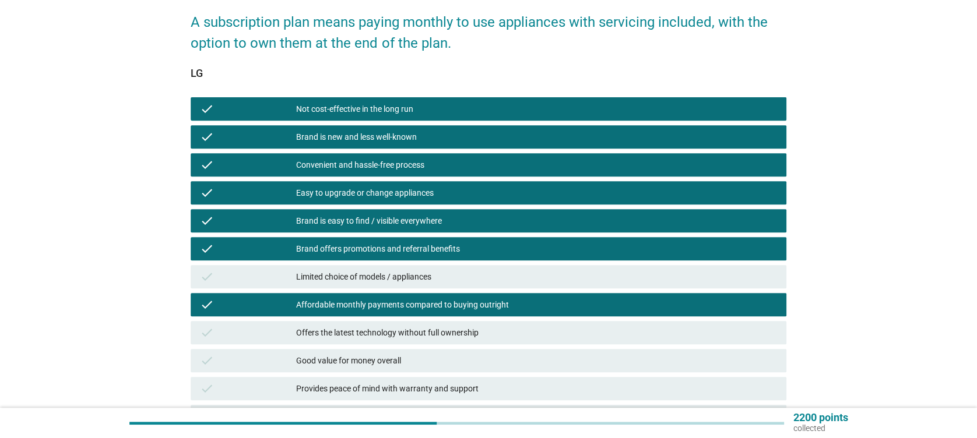
click at [417, 263] on div "check Limited choice of models / appliances" at bounding box center [488, 277] width 600 height 28
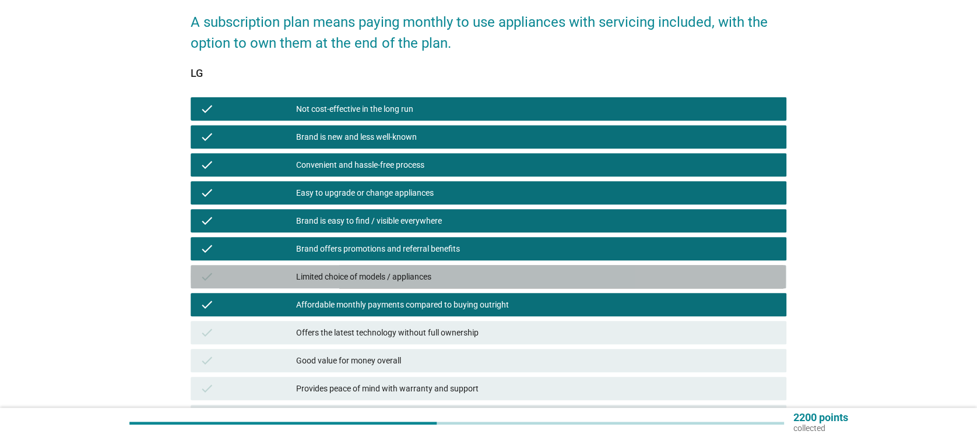
click at [409, 275] on div "Limited choice of models / appliances" at bounding box center [536, 277] width 480 height 14
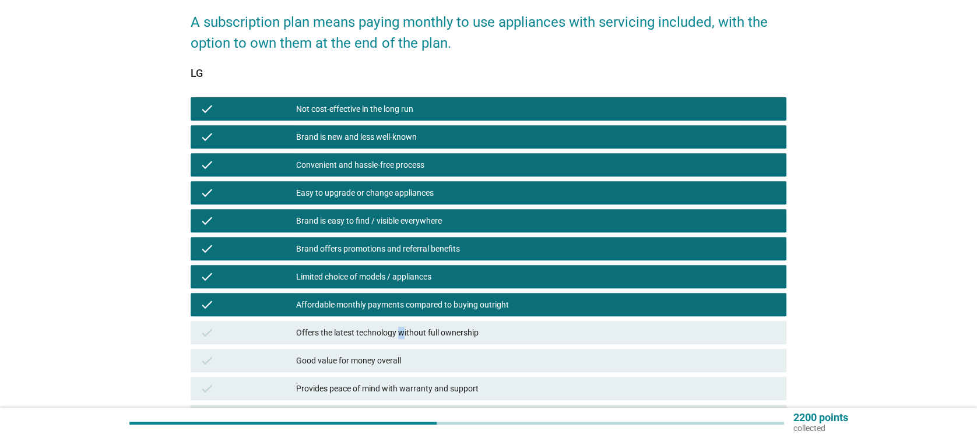
drag, startPoint x: 409, startPoint y: 275, endPoint x: 402, endPoint y: 321, distance: 46.1
click at [402, 321] on div "check Offers the latest technology without full ownership" at bounding box center [488, 333] width 600 height 28
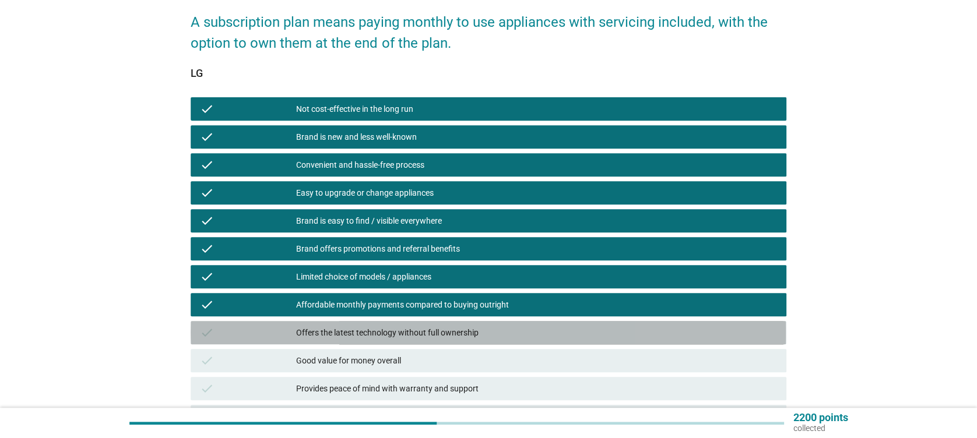
drag, startPoint x: 402, startPoint y: 321, endPoint x: 413, endPoint y: 323, distance: 11.3
click at [413, 323] on div "check Offers the latest technology without full ownership" at bounding box center [488, 332] width 595 height 23
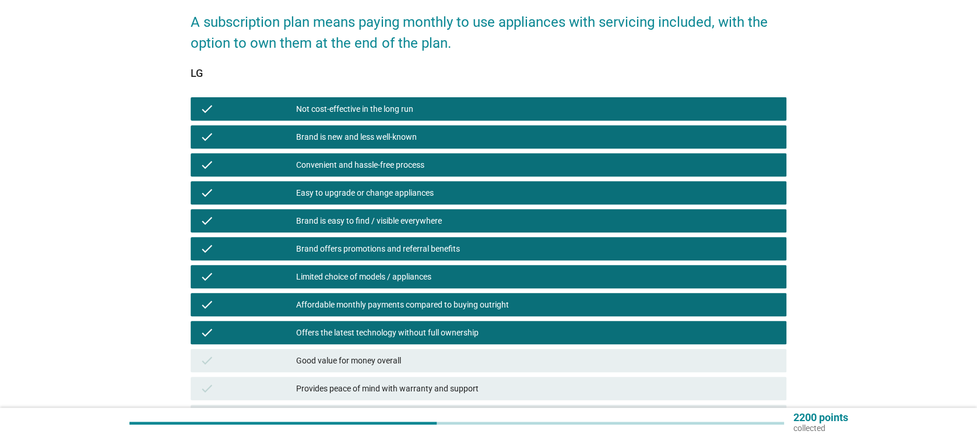
click at [396, 354] on div "Good value for money overall" at bounding box center [536, 361] width 480 height 14
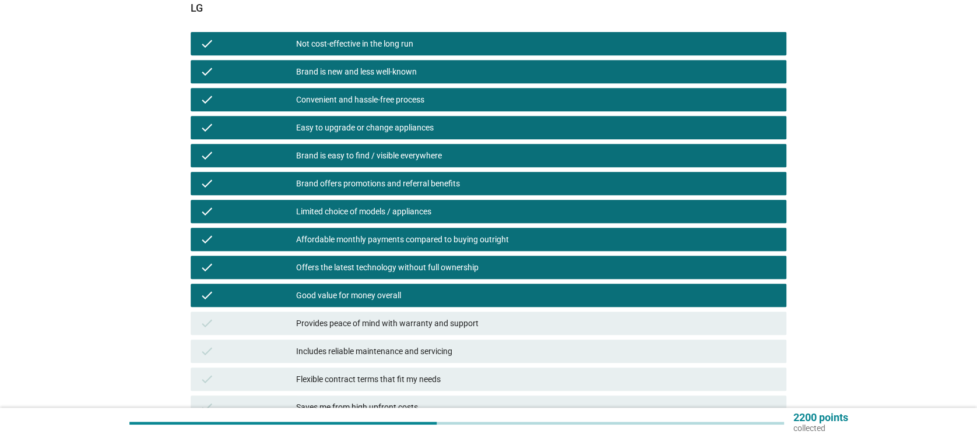
scroll to position [311, 0]
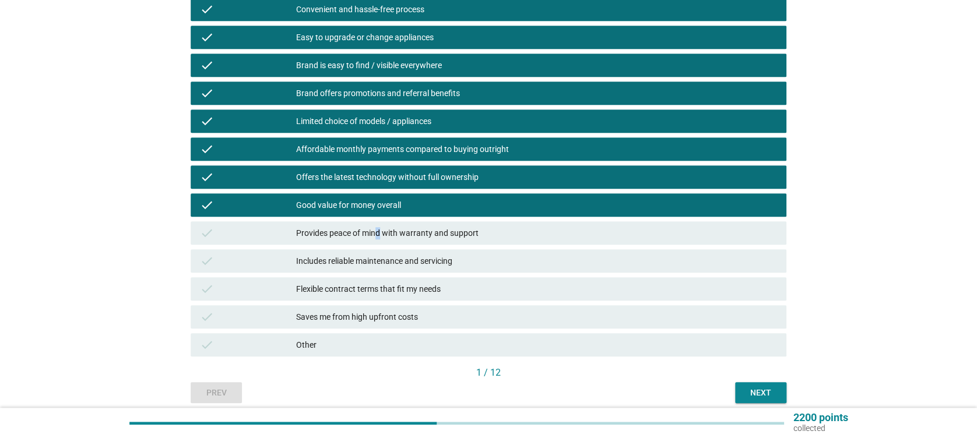
click at [378, 235] on div "Provides peace of mind with warranty and support" at bounding box center [536, 233] width 480 height 14
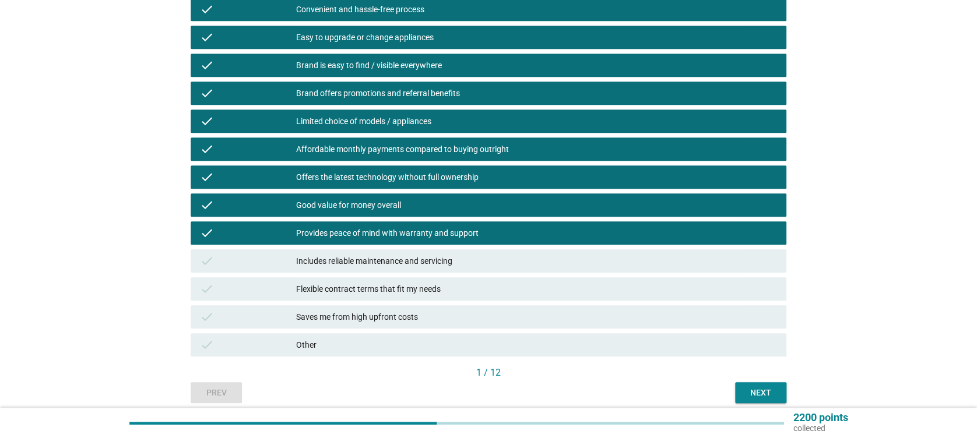
drag, startPoint x: 378, startPoint y: 235, endPoint x: 378, endPoint y: 252, distance: 16.9
click at [378, 252] on div "check Includes reliable maintenance and servicing" at bounding box center [488, 261] width 600 height 28
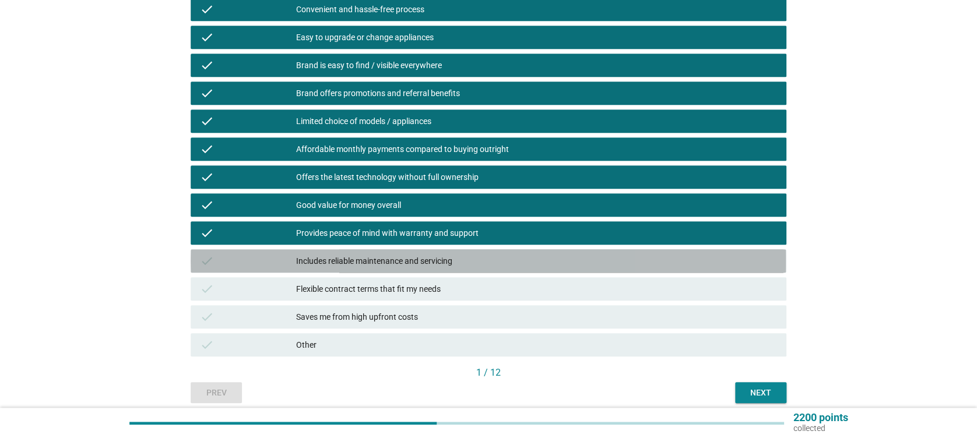
click at [381, 267] on div "Includes reliable maintenance and servicing" at bounding box center [536, 261] width 480 height 14
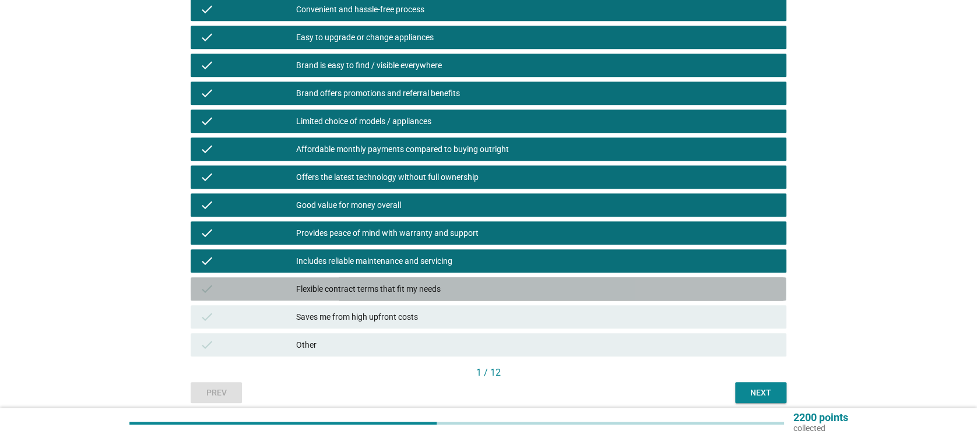
click at [382, 289] on div "Flexible contract terms that fit my needs" at bounding box center [536, 289] width 480 height 14
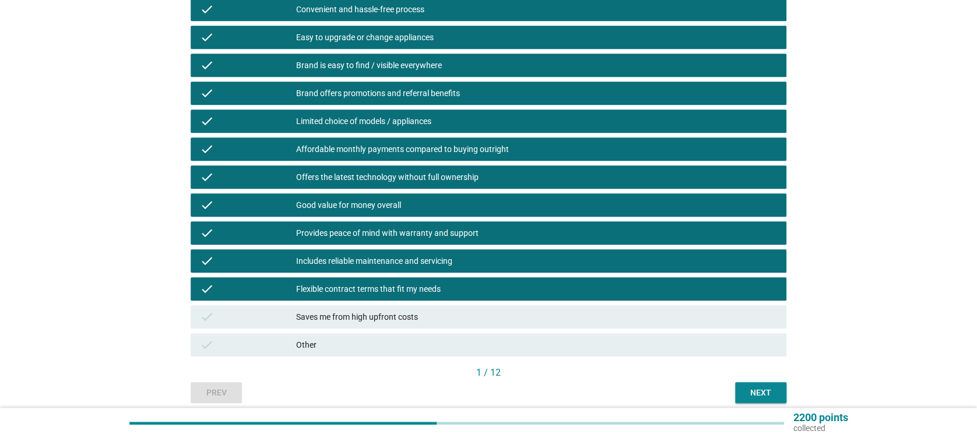
click at [382, 304] on div "check Saves me from high upfront costs" at bounding box center [488, 317] width 600 height 28
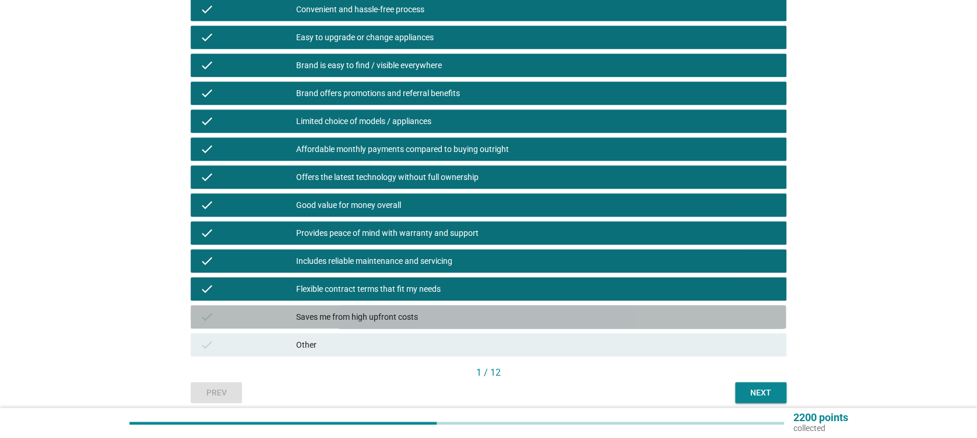
click at [380, 314] on div "Saves me from high upfront costs" at bounding box center [536, 317] width 480 height 14
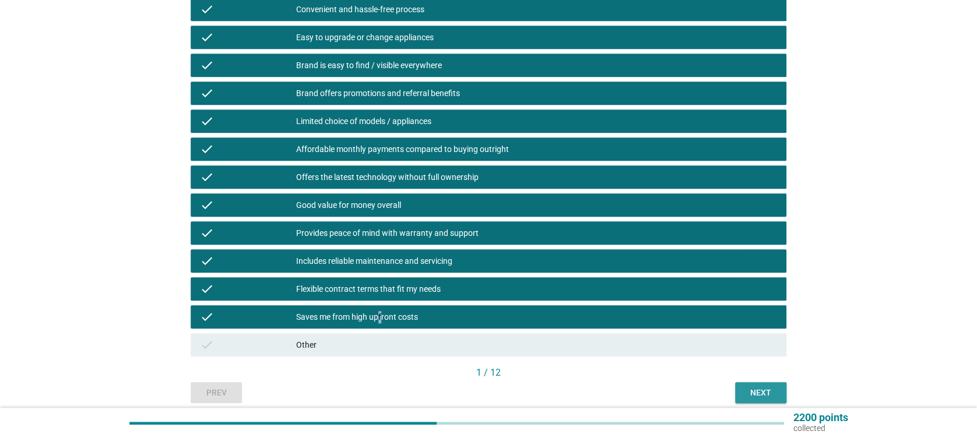
click at [741, 392] on button "Next" at bounding box center [760, 392] width 51 height 21
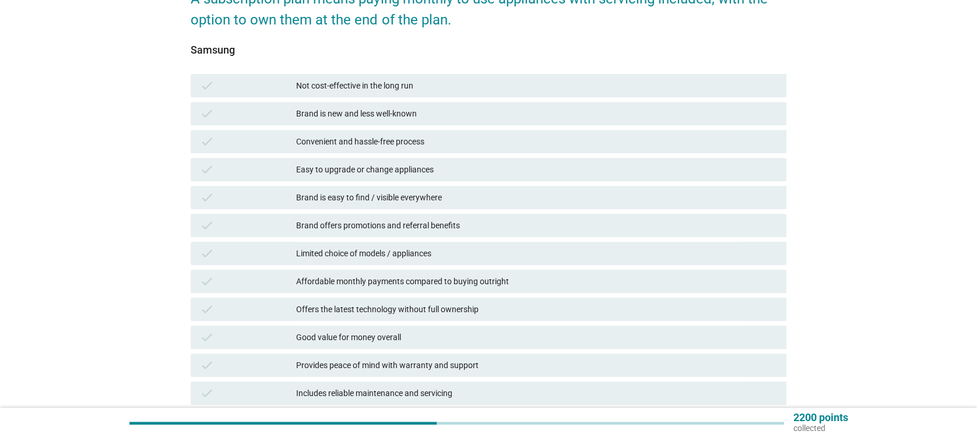
scroll to position [233, 0]
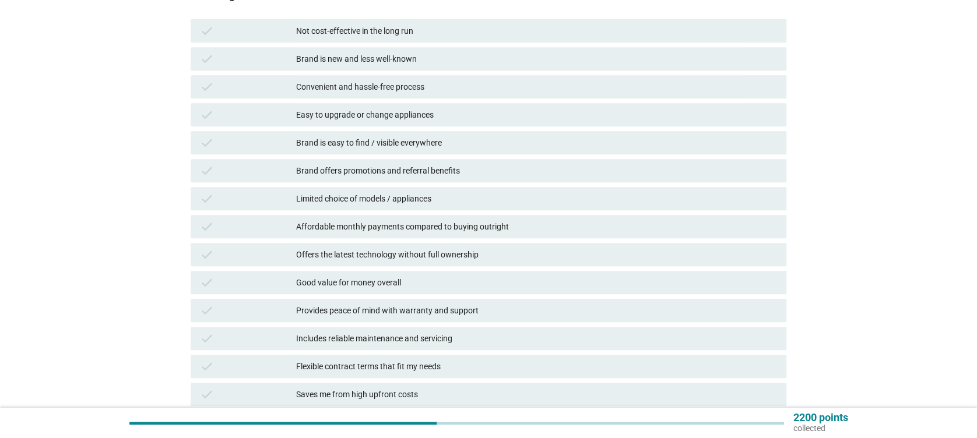
click at [352, 55] on div "Brand is new and less well-known" at bounding box center [536, 59] width 480 height 14
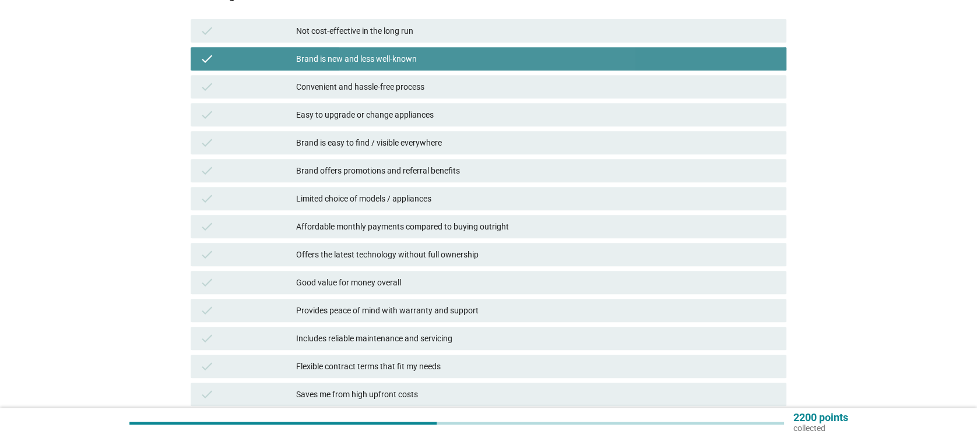
click at [356, 82] on div "Convenient and hassle-free process" at bounding box center [536, 87] width 480 height 14
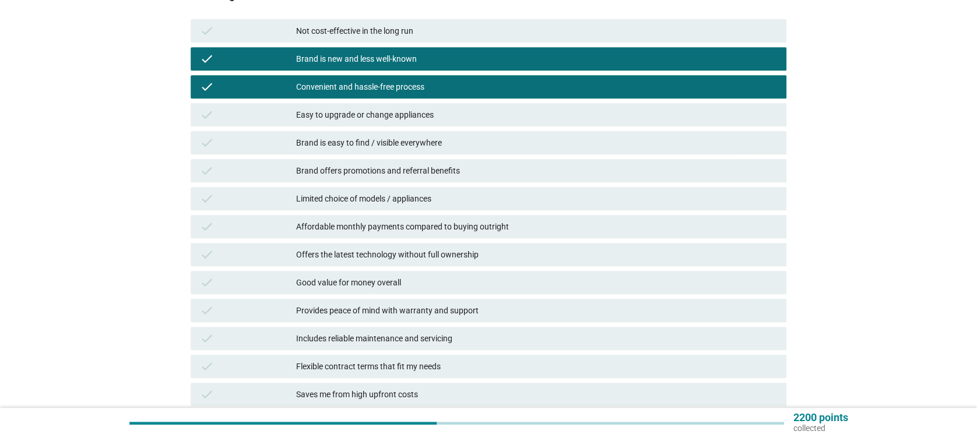
click at [364, 110] on div "Easy to upgrade or change appliances" at bounding box center [536, 115] width 480 height 14
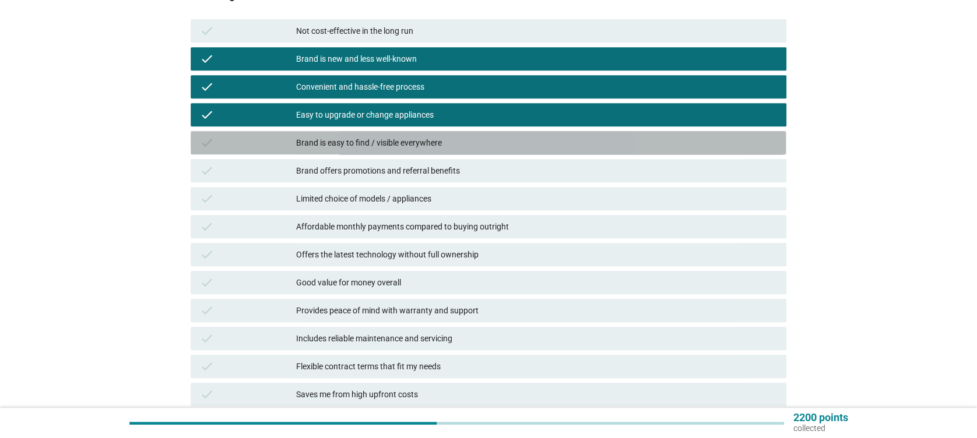
click at [369, 135] on div "check Brand is easy to find / visible everywhere" at bounding box center [488, 142] width 595 height 23
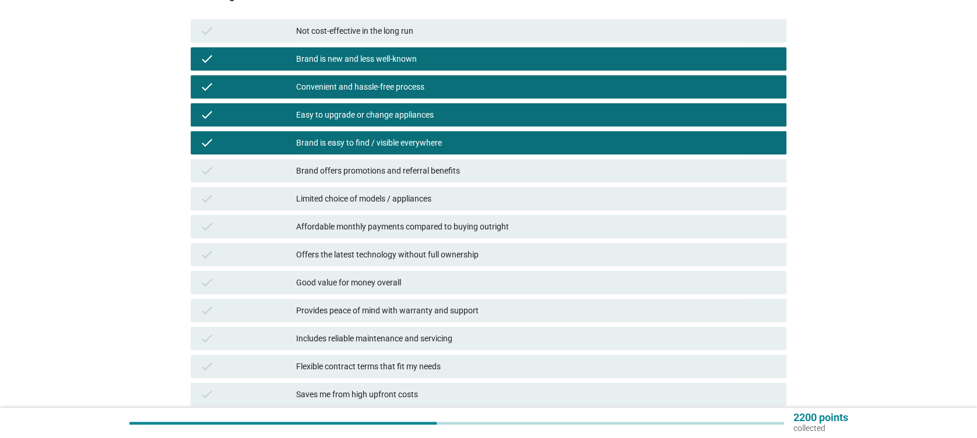
click at [375, 163] on div "check Brand offers promotions and referral benefits" at bounding box center [488, 170] width 595 height 23
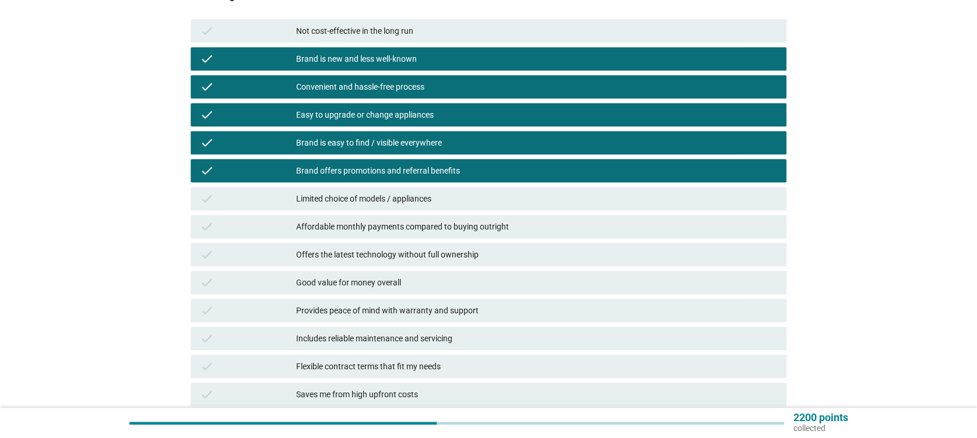
click at [376, 202] on div "Limited choice of models / appliances" at bounding box center [536, 199] width 480 height 14
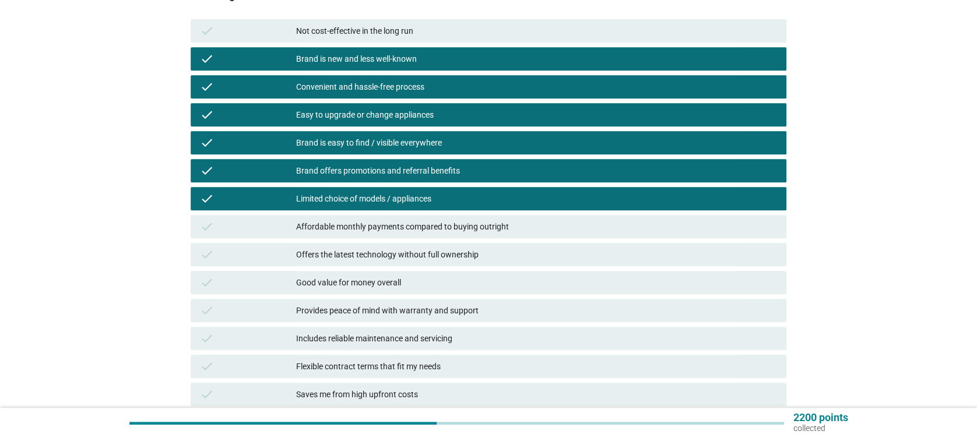
click at [385, 231] on div "Affordable monthly payments compared to buying outright" at bounding box center [536, 227] width 480 height 14
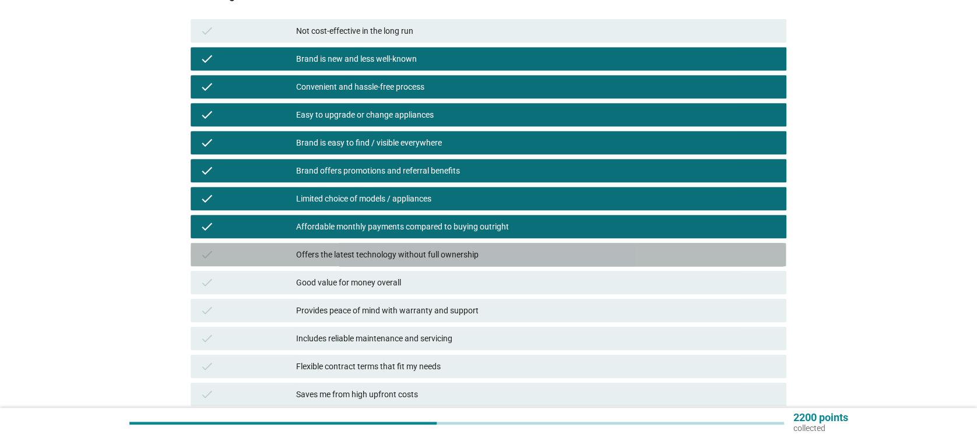
click at [392, 248] on div "Offers the latest technology without full ownership" at bounding box center [536, 255] width 480 height 14
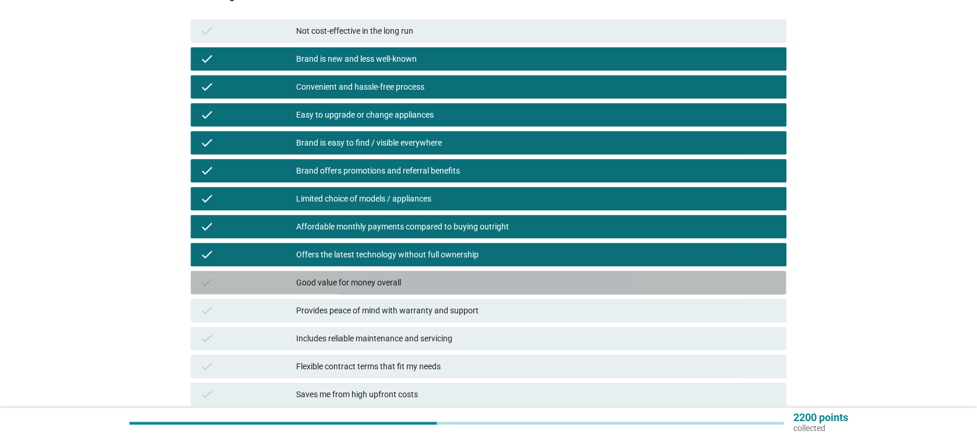
click at [392, 284] on div "Good value for money overall" at bounding box center [536, 283] width 480 height 14
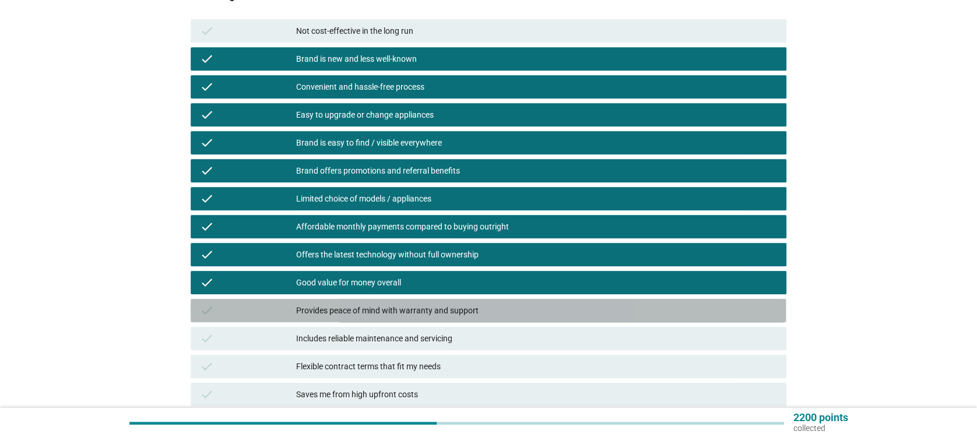
click at [406, 317] on div "Provides peace of mind with warranty and support" at bounding box center [536, 311] width 480 height 14
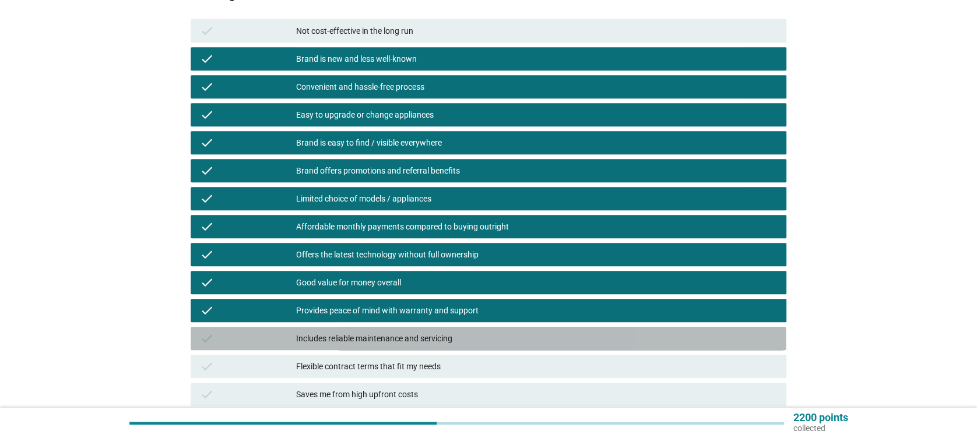
click at [406, 339] on div "Includes reliable maintenance and servicing" at bounding box center [536, 339] width 480 height 14
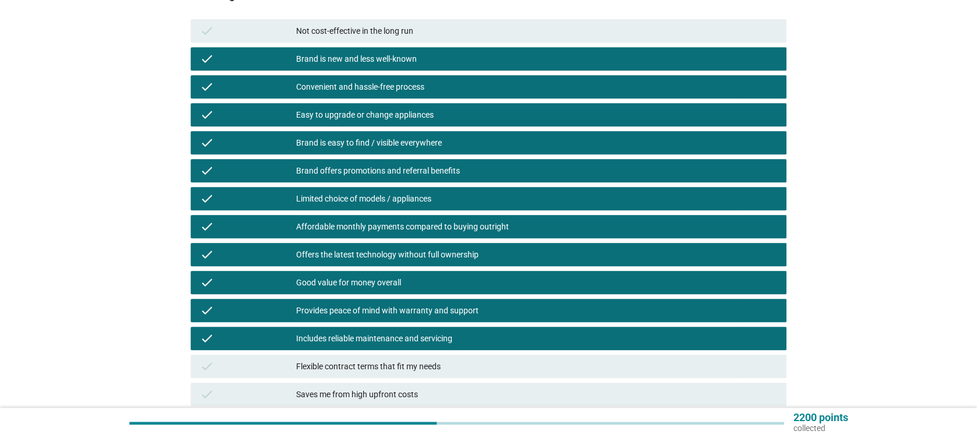
click at [400, 370] on div "Flexible contract terms that fit my needs" at bounding box center [536, 367] width 480 height 14
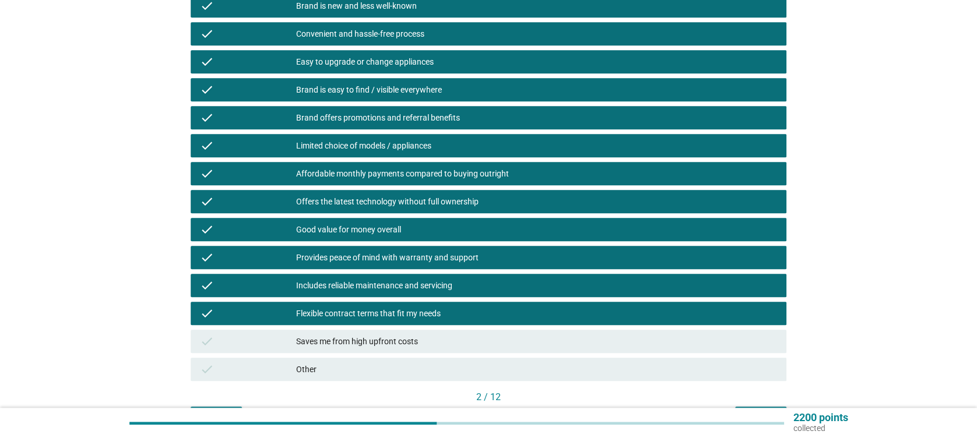
scroll to position [311, 0]
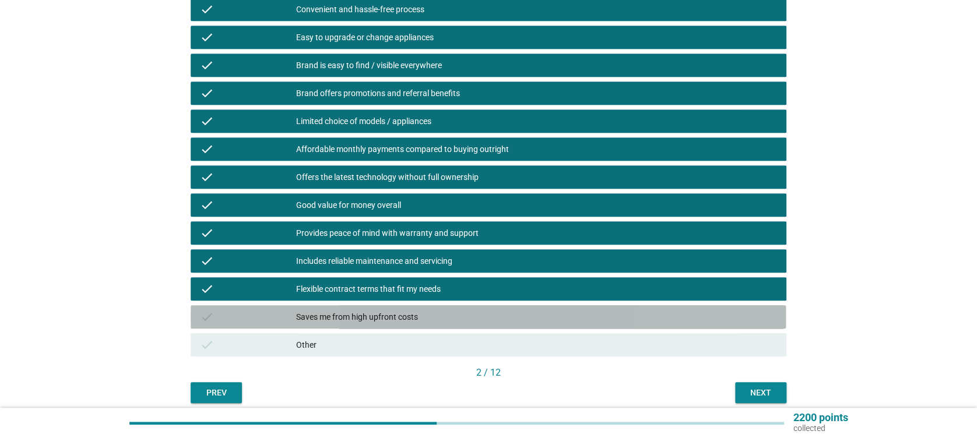
click at [409, 325] on div "check Saves me from high upfront costs" at bounding box center [488, 317] width 595 height 23
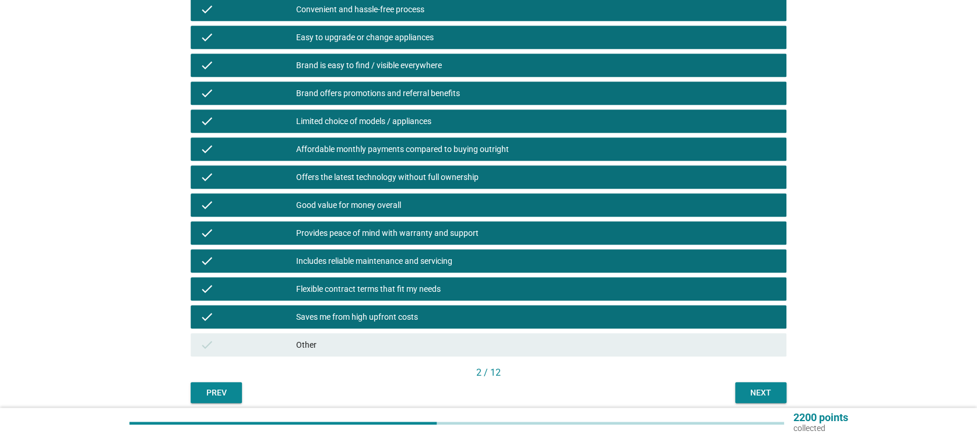
click at [756, 390] on div "Next" at bounding box center [761, 393] width 33 height 12
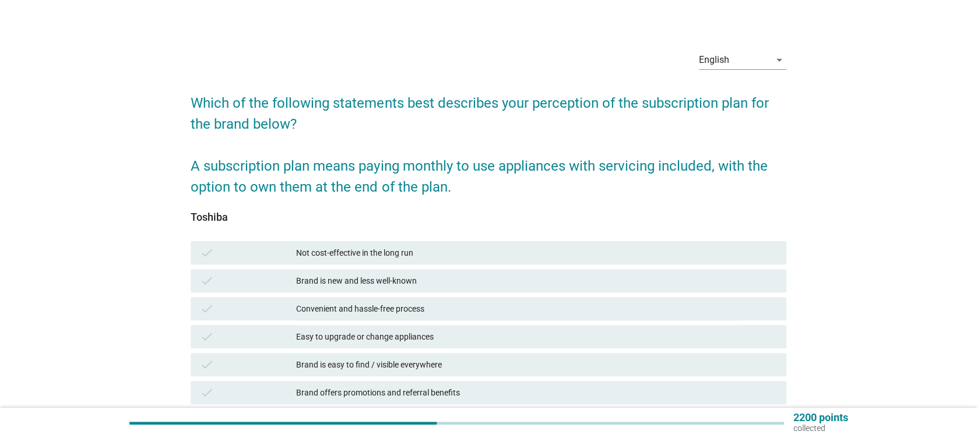
scroll to position [155, 0]
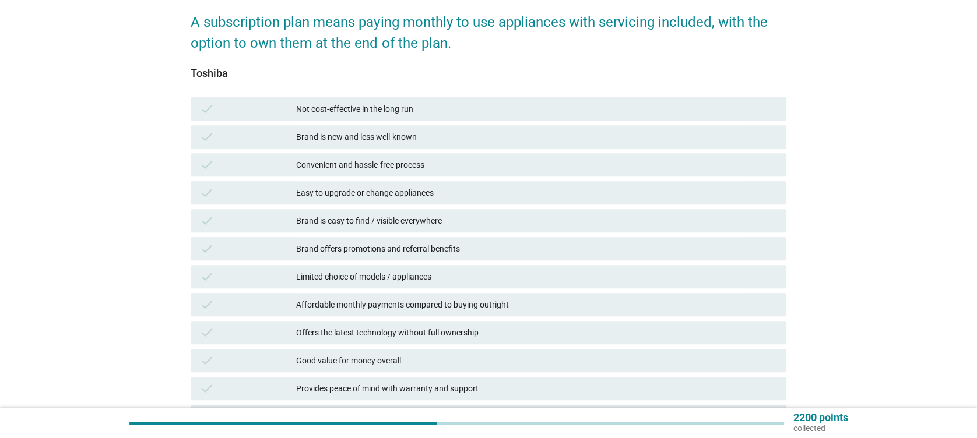
click at [367, 138] on div "Brand is new and less well-known" at bounding box center [536, 137] width 480 height 14
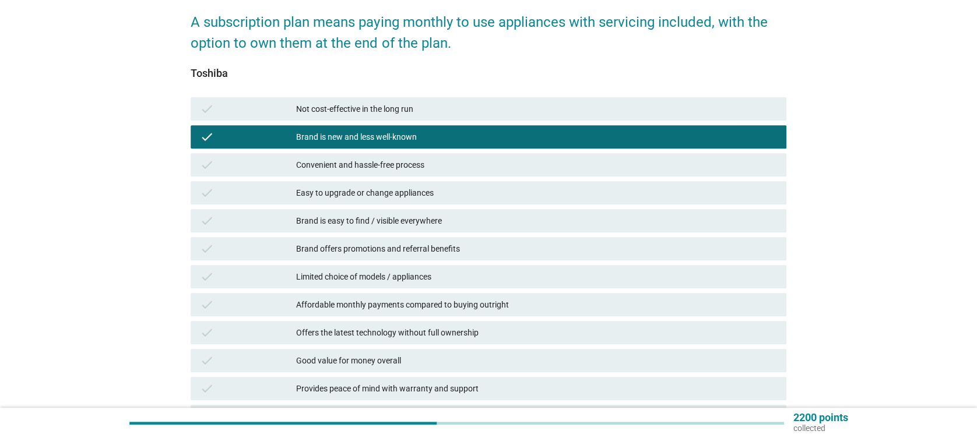
click at [388, 171] on div "Convenient and hassle-free process" at bounding box center [536, 165] width 480 height 14
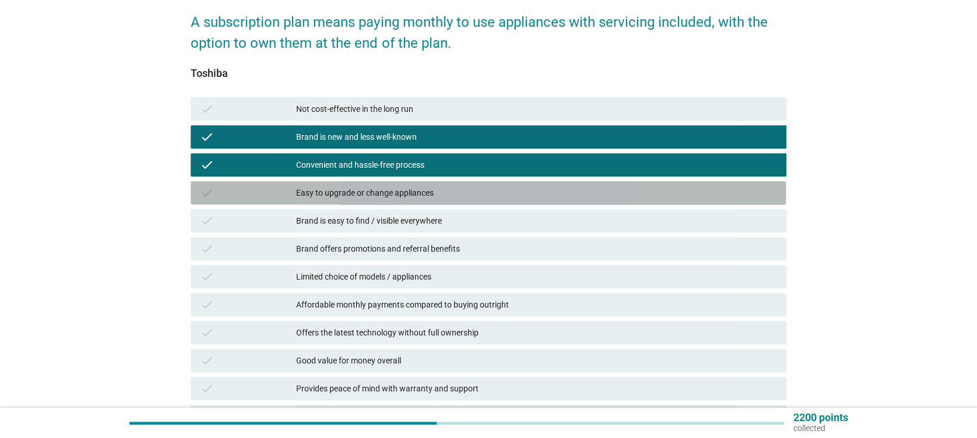
click at [389, 199] on div "Easy to upgrade or change appliances" at bounding box center [536, 193] width 480 height 14
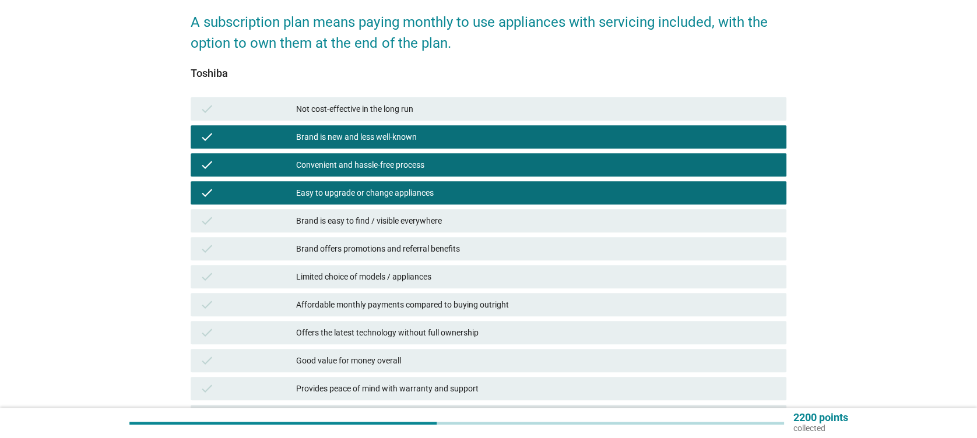
click at [392, 236] on div "check Brand offers promotions and referral benefits" at bounding box center [488, 249] width 600 height 28
click at [401, 219] on div "Brand is easy to find / visible everywhere" at bounding box center [536, 221] width 480 height 14
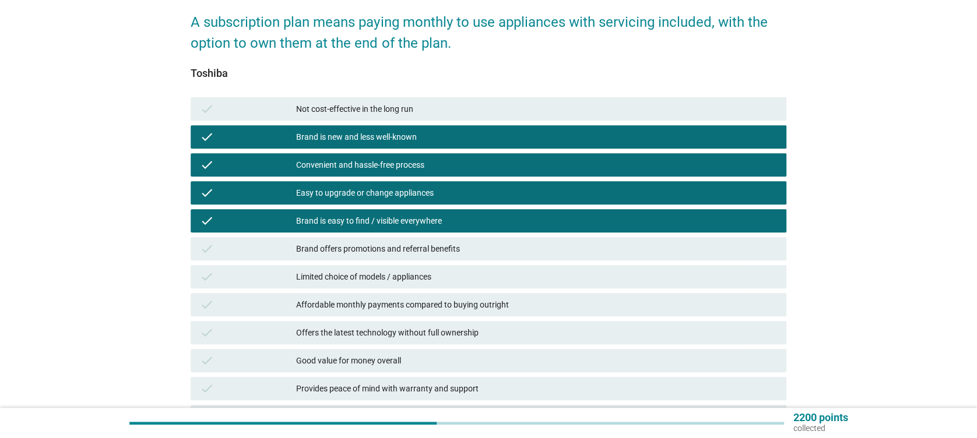
click at [406, 254] on div "Brand offers promotions and referral benefits" at bounding box center [536, 249] width 480 height 14
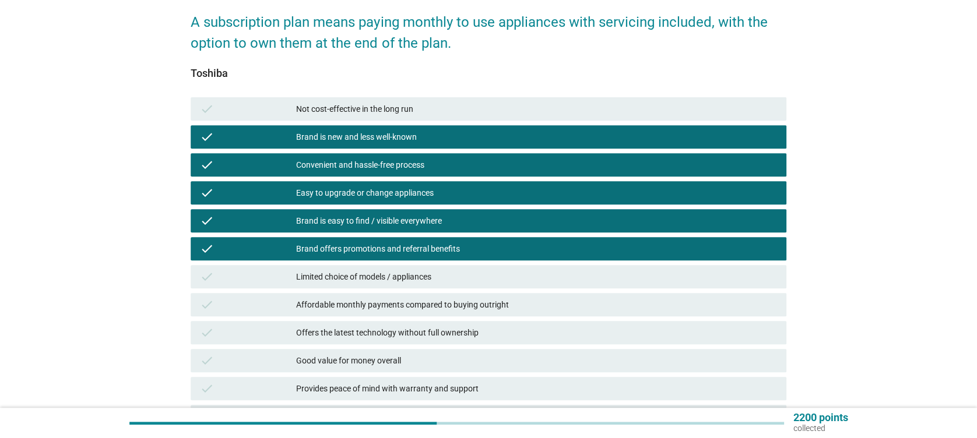
click at [410, 274] on div "Limited choice of models / appliances" at bounding box center [536, 277] width 480 height 14
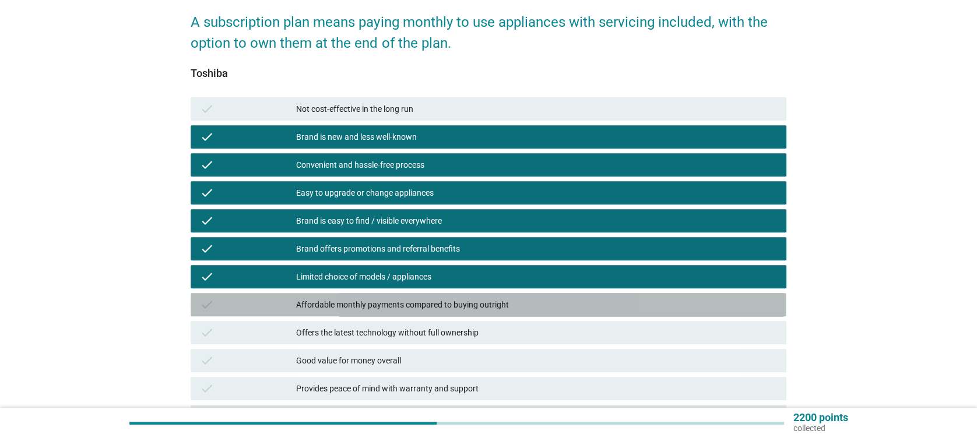
click at [396, 306] on div "Affordable monthly payments compared to buying outright" at bounding box center [536, 305] width 480 height 14
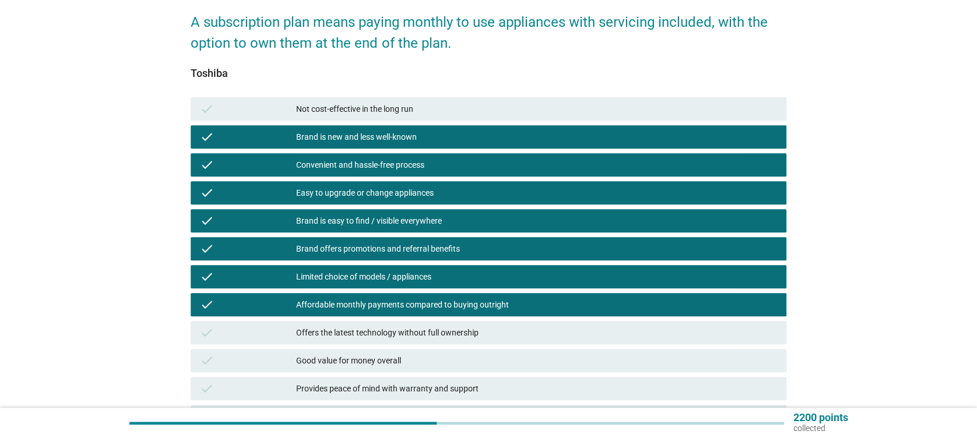
click at [405, 331] on div "Offers the latest technology without full ownership" at bounding box center [536, 333] width 480 height 14
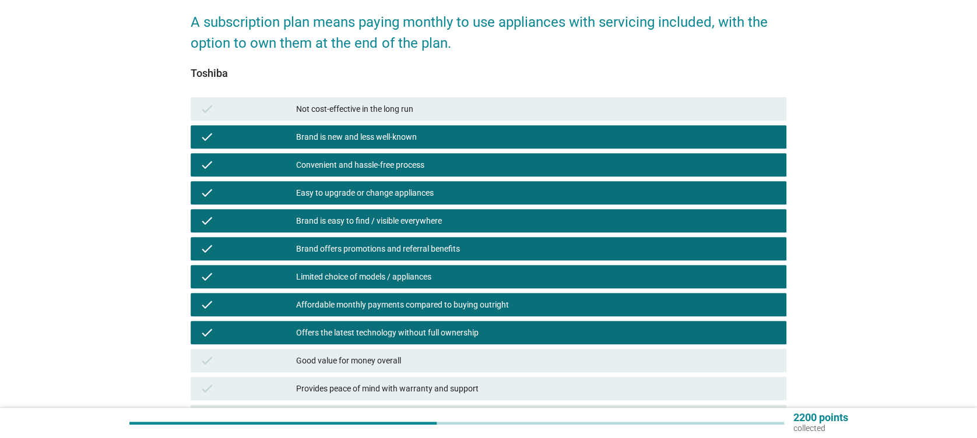
click at [409, 357] on div "Good value for money overall" at bounding box center [536, 361] width 480 height 14
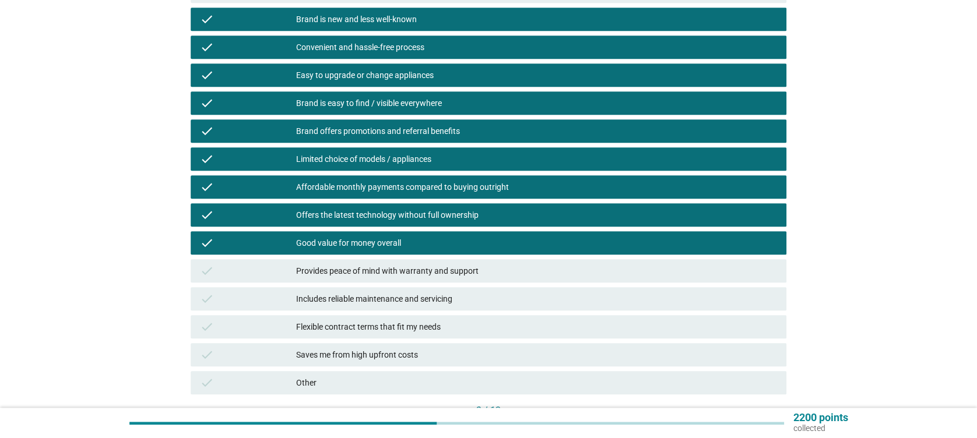
scroll to position [311, 0]
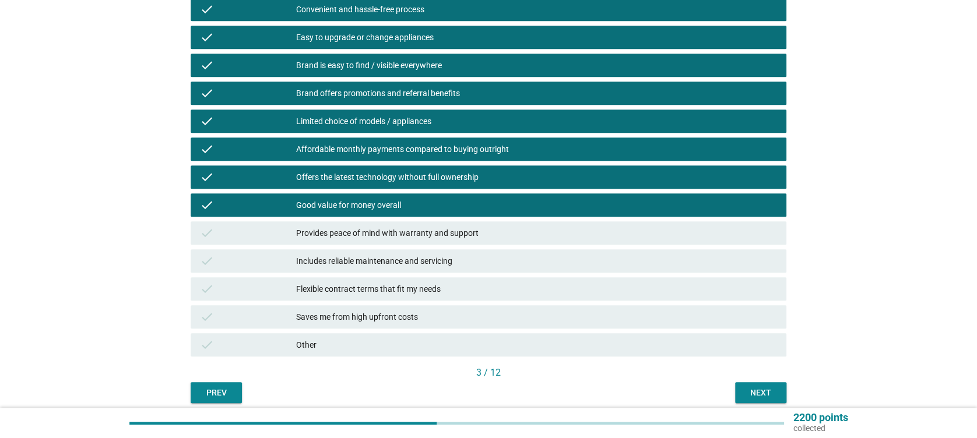
click at [413, 234] on div "Provides peace of mind with warranty and support" at bounding box center [536, 233] width 480 height 14
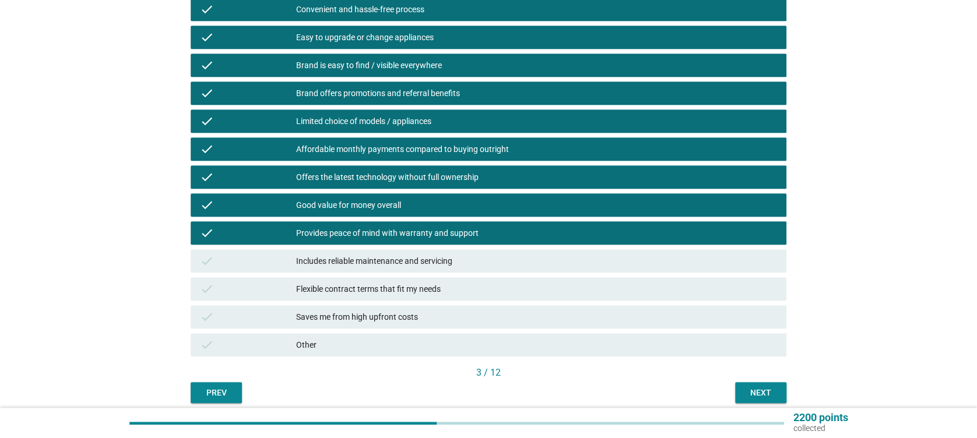
click at [415, 257] on div "Includes reliable maintenance and servicing" at bounding box center [536, 261] width 480 height 14
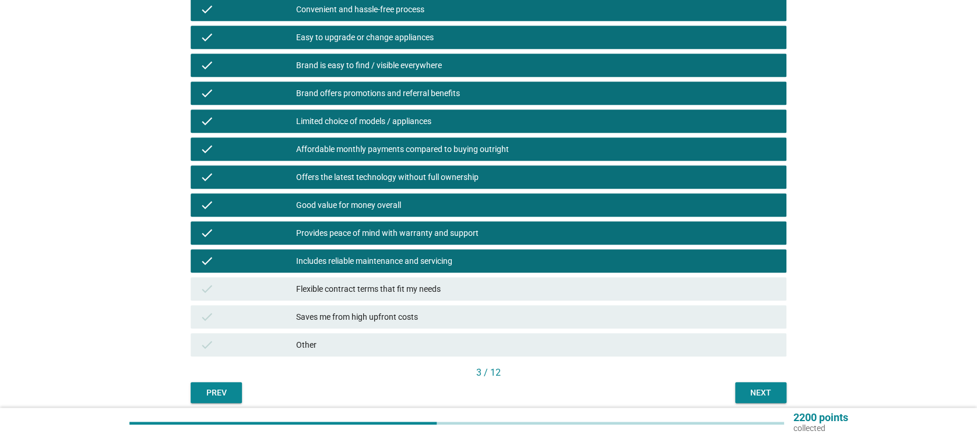
click at [417, 290] on div "Flexible contract terms that fit my needs" at bounding box center [536, 289] width 480 height 14
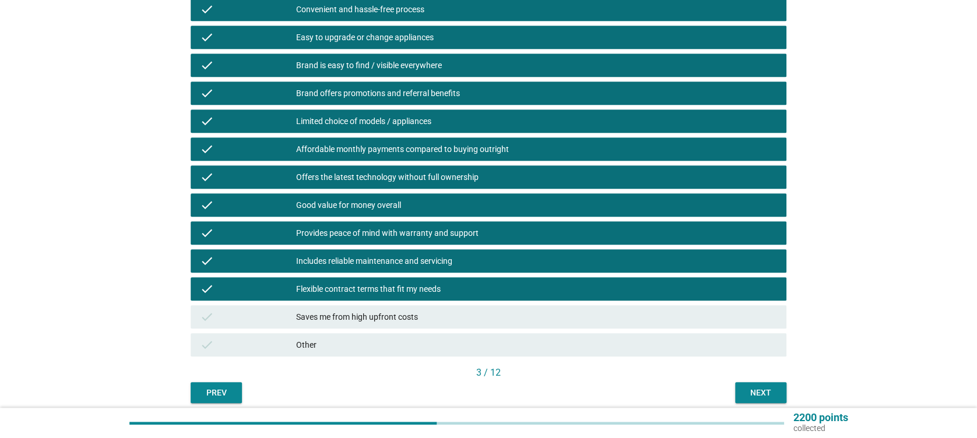
click at [420, 328] on div "check Saves me from high upfront costs" at bounding box center [488, 317] width 595 height 23
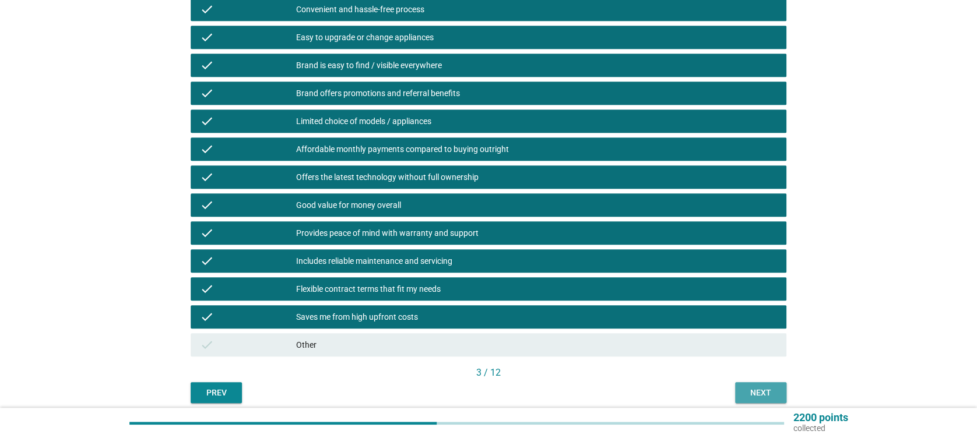
click at [757, 395] on div "Next" at bounding box center [761, 393] width 33 height 12
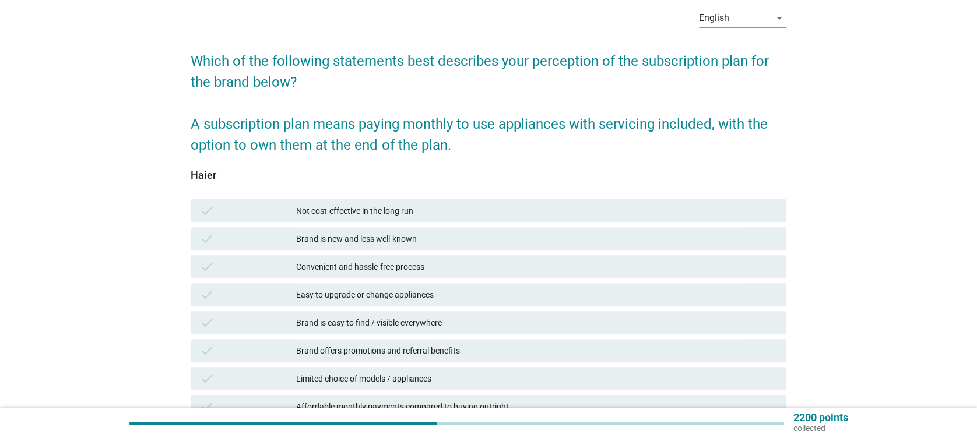
scroll to position [78, 0]
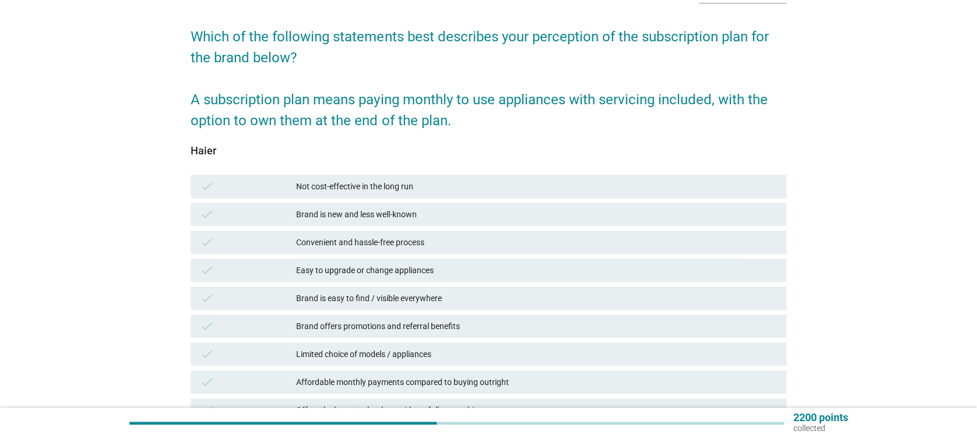
click at [345, 212] on div "Brand is new and less well-known" at bounding box center [536, 215] width 480 height 14
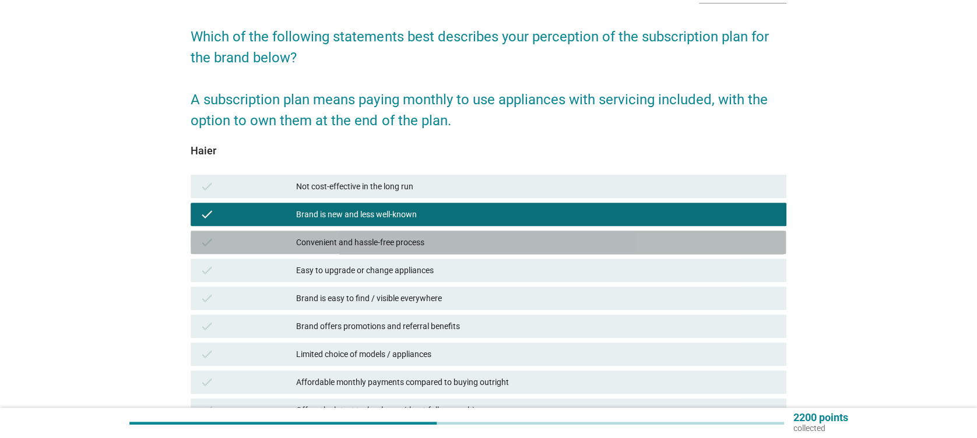
click at [369, 252] on div "check Convenient and hassle-free process" at bounding box center [488, 242] width 595 height 23
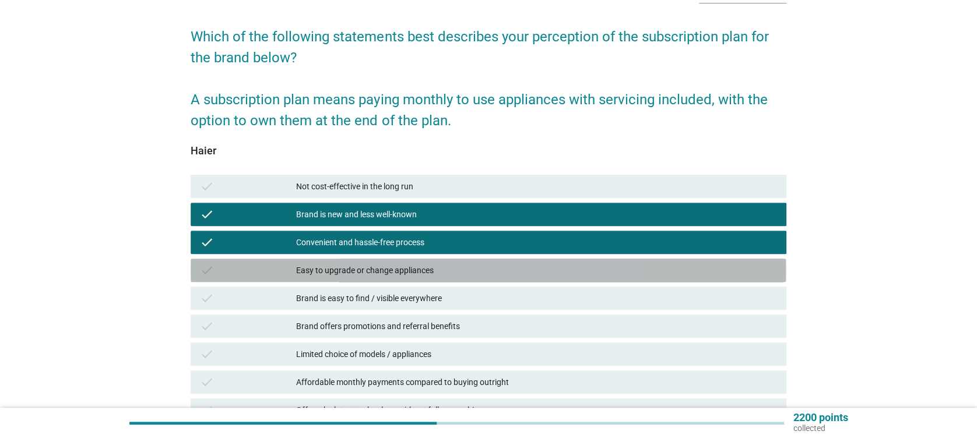
click at [387, 271] on div "Easy to upgrade or change appliances" at bounding box center [536, 271] width 480 height 14
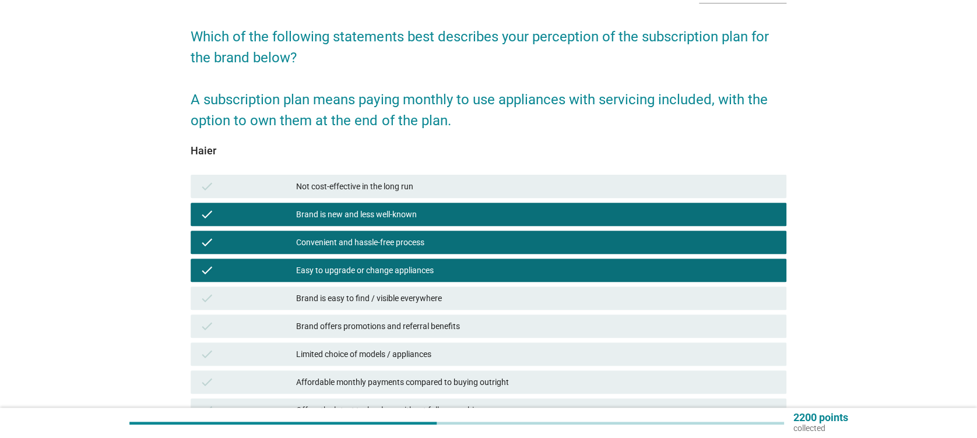
click at [390, 300] on div "Brand is easy to find / visible everywhere" at bounding box center [536, 299] width 480 height 14
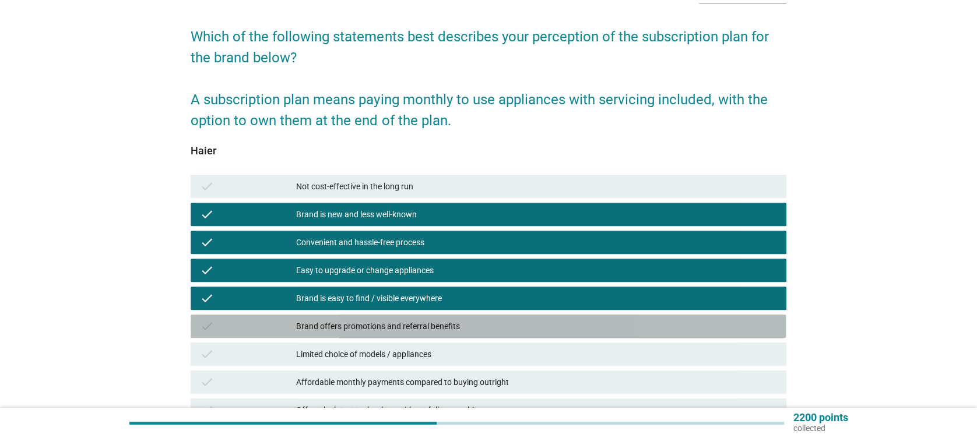
click at [423, 324] on div "Brand offers promotions and referral benefits" at bounding box center [536, 327] width 480 height 14
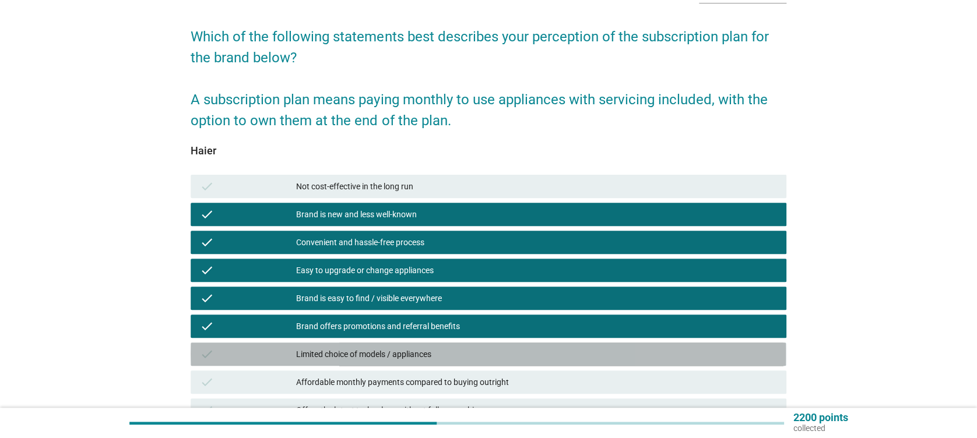
click at [416, 359] on div "Limited choice of models / appliances" at bounding box center [536, 354] width 480 height 14
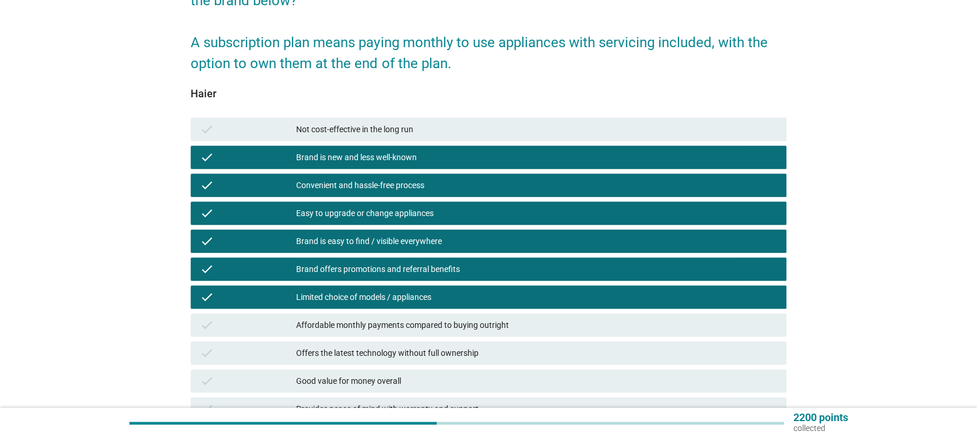
scroll to position [155, 0]
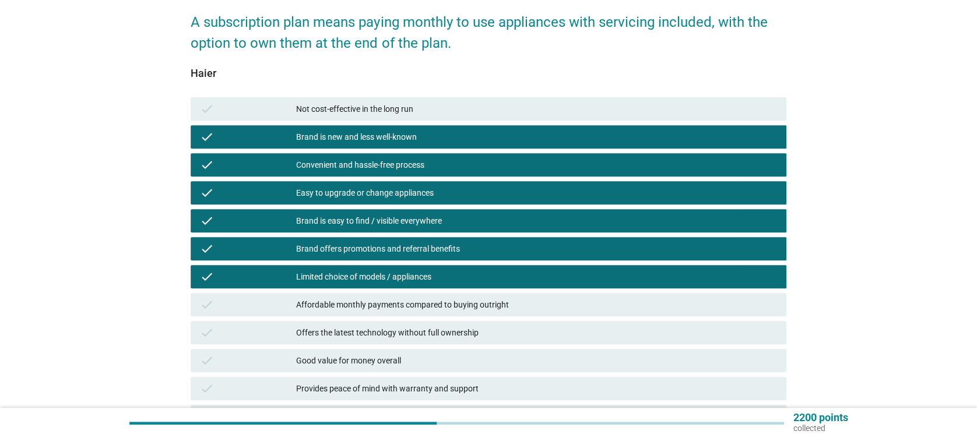
click at [415, 319] on div "check Offers the latest technology without full ownership" at bounding box center [488, 333] width 600 height 28
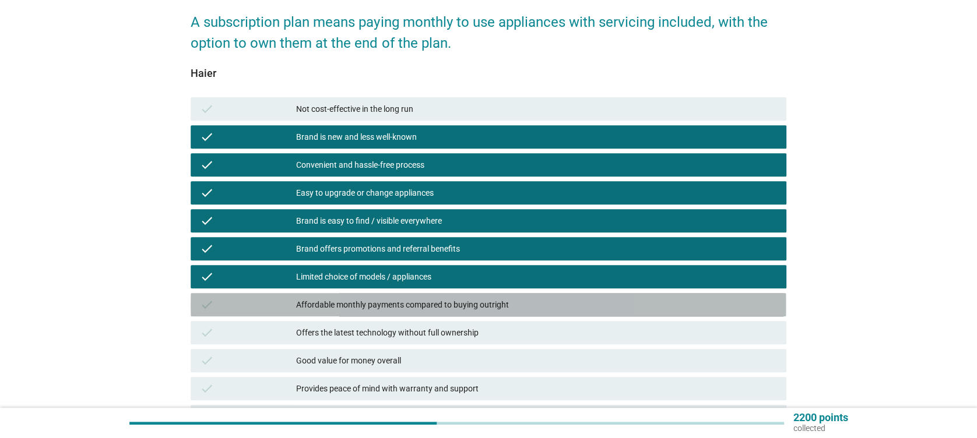
click at [428, 299] on div "Affordable monthly payments compared to buying outright" at bounding box center [536, 305] width 480 height 14
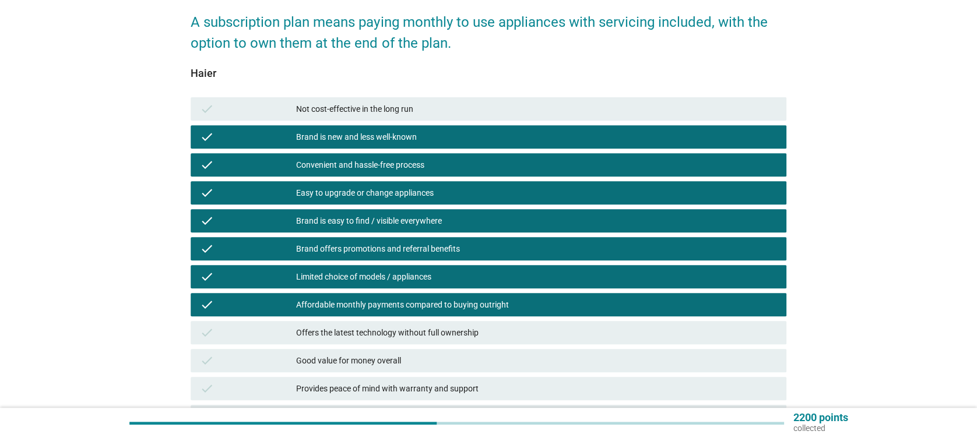
click at [427, 337] on div "Offers the latest technology without full ownership" at bounding box center [536, 333] width 480 height 14
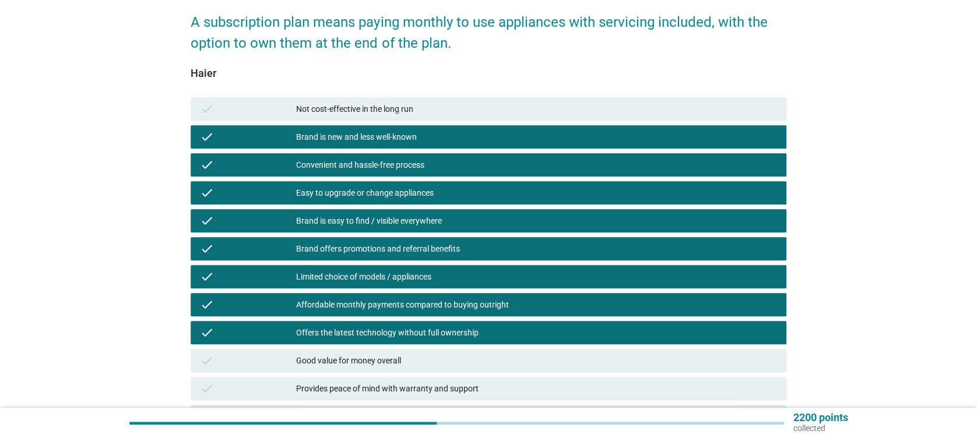
click at [422, 364] on div "Good value for money overall" at bounding box center [536, 361] width 480 height 14
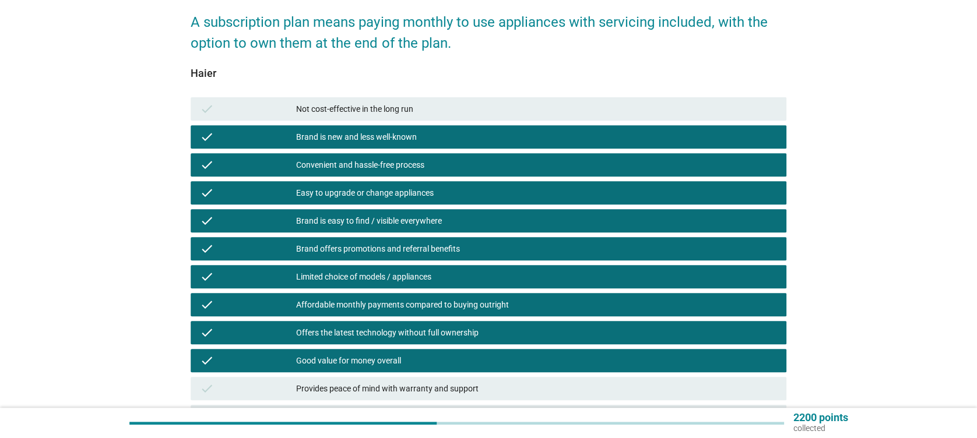
click at [441, 392] on div "Provides peace of mind with warranty and support" at bounding box center [536, 389] width 480 height 14
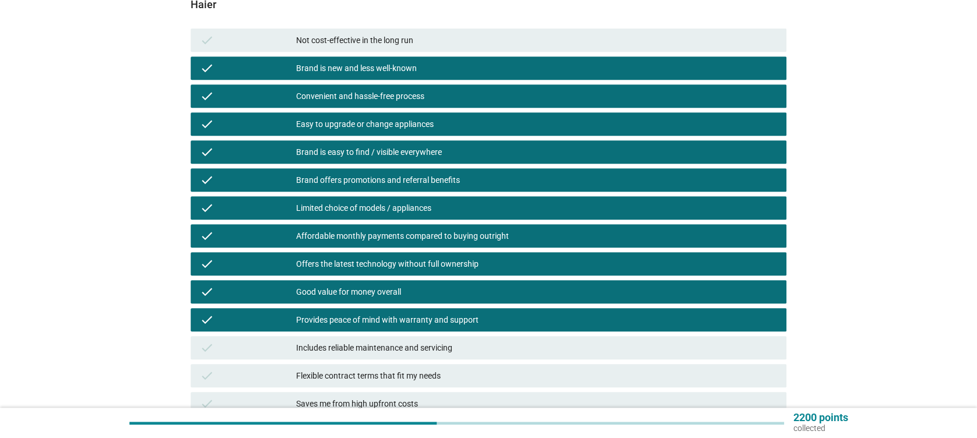
scroll to position [311, 0]
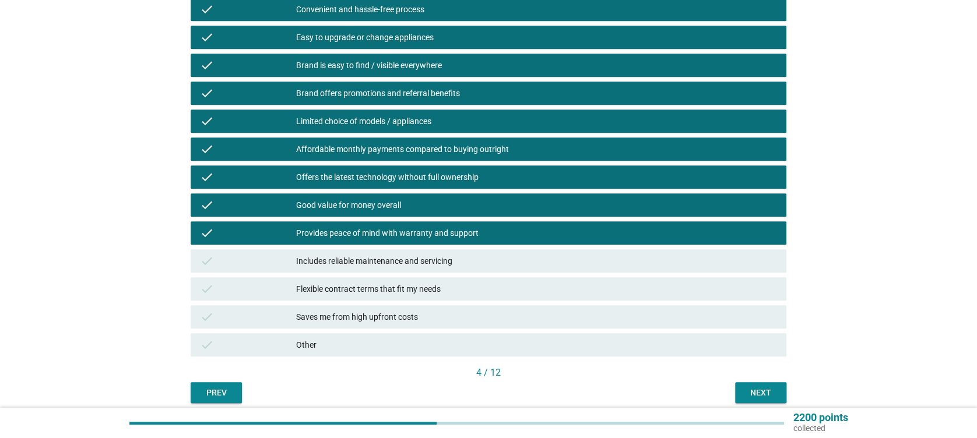
click at [424, 260] on div "Includes reliable maintenance and servicing" at bounding box center [536, 261] width 480 height 14
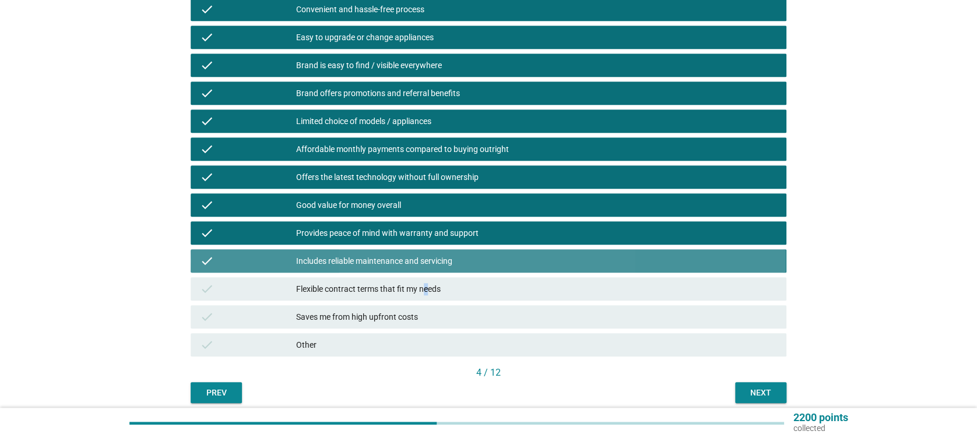
click at [427, 289] on div "Flexible contract terms that fit my needs" at bounding box center [536, 289] width 480 height 14
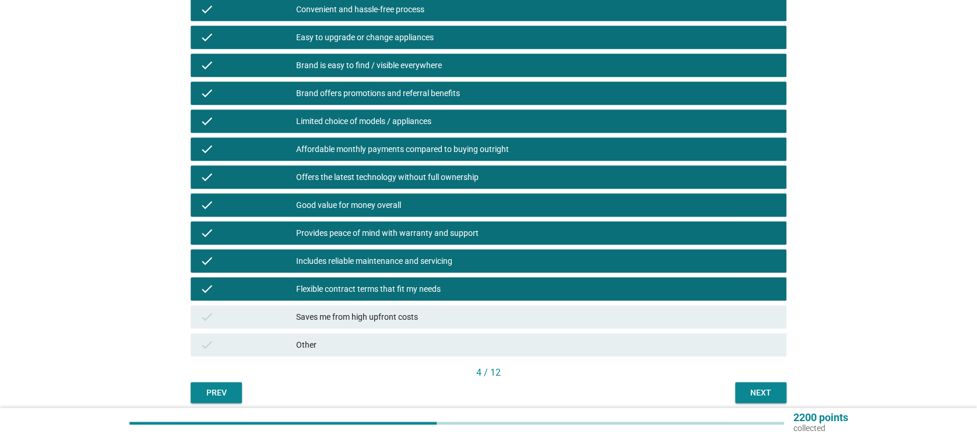
drag, startPoint x: 427, startPoint y: 289, endPoint x: 427, endPoint y: 314, distance: 25.1
click at [427, 314] on div "Saves me from high upfront costs" at bounding box center [536, 317] width 480 height 14
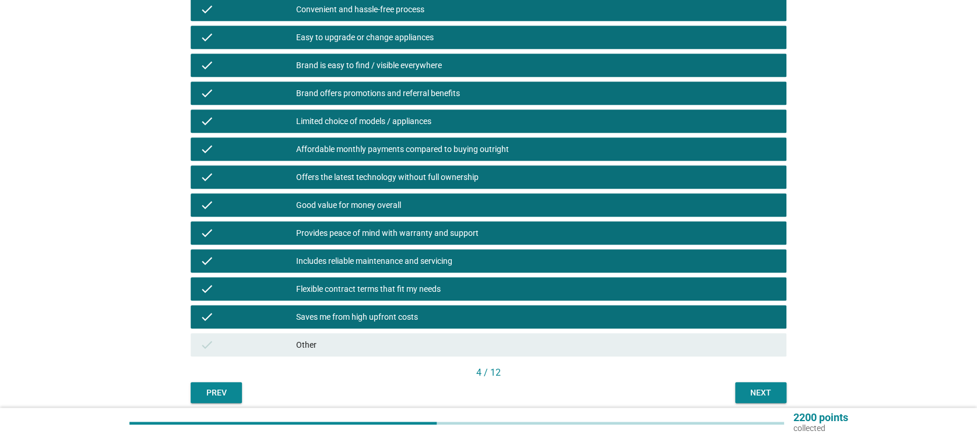
click at [757, 394] on div "Next" at bounding box center [761, 393] width 33 height 12
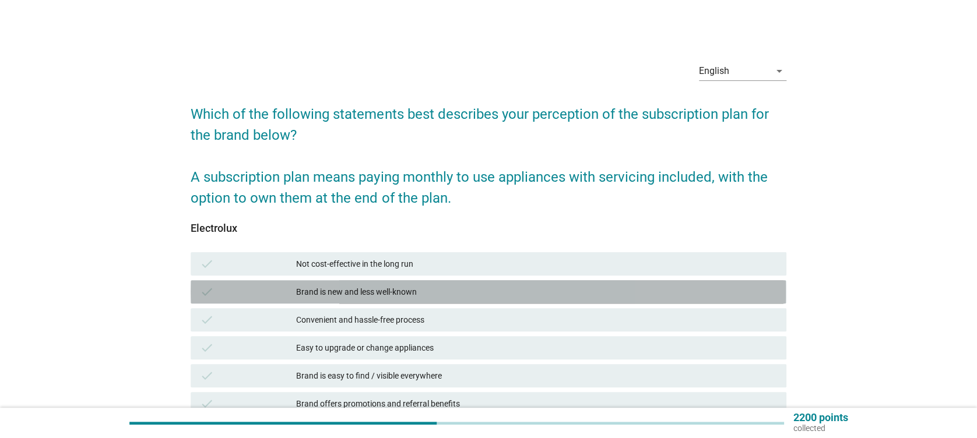
click at [363, 288] on div "Brand is new and less well-known" at bounding box center [536, 292] width 480 height 14
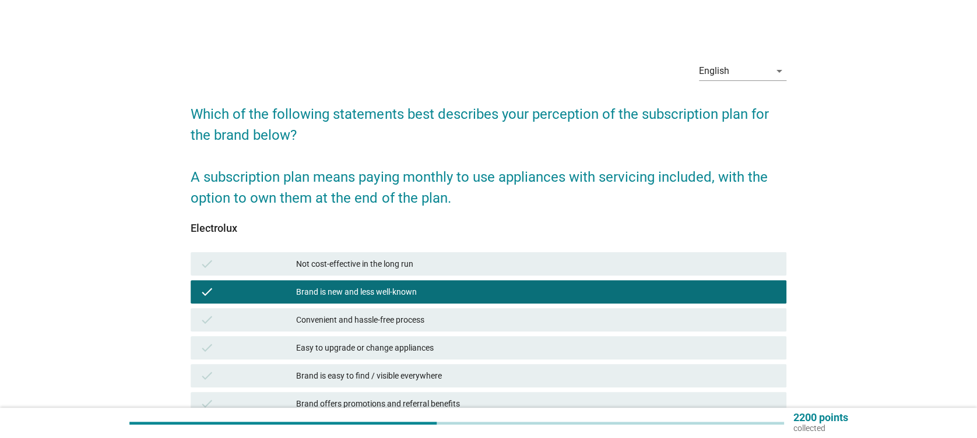
click at [373, 327] on div "Convenient and hassle-free process" at bounding box center [536, 320] width 480 height 14
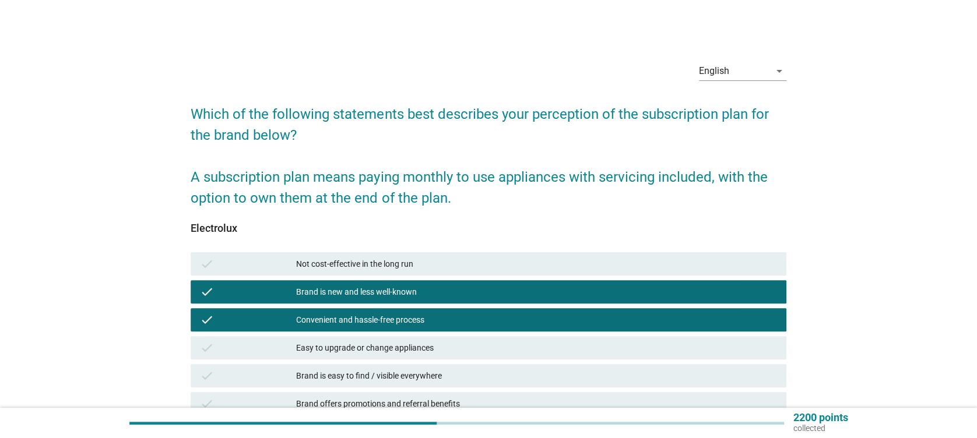
click at [373, 346] on div "Easy to upgrade or change appliances" at bounding box center [536, 348] width 480 height 14
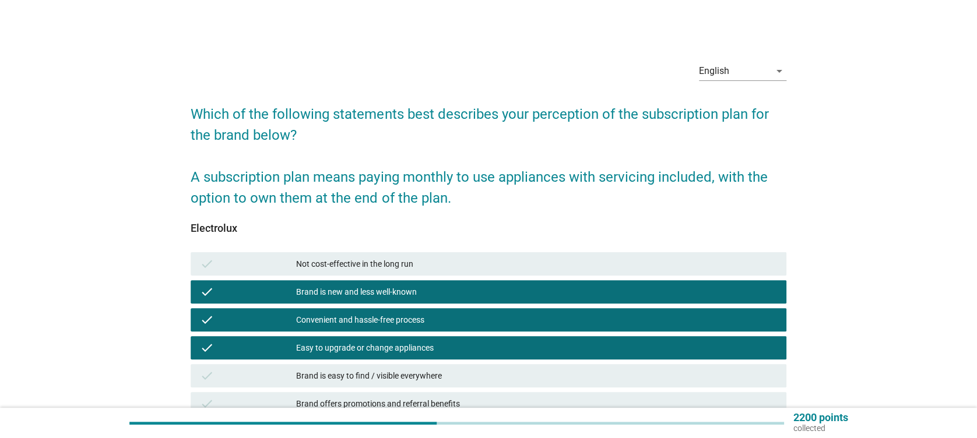
click at [375, 372] on div "Brand is easy to find / visible everywhere" at bounding box center [536, 376] width 480 height 14
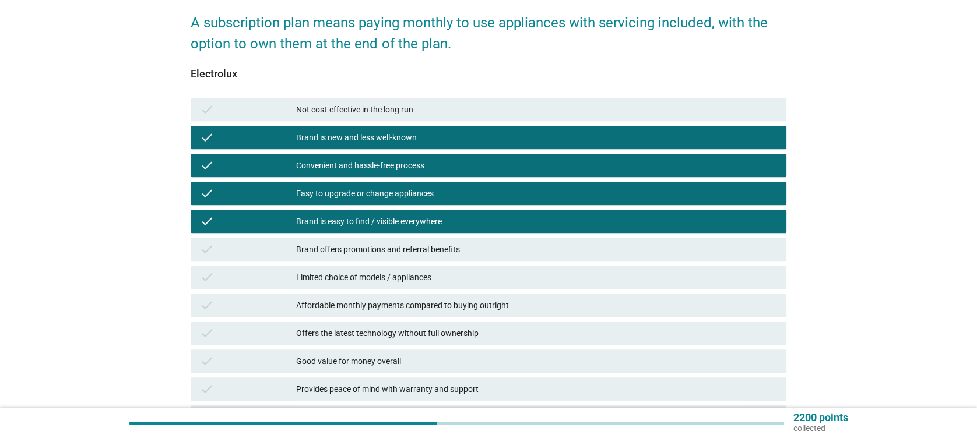
scroll to position [155, 0]
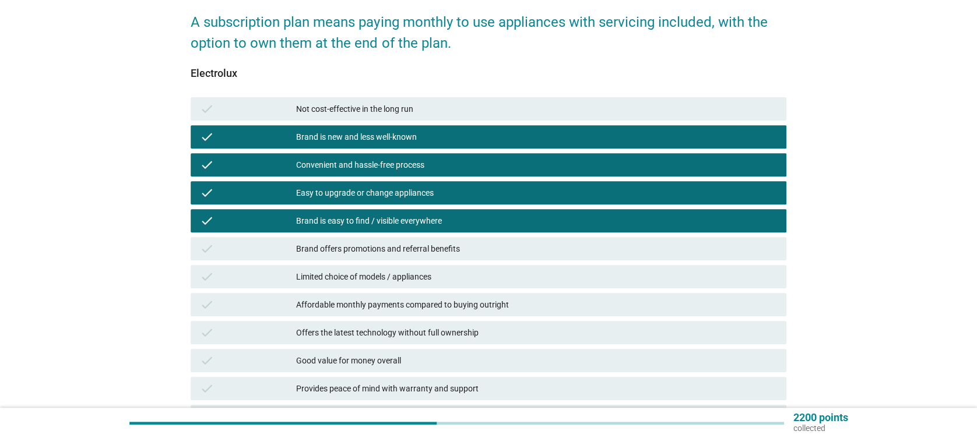
click at [401, 241] on div "check Brand offers promotions and referral benefits" at bounding box center [488, 248] width 595 height 23
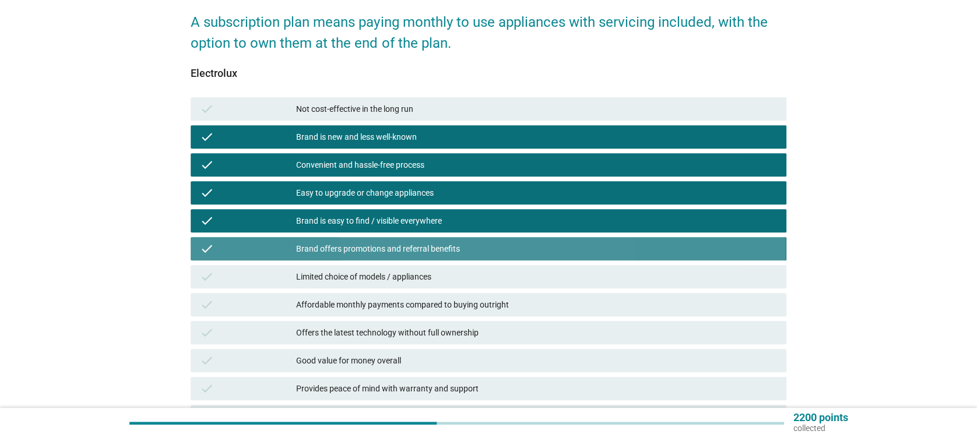
click at [403, 278] on div "Limited choice of models / appliances" at bounding box center [536, 277] width 480 height 14
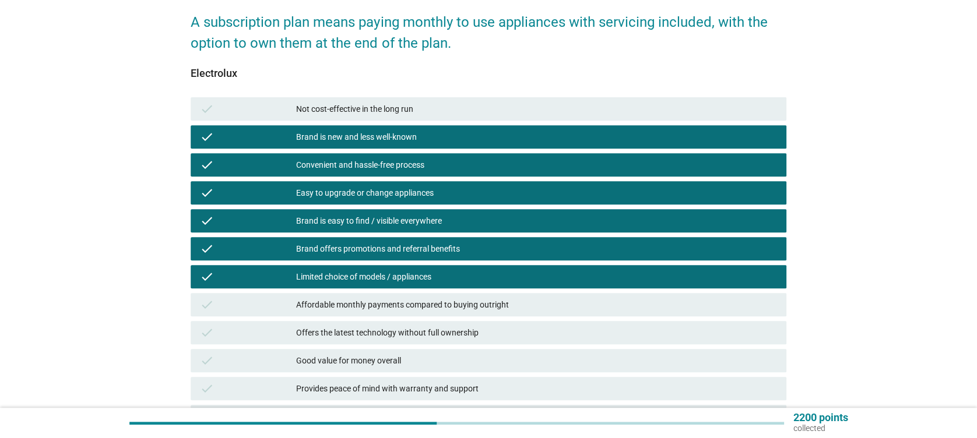
click at [413, 313] on div "check Affordable monthly payments compared to buying outright" at bounding box center [488, 304] width 595 height 23
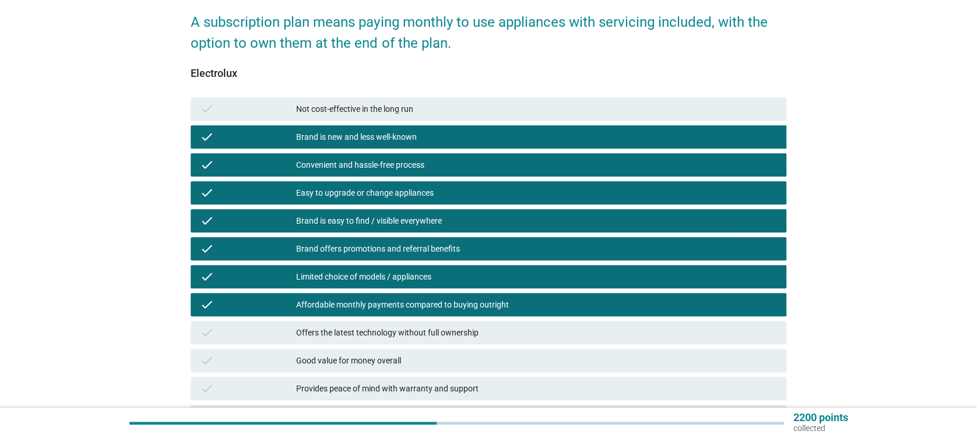
click at [416, 332] on div "Offers the latest technology without full ownership" at bounding box center [536, 333] width 480 height 14
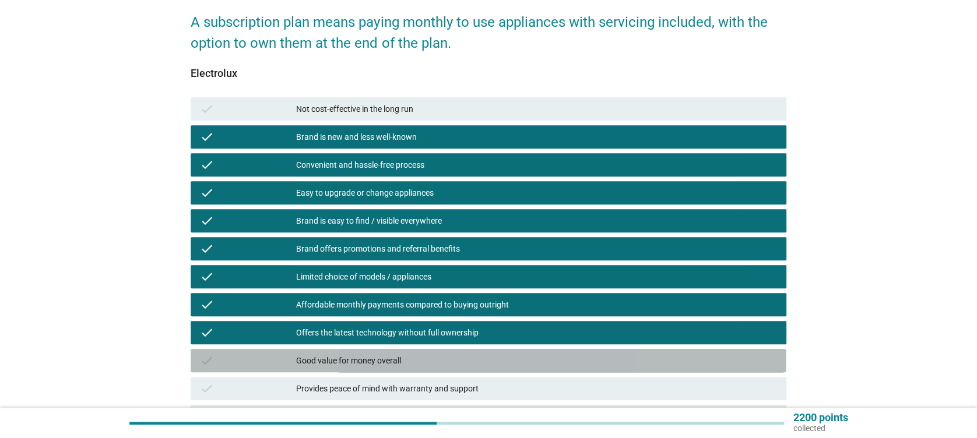
click at [420, 350] on div "check Good value for money overall" at bounding box center [488, 360] width 595 height 23
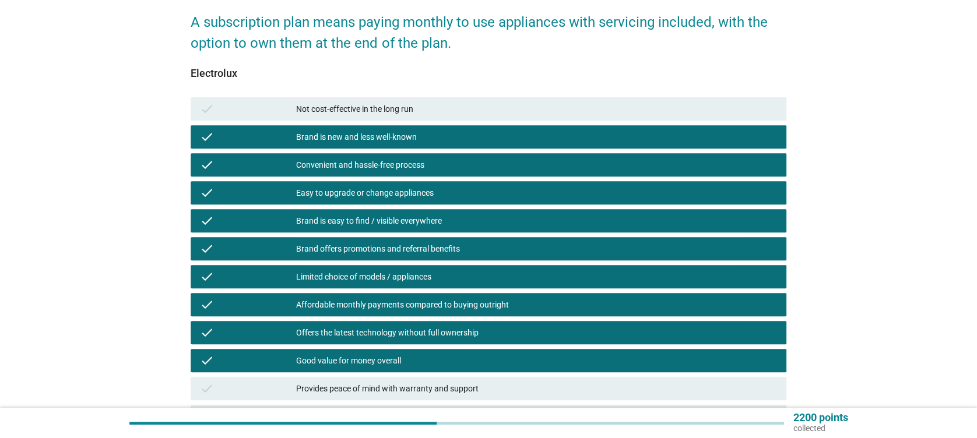
click at [432, 382] on div "check Provides peace of mind with warranty and support" at bounding box center [488, 388] width 595 height 23
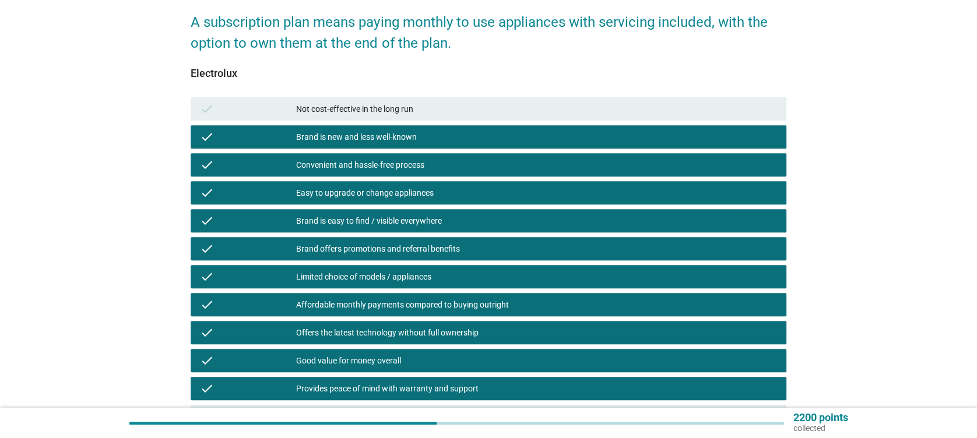
click at [430, 387] on div "Provides peace of mind with warranty and support" at bounding box center [536, 389] width 480 height 14
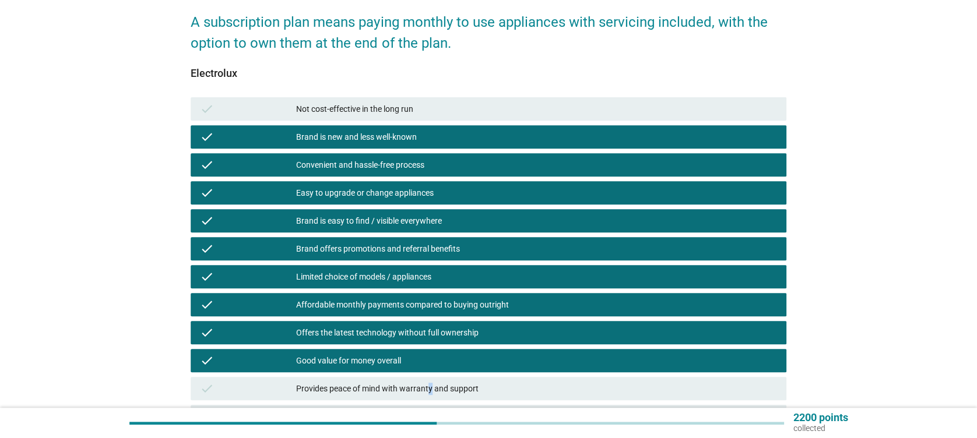
click at [431, 387] on div "Provides peace of mind with warranty and support" at bounding box center [536, 389] width 480 height 14
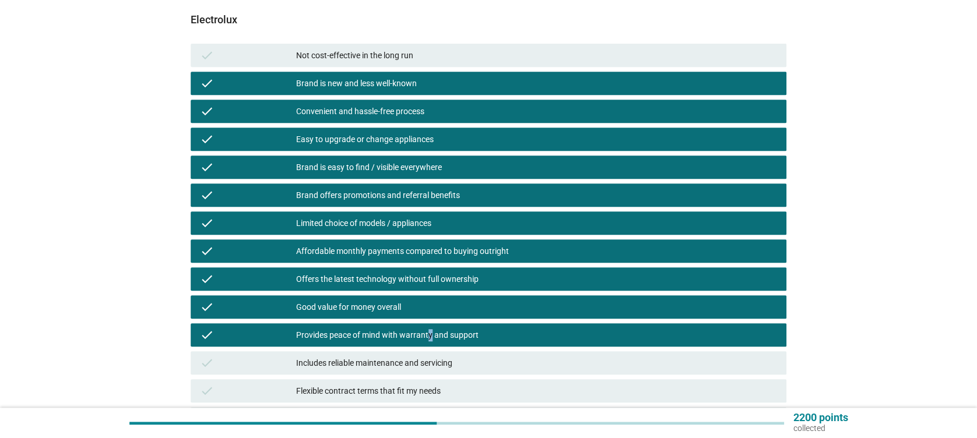
scroll to position [233, 0]
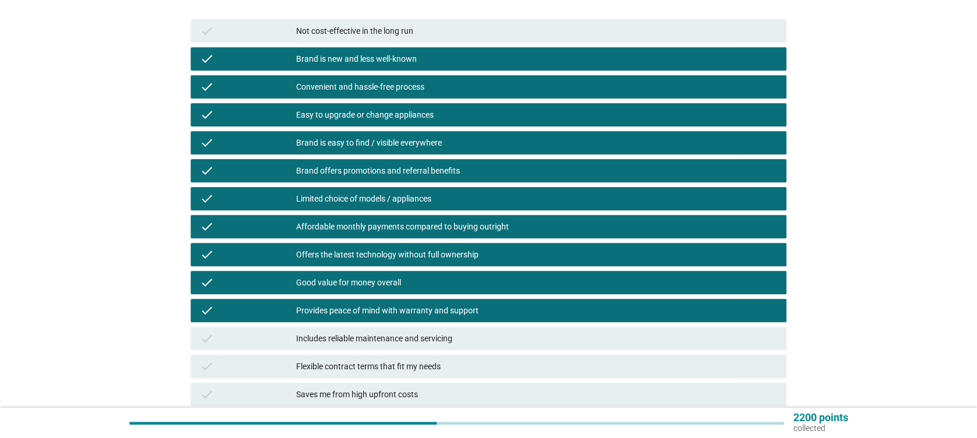
click at [437, 344] on div "Includes reliable maintenance and servicing" at bounding box center [536, 339] width 480 height 14
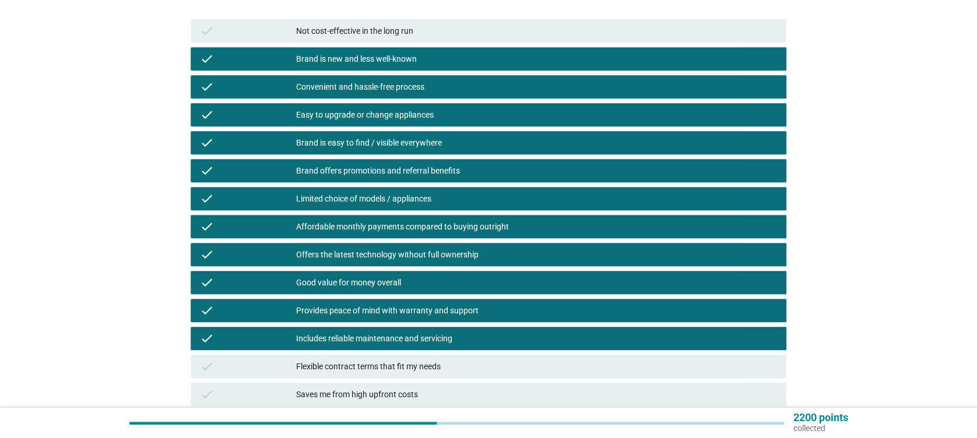
click at [436, 363] on div "Flexible contract terms that fit my needs" at bounding box center [536, 367] width 480 height 14
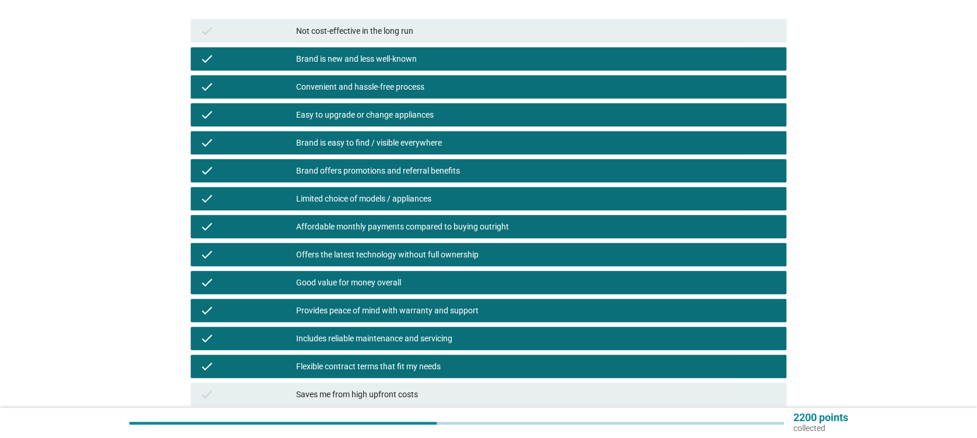
scroll to position [359, 0]
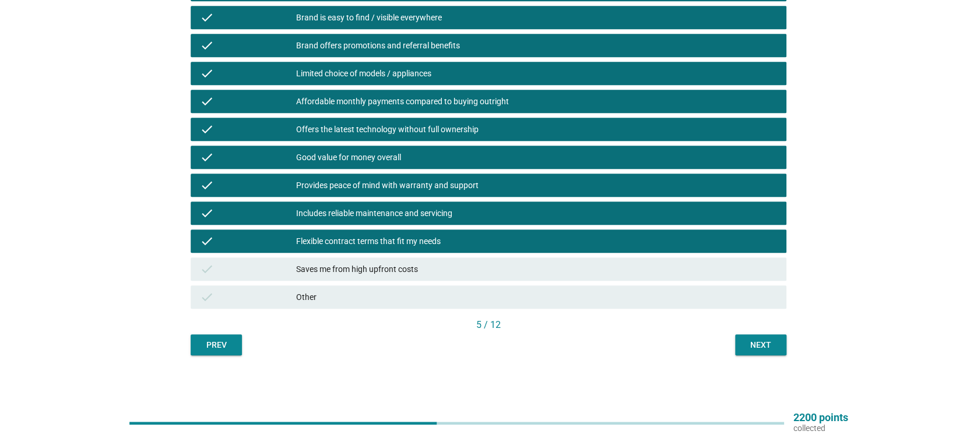
click at [403, 262] on div "Saves me from high upfront costs" at bounding box center [536, 269] width 480 height 14
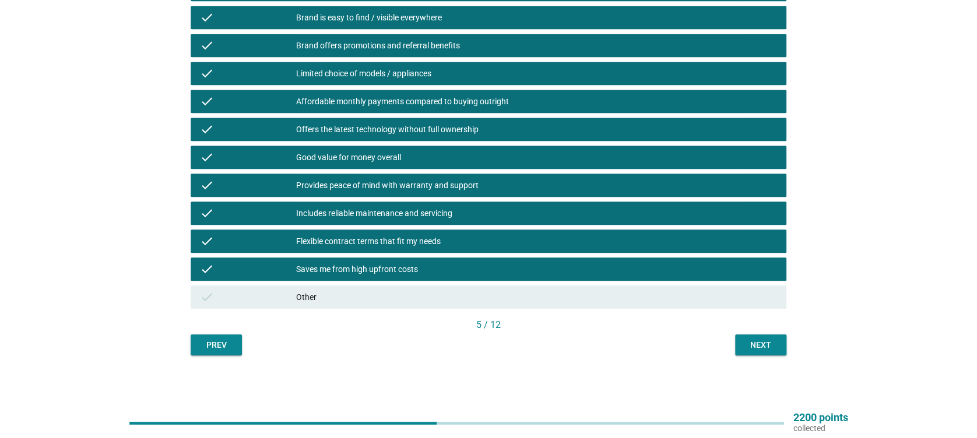
click at [757, 342] on div "Next" at bounding box center [761, 345] width 33 height 12
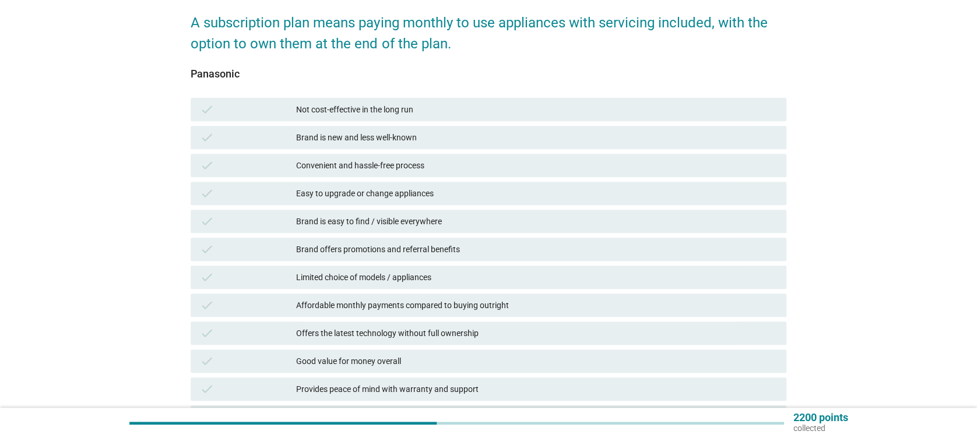
scroll to position [155, 0]
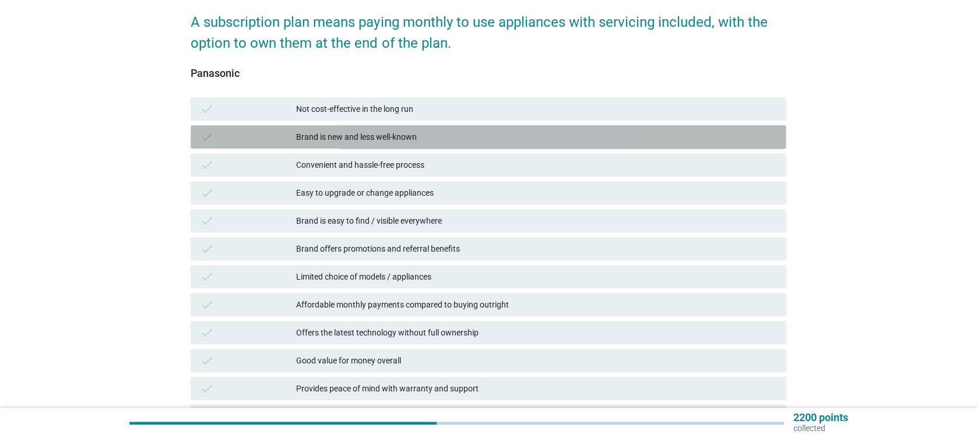
click at [422, 146] on div "check Brand is new and less well-known" at bounding box center [488, 136] width 595 height 23
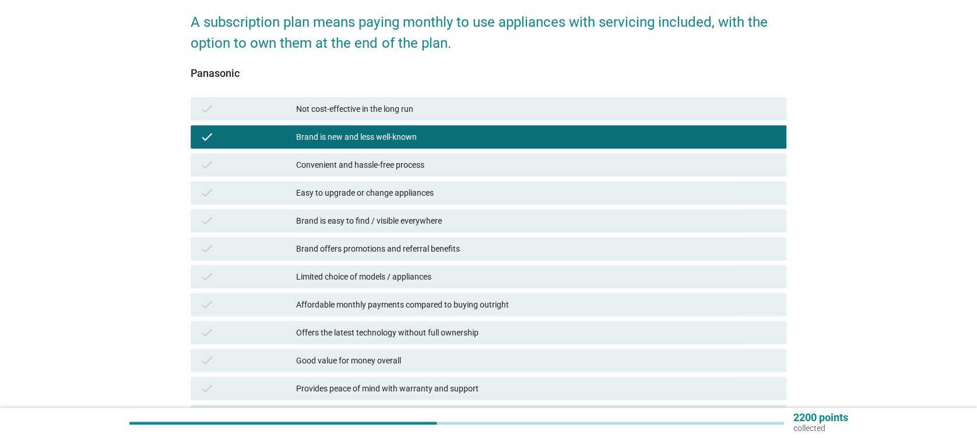
click at [434, 168] on div "Convenient and hassle-free process" at bounding box center [536, 165] width 480 height 14
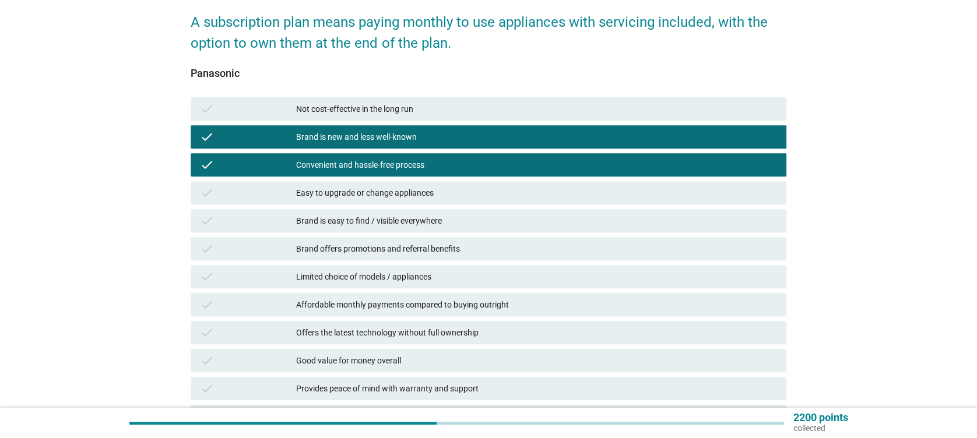
click at [431, 188] on div "Easy to upgrade or change appliances" at bounding box center [536, 193] width 480 height 14
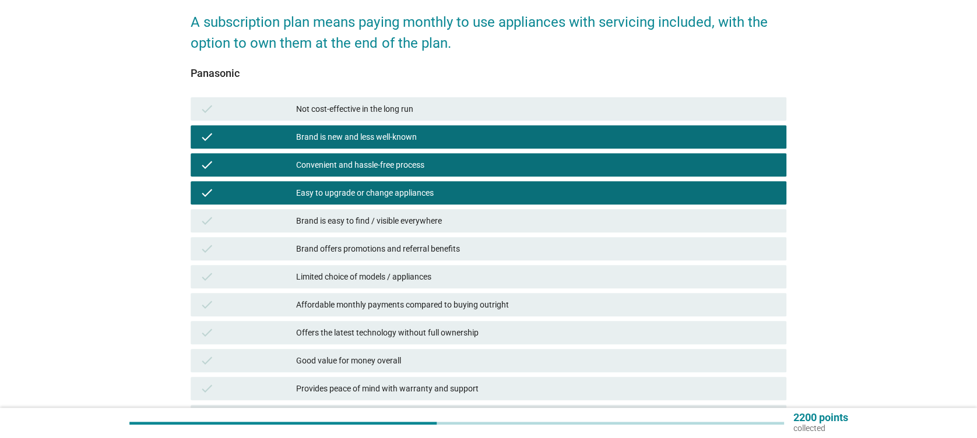
click at [414, 221] on div "Brand is easy to find / visible everywhere" at bounding box center [536, 221] width 480 height 14
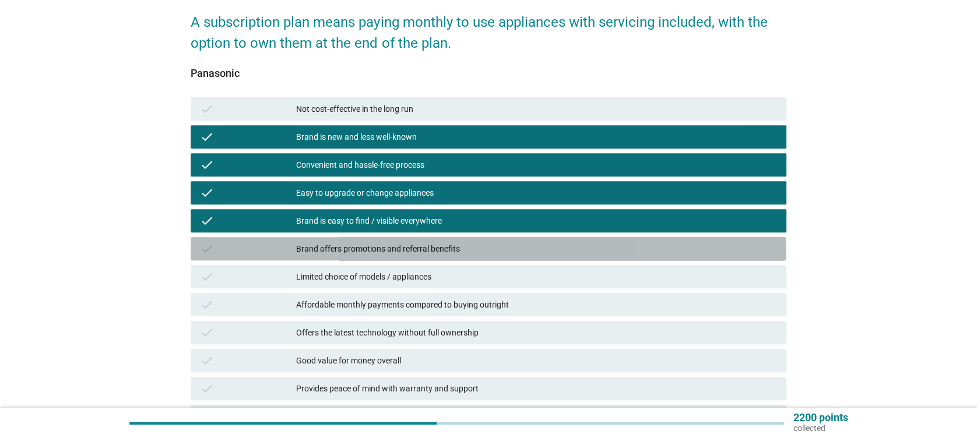
click at [410, 258] on div "check Brand offers promotions and referral benefits" at bounding box center [488, 248] width 595 height 23
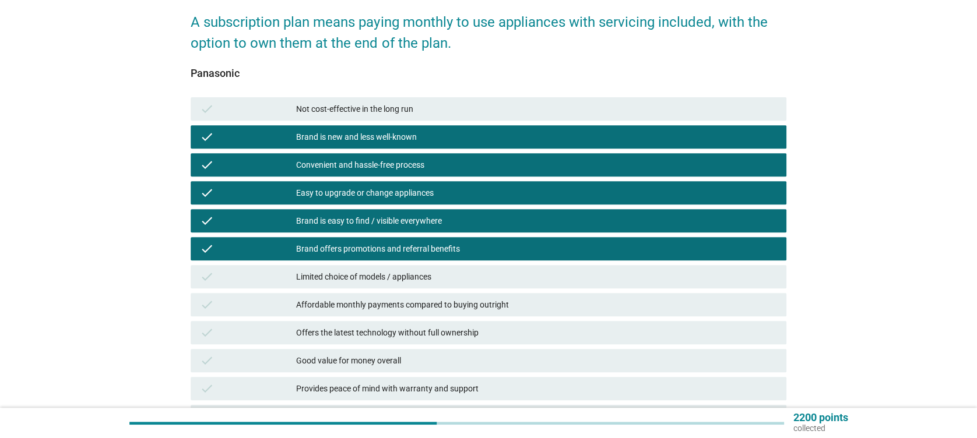
click at [414, 289] on div "check Limited choice of models / appliances" at bounding box center [488, 277] width 600 height 28
click at [425, 274] on div "Limited choice of models / appliances" at bounding box center [536, 277] width 480 height 14
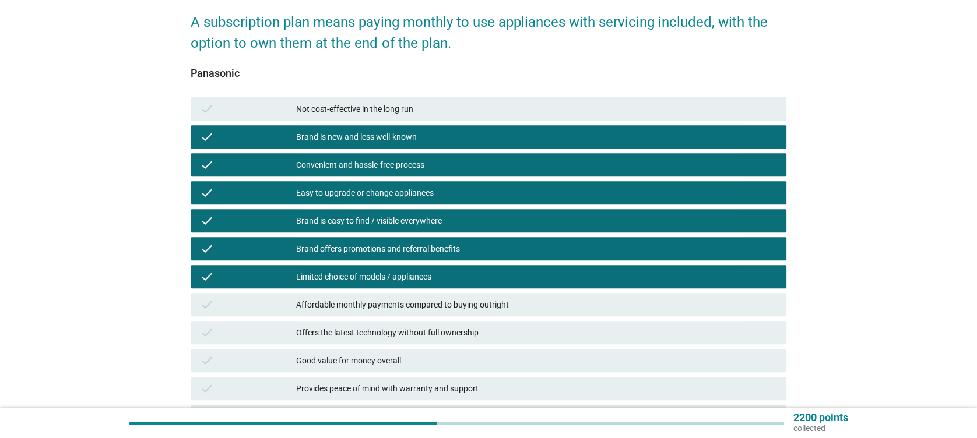
click at [436, 305] on div "Affordable monthly payments compared to buying outright" at bounding box center [536, 305] width 480 height 14
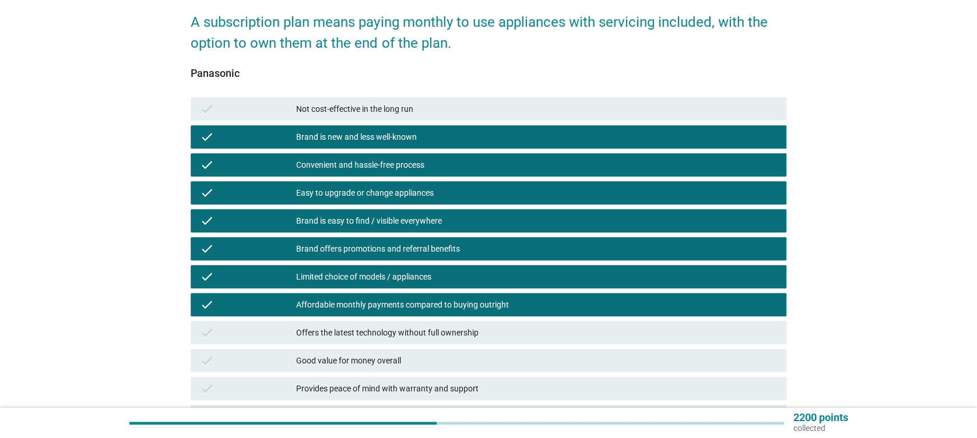
click at [443, 329] on div "Offers the latest technology without full ownership" at bounding box center [536, 333] width 480 height 14
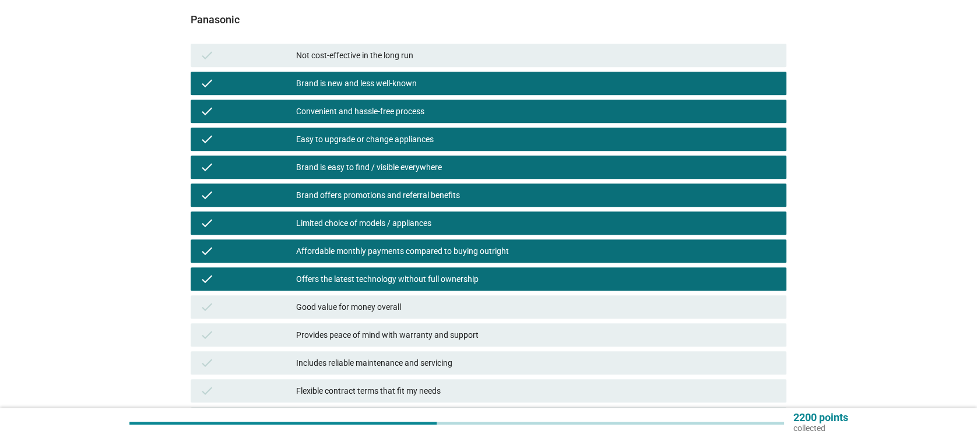
scroll to position [233, 0]
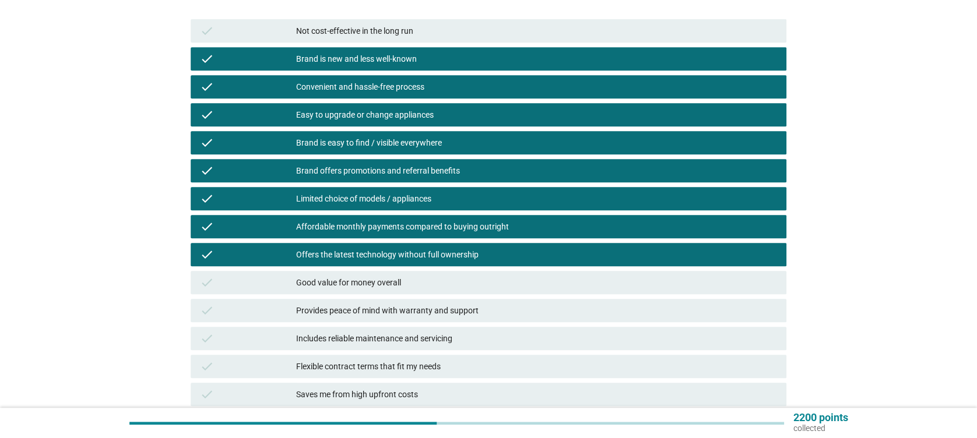
click at [443, 276] on div "Good value for money overall" at bounding box center [536, 283] width 480 height 14
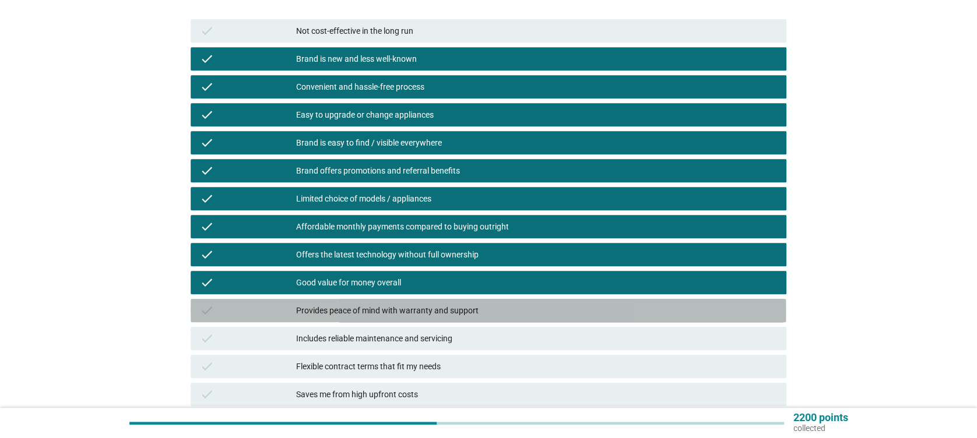
click at [448, 311] on div "Provides peace of mind with warranty and support" at bounding box center [536, 311] width 480 height 14
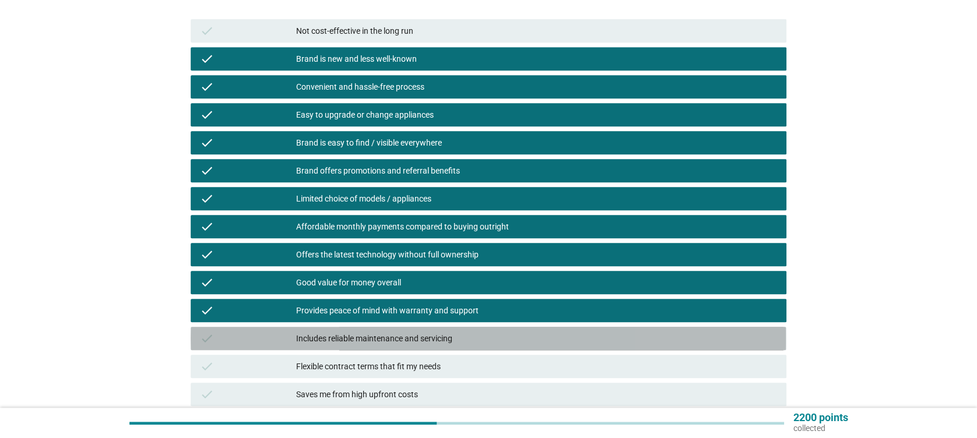
click at [447, 332] on div "Includes reliable maintenance and servicing" at bounding box center [536, 339] width 480 height 14
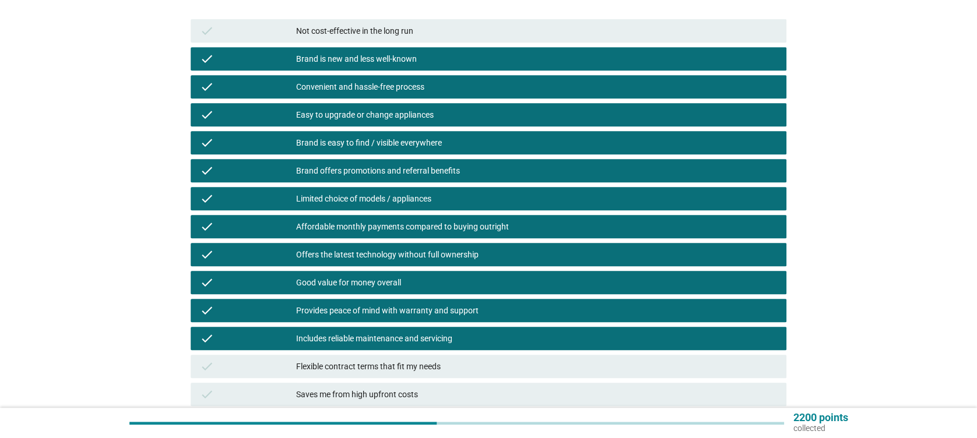
drag, startPoint x: 451, startPoint y: 371, endPoint x: 451, endPoint y: 377, distance: 5.9
click at [452, 372] on div "Flexible contract terms that fit my needs" at bounding box center [536, 367] width 480 height 14
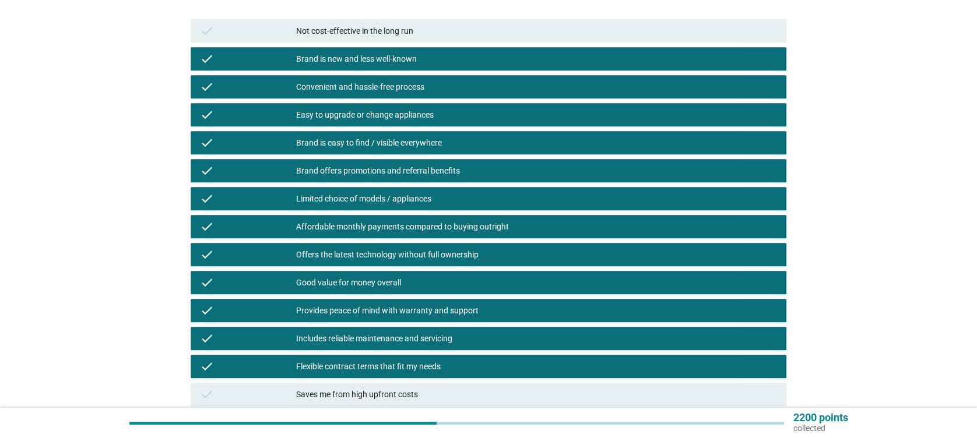
scroll to position [311, 0]
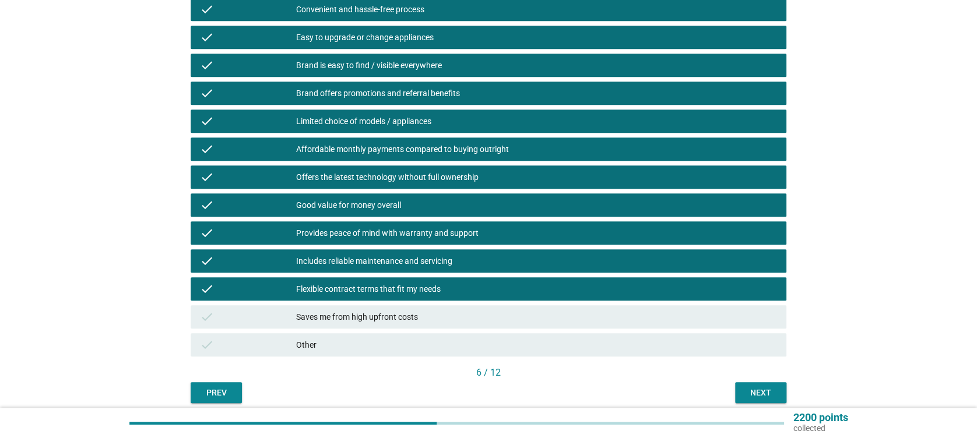
click at [476, 310] on div "Saves me from high upfront costs" at bounding box center [536, 317] width 480 height 14
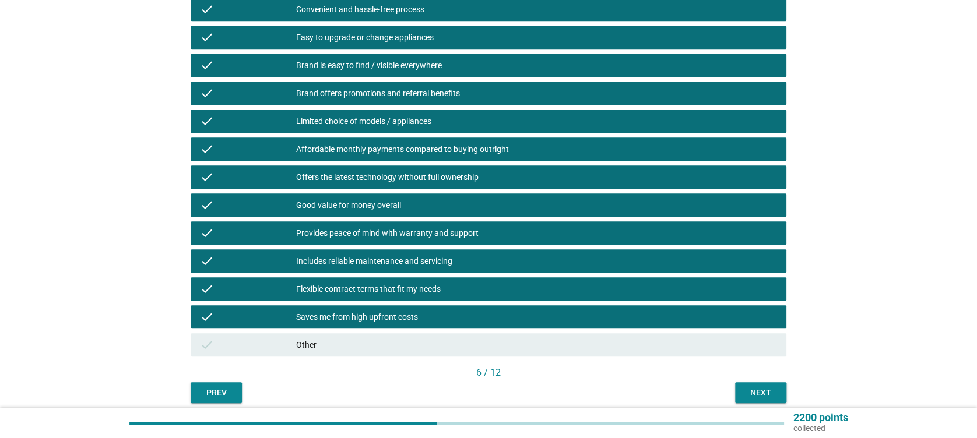
click at [770, 401] on button "Next" at bounding box center [760, 392] width 51 height 21
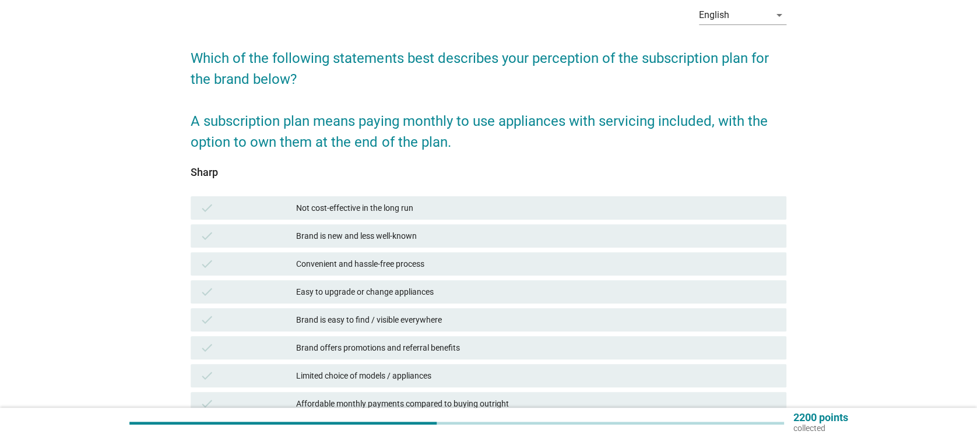
scroll to position [78, 0]
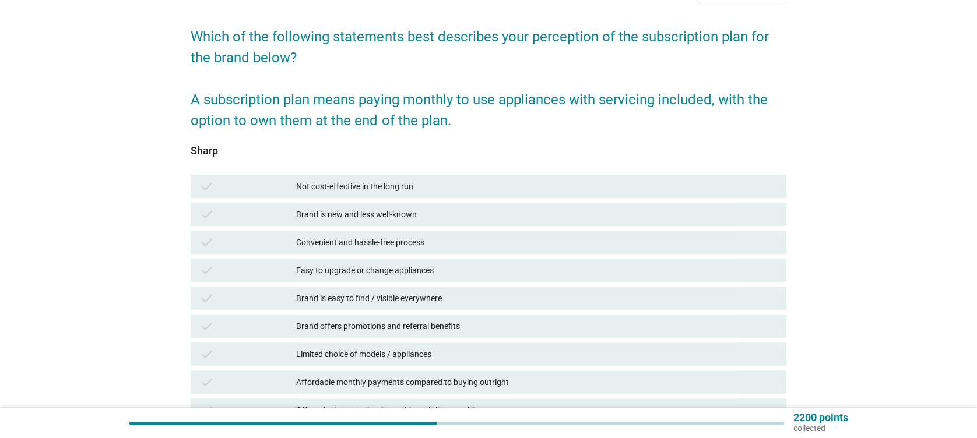
click at [420, 203] on div "check Brand is new and less well-known" at bounding box center [488, 214] width 595 height 23
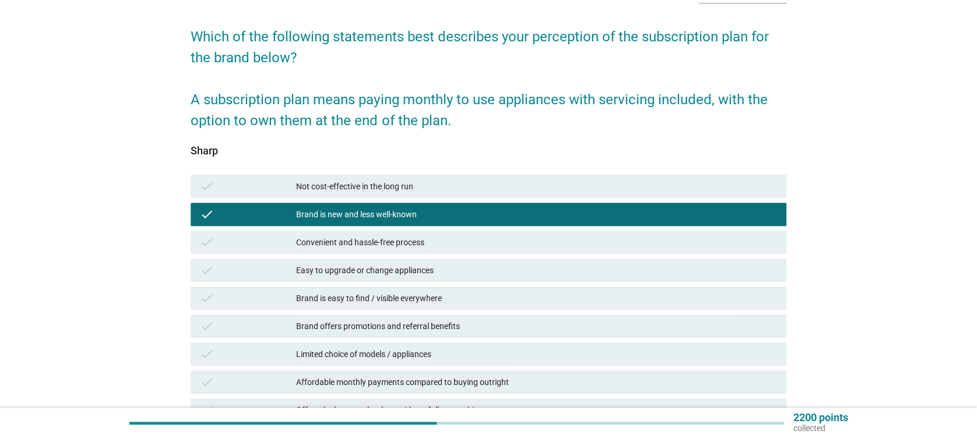
click at [424, 245] on div "Convenient and hassle-free process" at bounding box center [536, 243] width 480 height 14
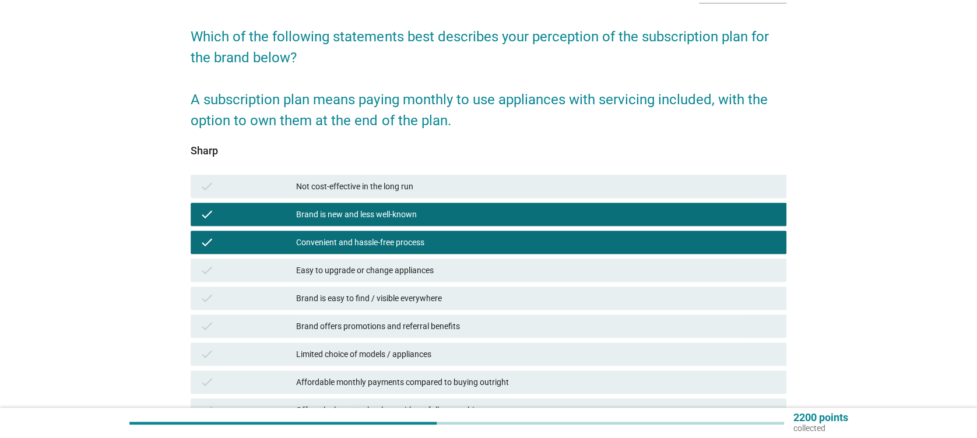
click at [434, 275] on div "Easy to upgrade or change appliances" at bounding box center [536, 271] width 480 height 14
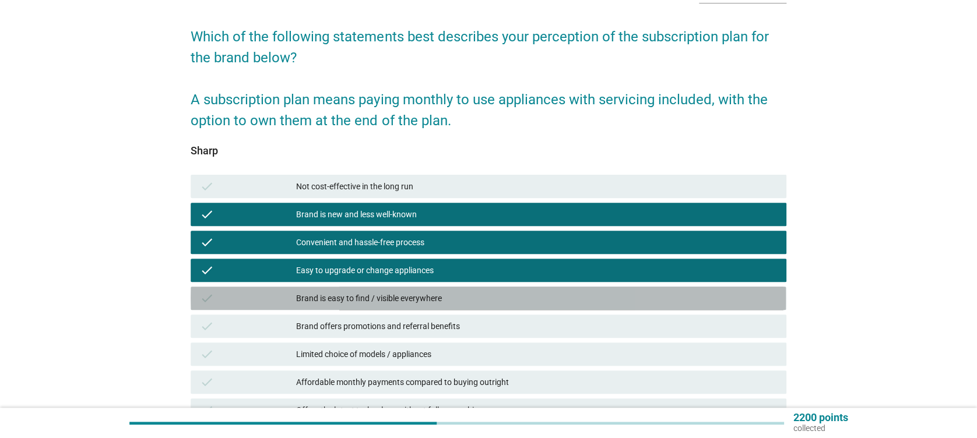
click at [448, 308] on div "check Brand is easy to find / visible everywhere" at bounding box center [488, 298] width 595 height 23
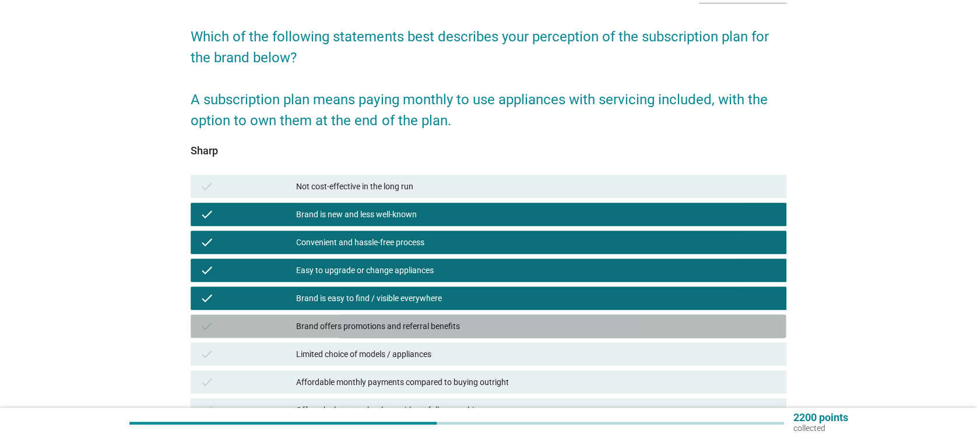
click at [448, 331] on div "Brand offers promotions and referral benefits" at bounding box center [536, 327] width 480 height 14
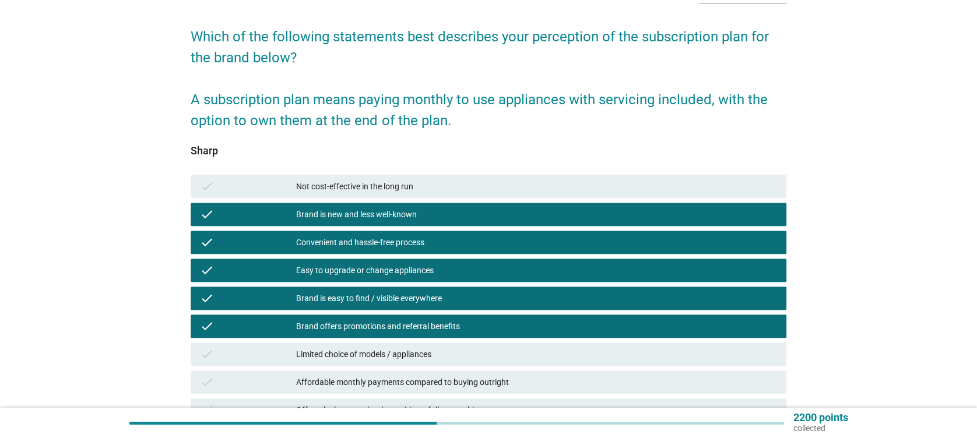
click at [452, 355] on div "Limited choice of models / appliances" at bounding box center [536, 354] width 480 height 14
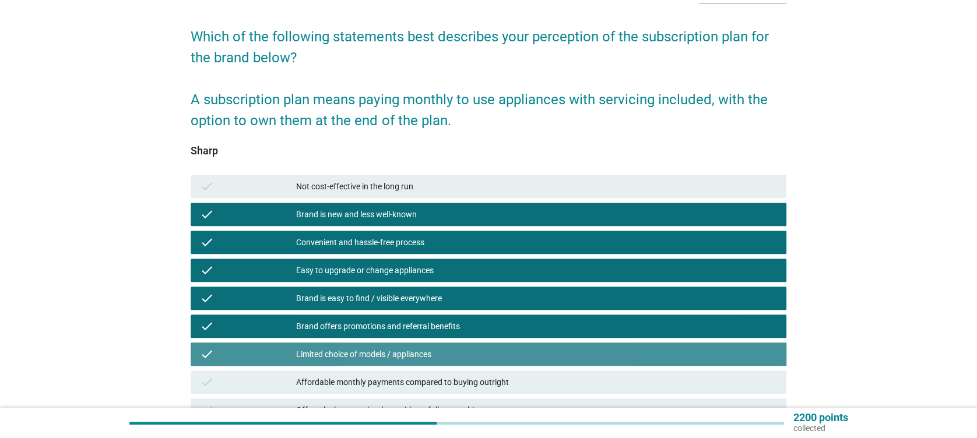
scroll to position [233, 0]
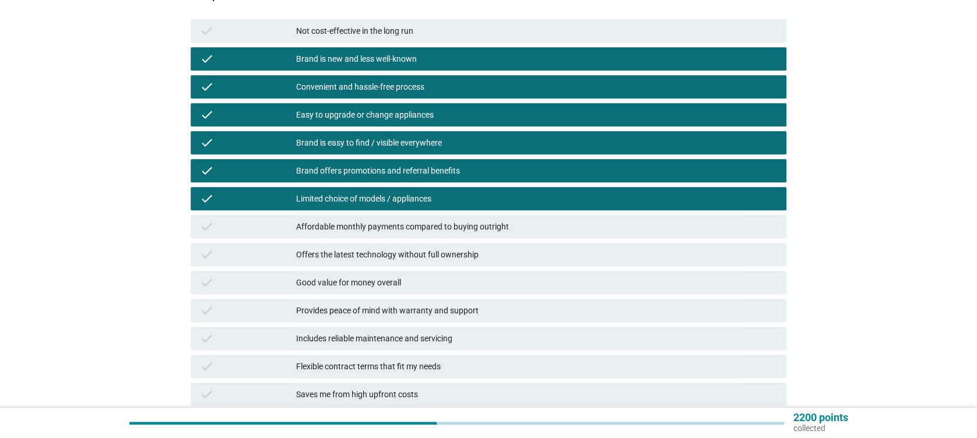
click at [462, 215] on div "check Affordable monthly payments compared to buying outright" at bounding box center [488, 227] width 600 height 28
click at [476, 228] on div "Affordable monthly payments compared to buying outright" at bounding box center [536, 227] width 480 height 14
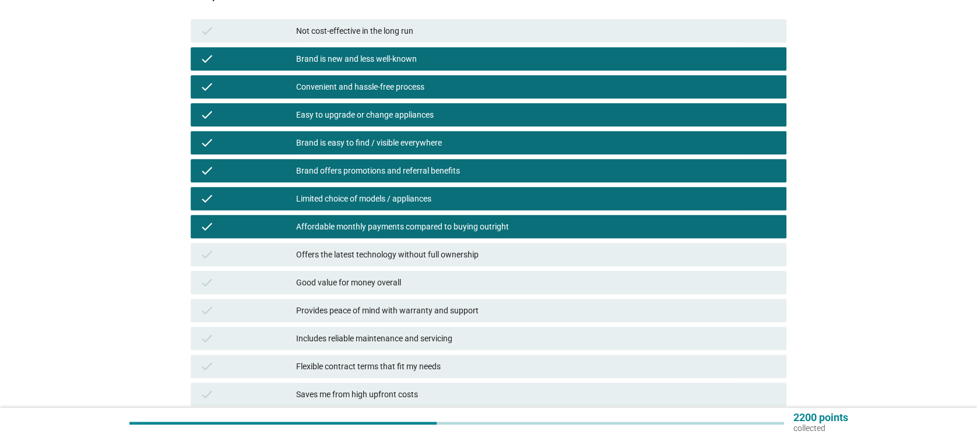
click at [476, 252] on div "Offers the latest technology without full ownership" at bounding box center [536, 255] width 480 height 14
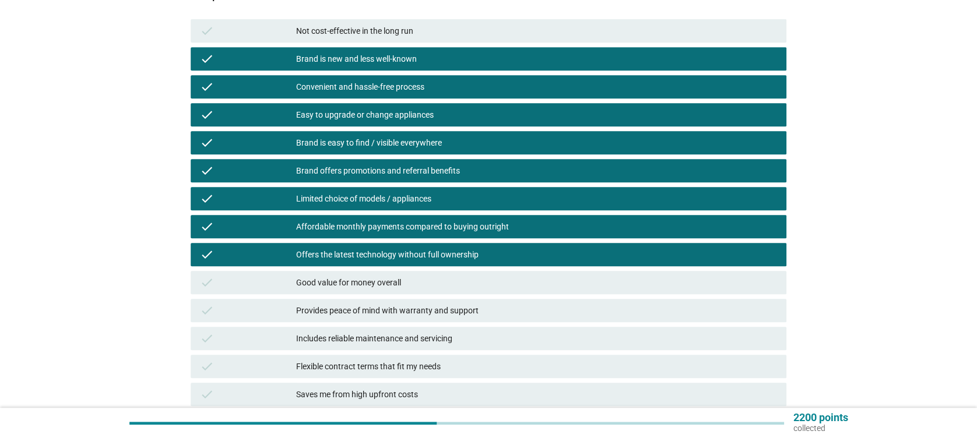
click at [467, 280] on div "Good value for money overall" at bounding box center [536, 283] width 480 height 14
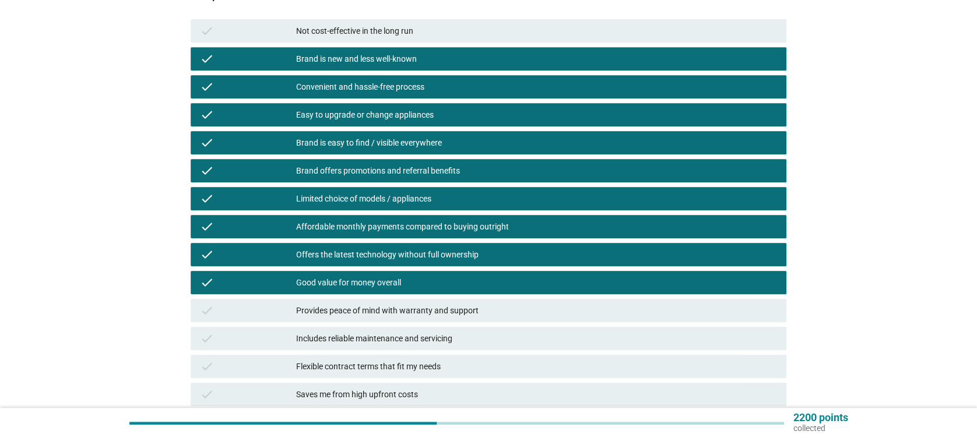
click at [475, 316] on div "Provides peace of mind with warranty and support" at bounding box center [536, 311] width 480 height 14
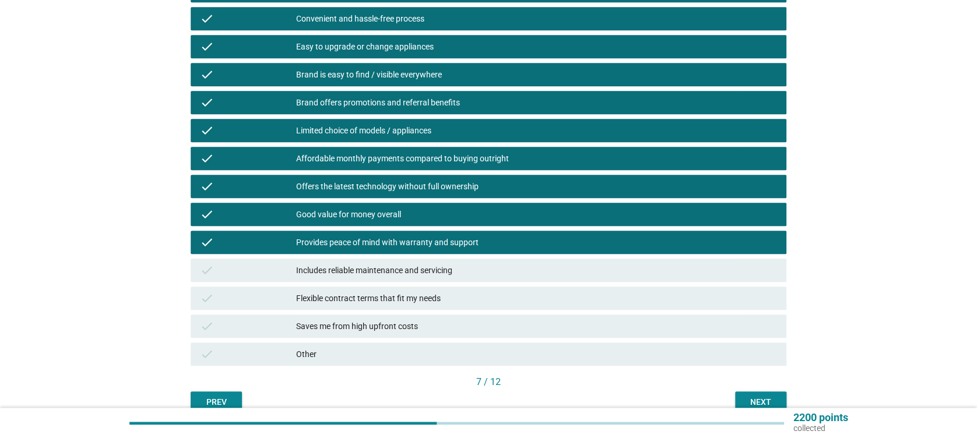
scroll to position [359, 0]
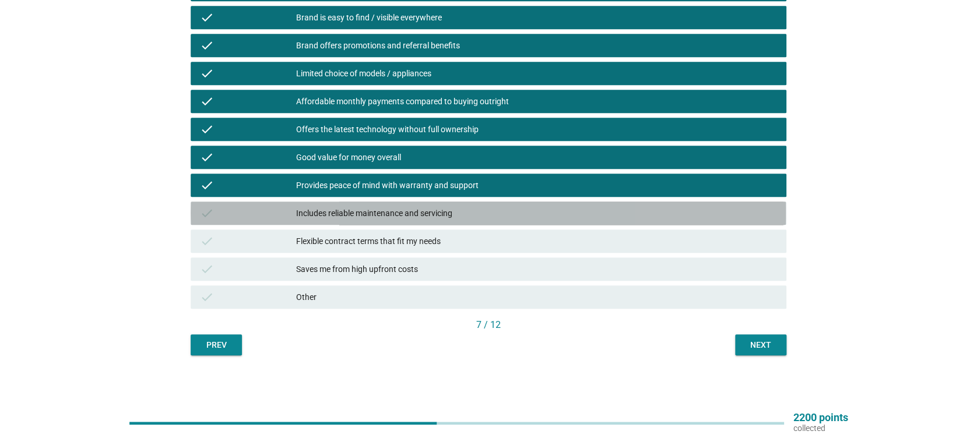
click at [446, 204] on div "check Includes reliable maintenance and servicing" at bounding box center [488, 213] width 595 height 23
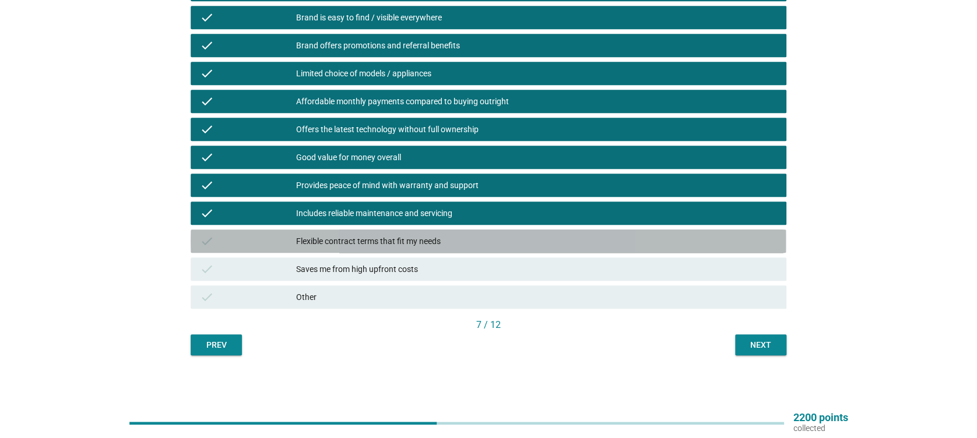
click at [447, 231] on div "check Flexible contract terms that fit my needs" at bounding box center [488, 241] width 595 height 23
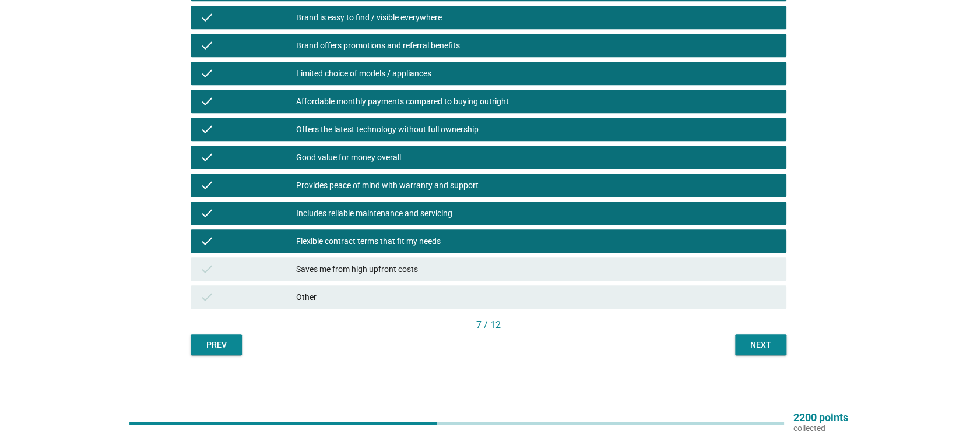
click at [456, 265] on div "Saves me from high upfront costs" at bounding box center [536, 269] width 480 height 14
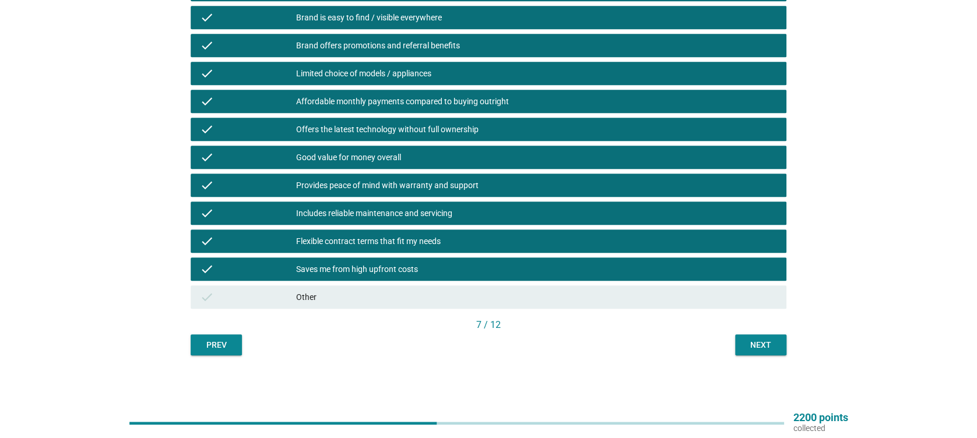
click at [743, 350] on button "Next" at bounding box center [760, 345] width 51 height 21
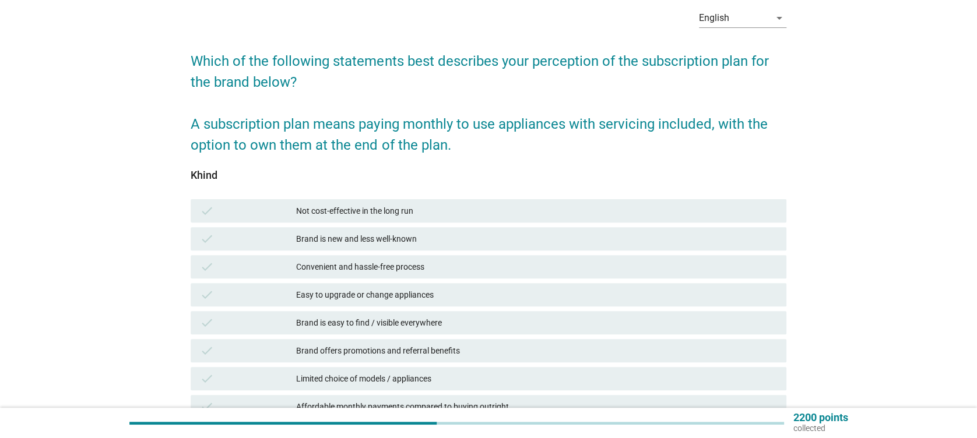
scroll to position [78, 0]
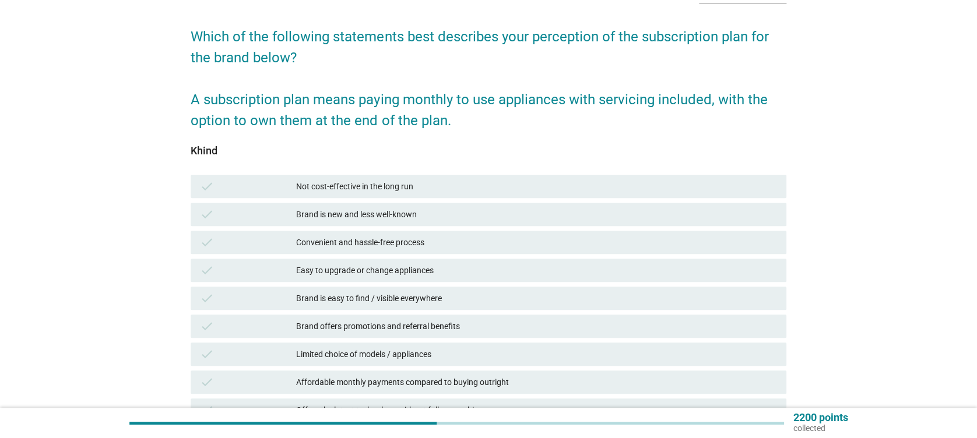
click at [434, 212] on div "Brand is new and less well-known" at bounding box center [536, 215] width 480 height 14
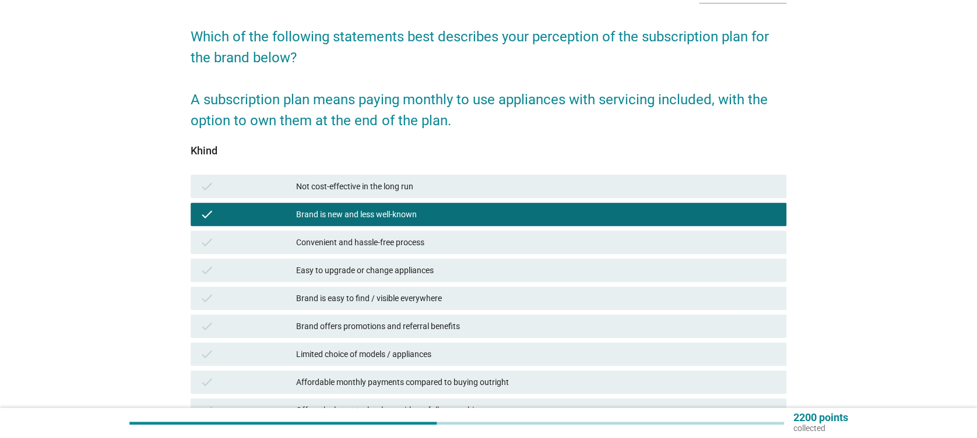
click at [443, 239] on div "Convenient and hassle-free process" at bounding box center [536, 243] width 480 height 14
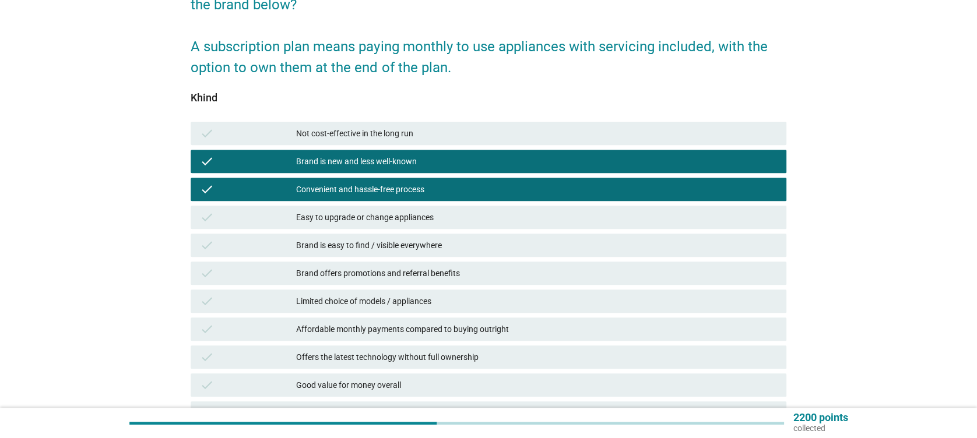
scroll to position [155, 0]
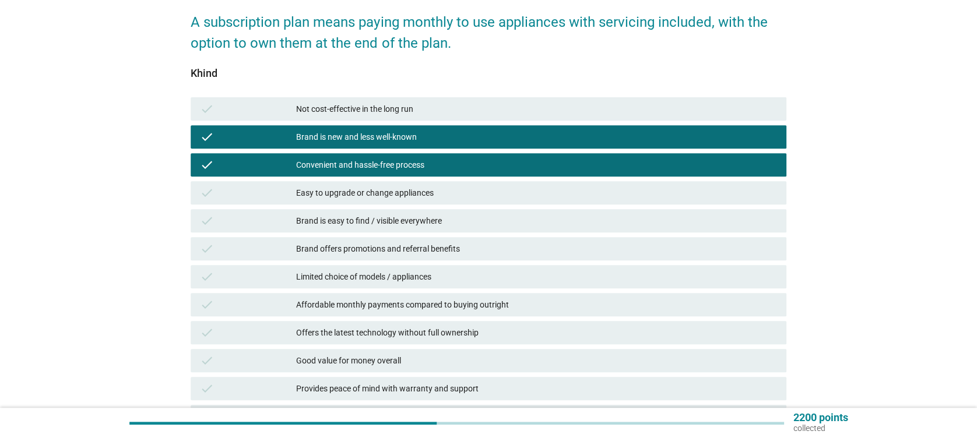
click at [446, 200] on div "check Easy to upgrade or change appliances" at bounding box center [488, 192] width 595 height 23
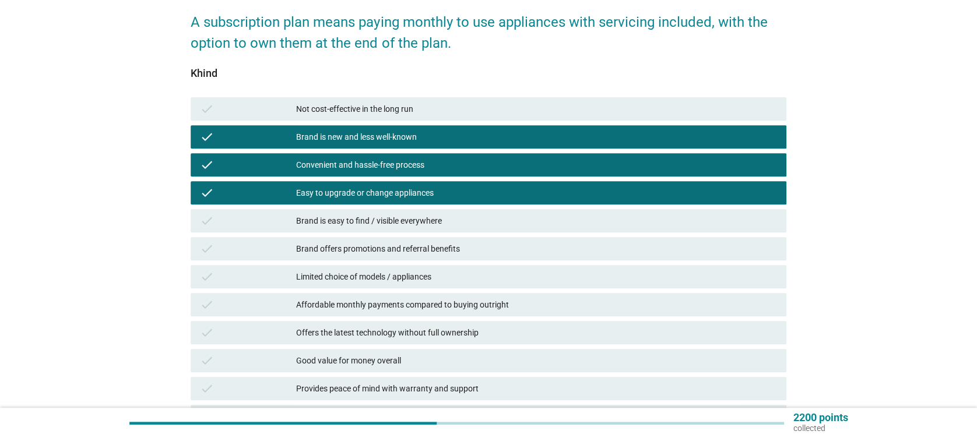
click at [451, 219] on div "Brand is easy to find / visible everywhere" at bounding box center [536, 221] width 480 height 14
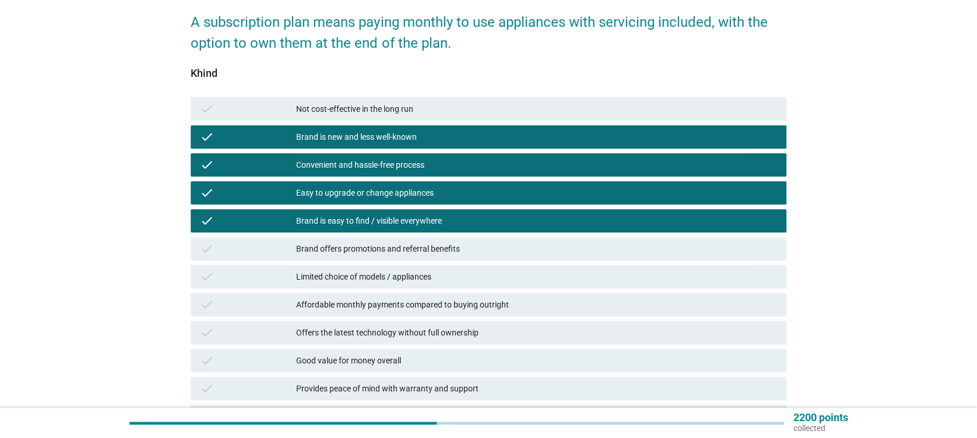
click at [458, 258] on div "check Brand offers promotions and referral benefits" at bounding box center [488, 248] width 595 height 23
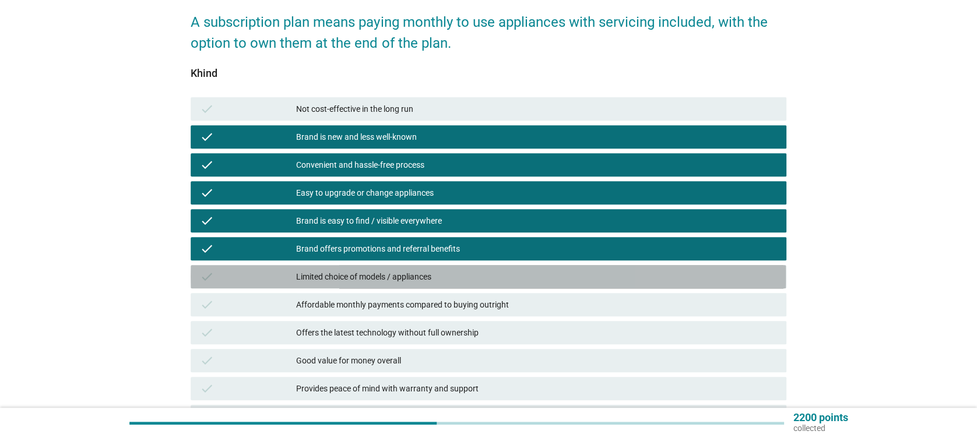
drag, startPoint x: 451, startPoint y: 280, endPoint x: 464, endPoint y: 293, distance: 18.6
click at [451, 280] on div "Limited choice of models / appliances" at bounding box center [536, 277] width 480 height 14
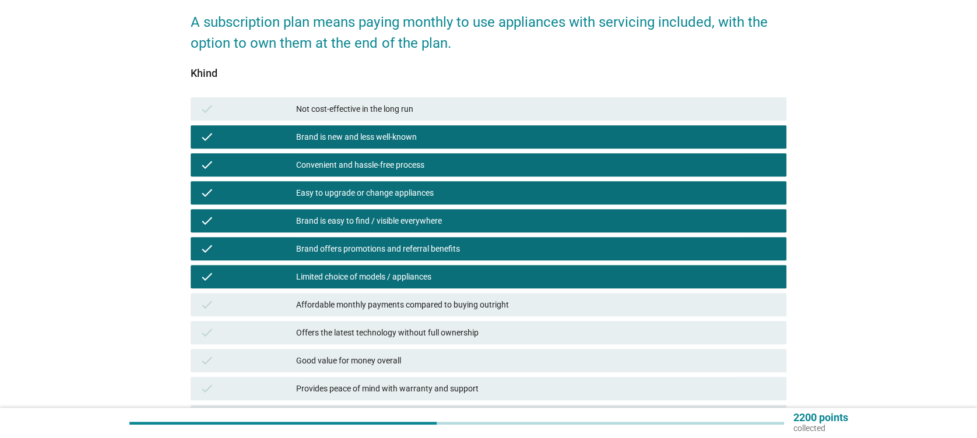
scroll to position [311, 0]
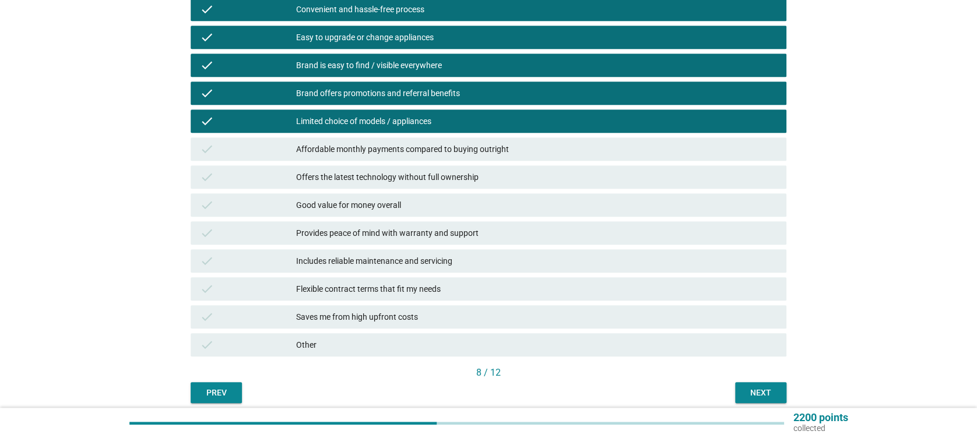
click at [382, 151] on div "Affordable monthly payments compared to buying outright" at bounding box center [536, 149] width 480 height 14
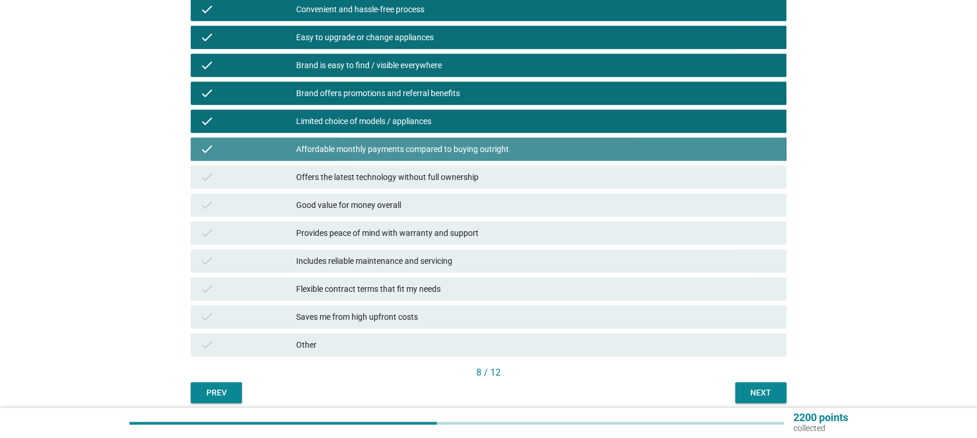
click at [385, 171] on div "Offers the latest technology without full ownership" at bounding box center [536, 177] width 480 height 14
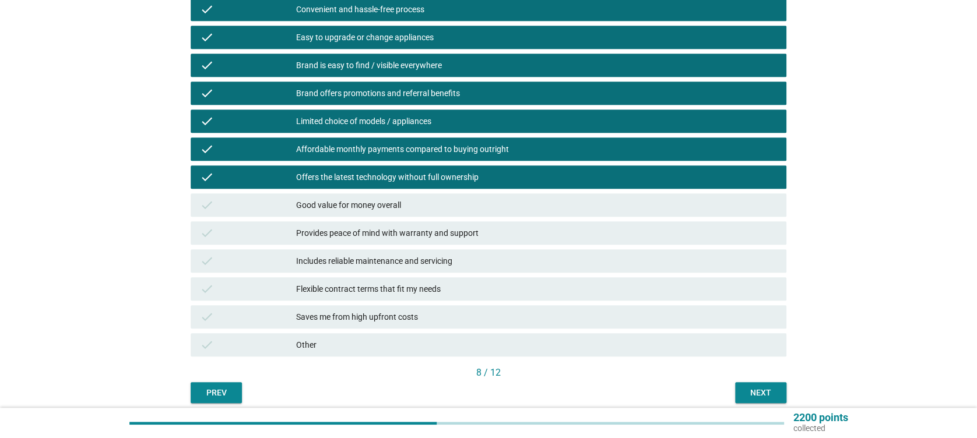
click at [386, 198] on div "Good value for money overall" at bounding box center [536, 205] width 480 height 14
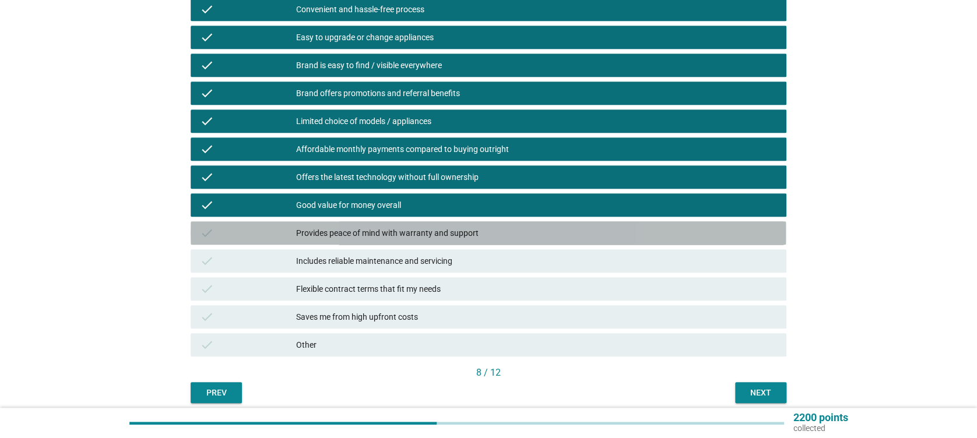
click at [392, 230] on div "Provides peace of mind with warranty and support" at bounding box center [536, 233] width 480 height 14
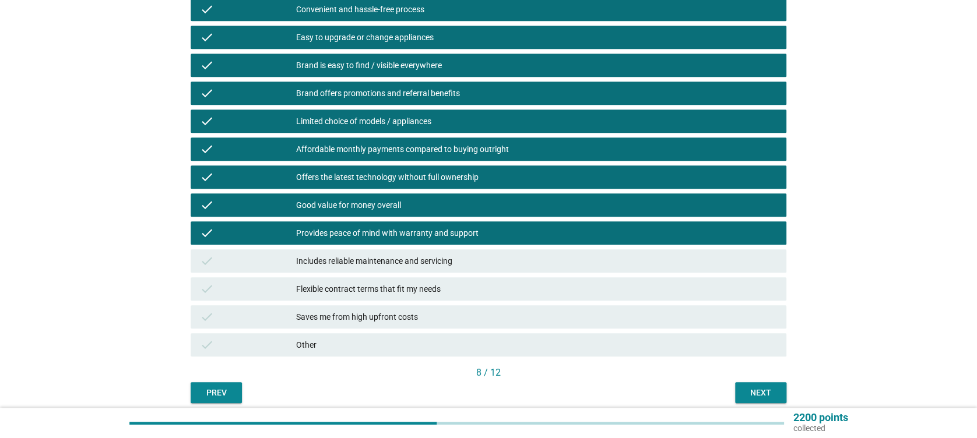
click at [389, 254] on div "check Includes reliable maintenance and servicing" at bounding box center [488, 261] width 595 height 23
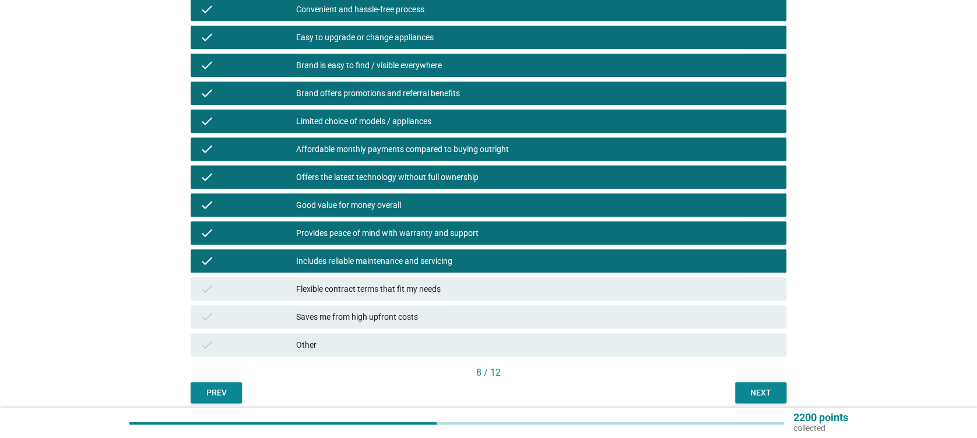
click at [400, 298] on div "check Flexible contract terms that fit my needs" at bounding box center [488, 289] width 595 height 23
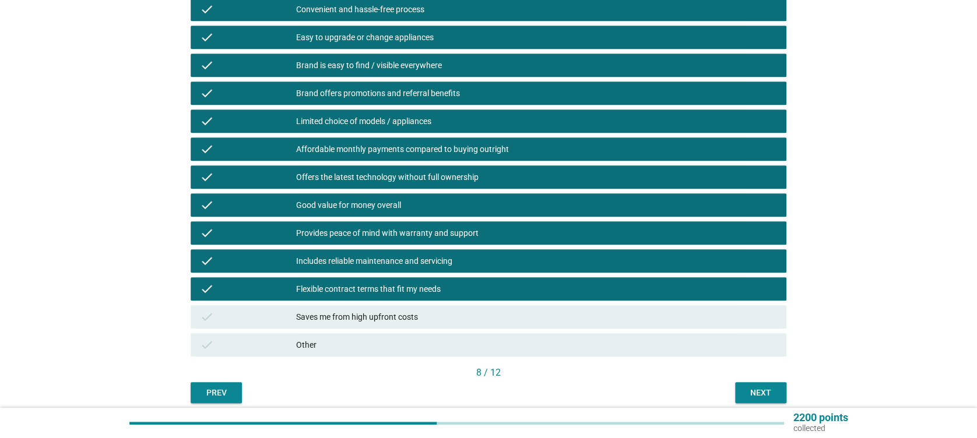
drag, startPoint x: 401, startPoint y: 310, endPoint x: 408, endPoint y: 313, distance: 6.8
click at [401, 311] on div "Saves me from high upfront costs" at bounding box center [536, 317] width 480 height 14
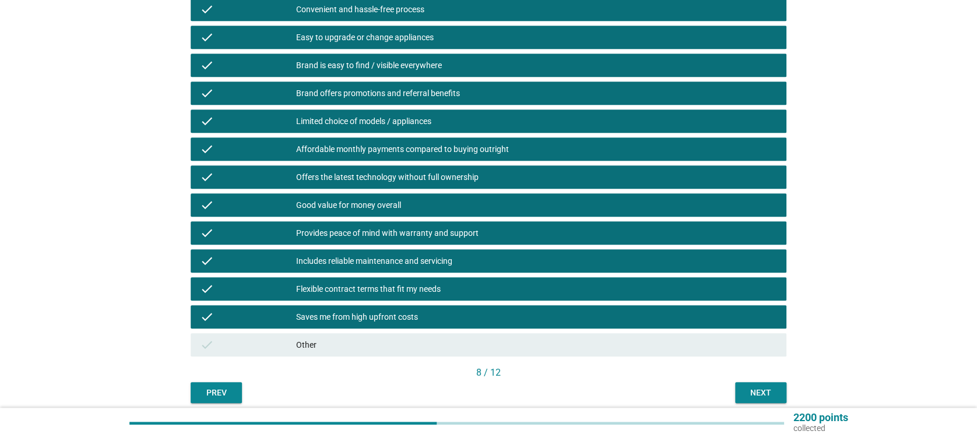
click at [742, 391] on button "Next" at bounding box center [760, 392] width 51 height 21
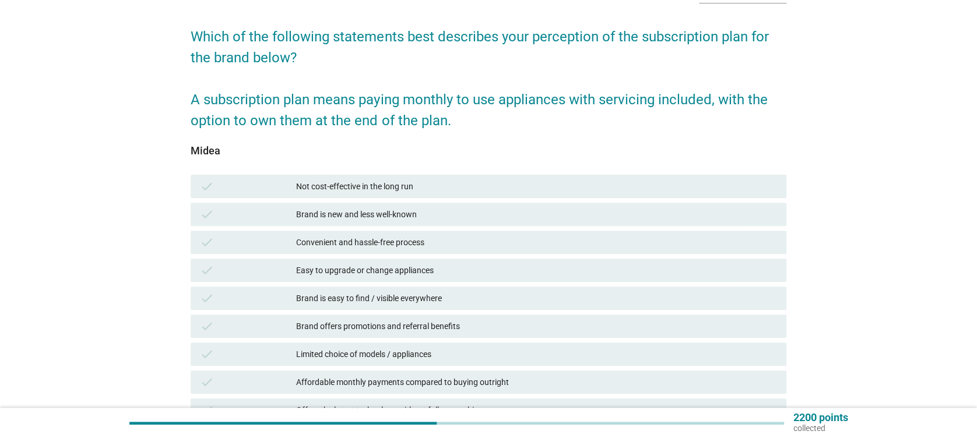
scroll to position [155, 0]
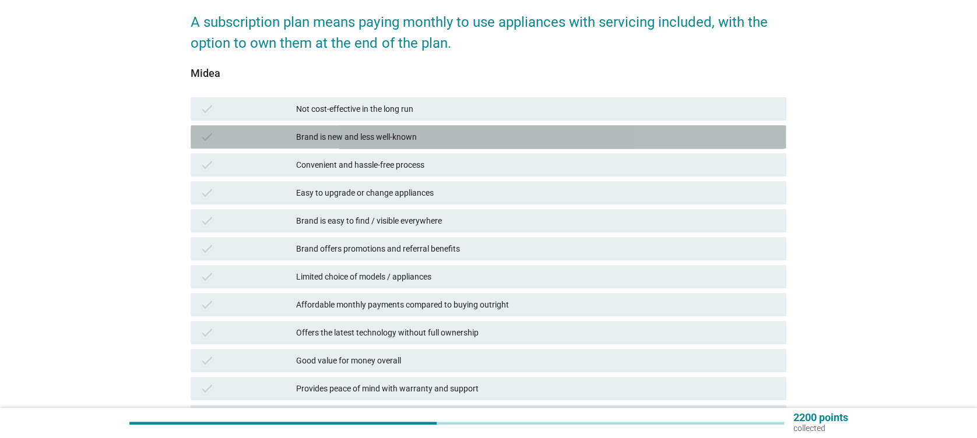
click at [370, 136] on div "Brand is new and less well-known" at bounding box center [536, 137] width 480 height 14
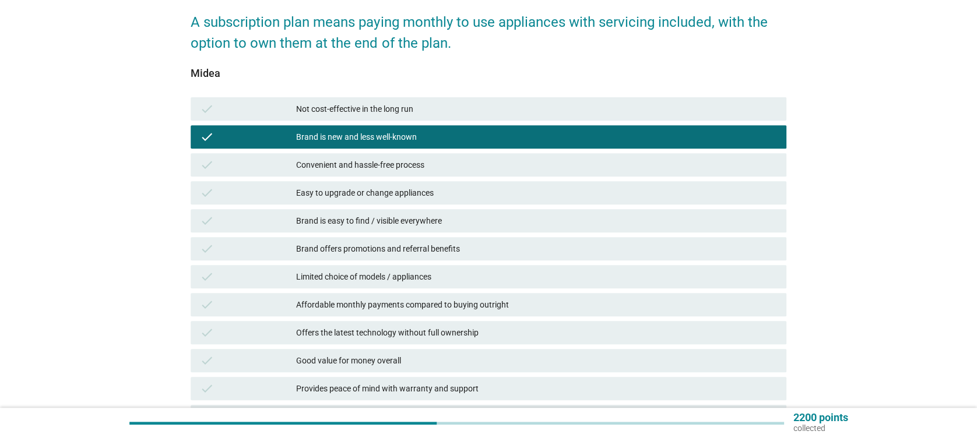
click at [370, 159] on div "Convenient and hassle-free process" at bounding box center [536, 165] width 480 height 14
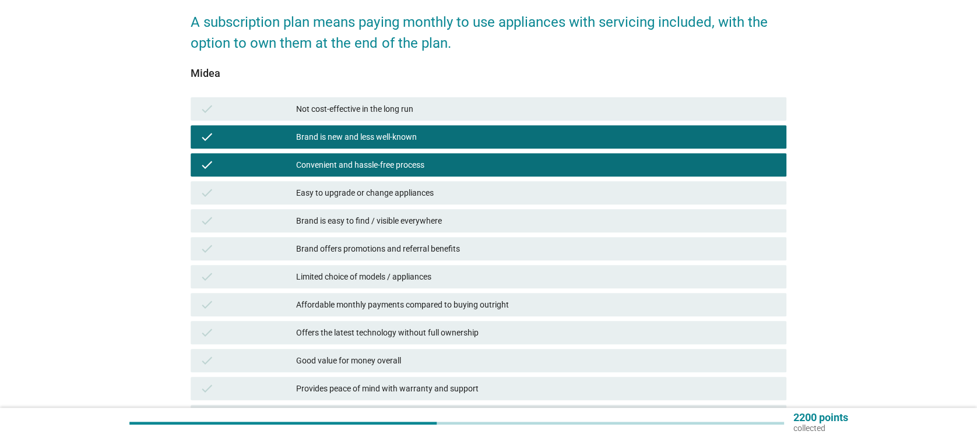
click at [375, 187] on div "Easy to upgrade or change appliances" at bounding box center [536, 193] width 480 height 14
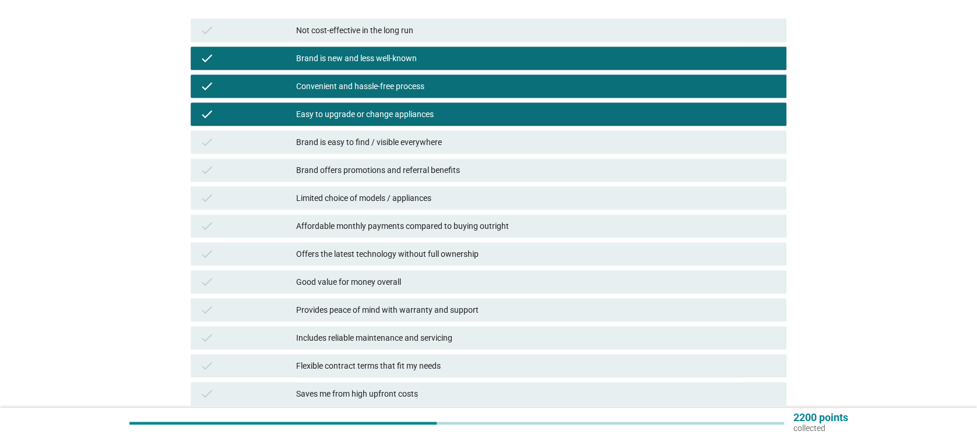
scroll to position [311, 0]
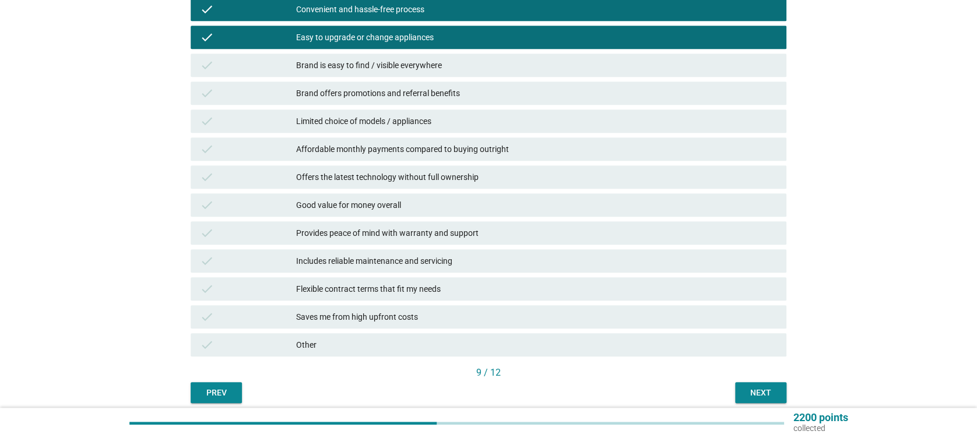
click at [425, 55] on div "check Brand is easy to find / visible everywhere" at bounding box center [488, 65] width 595 height 23
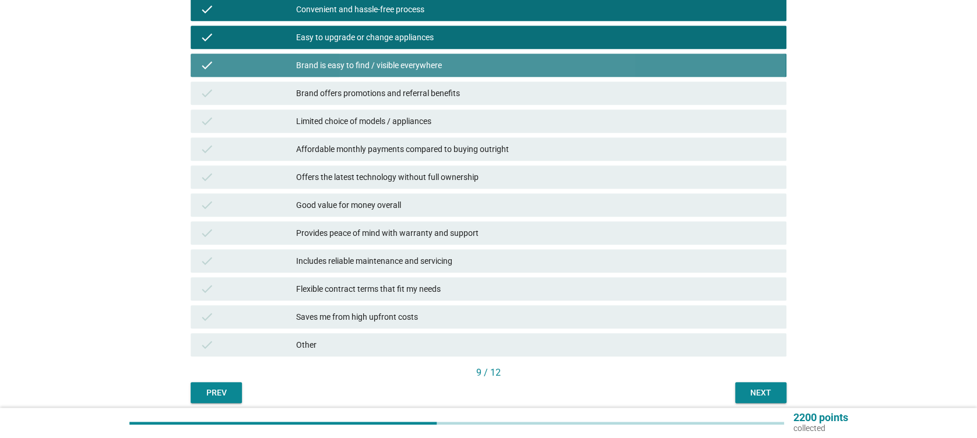
click at [434, 87] on div "Brand offers promotions and referral benefits" at bounding box center [536, 93] width 480 height 14
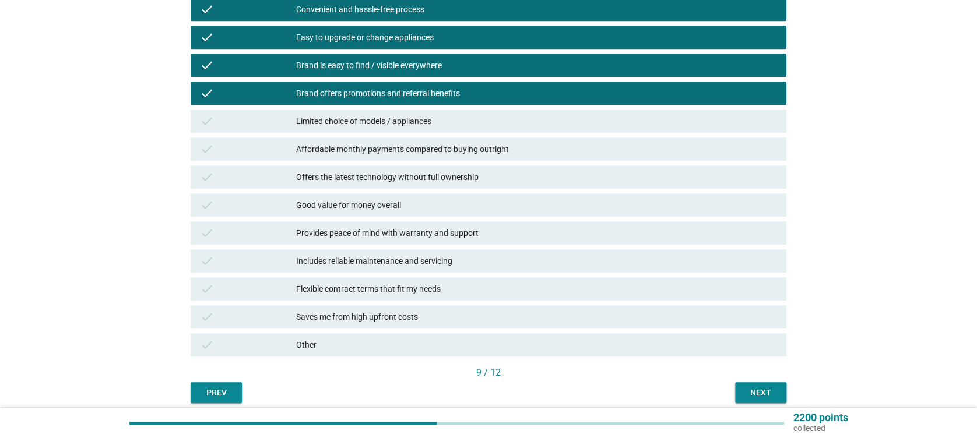
click at [425, 108] on div "check Limited choice of models / appliances" at bounding box center [488, 121] width 600 height 28
click at [428, 117] on div "Limited choice of models / appliances" at bounding box center [536, 121] width 480 height 14
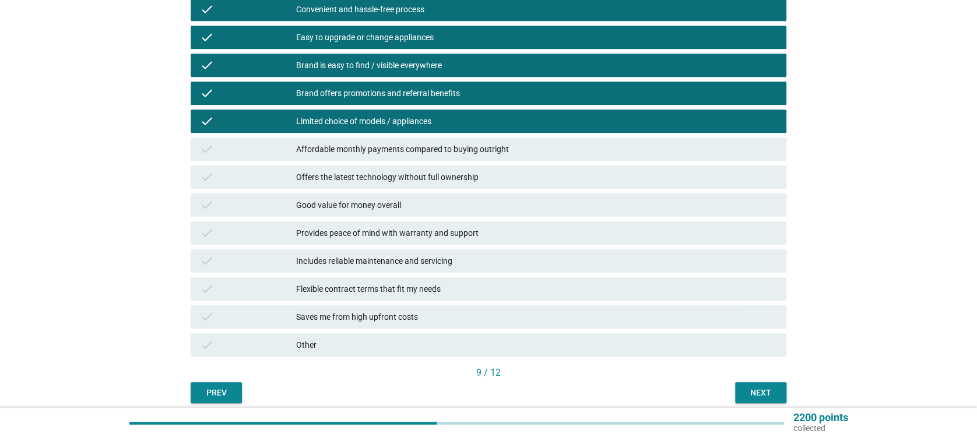
click at [438, 148] on div "Affordable monthly payments compared to buying outright" at bounding box center [536, 149] width 480 height 14
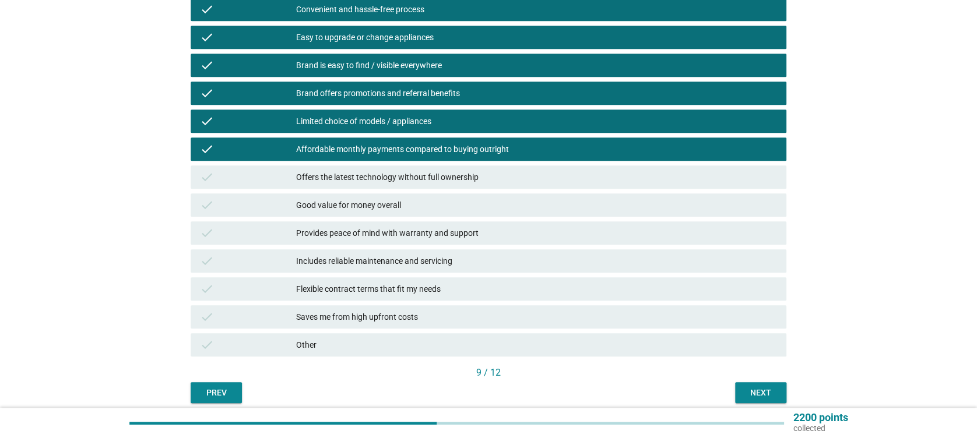
click at [444, 184] on div "Offers the latest technology without full ownership" at bounding box center [536, 177] width 480 height 14
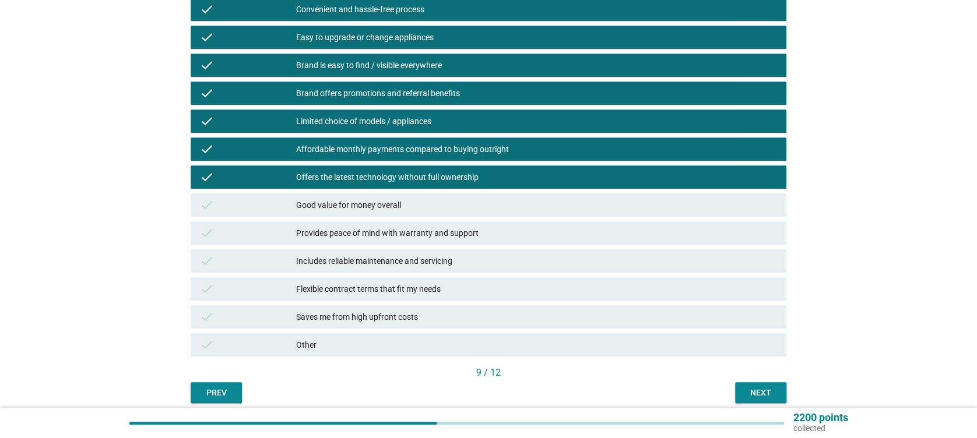
click at [423, 213] on div "check Good value for money overall" at bounding box center [488, 205] width 595 height 23
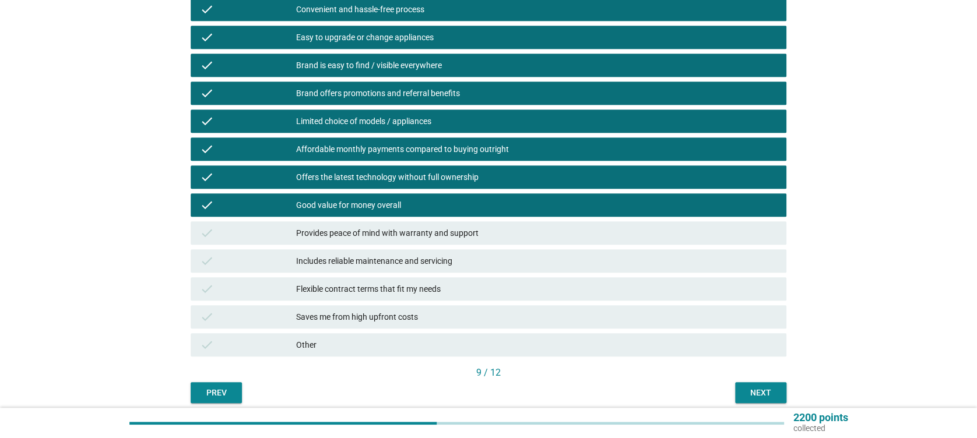
click at [420, 228] on div "Provides peace of mind with warranty and support" at bounding box center [536, 233] width 480 height 14
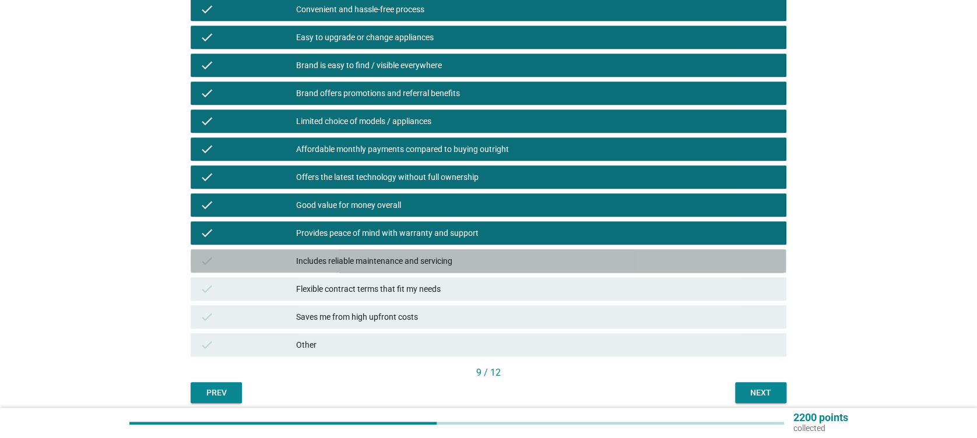
click at [455, 257] on div "Includes reliable maintenance and servicing" at bounding box center [536, 261] width 480 height 14
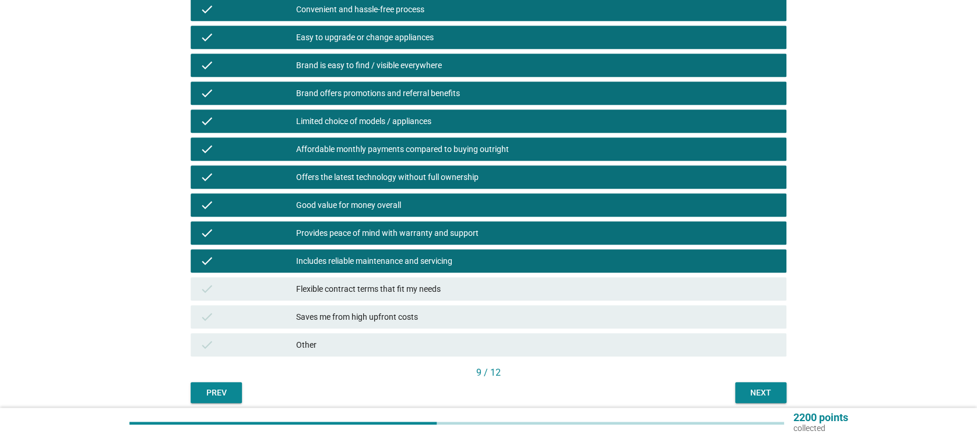
click at [443, 292] on div "Flexible contract terms that fit my needs" at bounding box center [536, 289] width 480 height 14
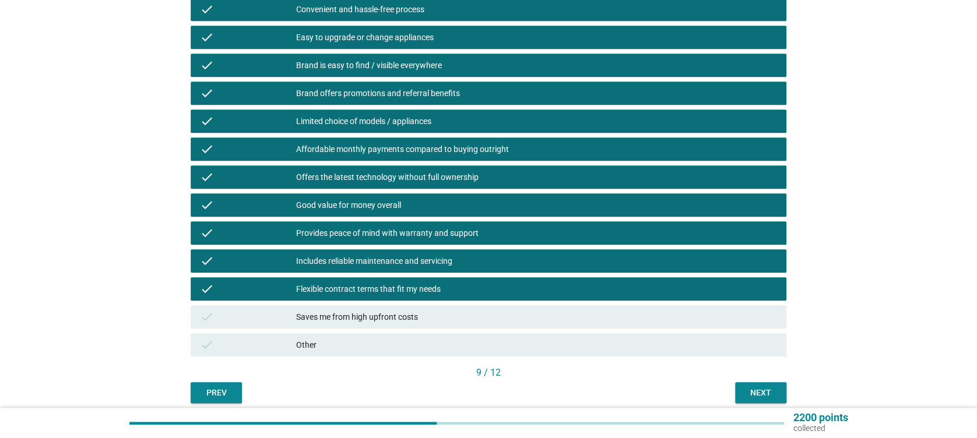
click at [431, 320] on div "Saves me from high upfront costs" at bounding box center [536, 317] width 480 height 14
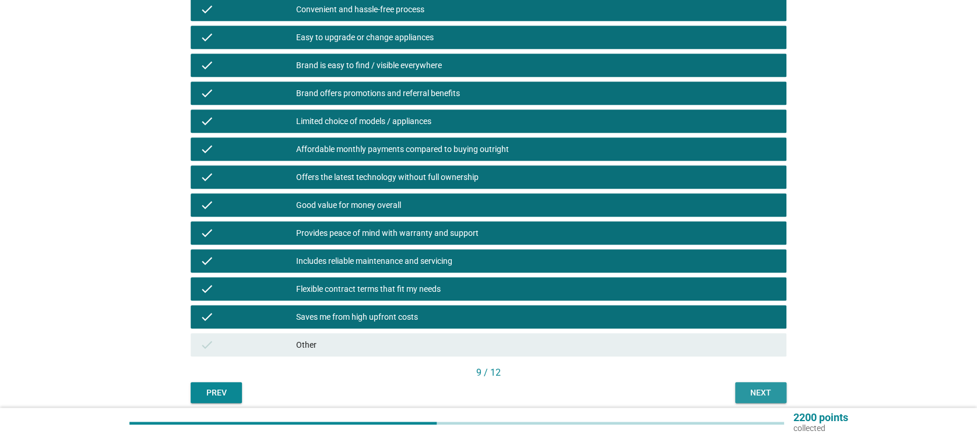
click at [762, 387] on button "Next" at bounding box center [760, 392] width 51 height 21
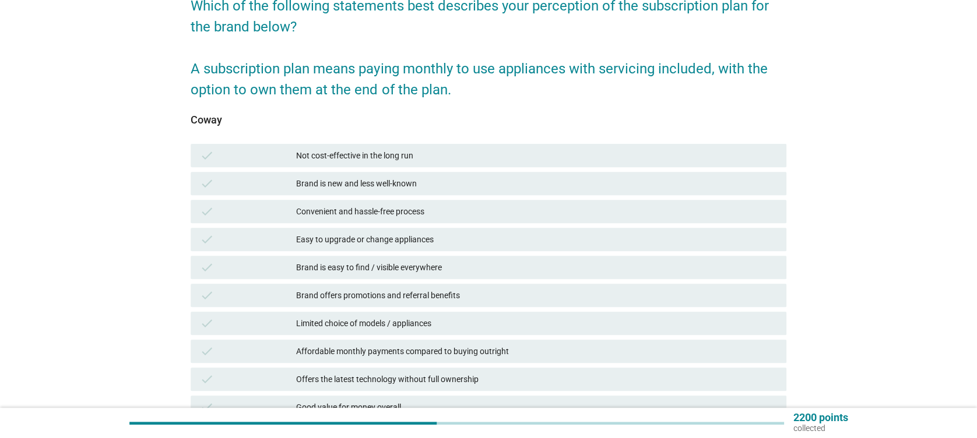
scroll to position [155, 0]
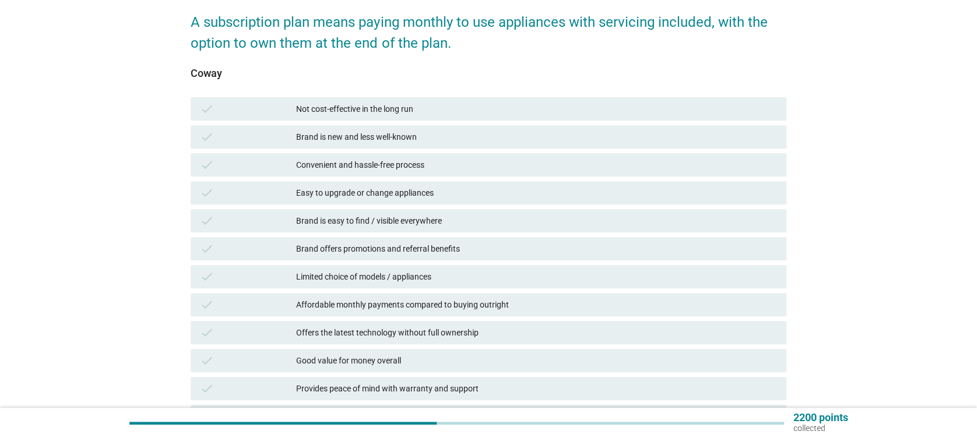
click at [434, 132] on div "Brand is new and less well-known" at bounding box center [536, 137] width 480 height 14
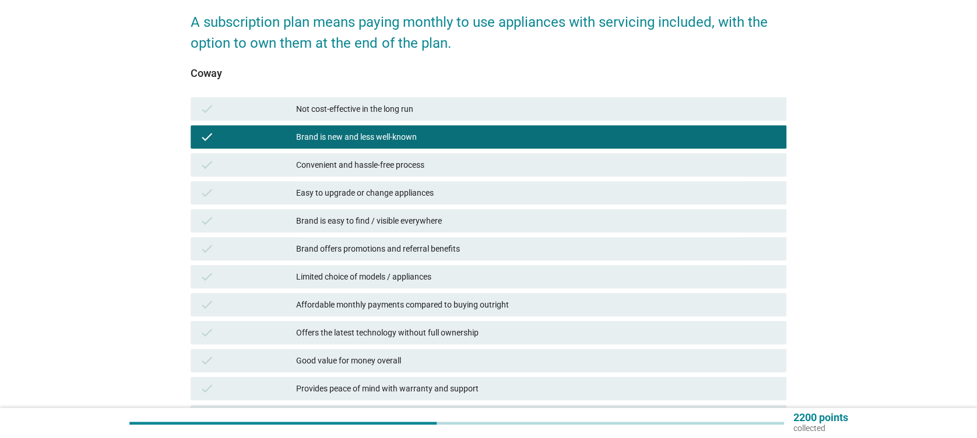
click at [434, 162] on div "Convenient and hassle-free process" at bounding box center [536, 165] width 480 height 14
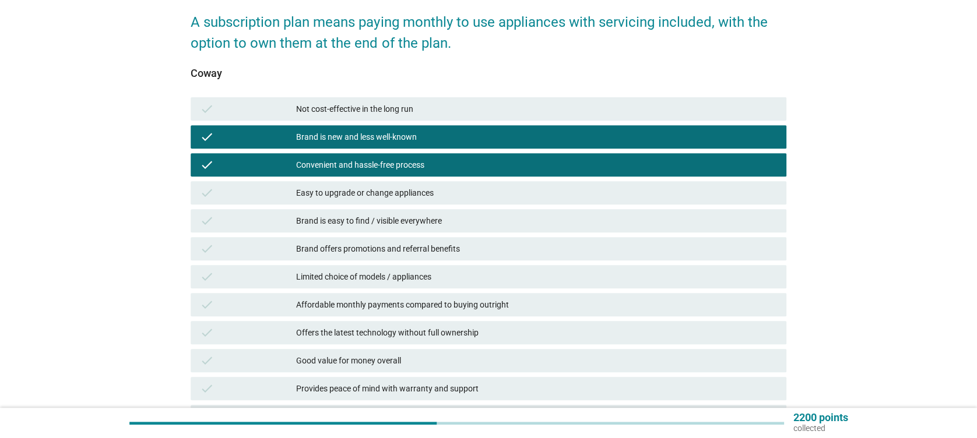
click at [440, 193] on div "Easy to upgrade or change appliances" at bounding box center [536, 193] width 480 height 14
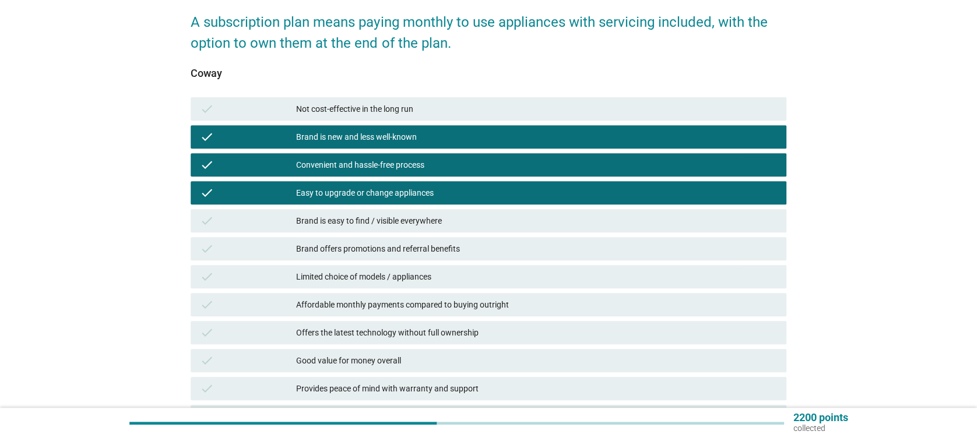
click at [452, 229] on div "check Brand is easy to find / visible everywhere" at bounding box center [488, 220] width 595 height 23
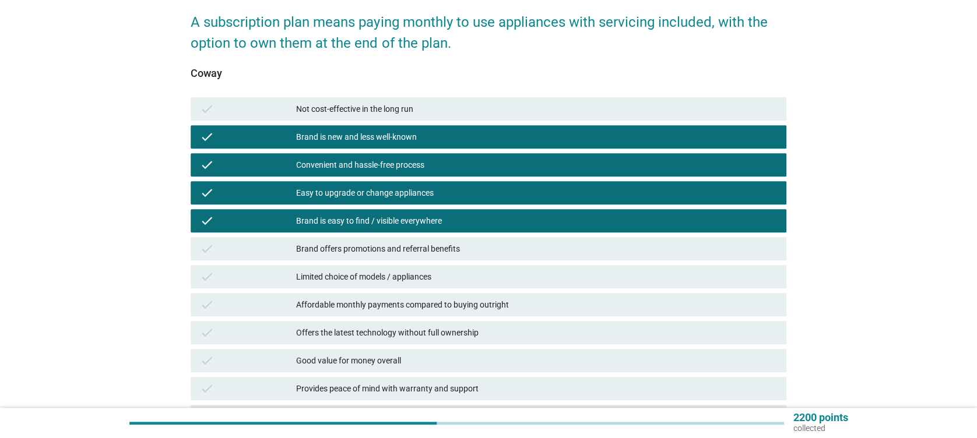
click at [452, 248] on div "Brand offers promotions and referral benefits" at bounding box center [536, 249] width 480 height 14
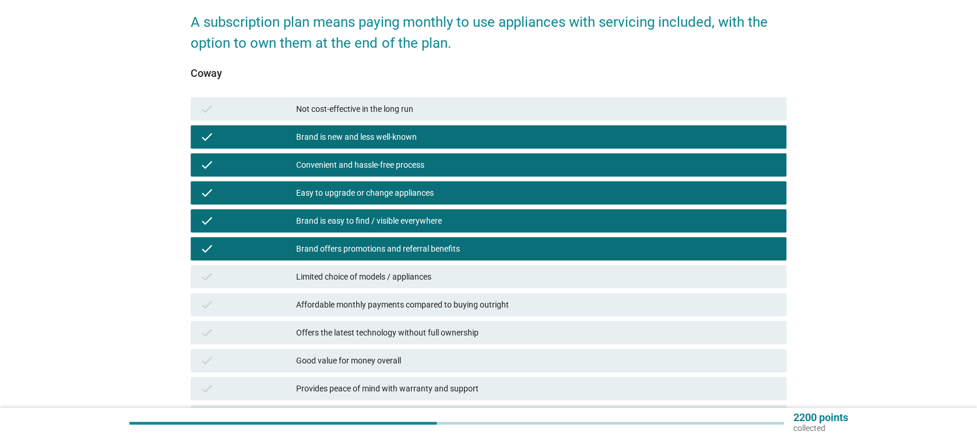
click at [459, 279] on div "Limited choice of models / appliances" at bounding box center [536, 277] width 480 height 14
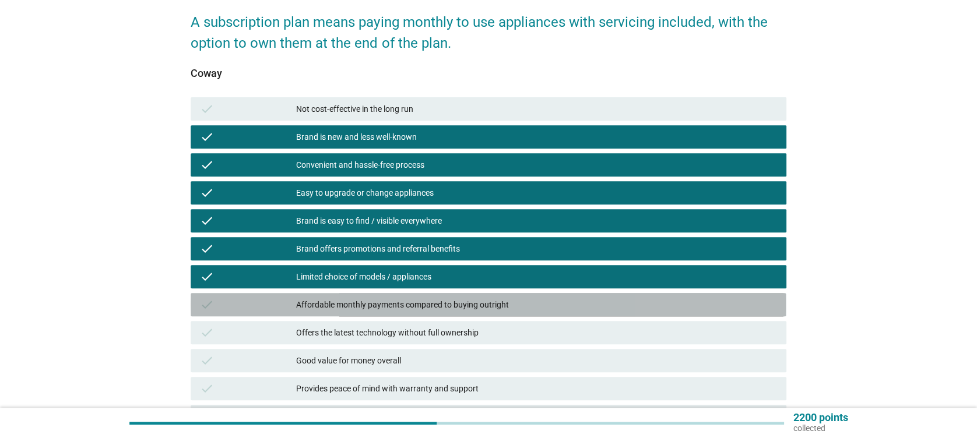
click at [466, 302] on div "Affordable monthly payments compared to buying outright" at bounding box center [536, 305] width 480 height 14
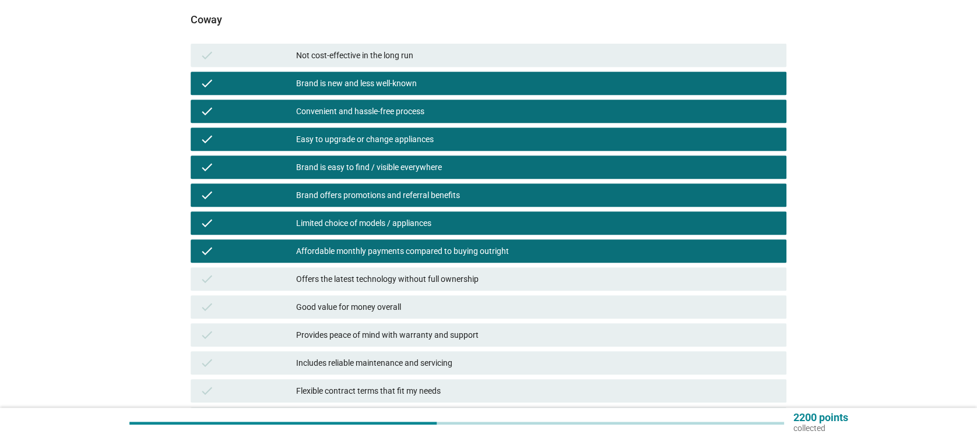
scroll to position [233, 0]
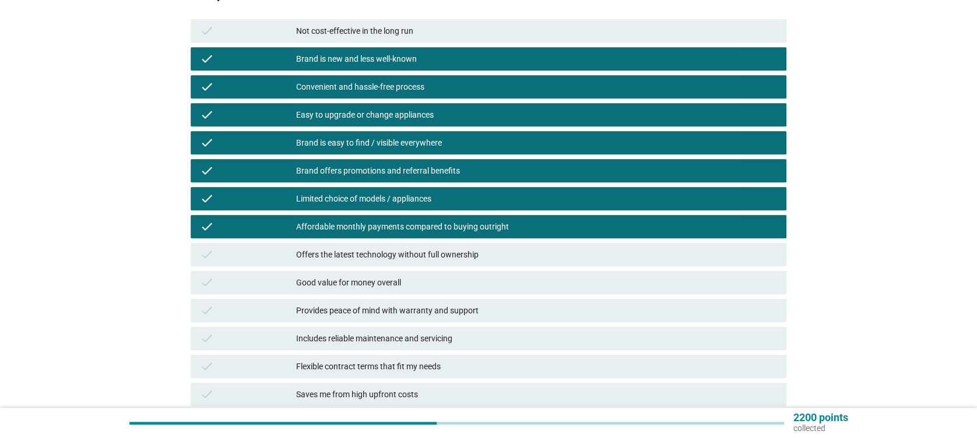
click at [485, 261] on div "Offers the latest technology without full ownership" at bounding box center [536, 255] width 480 height 14
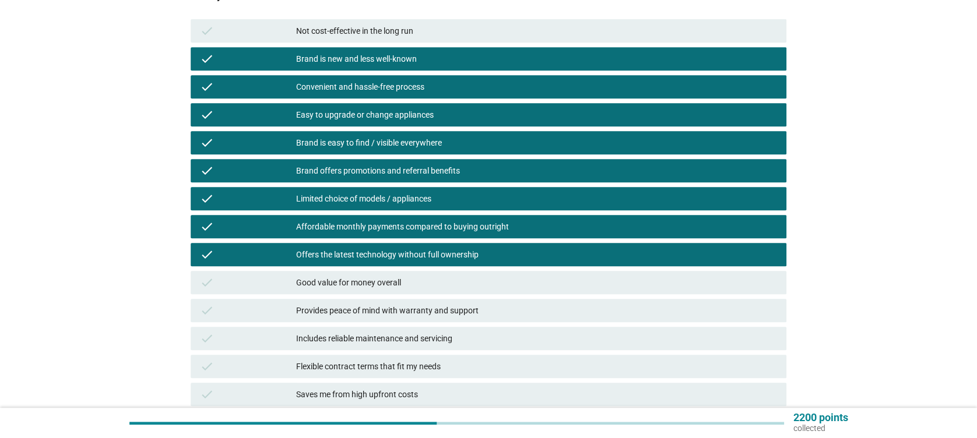
click at [485, 281] on div "Good value for money overall" at bounding box center [536, 283] width 480 height 14
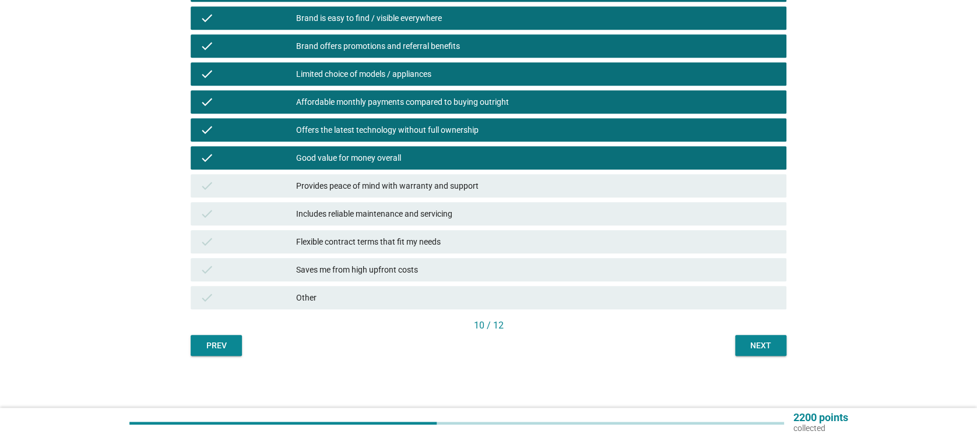
scroll to position [359, 0]
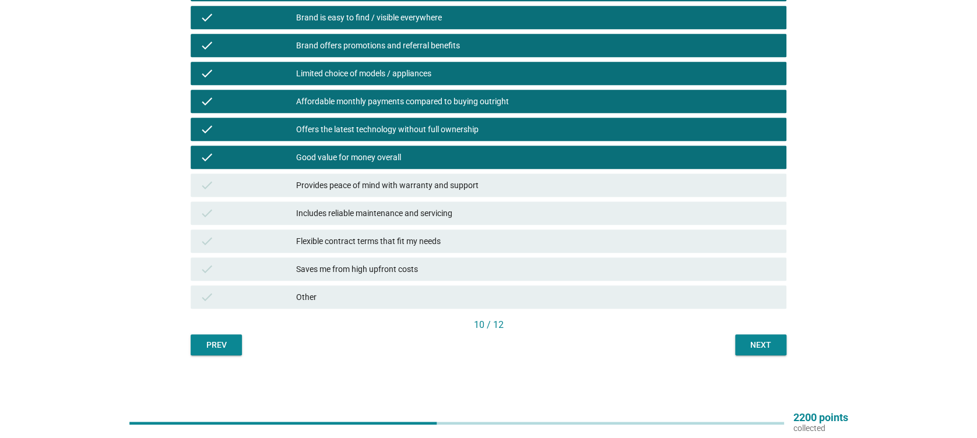
click at [450, 191] on div "Provides peace of mind with warranty and support" at bounding box center [536, 185] width 480 height 14
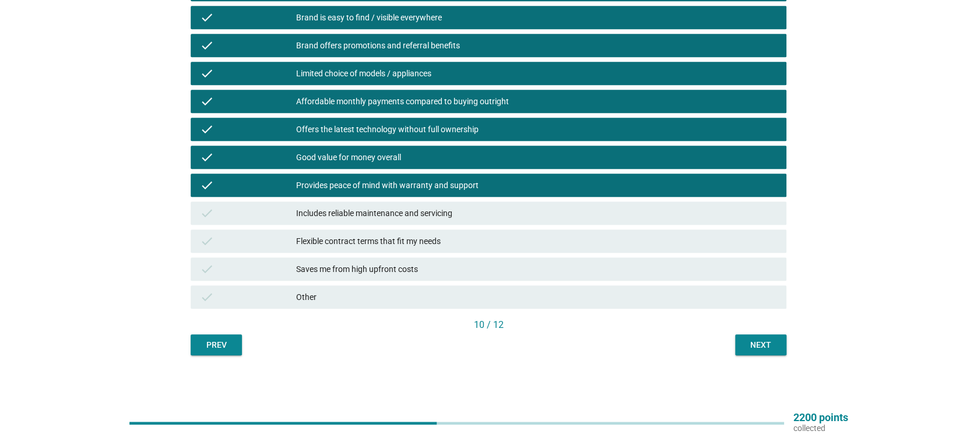
click at [452, 205] on div "check Includes reliable maintenance and servicing" at bounding box center [488, 213] width 595 height 23
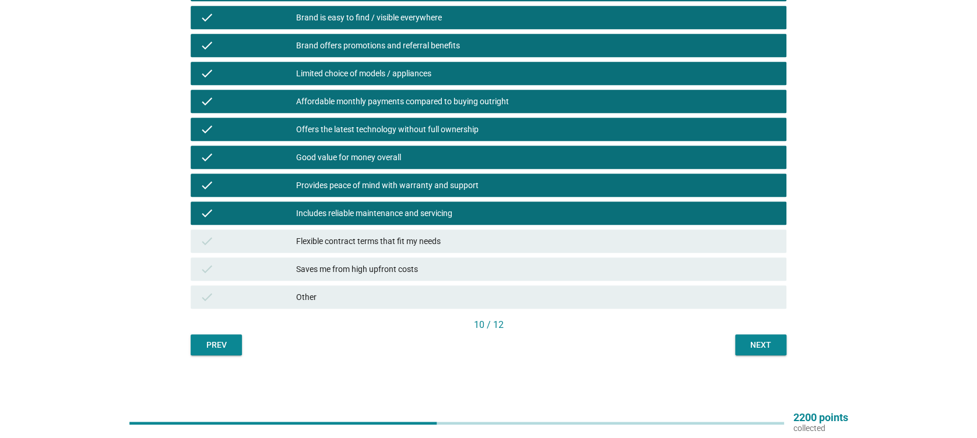
click at [449, 229] on div "check Flexible contract terms that fit my needs" at bounding box center [488, 241] width 600 height 28
click at [445, 239] on div "Flexible contract terms that fit my needs" at bounding box center [536, 241] width 480 height 14
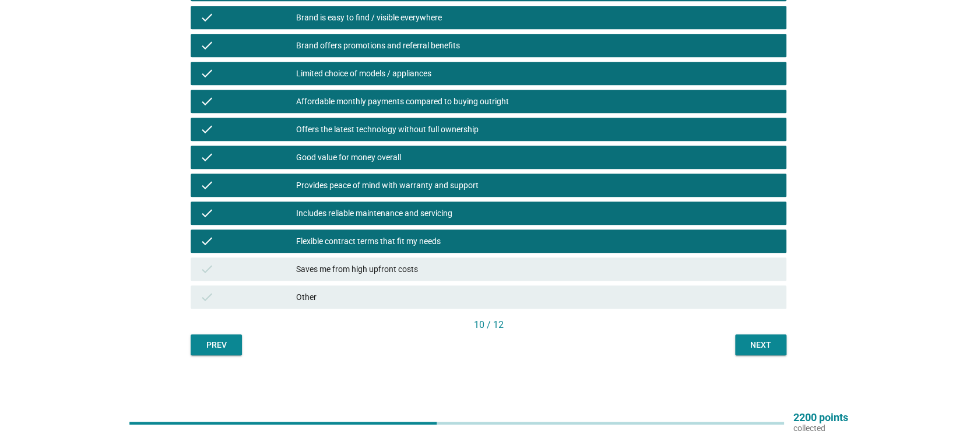
click at [445, 264] on div "Saves me from high upfront costs" at bounding box center [536, 269] width 480 height 14
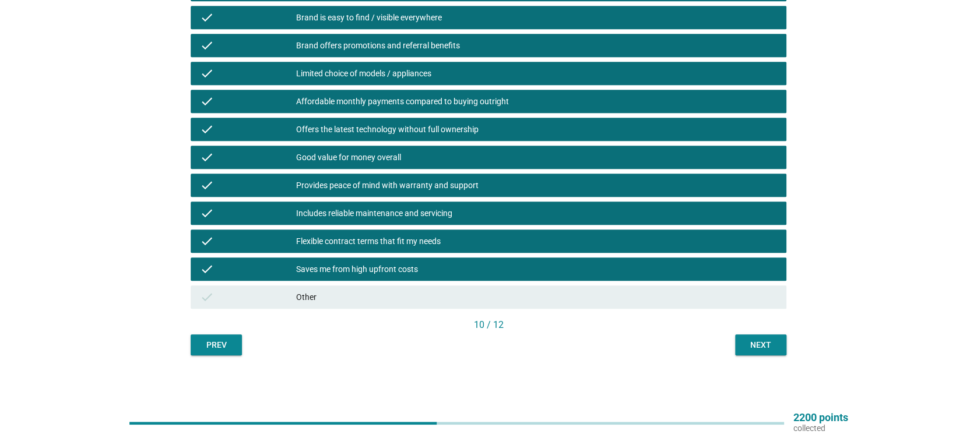
click at [771, 346] on div "Next" at bounding box center [761, 345] width 33 height 12
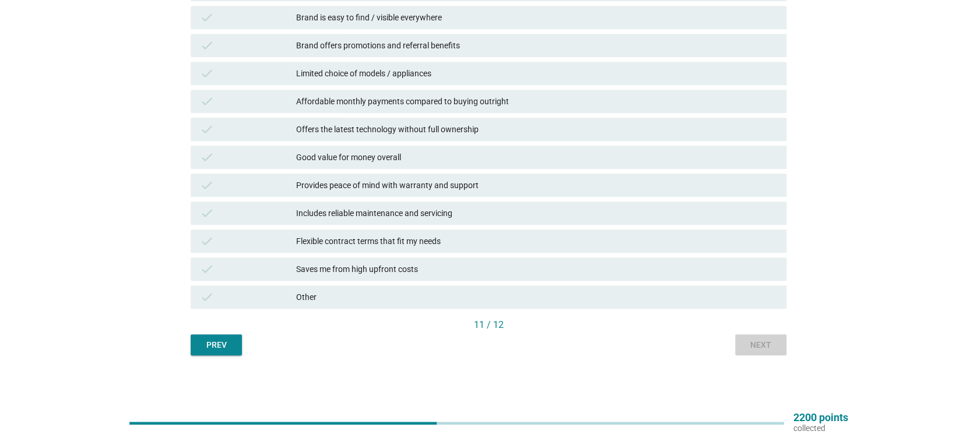
scroll to position [0, 0]
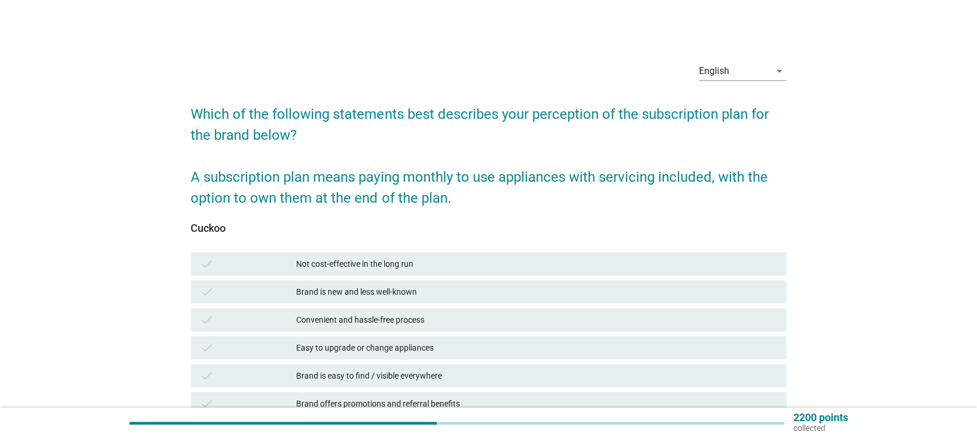
click at [347, 299] on div "Brand is new and less well-known" at bounding box center [536, 292] width 480 height 14
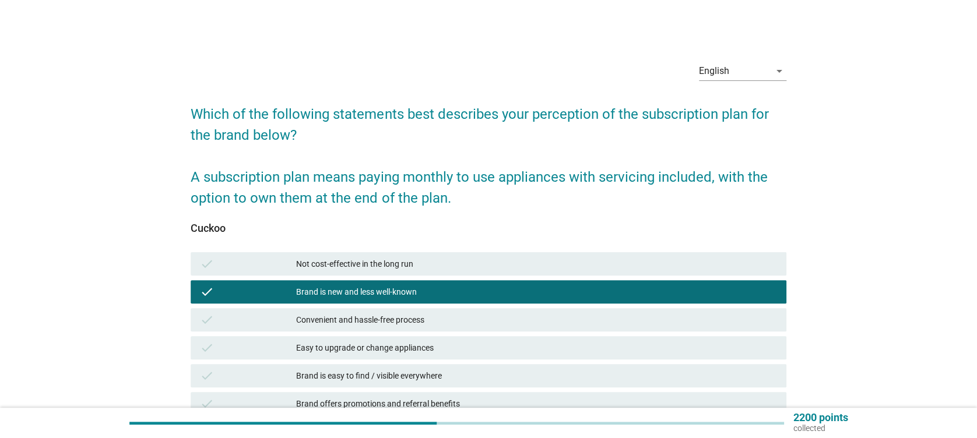
click at [385, 328] on div "check Convenient and hassle-free process" at bounding box center [488, 319] width 595 height 23
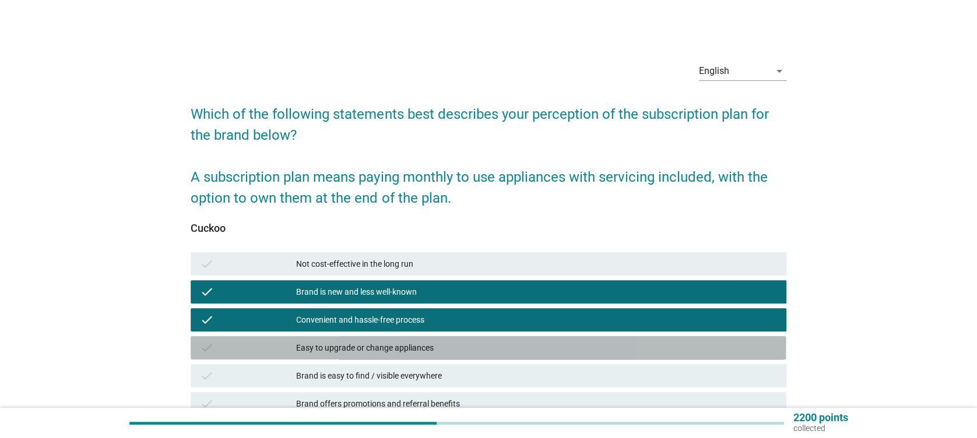
click at [384, 348] on div "Easy to upgrade or change appliances" at bounding box center [536, 348] width 480 height 14
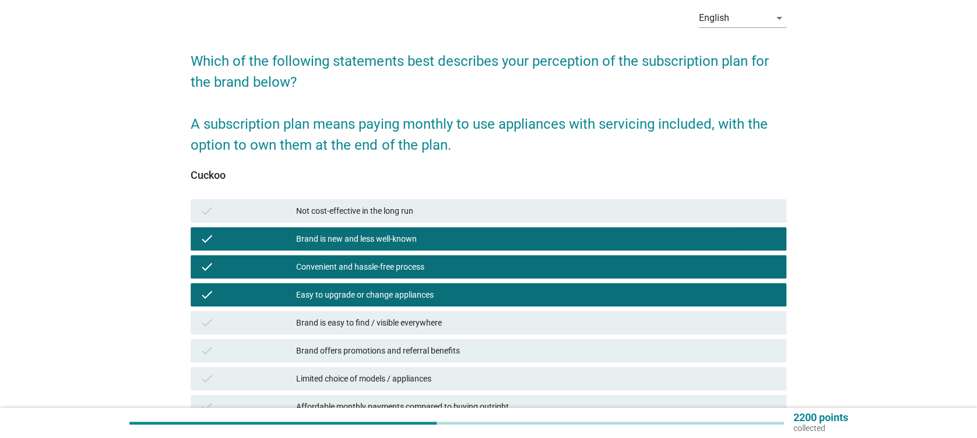
scroll to position [78, 0]
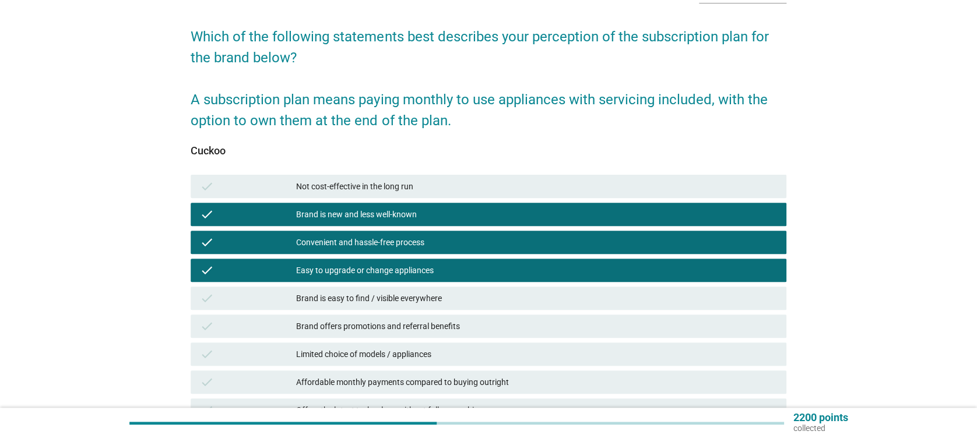
click at [400, 294] on div "Brand is easy to find / visible everywhere" at bounding box center [536, 299] width 480 height 14
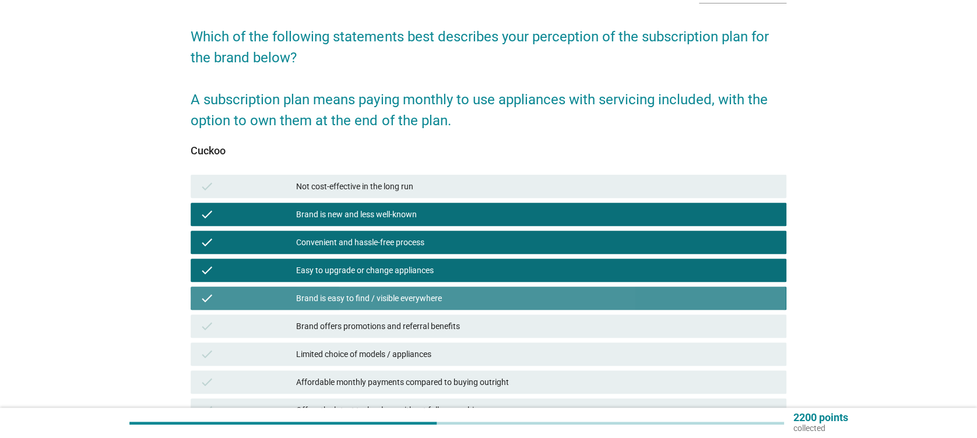
click at [424, 334] on div "check Brand offers promotions and referral benefits" at bounding box center [488, 326] width 595 height 23
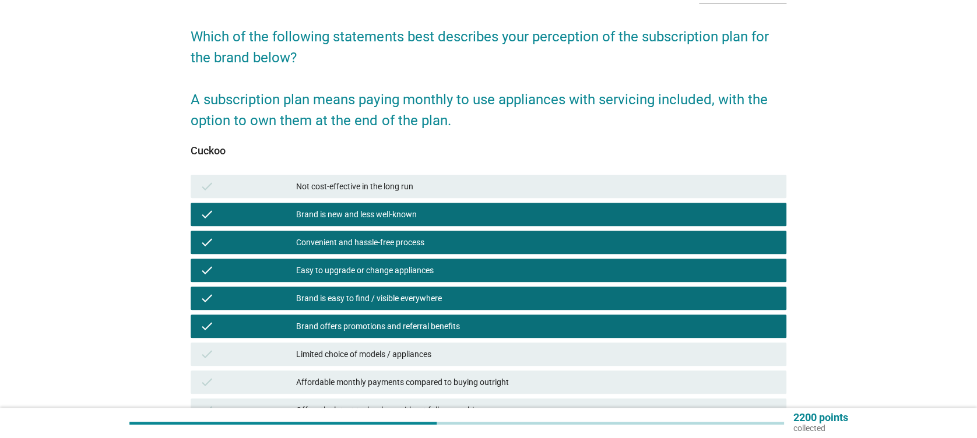
click at [445, 357] on div "Limited choice of models / appliances" at bounding box center [536, 354] width 480 height 14
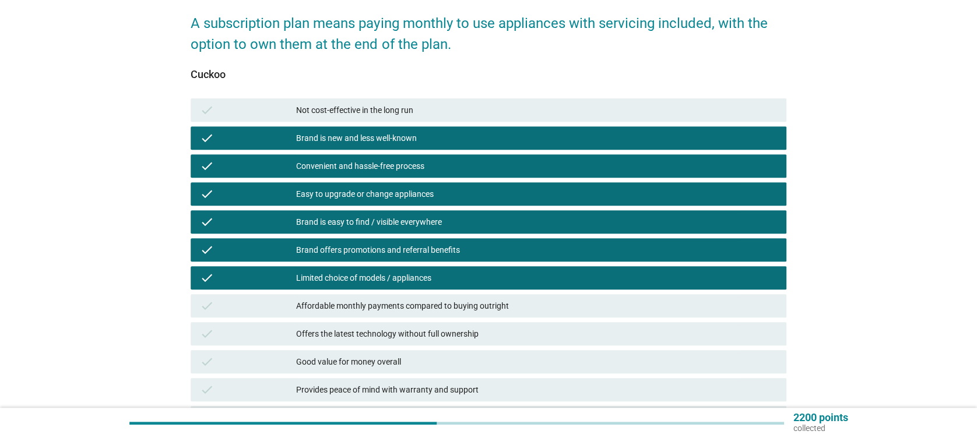
scroll to position [155, 0]
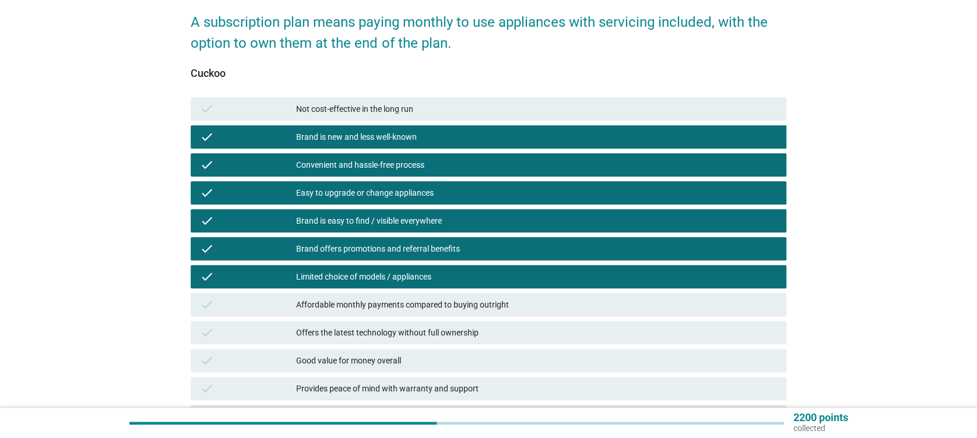
click at [482, 304] on div "Affordable monthly payments compared to buying outright" at bounding box center [536, 305] width 480 height 14
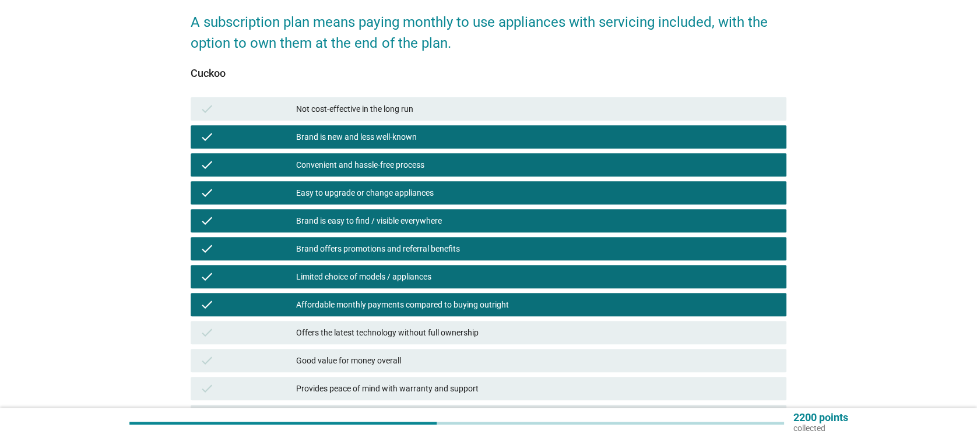
click at [476, 328] on div "Offers the latest technology without full ownership" at bounding box center [536, 333] width 480 height 14
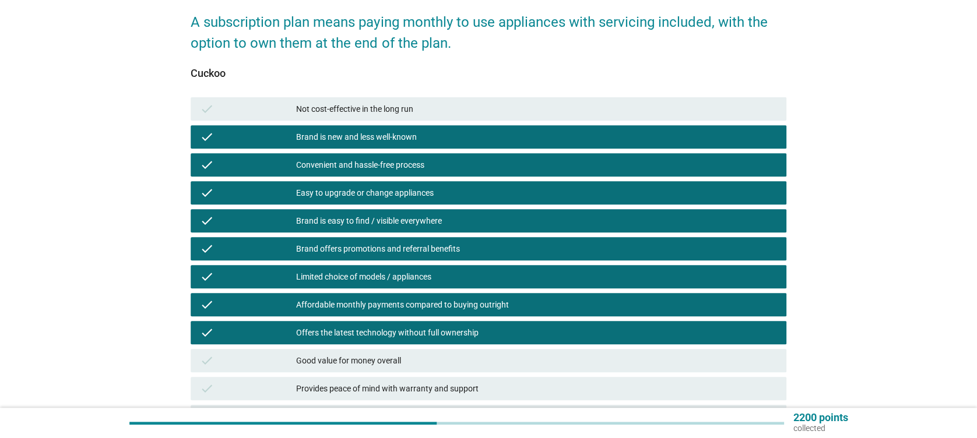
click at [375, 365] on div "Good value for money overall" at bounding box center [536, 361] width 480 height 14
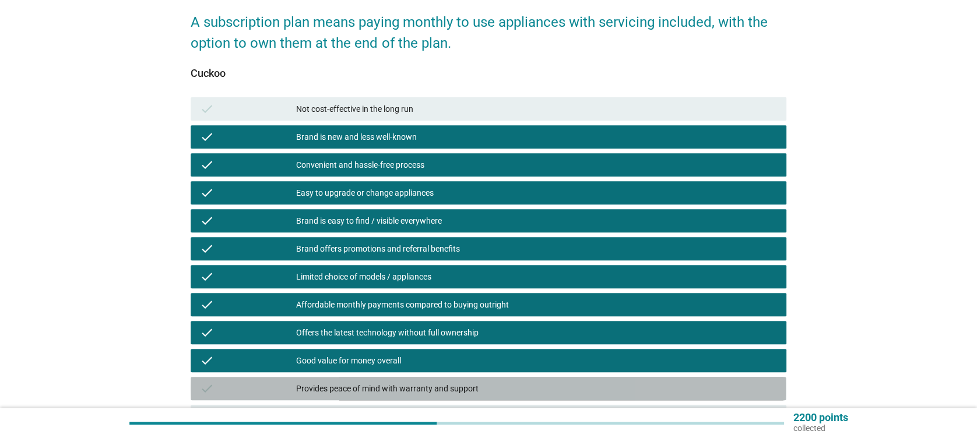
click at [419, 393] on div "Provides peace of mind with warranty and support" at bounding box center [536, 389] width 480 height 14
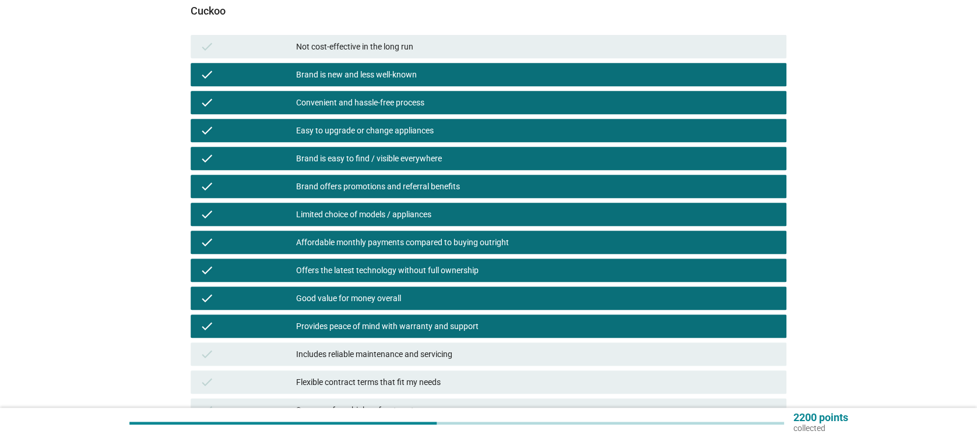
scroll to position [311, 0]
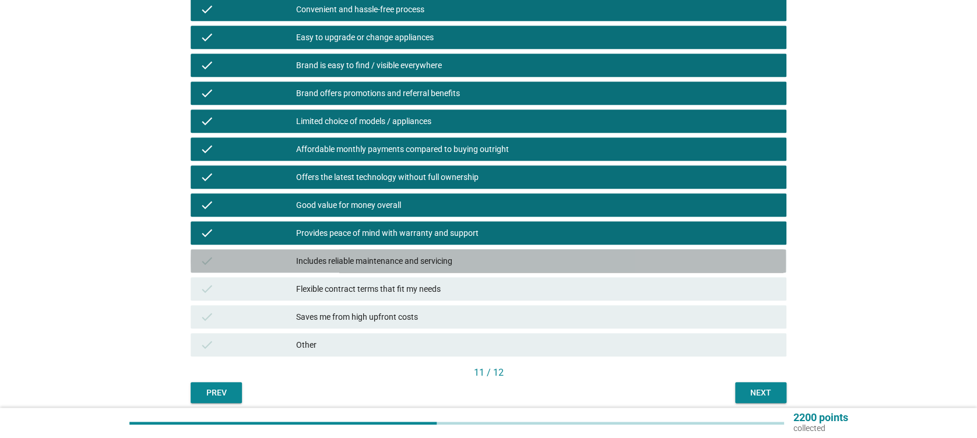
click at [424, 258] on div "Includes reliable maintenance and servicing" at bounding box center [536, 261] width 480 height 14
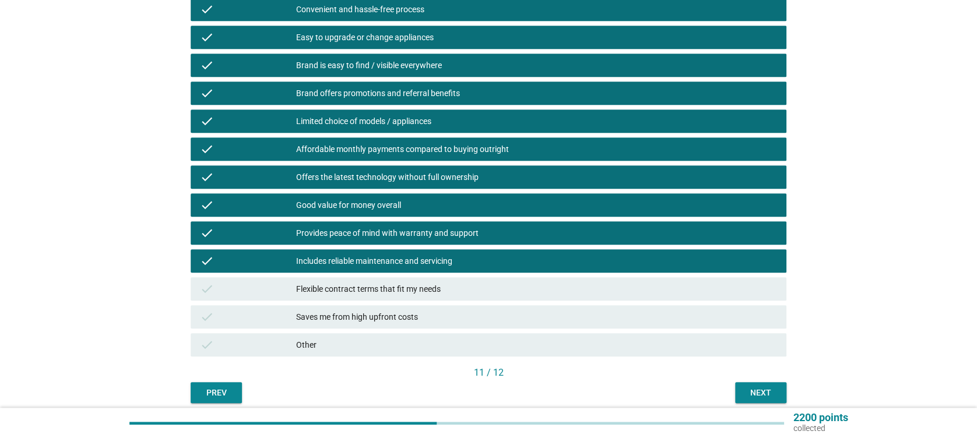
click at [429, 279] on div "check Flexible contract terms that fit my needs" at bounding box center [488, 289] width 595 height 23
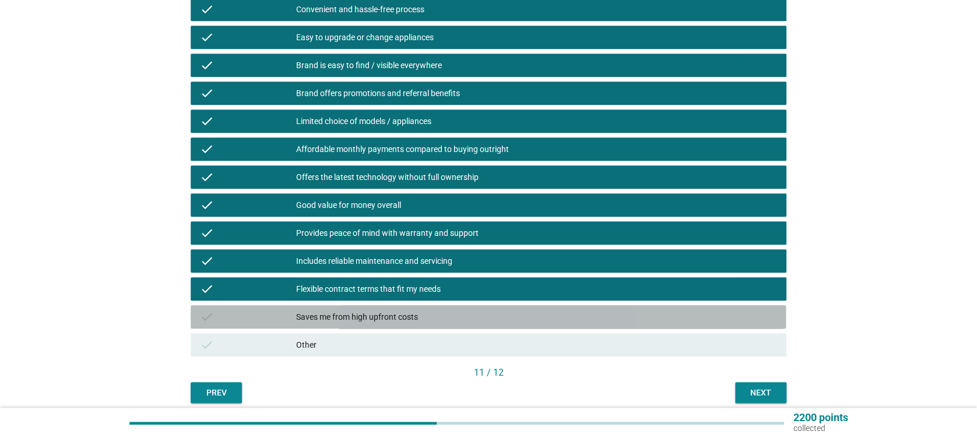
click at [429, 306] on div "check Saves me from high upfront costs" at bounding box center [488, 317] width 595 height 23
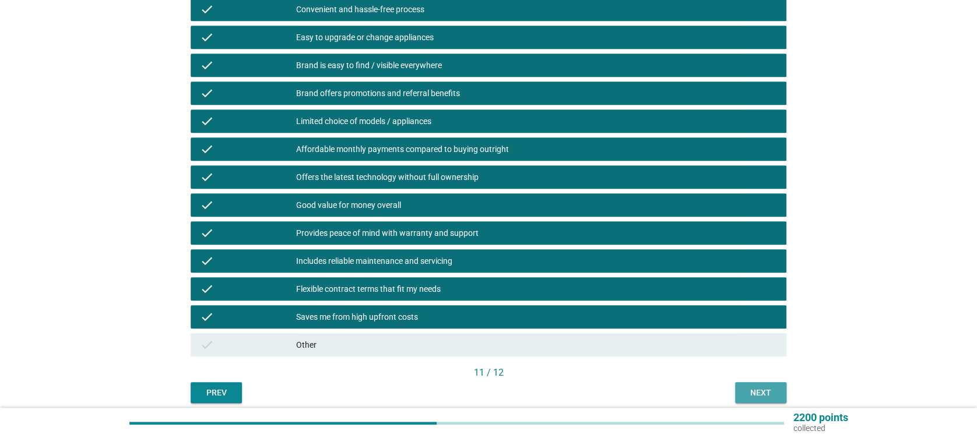
click at [755, 384] on button "Next" at bounding box center [760, 392] width 51 height 21
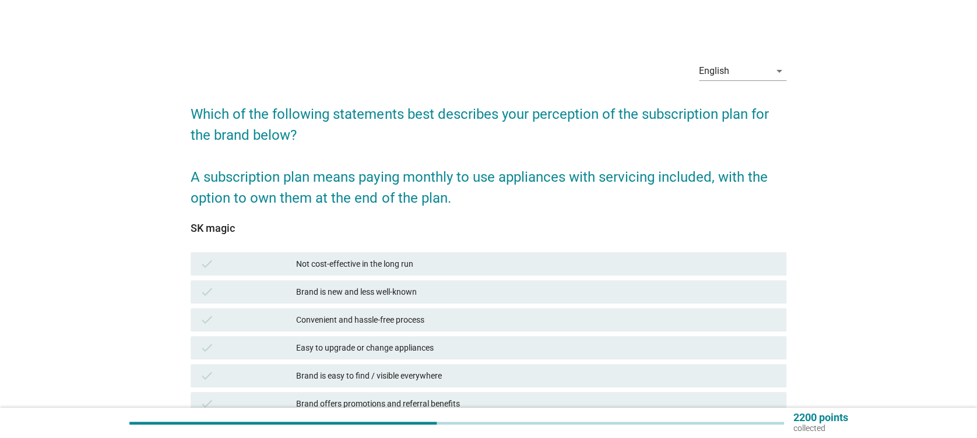
click at [472, 311] on div "check Convenient and hassle-free process" at bounding box center [488, 319] width 595 height 23
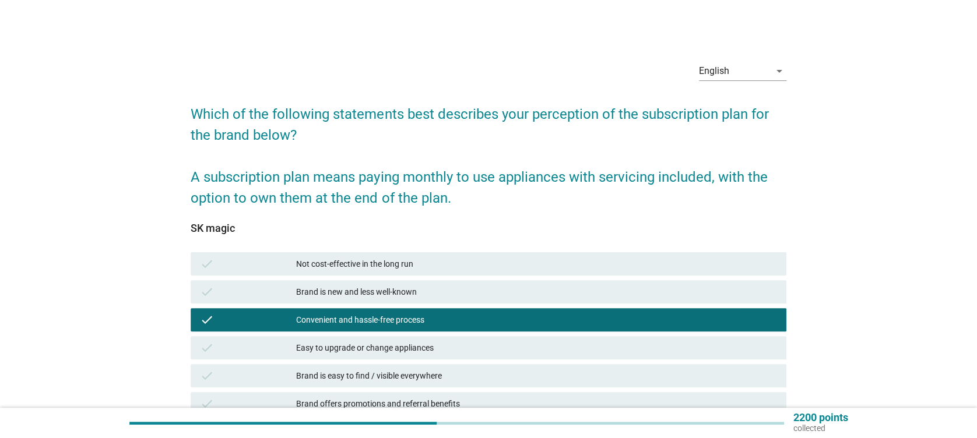
click at [480, 294] on div "Brand is new and less well-known" at bounding box center [536, 292] width 480 height 14
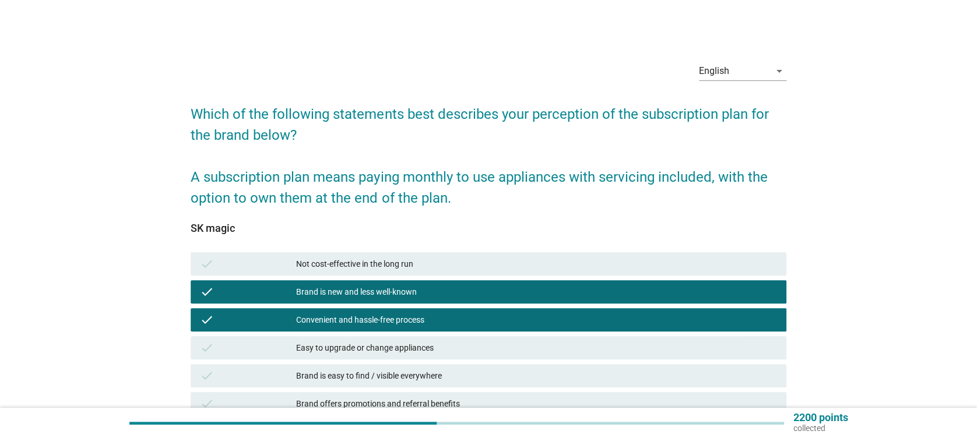
click at [470, 327] on div "Convenient and hassle-free process" at bounding box center [536, 320] width 480 height 14
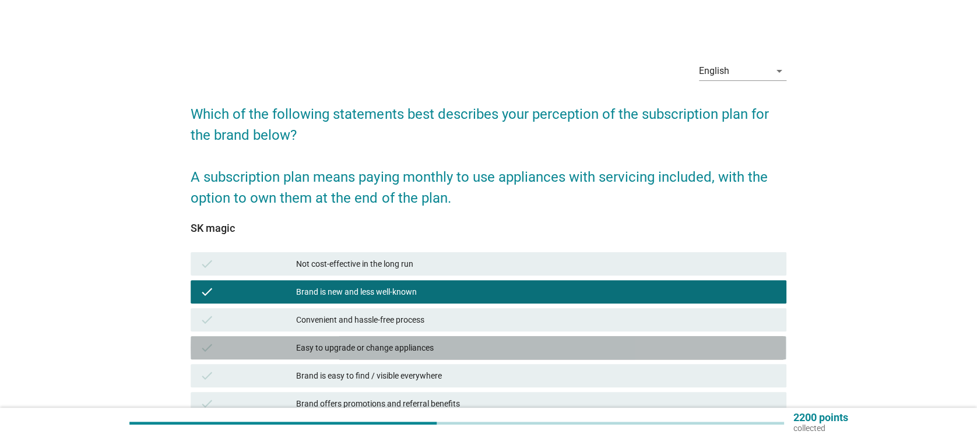
click at [470, 346] on div "Easy to upgrade or change appliances" at bounding box center [536, 348] width 480 height 14
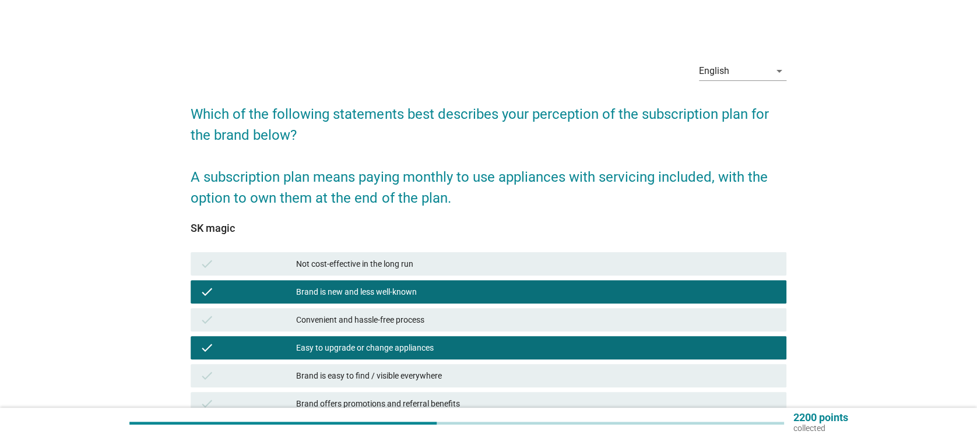
click at [466, 325] on div "Convenient and hassle-free process" at bounding box center [536, 320] width 480 height 14
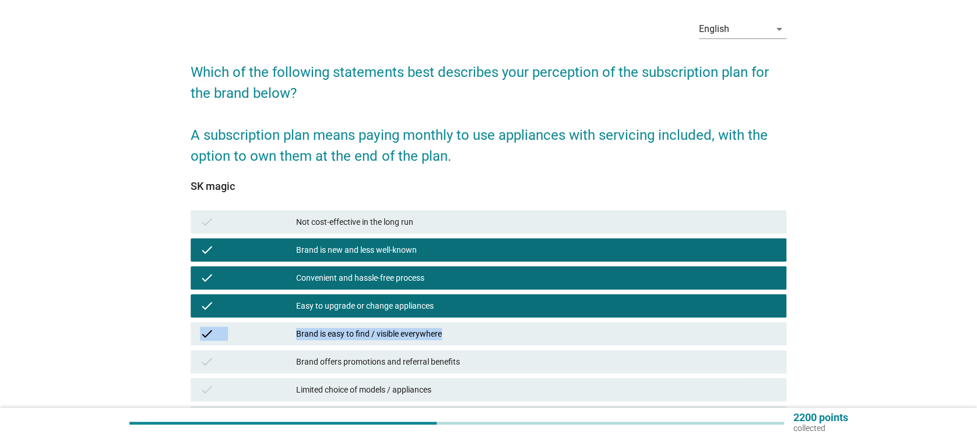
scroll to position [78, 0]
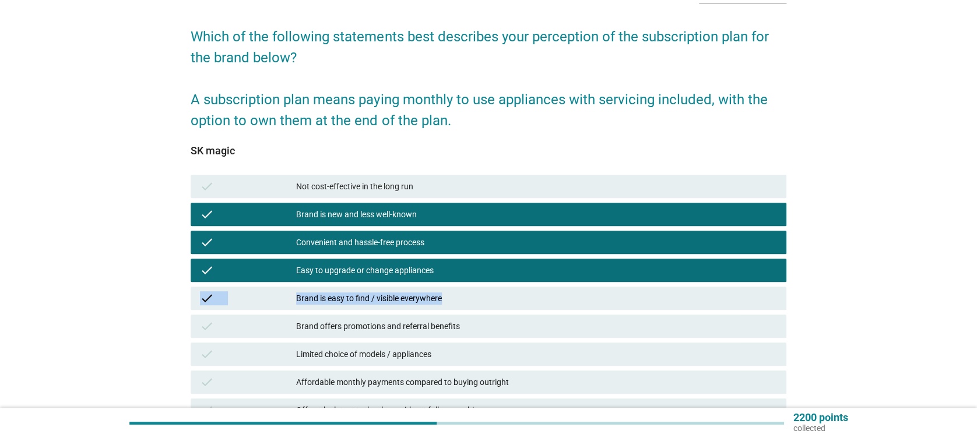
click at [448, 302] on div "Brand is easy to find / visible everywhere" at bounding box center [536, 299] width 480 height 14
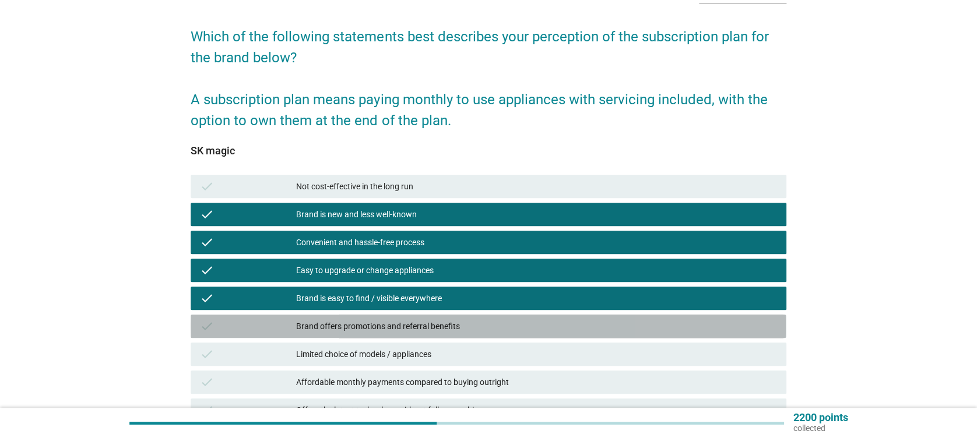
click at [448, 327] on div "Brand offers promotions and referral benefits" at bounding box center [536, 327] width 480 height 14
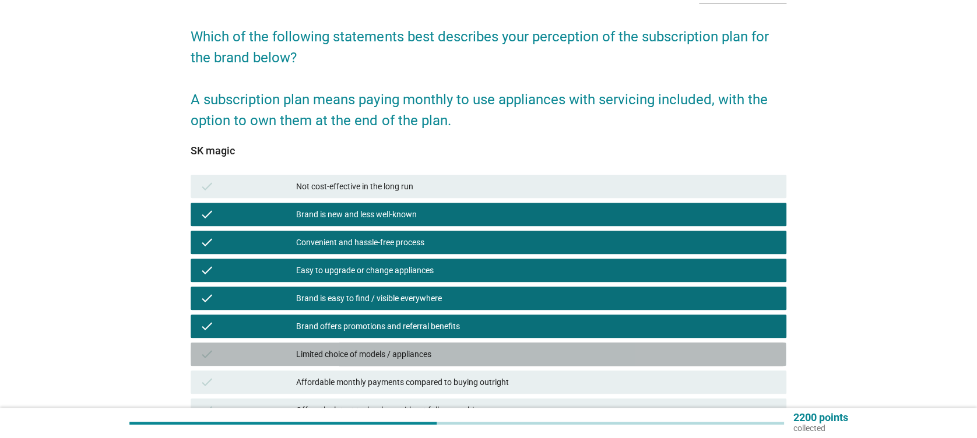
click at [443, 352] on div "Limited choice of models / appliances" at bounding box center [536, 354] width 480 height 14
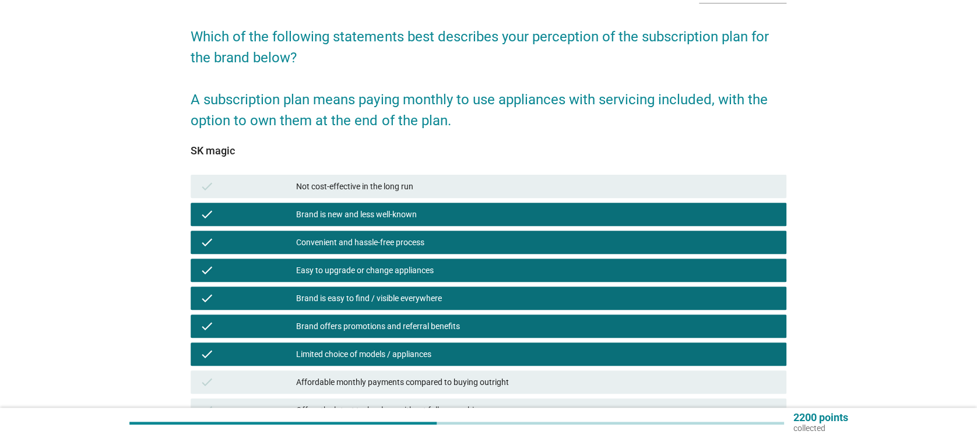
click at [430, 376] on div "Affordable monthly payments compared to buying outright" at bounding box center [536, 382] width 480 height 14
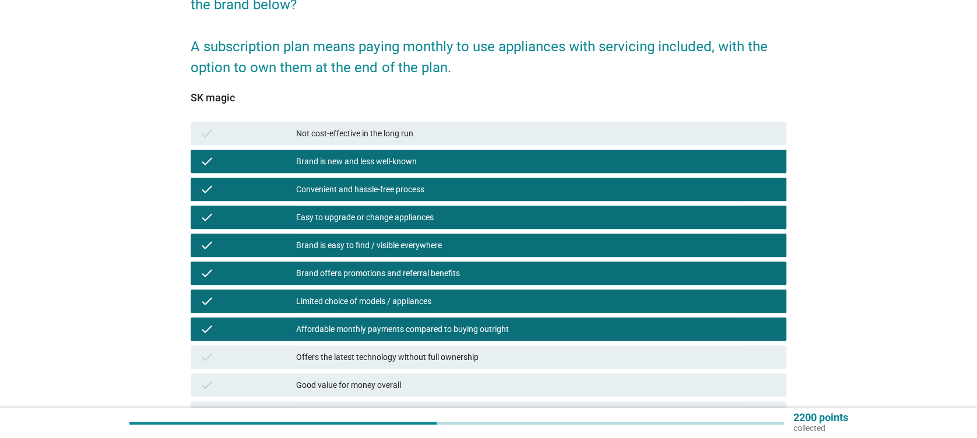
scroll to position [155, 0]
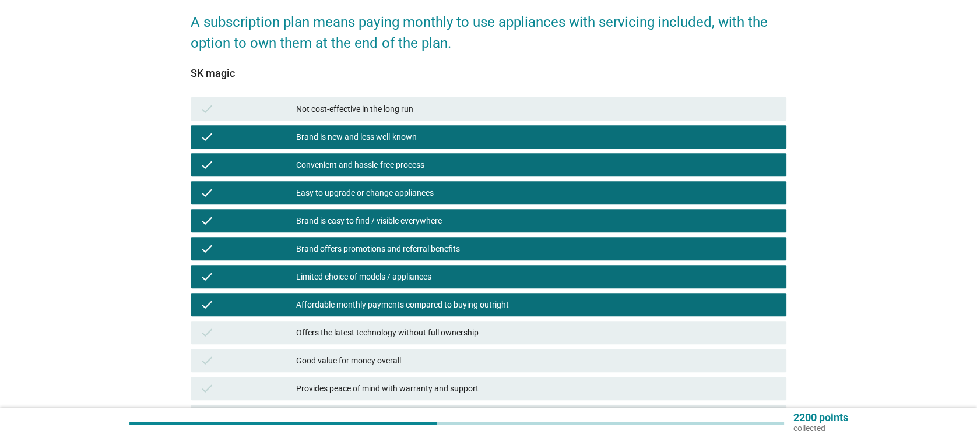
click at [436, 322] on div "check Offers the latest technology without full ownership" at bounding box center [488, 332] width 595 height 23
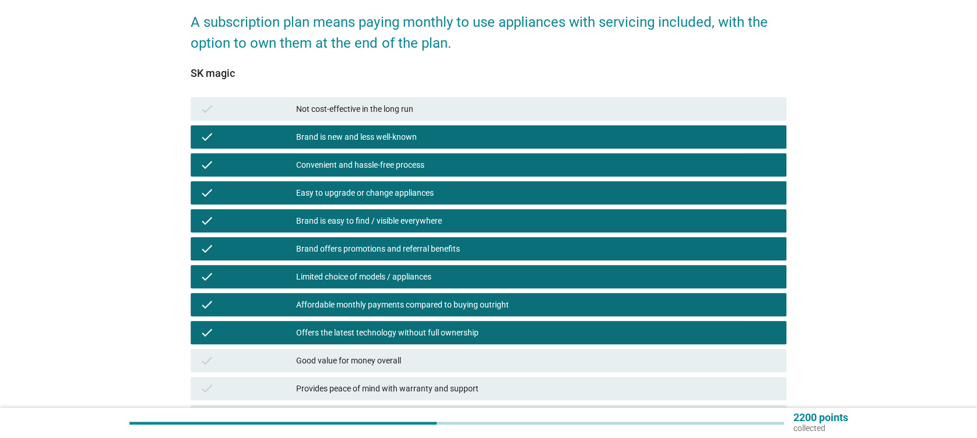
click at [427, 360] on div "Good value for money overall" at bounding box center [536, 361] width 480 height 14
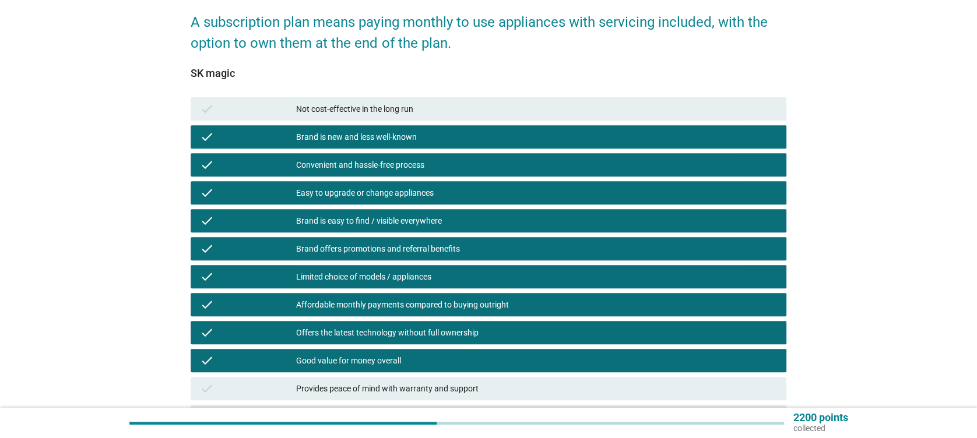
click at [431, 382] on div "Provides peace of mind with warranty and support" at bounding box center [536, 389] width 480 height 14
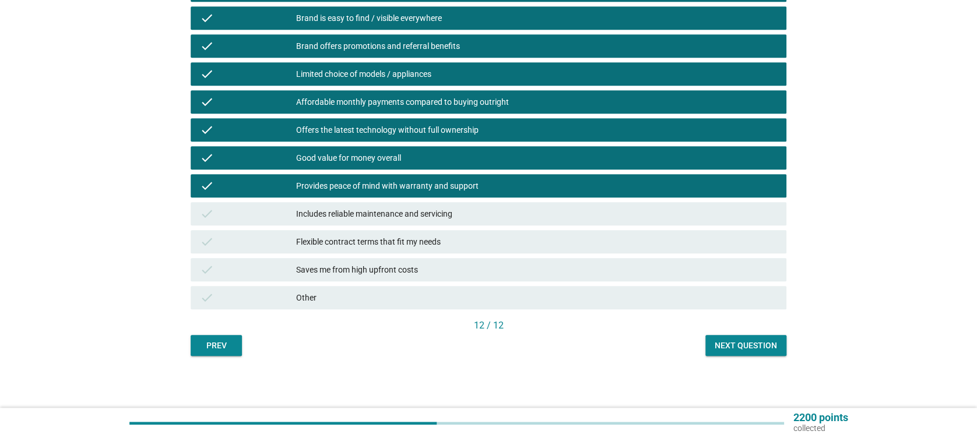
scroll to position [359, 0]
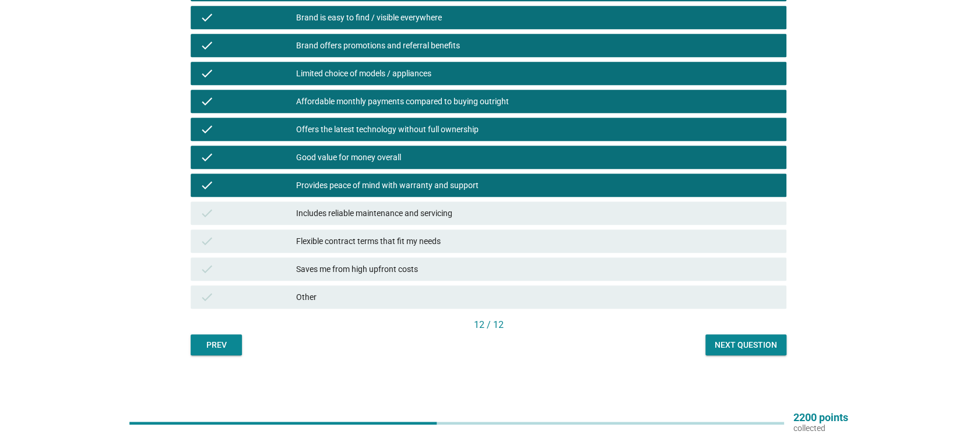
click at [465, 211] on div "Includes reliable maintenance and servicing" at bounding box center [536, 213] width 480 height 14
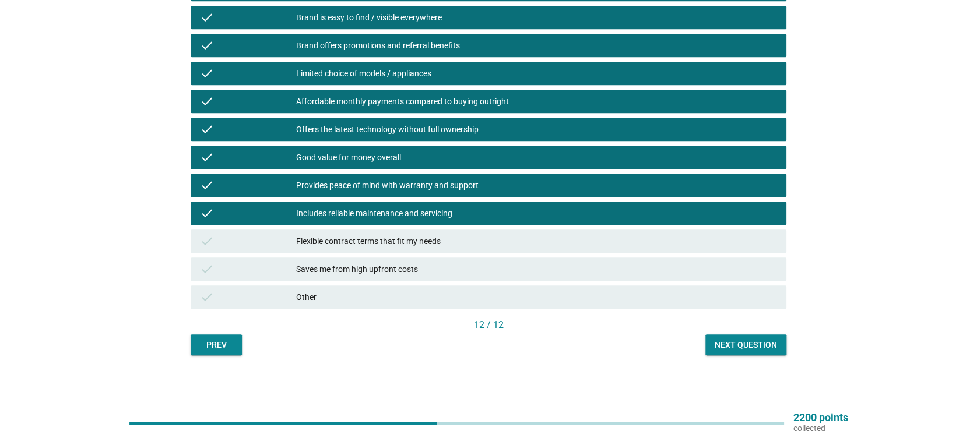
click at [466, 237] on div "Flexible contract terms that fit my needs" at bounding box center [536, 241] width 480 height 14
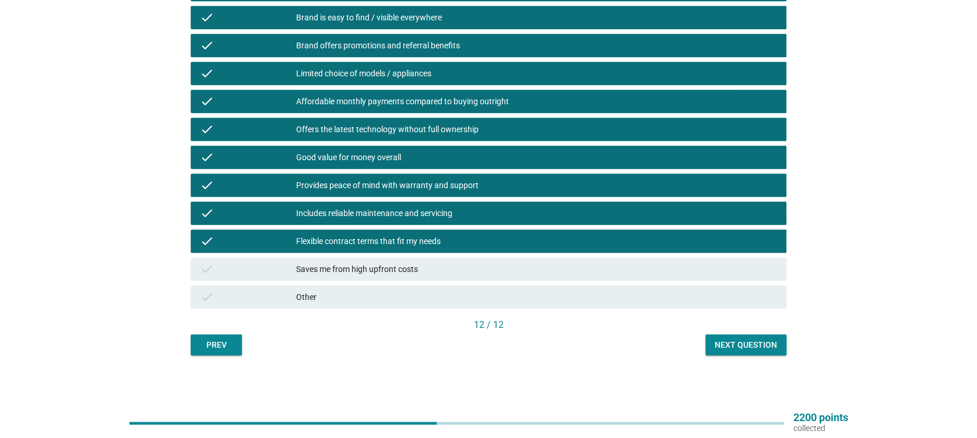
click at [451, 268] on div "Saves me from high upfront costs" at bounding box center [536, 269] width 480 height 14
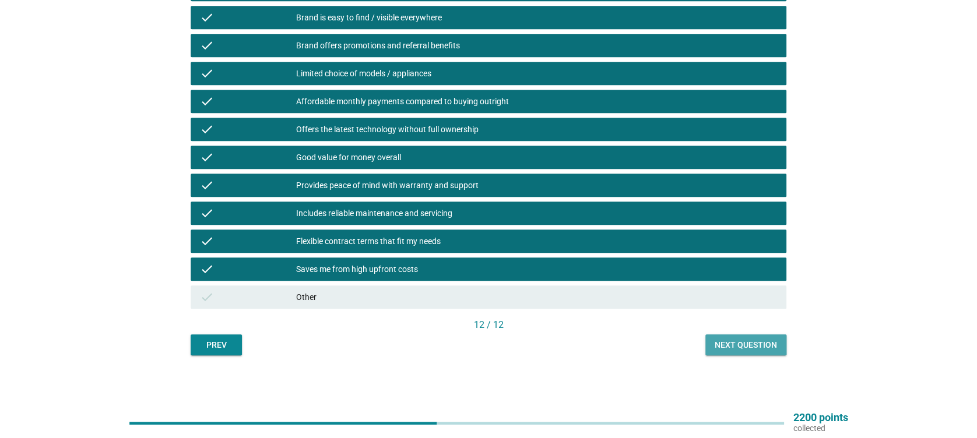
click at [728, 345] on div "Next question" at bounding box center [746, 345] width 62 height 12
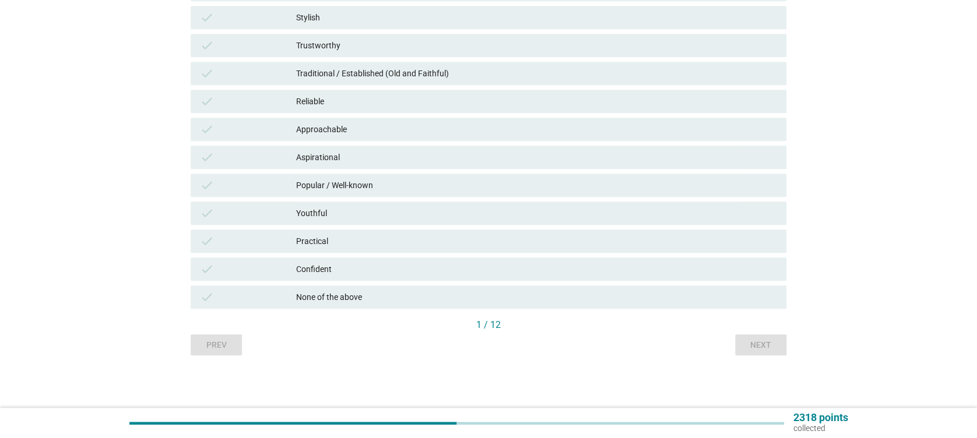
scroll to position [0, 0]
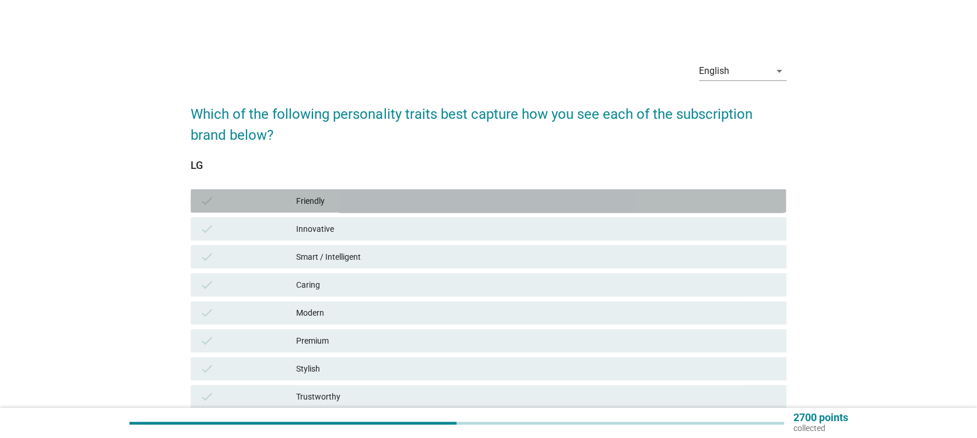
click at [433, 208] on div "check Friendly" at bounding box center [488, 200] width 595 height 23
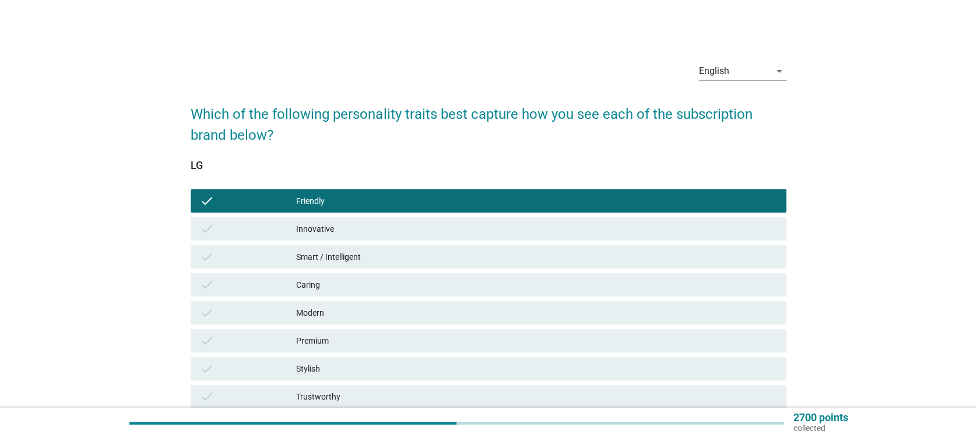
click at [437, 230] on div "Innovative" at bounding box center [536, 229] width 480 height 14
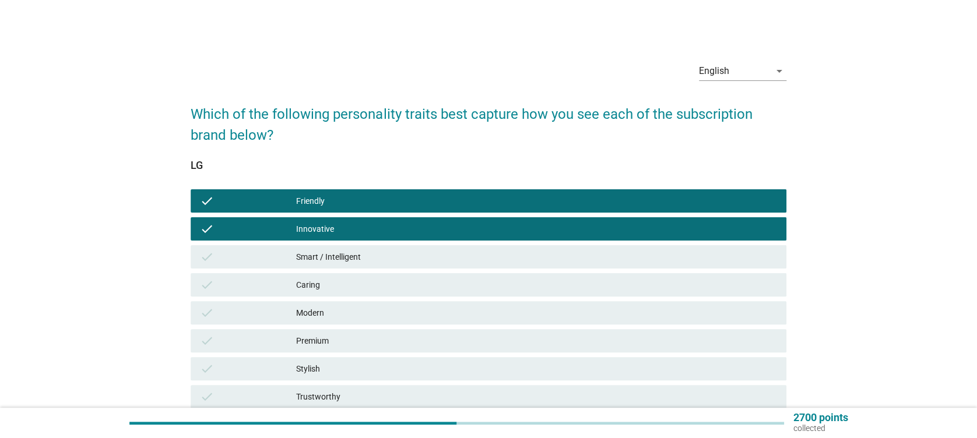
click at [443, 256] on div "Smart / Intelligent" at bounding box center [536, 257] width 480 height 14
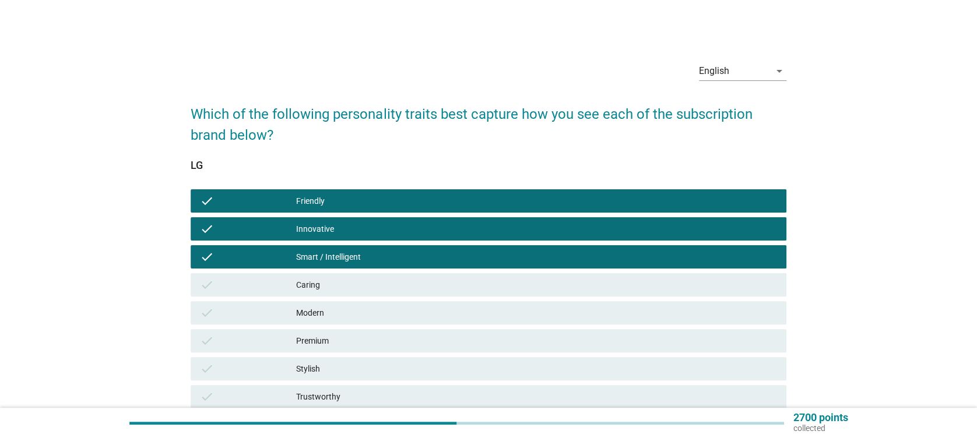
click at [416, 296] on div "check Caring" at bounding box center [488, 284] width 595 height 23
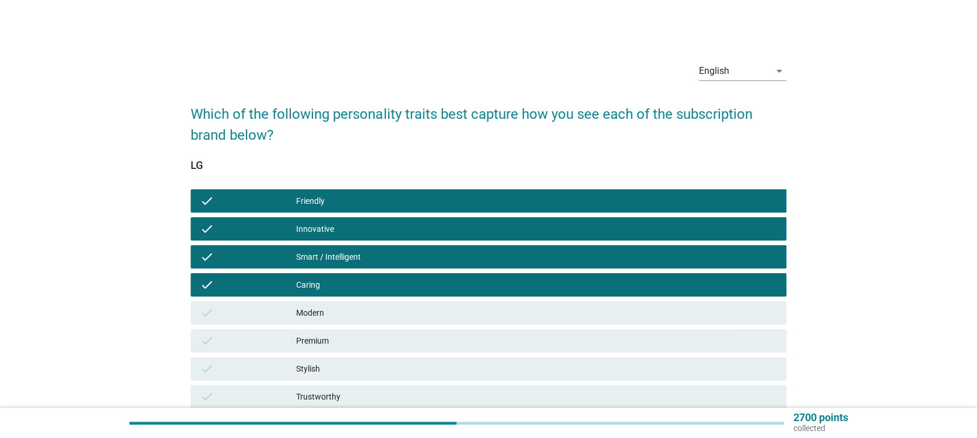
click at [416, 313] on div "Modern" at bounding box center [536, 313] width 480 height 14
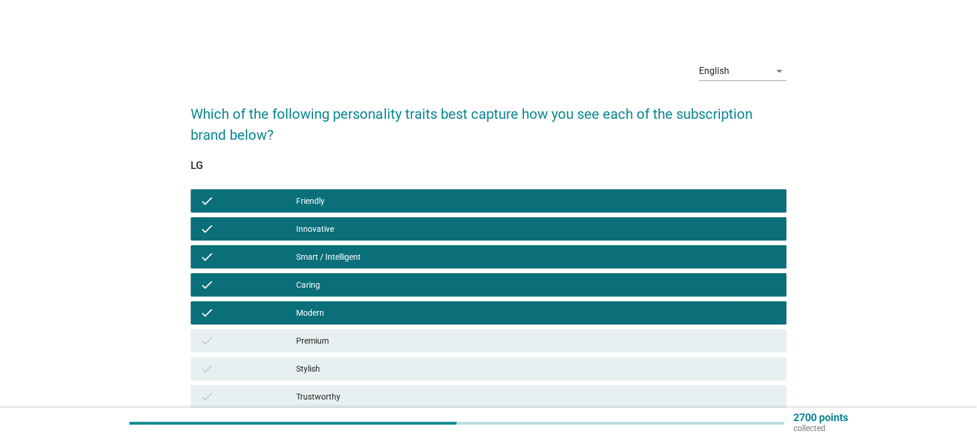
click at [413, 332] on div "check Premium" at bounding box center [488, 340] width 595 height 23
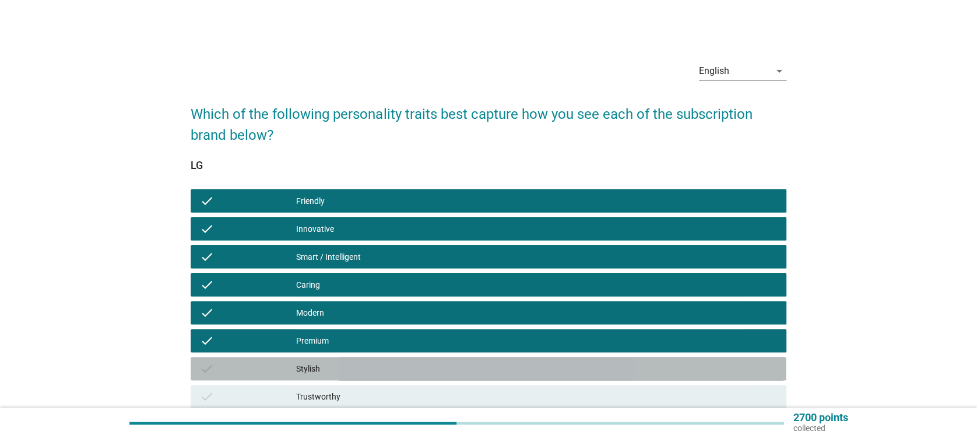
click at [416, 364] on div "Stylish" at bounding box center [536, 369] width 480 height 14
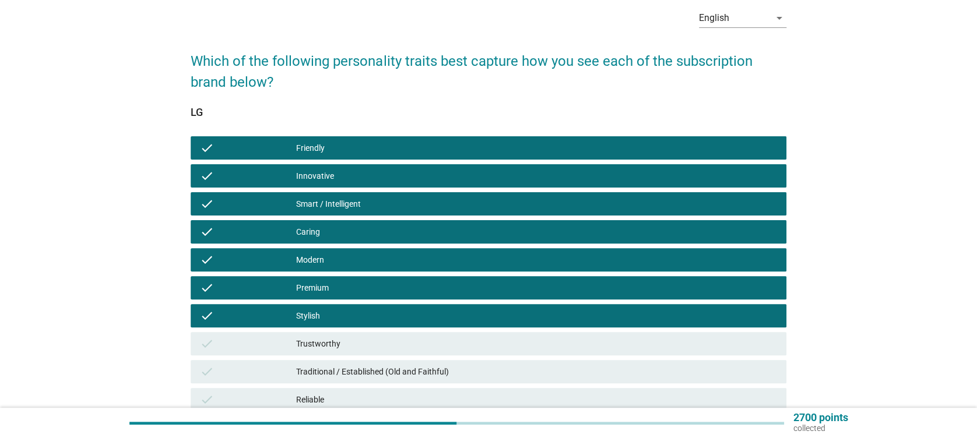
scroll to position [78, 0]
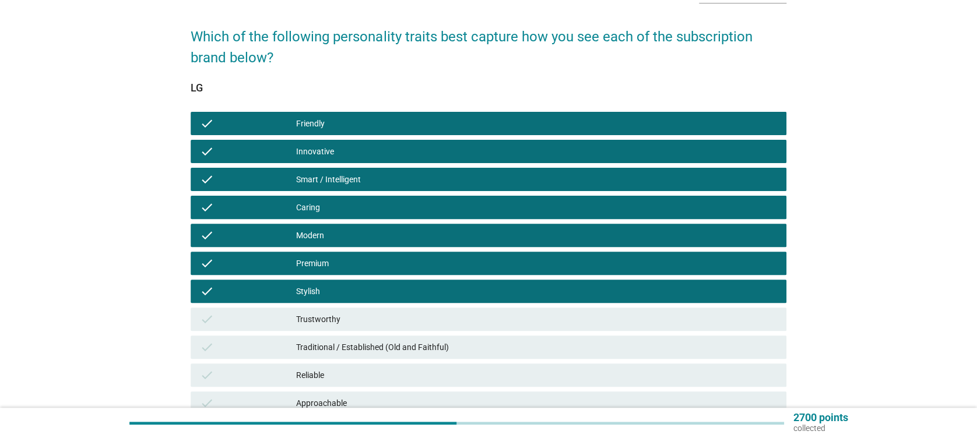
click at [422, 313] on div "Trustworthy" at bounding box center [536, 320] width 480 height 14
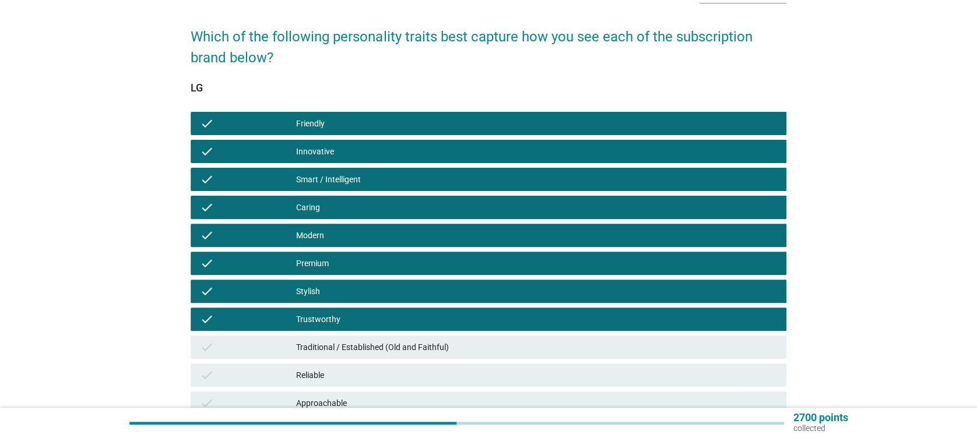
click at [433, 341] on div "Traditional / Established (Old and Faithful)" at bounding box center [536, 348] width 480 height 14
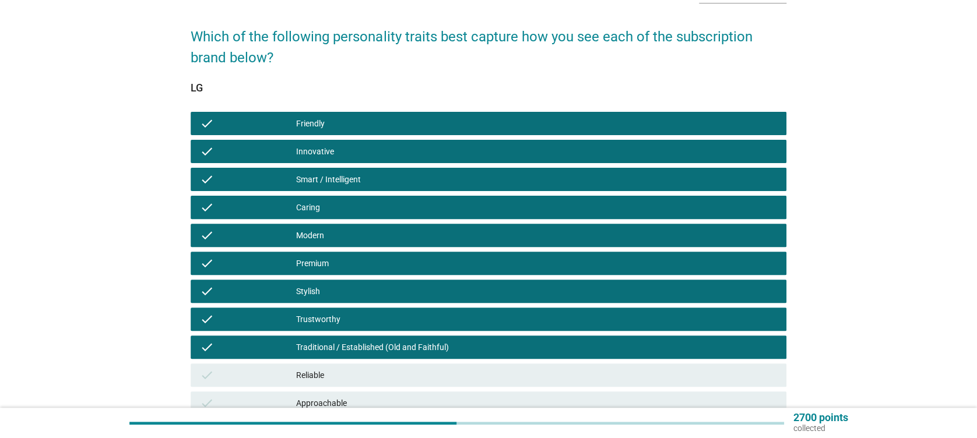
scroll to position [233, 0]
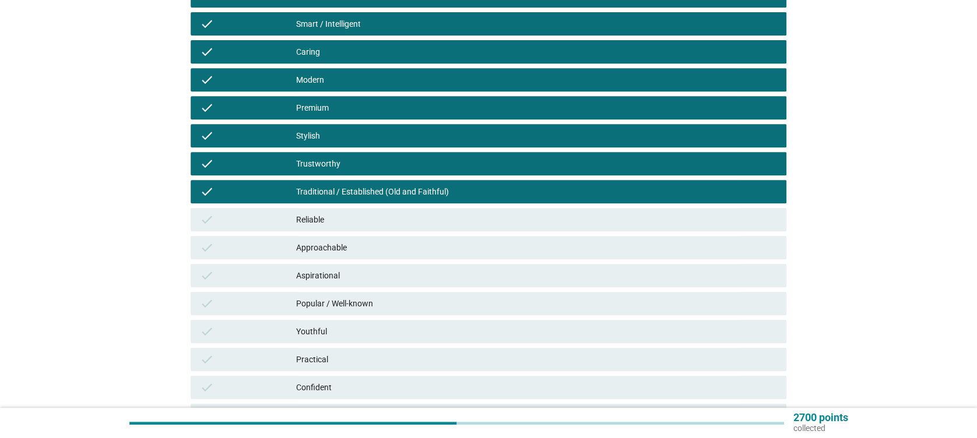
click at [344, 215] on div "Reliable" at bounding box center [536, 220] width 480 height 14
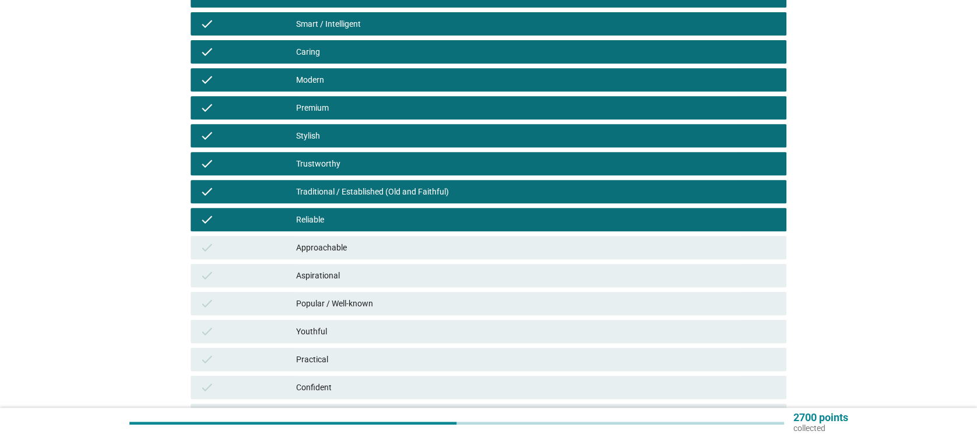
click at [346, 251] on div "Approachable" at bounding box center [536, 248] width 480 height 14
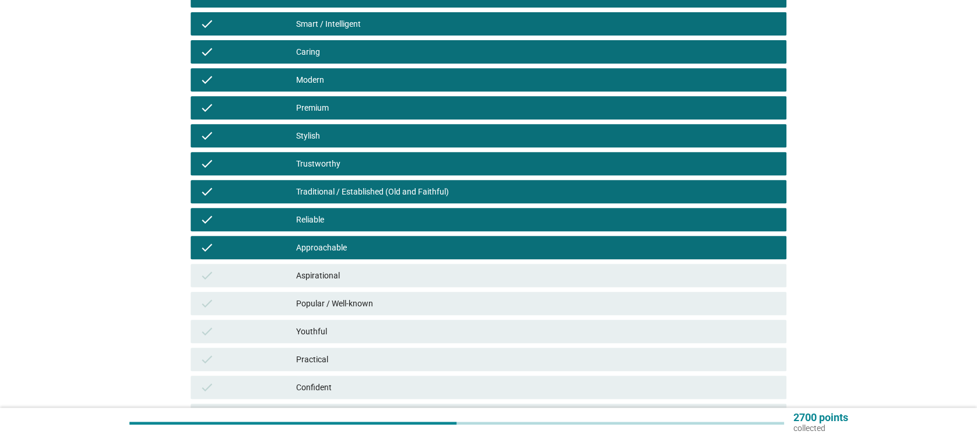
click at [339, 275] on div "Aspirational" at bounding box center [536, 276] width 480 height 14
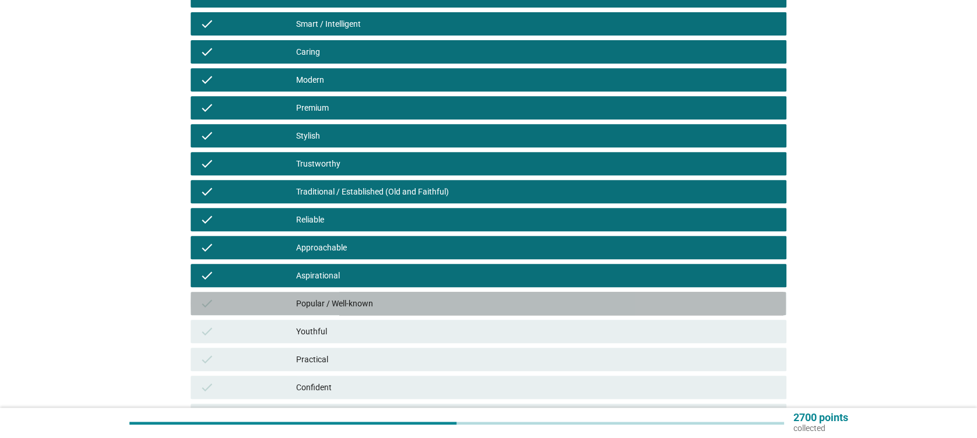
click at [334, 299] on div "Popular / Well-known" at bounding box center [536, 304] width 480 height 14
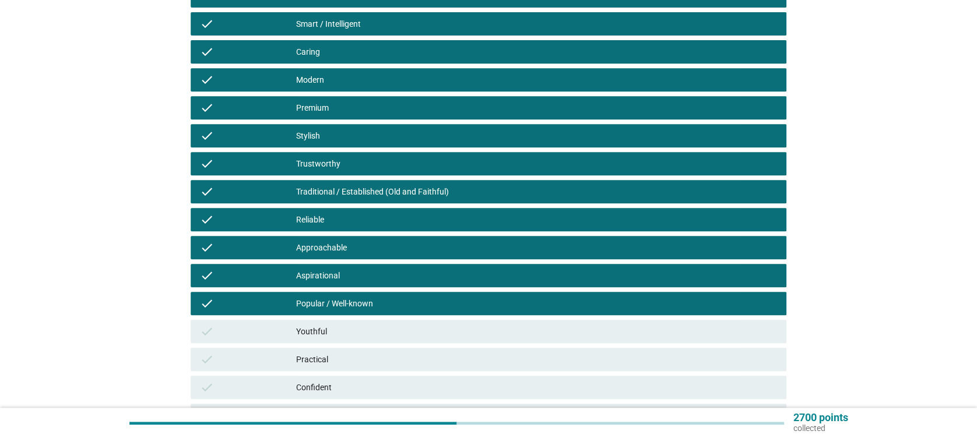
click at [327, 338] on div "Youthful" at bounding box center [536, 332] width 480 height 14
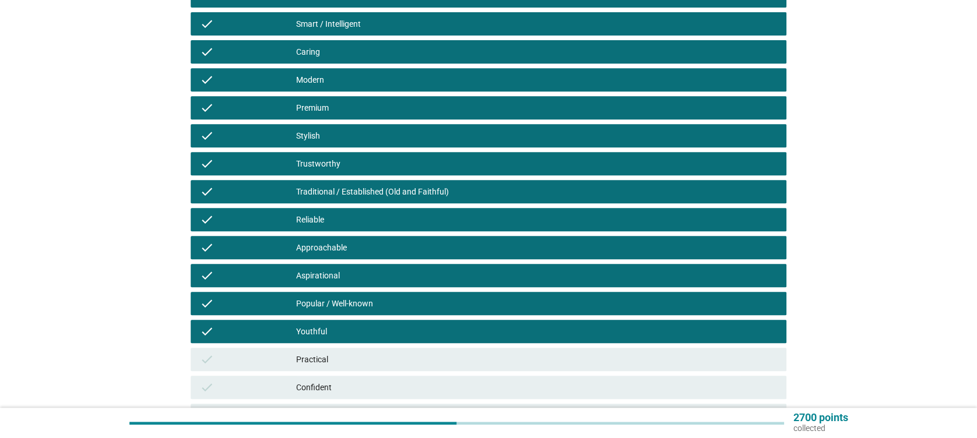
click at [334, 360] on div "Practical" at bounding box center [536, 360] width 480 height 14
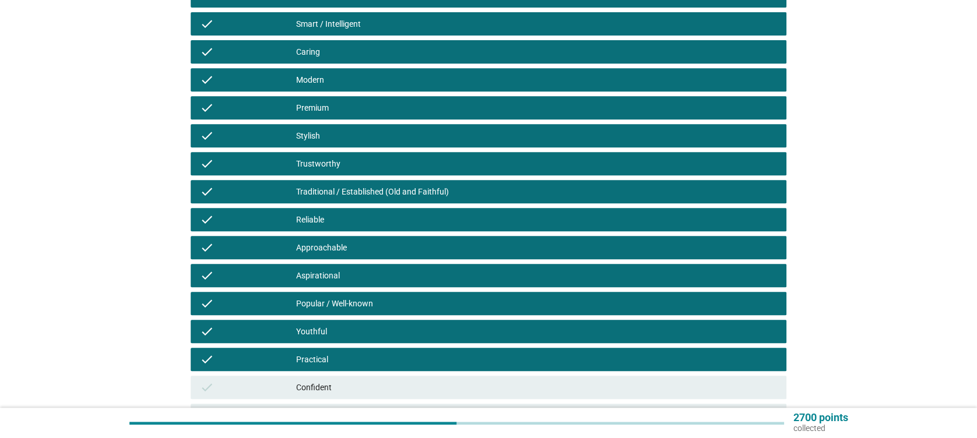
click at [348, 399] on div "check Confident" at bounding box center [488, 388] width 600 height 28
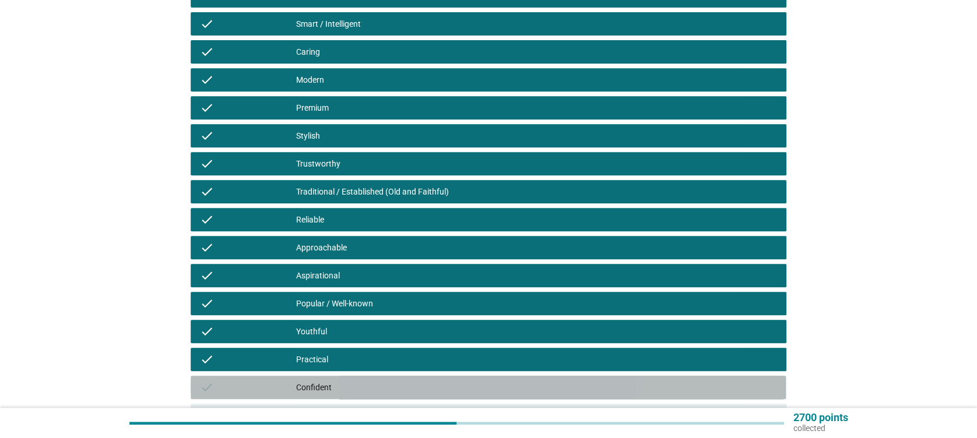
click at [353, 381] on div "Confident" at bounding box center [536, 388] width 480 height 14
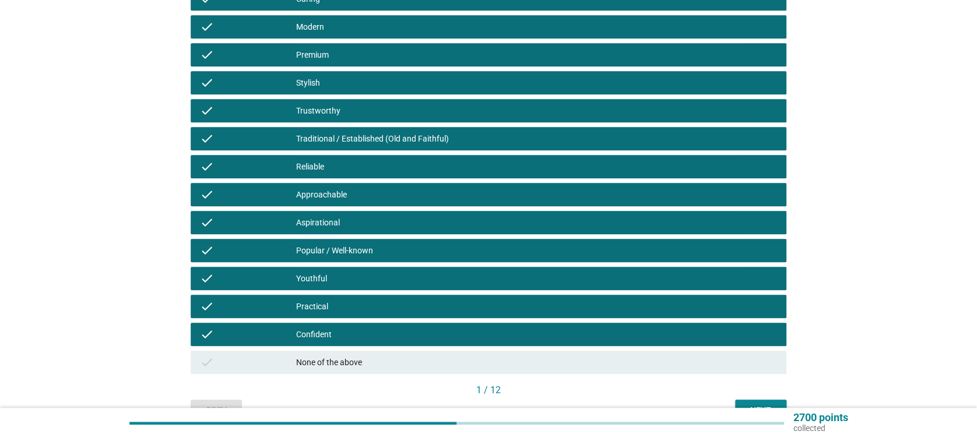
scroll to position [311, 0]
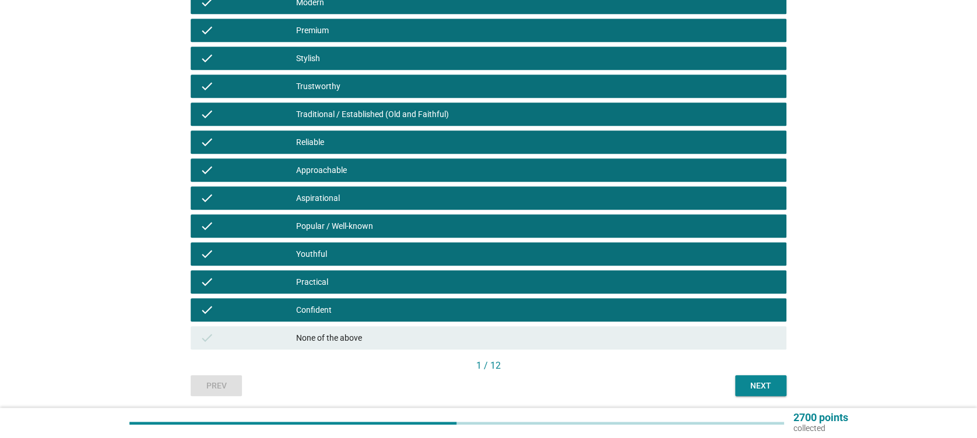
click at [763, 390] on div "Next" at bounding box center [761, 386] width 33 height 12
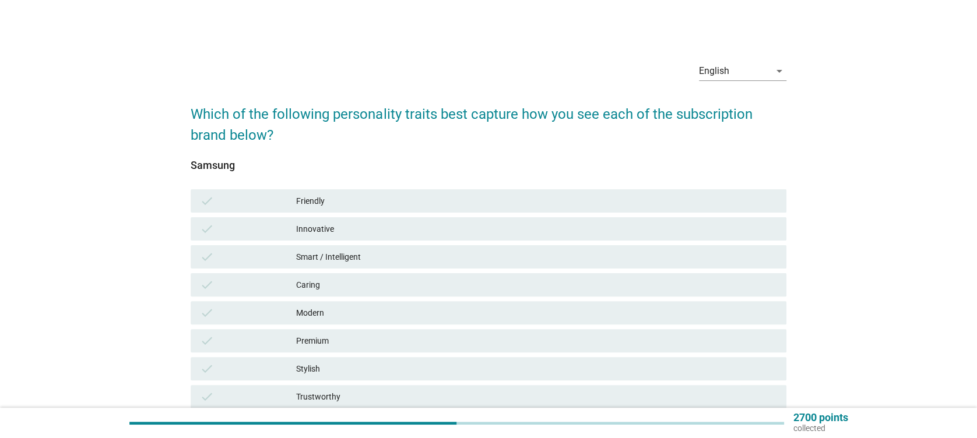
click at [318, 192] on div "check Friendly" at bounding box center [488, 200] width 595 height 23
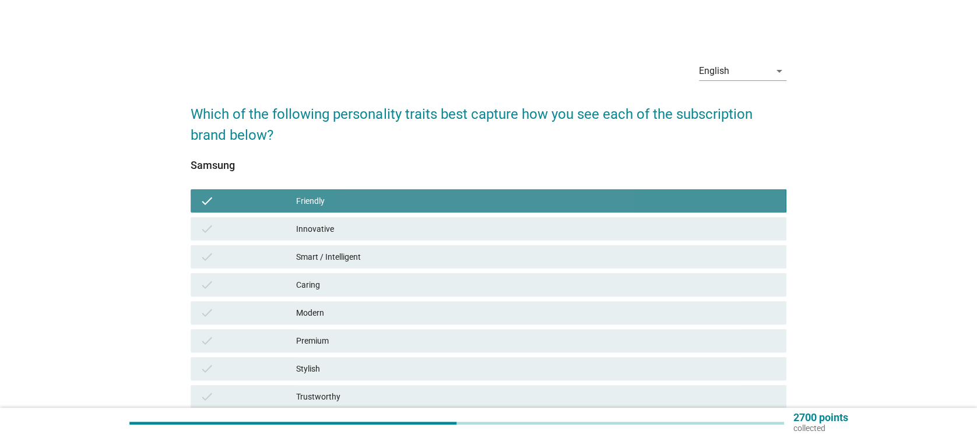
click at [325, 218] on div "check Innovative" at bounding box center [488, 228] width 595 height 23
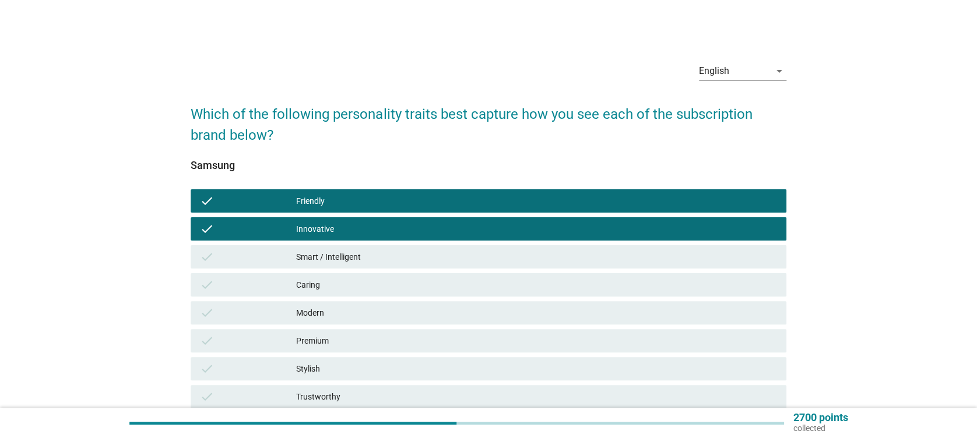
click at [322, 247] on div "check Smart / Intelligent" at bounding box center [488, 256] width 595 height 23
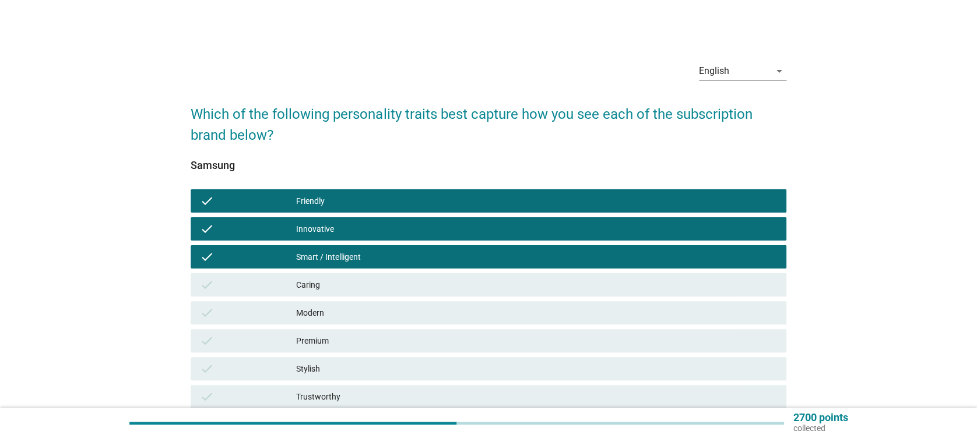
click at [323, 274] on div "check Caring" at bounding box center [488, 284] width 595 height 23
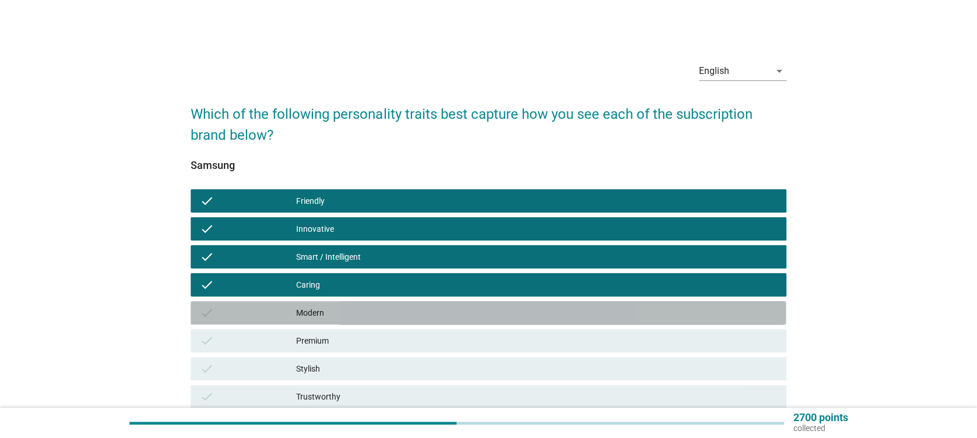
click at [331, 308] on div "Modern" at bounding box center [536, 313] width 480 height 14
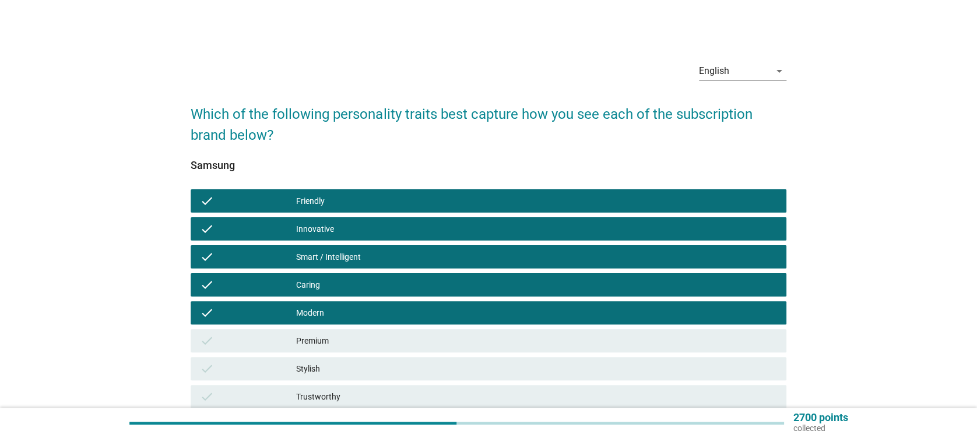
scroll to position [155, 0]
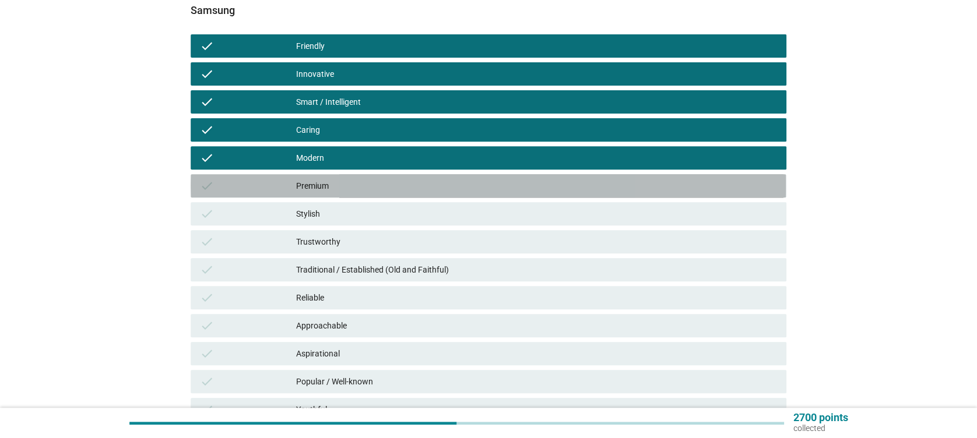
click at [317, 191] on div "Premium" at bounding box center [536, 186] width 480 height 14
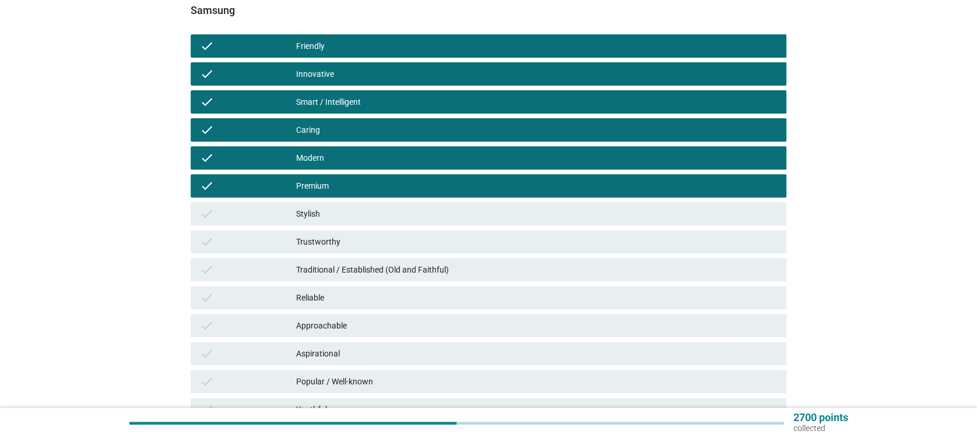
click at [323, 223] on div "check Stylish" at bounding box center [488, 213] width 595 height 23
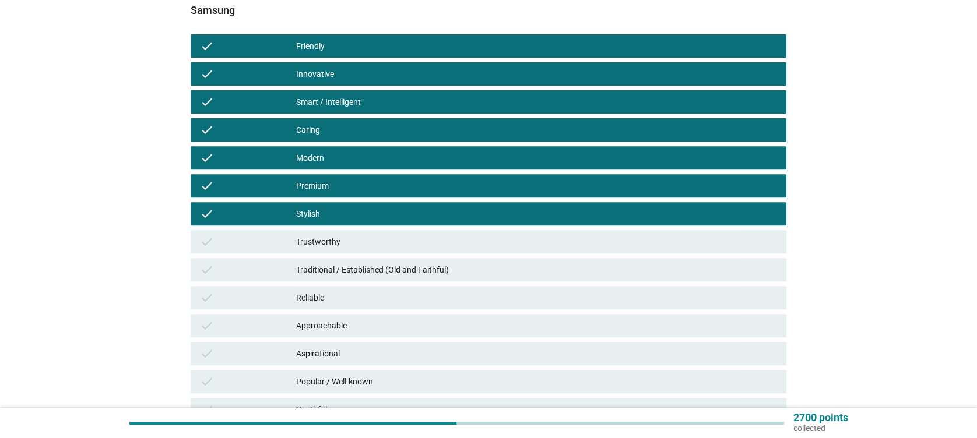
click at [329, 233] on div "check Trustworthy" at bounding box center [488, 241] width 595 height 23
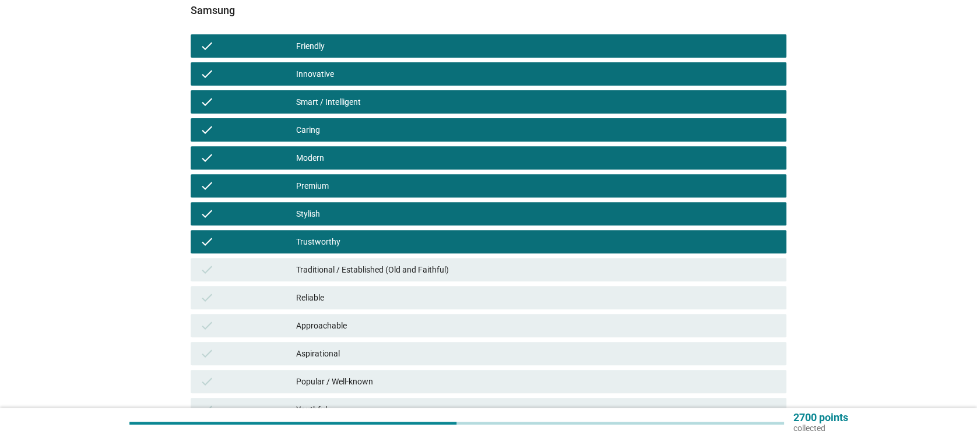
click at [329, 266] on div "Traditional / Established (Old and Faithful)" at bounding box center [536, 270] width 480 height 14
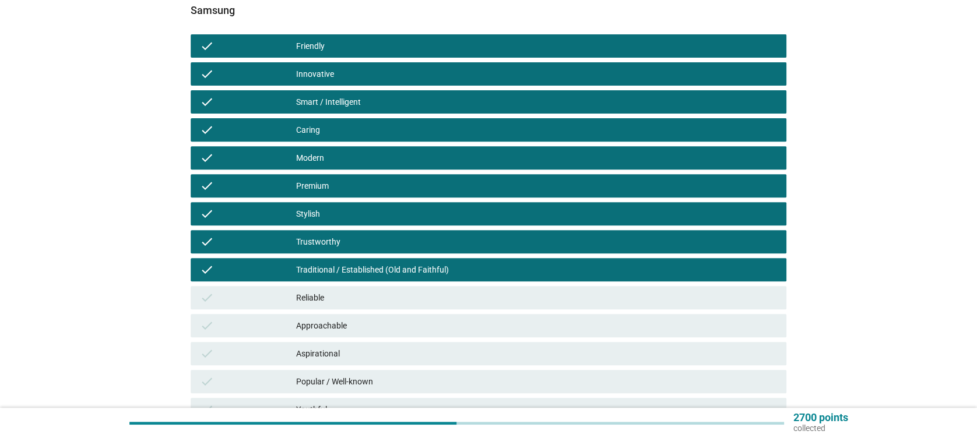
click at [333, 303] on div "Reliable" at bounding box center [536, 298] width 480 height 14
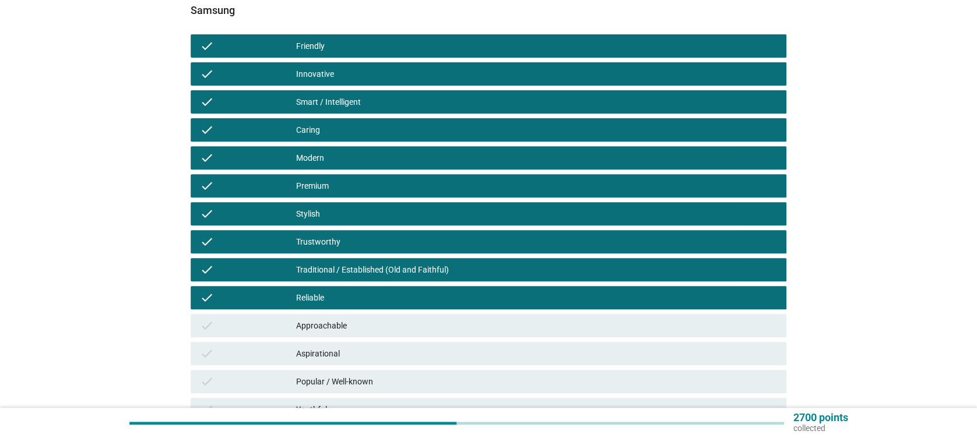
click at [345, 333] on div "check Approachable" at bounding box center [488, 325] width 595 height 23
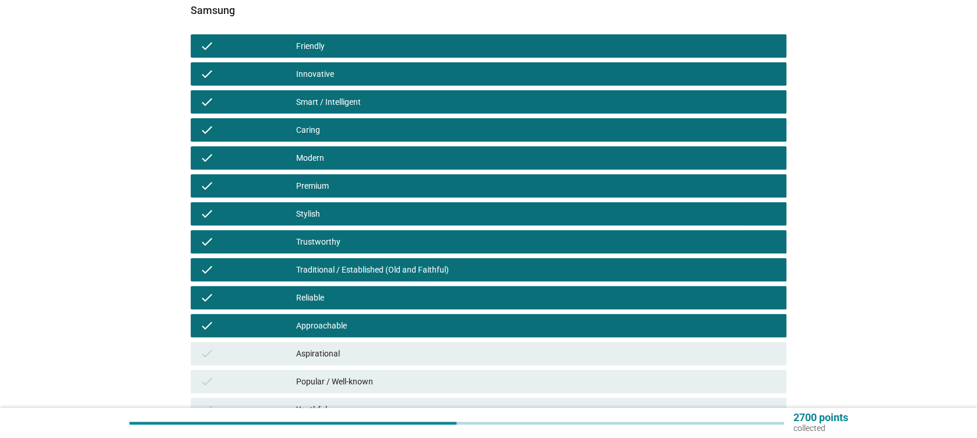
click at [364, 352] on div "Aspirational" at bounding box center [536, 354] width 480 height 14
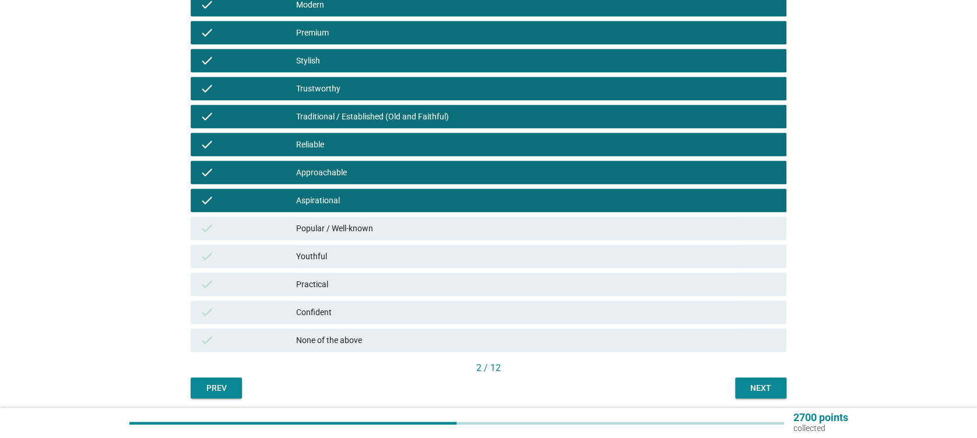
scroll to position [311, 0]
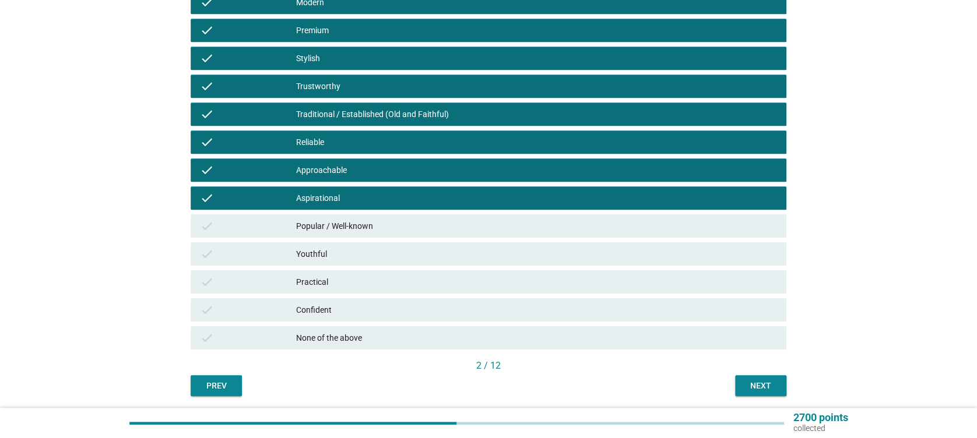
click at [377, 235] on div "check Popular / Well-known" at bounding box center [488, 226] width 595 height 23
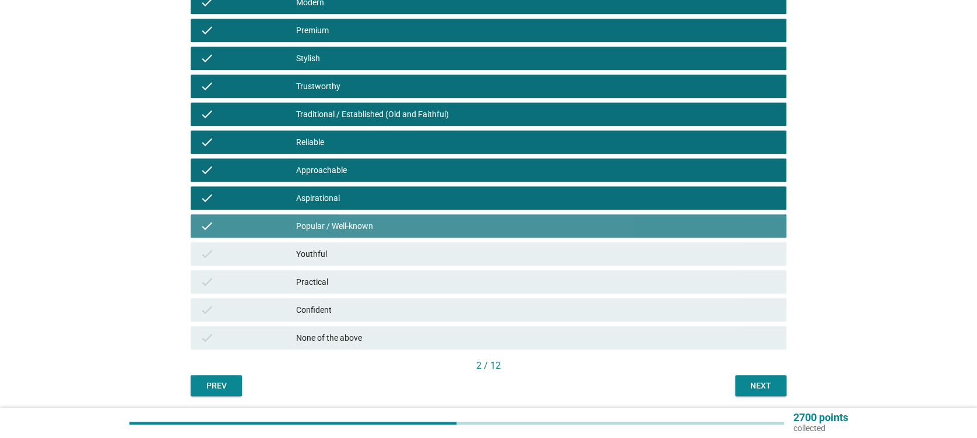
click at [382, 253] on div "Youthful" at bounding box center [536, 254] width 480 height 14
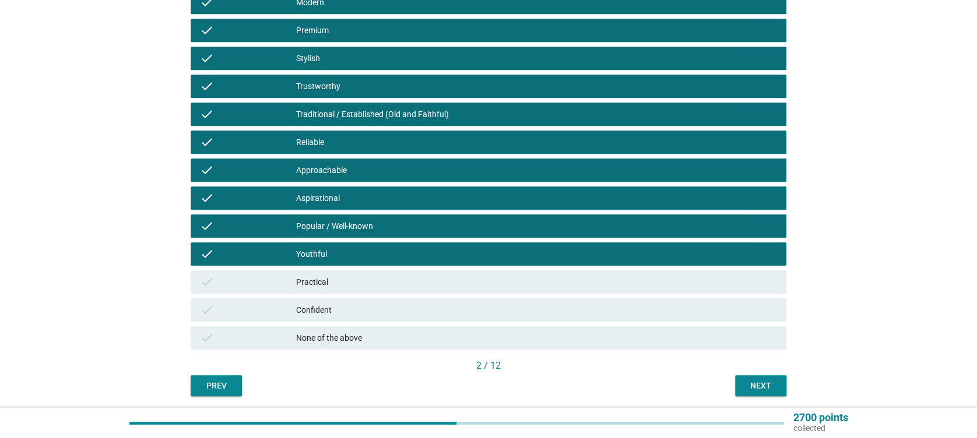
click at [376, 275] on div "Practical" at bounding box center [536, 282] width 480 height 14
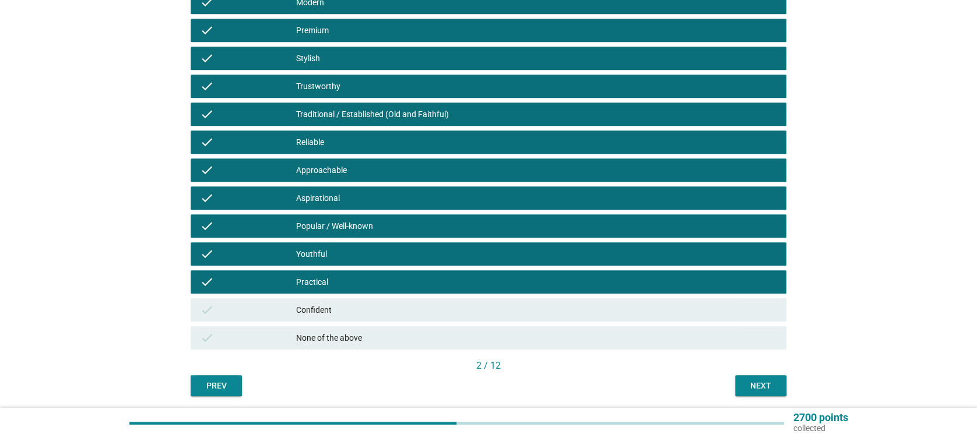
click at [359, 304] on div "Confident" at bounding box center [536, 310] width 480 height 14
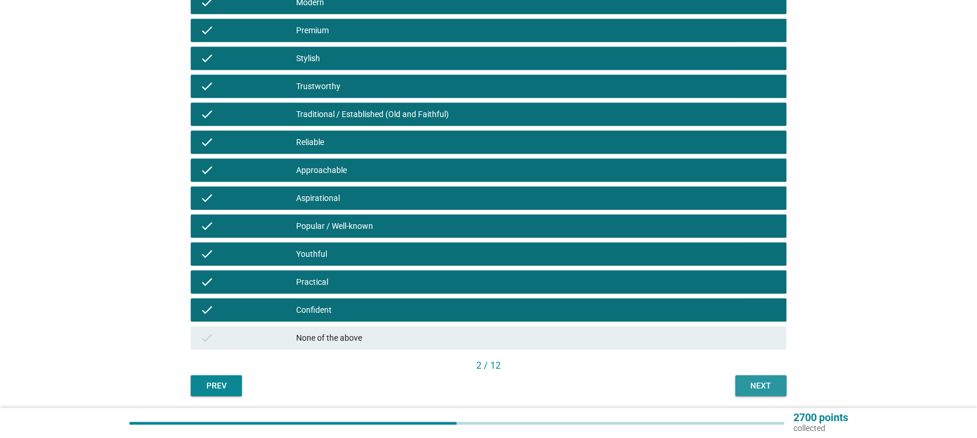
click at [763, 387] on div "Next" at bounding box center [761, 386] width 33 height 12
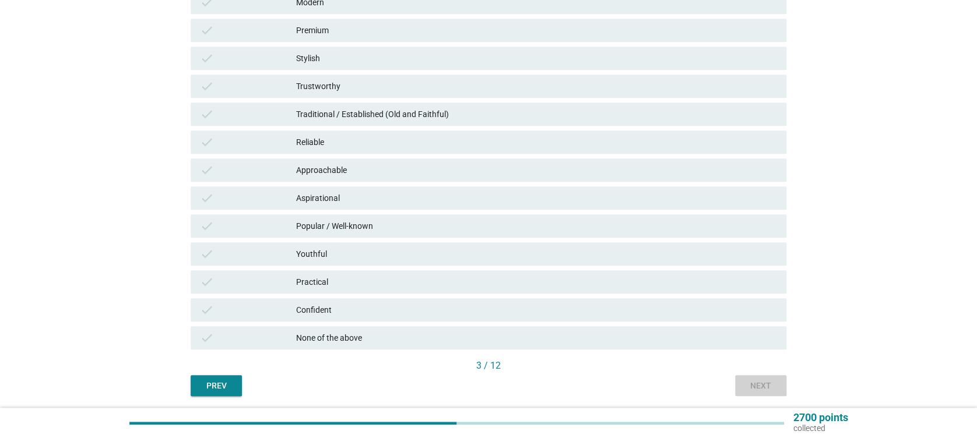
scroll to position [0, 0]
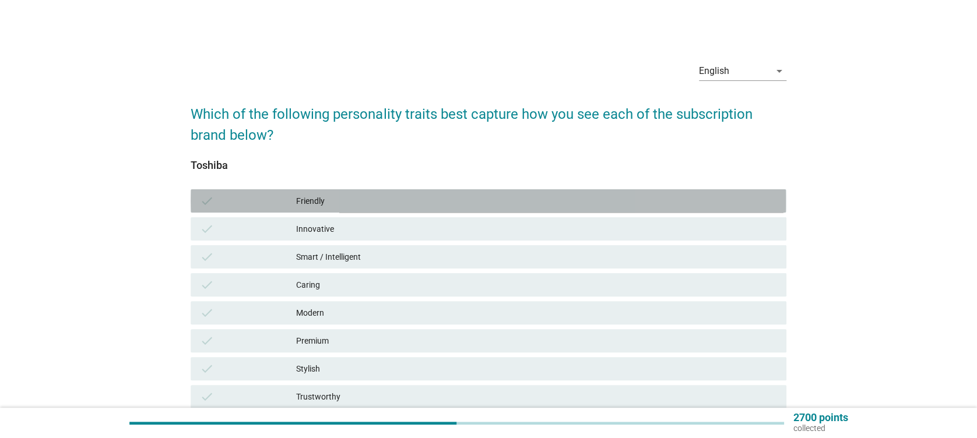
click at [315, 206] on div "Friendly" at bounding box center [536, 201] width 480 height 14
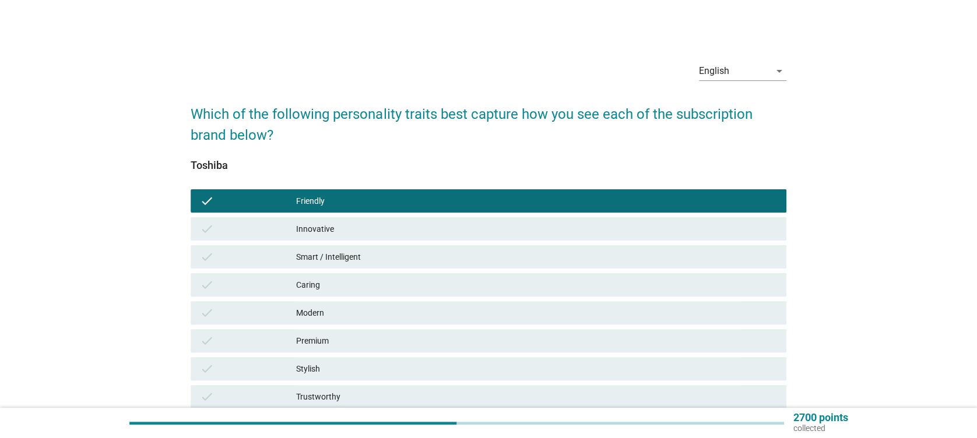
click at [315, 225] on div "Innovative" at bounding box center [536, 229] width 480 height 14
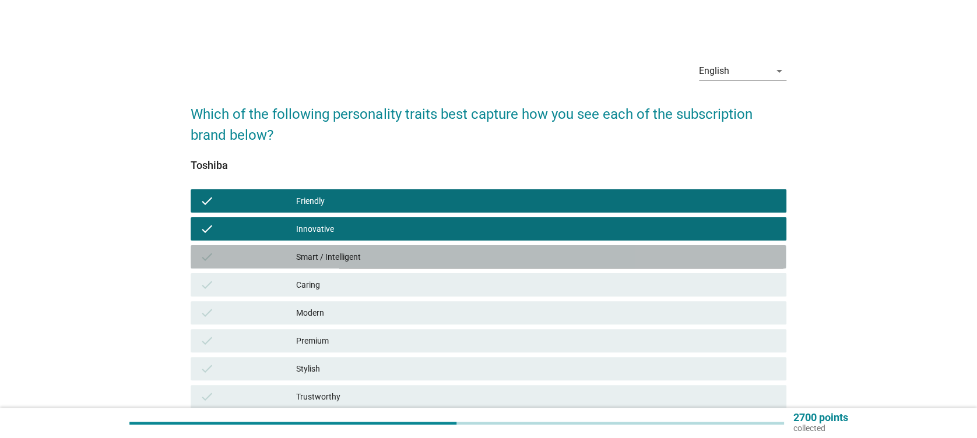
click at [326, 247] on div "check Smart / Intelligent" at bounding box center [488, 256] width 595 height 23
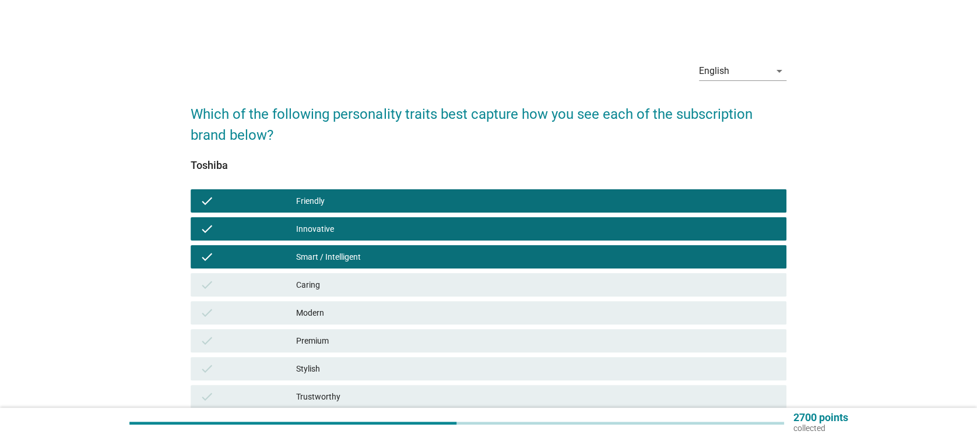
click at [328, 281] on div "Caring" at bounding box center [536, 285] width 480 height 14
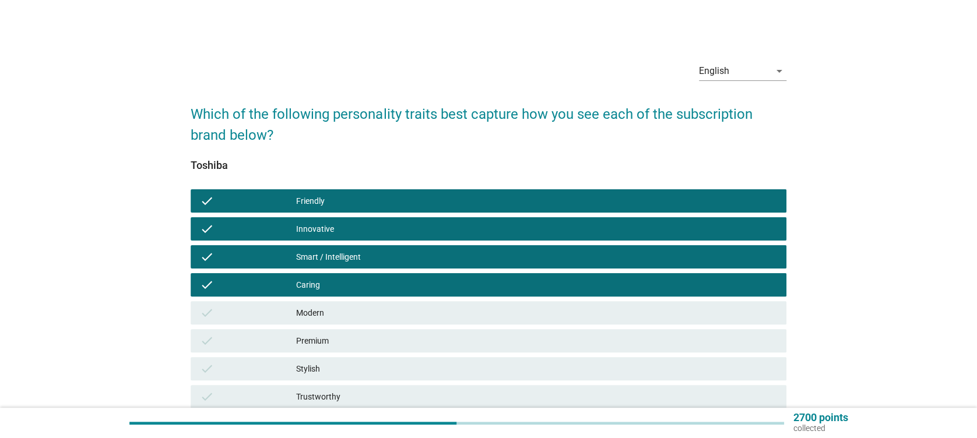
scroll to position [78, 0]
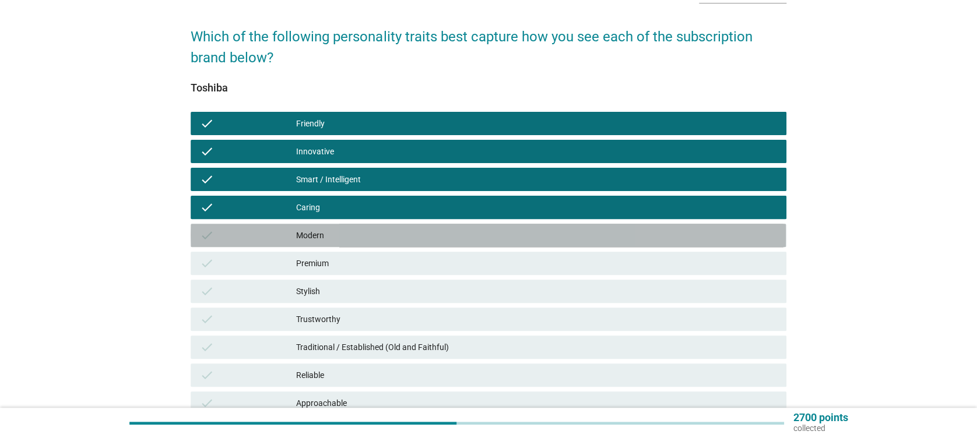
click at [339, 235] on div "Modern" at bounding box center [536, 236] width 480 height 14
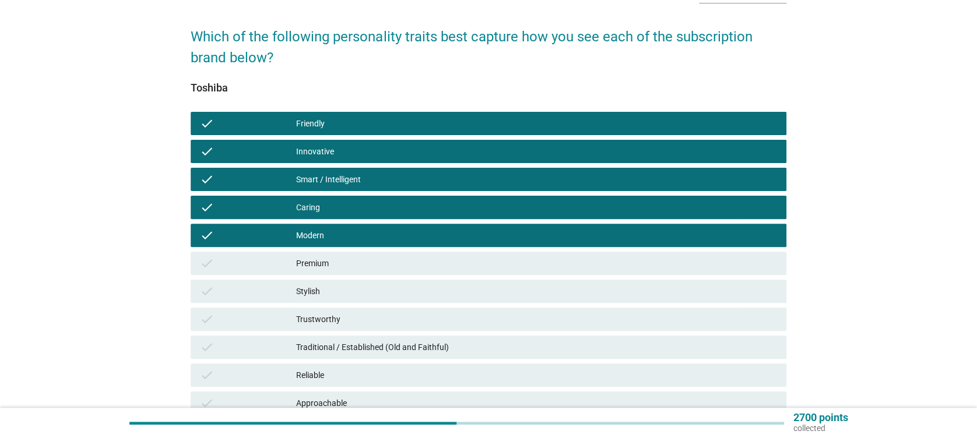
click at [350, 257] on div "Premium" at bounding box center [536, 264] width 480 height 14
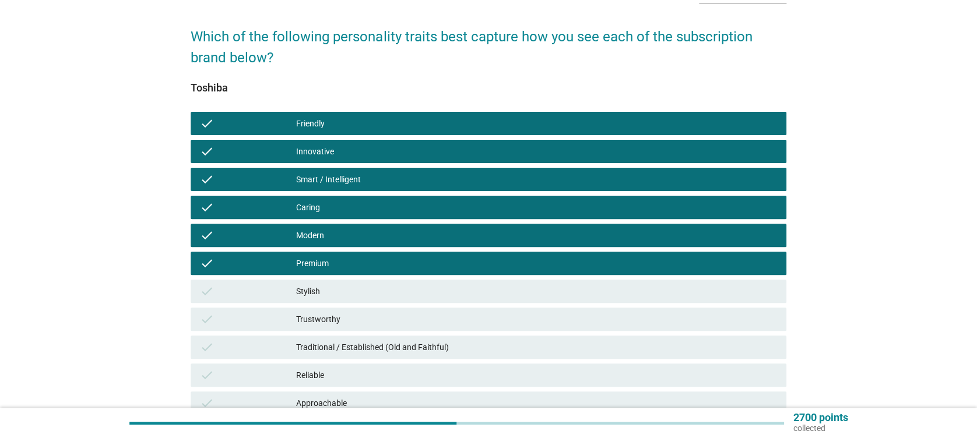
click at [350, 279] on div "check Stylish" at bounding box center [488, 292] width 600 height 28
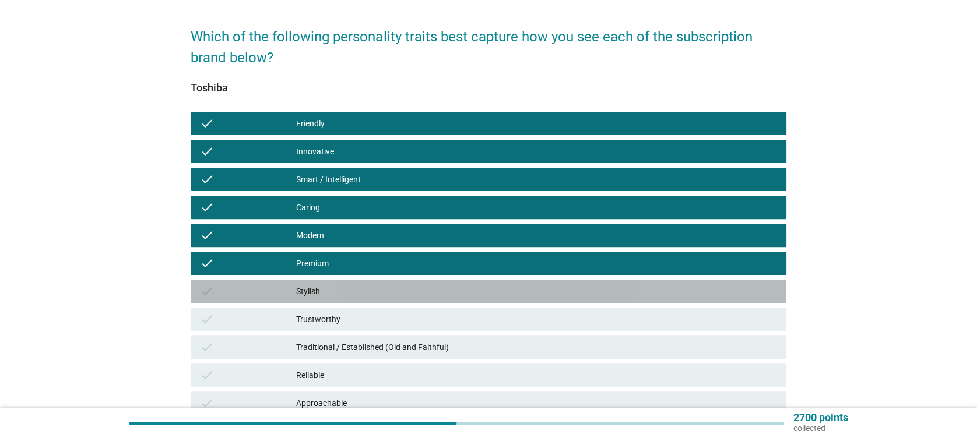
click at [359, 297] on div "Stylish" at bounding box center [536, 292] width 480 height 14
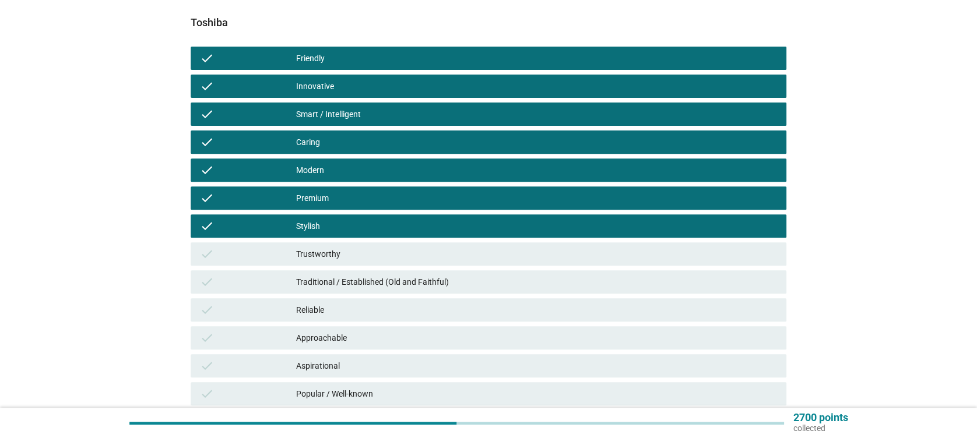
scroll to position [233, 0]
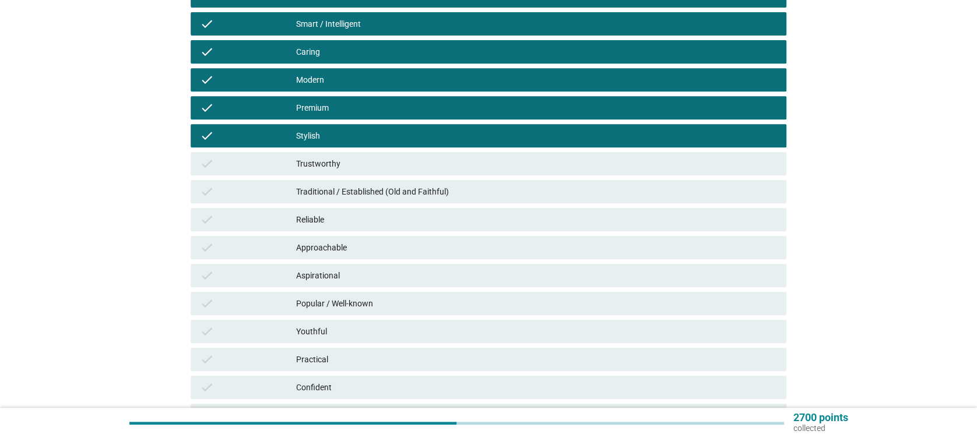
click at [336, 154] on div "check Trustworthy" at bounding box center [488, 163] width 595 height 23
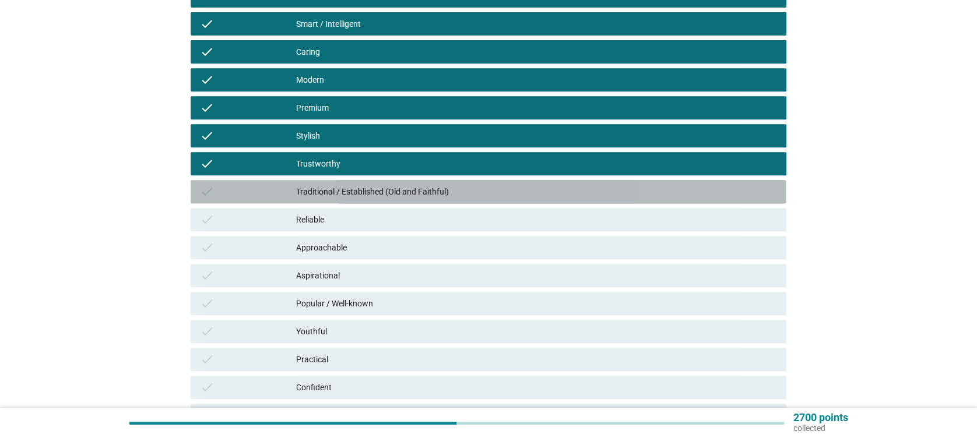
click at [361, 187] on div "Traditional / Established (Old and Faithful)" at bounding box center [536, 192] width 480 height 14
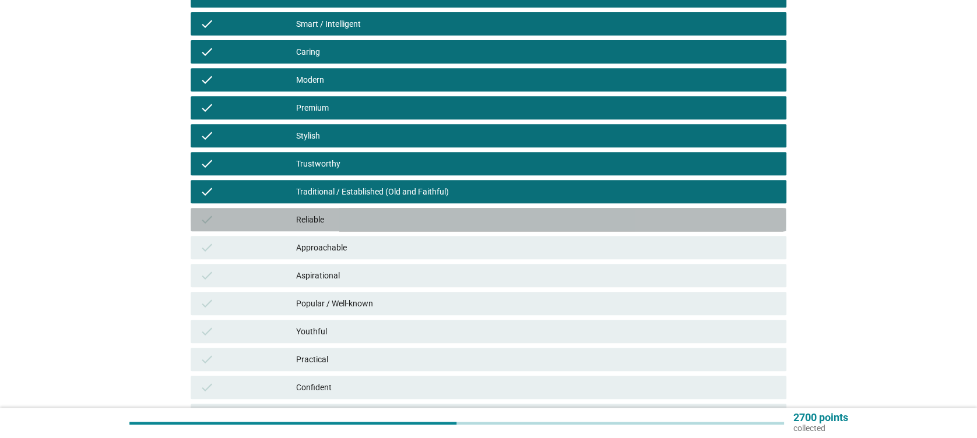
click at [342, 217] on div "Reliable" at bounding box center [536, 220] width 480 height 14
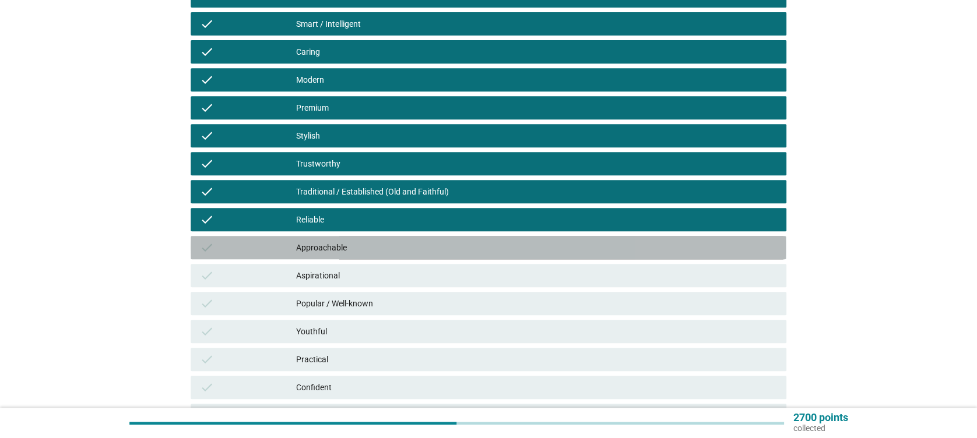
click at [352, 252] on div "Approachable" at bounding box center [536, 248] width 480 height 14
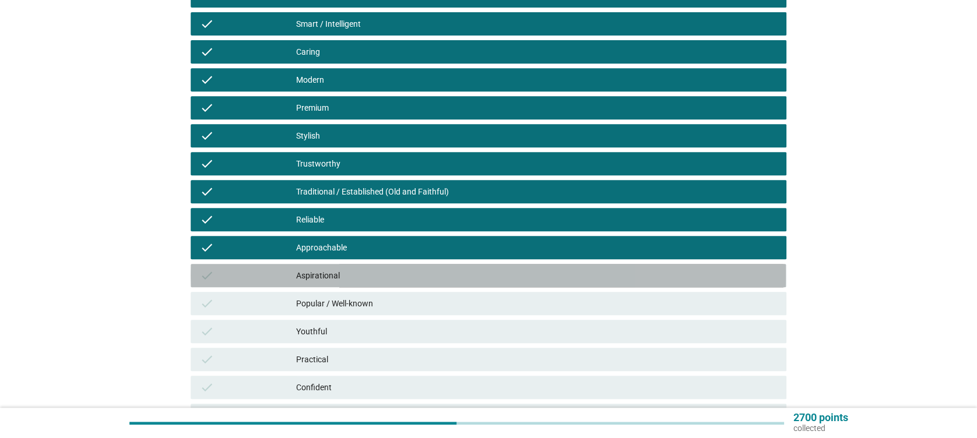
click at [355, 275] on div "Aspirational" at bounding box center [536, 276] width 480 height 14
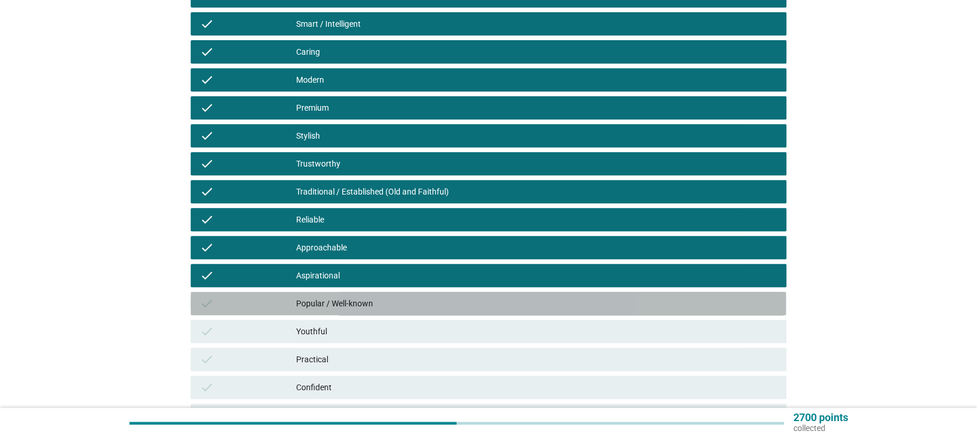
click at [360, 309] on div "Popular / Well-known" at bounding box center [536, 304] width 480 height 14
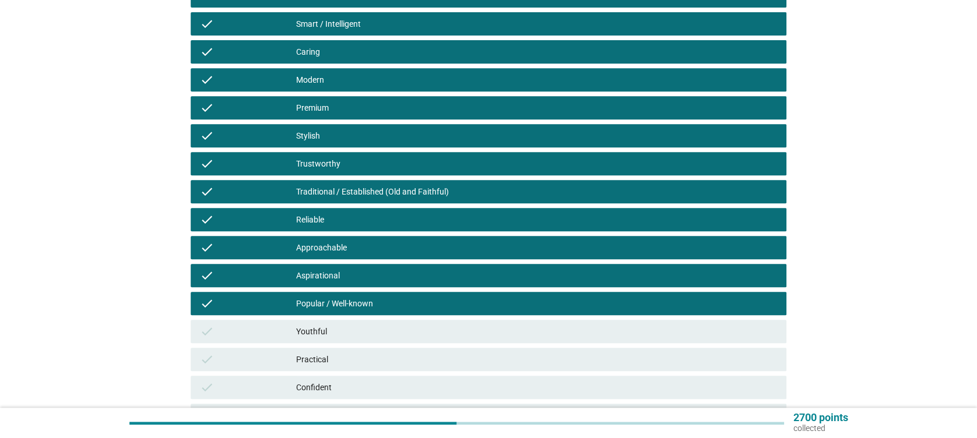
scroll to position [311, 0]
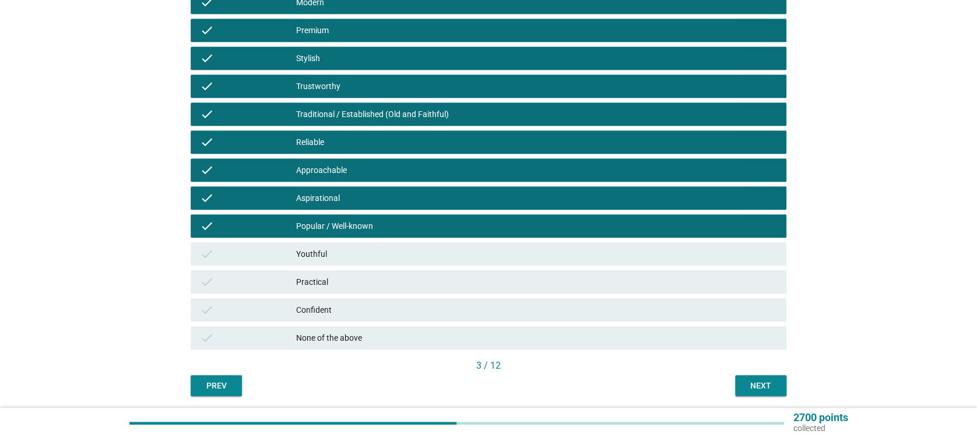
click at [354, 258] on div "Youthful" at bounding box center [536, 254] width 480 height 14
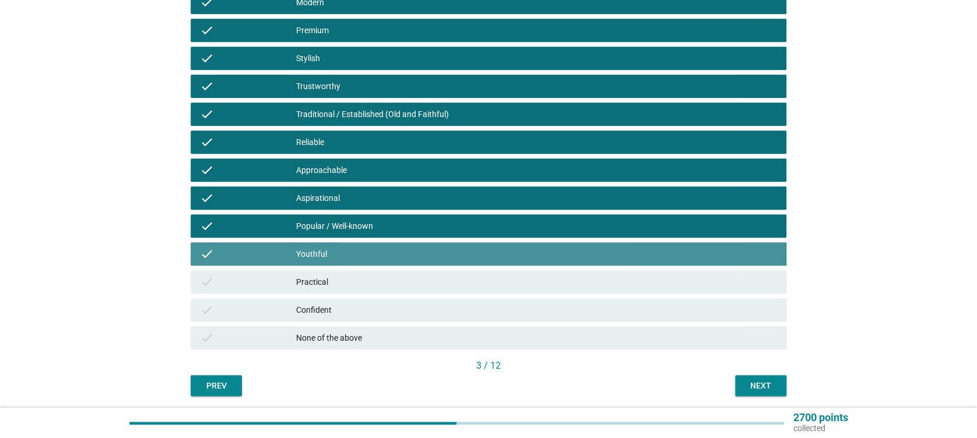
click at [368, 285] on div "Practical" at bounding box center [536, 282] width 480 height 14
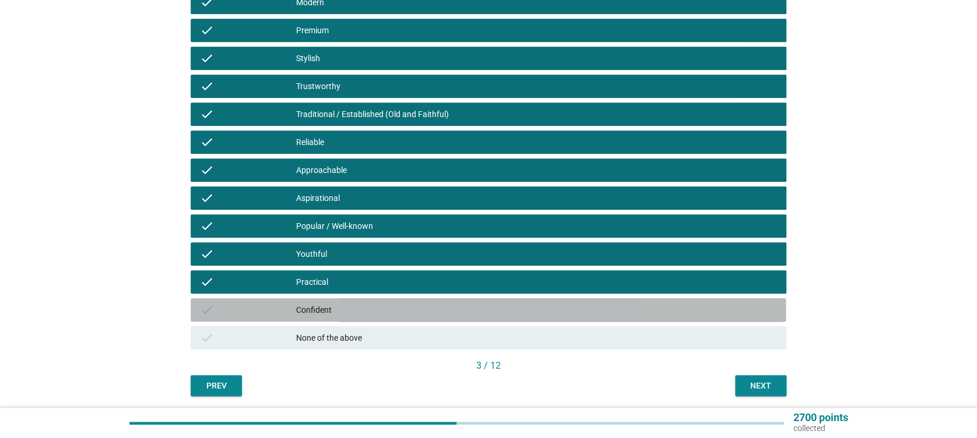
click at [371, 304] on div "Confident" at bounding box center [536, 310] width 480 height 14
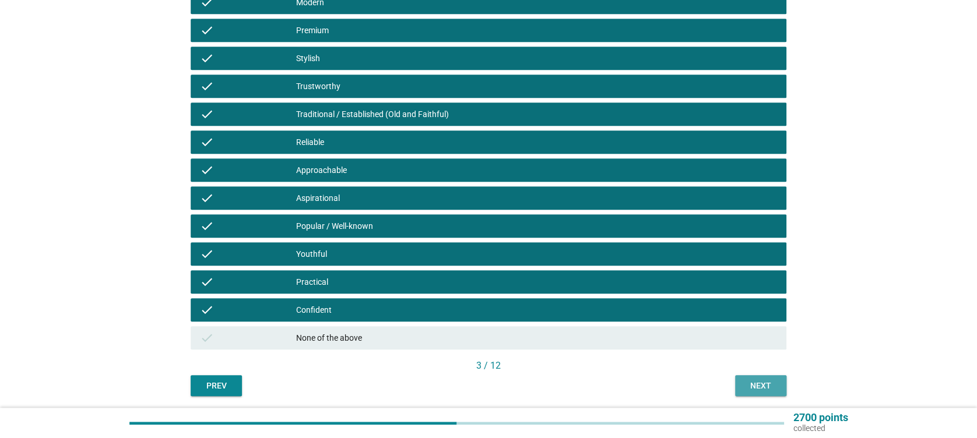
click at [766, 388] on div "Next" at bounding box center [761, 386] width 33 height 12
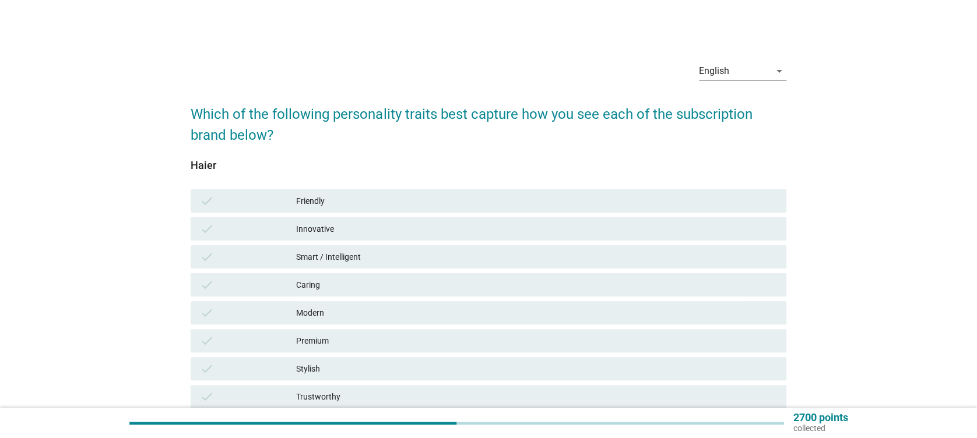
click at [379, 198] on div "Friendly" at bounding box center [536, 201] width 480 height 14
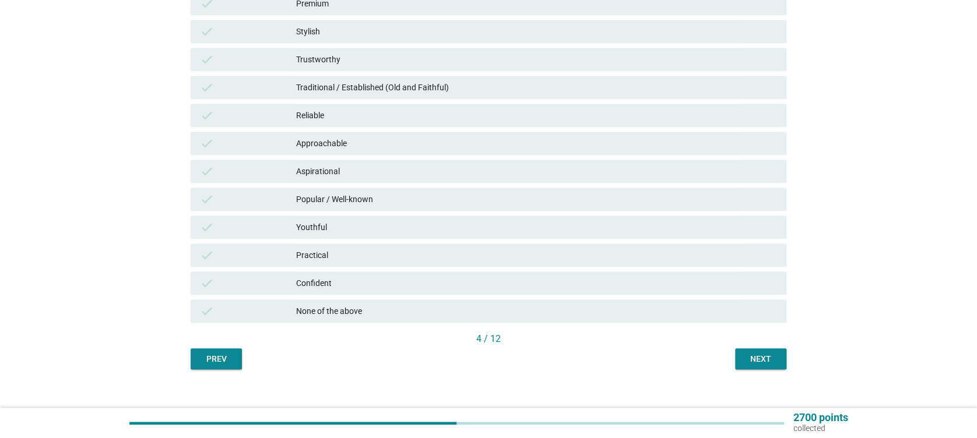
scroll to position [351, 0]
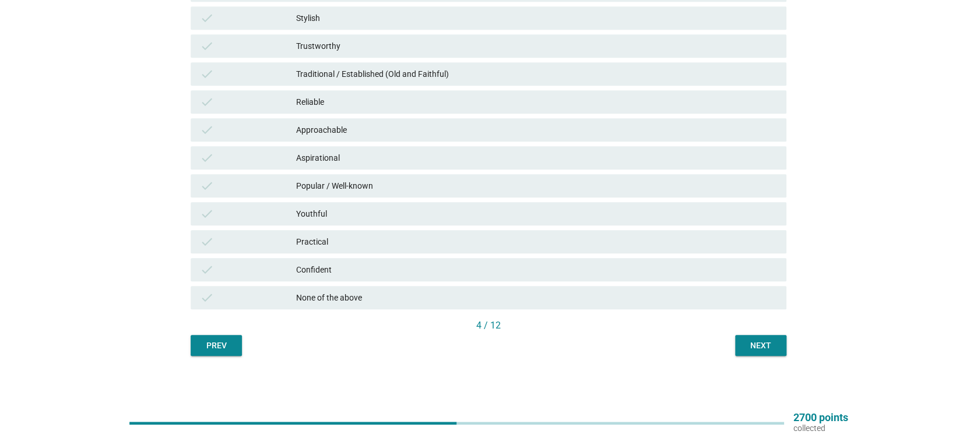
click at [324, 276] on div "Confident" at bounding box center [536, 270] width 480 height 14
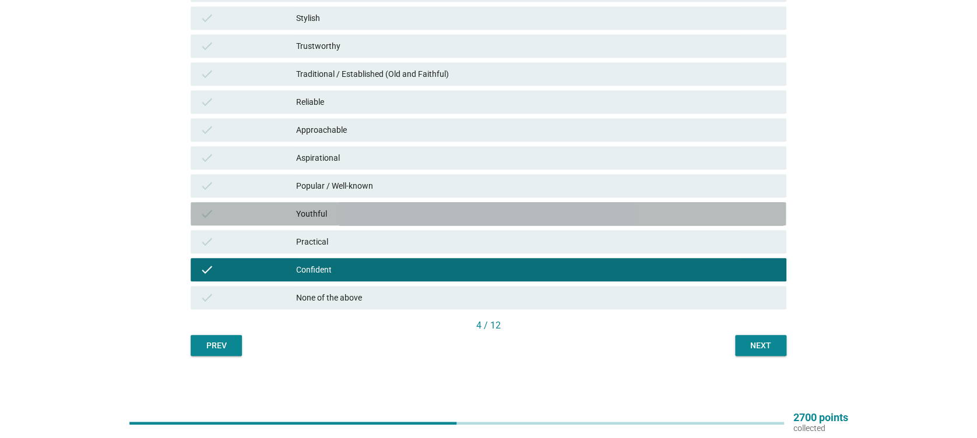
click at [360, 224] on div "check Youthful" at bounding box center [488, 213] width 595 height 23
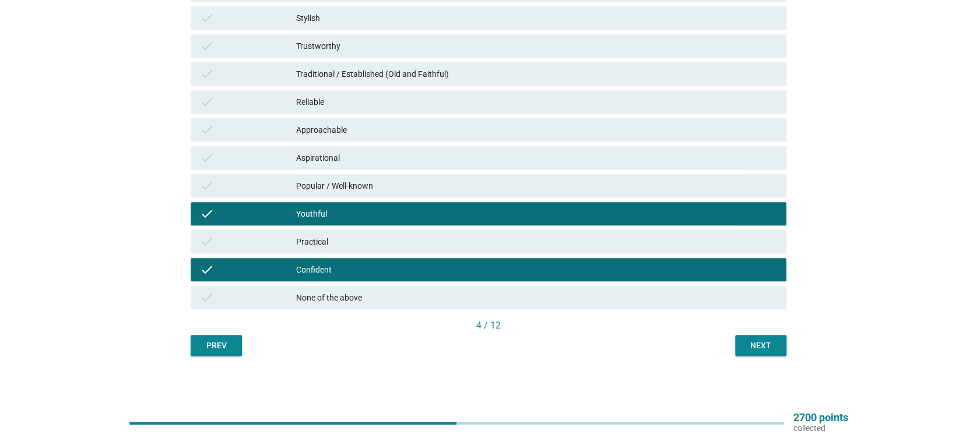
click at [352, 243] on div "Practical" at bounding box center [536, 242] width 480 height 14
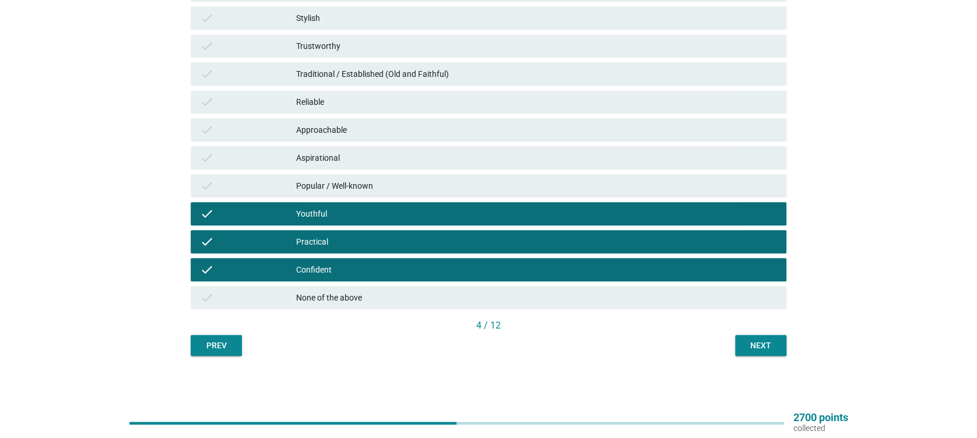
click at [377, 169] on div "check Aspirational" at bounding box center [488, 158] width 600 height 28
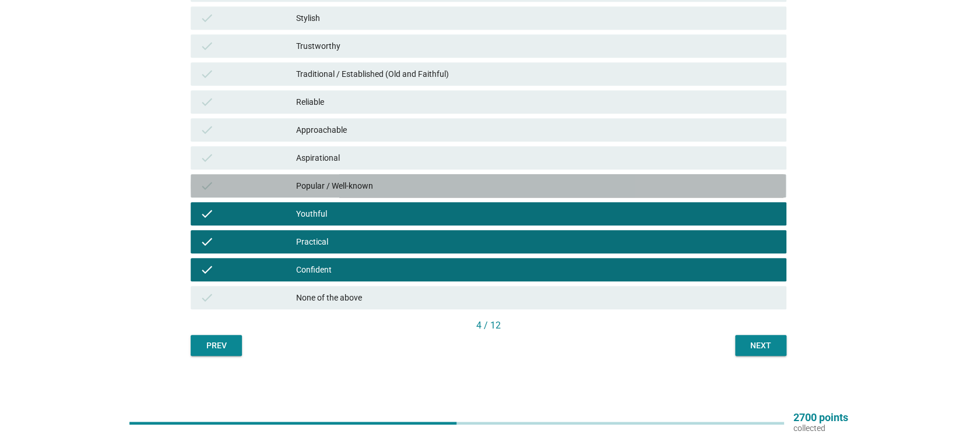
click at [375, 187] on div "Popular / Well-known" at bounding box center [536, 186] width 480 height 14
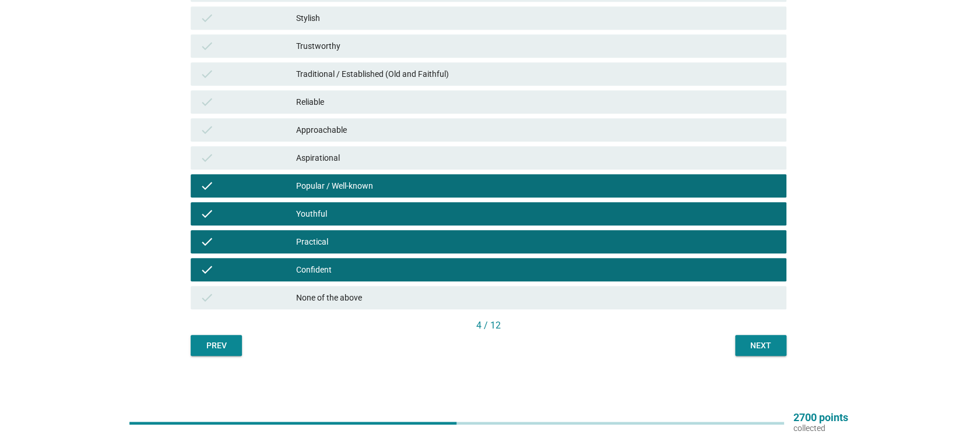
click at [399, 149] on div "check Aspirational" at bounding box center [488, 157] width 595 height 23
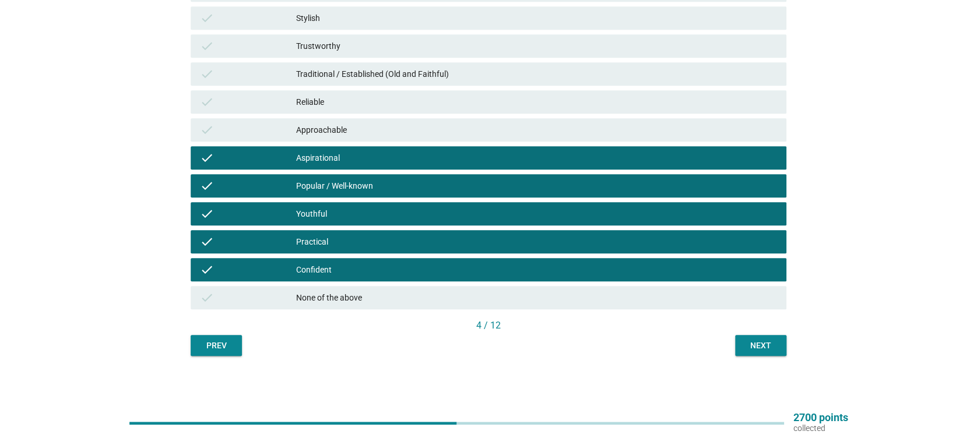
click at [395, 111] on div "check Reliable" at bounding box center [488, 101] width 595 height 23
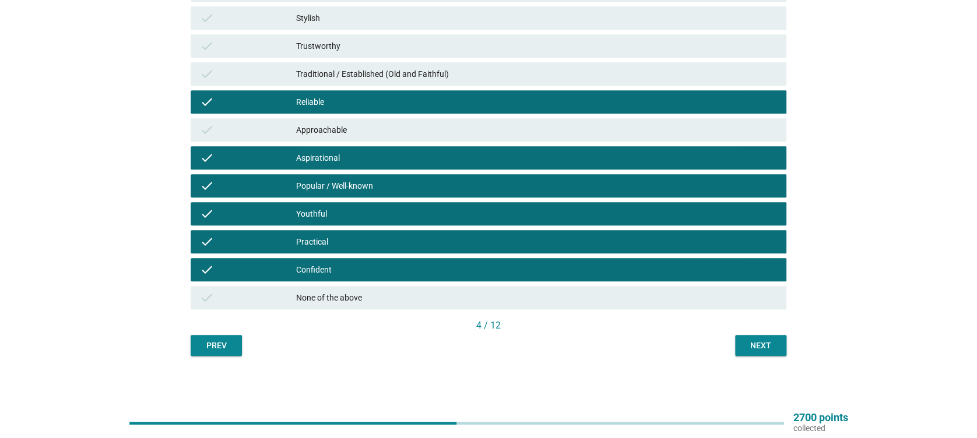
click at [386, 135] on div "Approachable" at bounding box center [536, 130] width 480 height 14
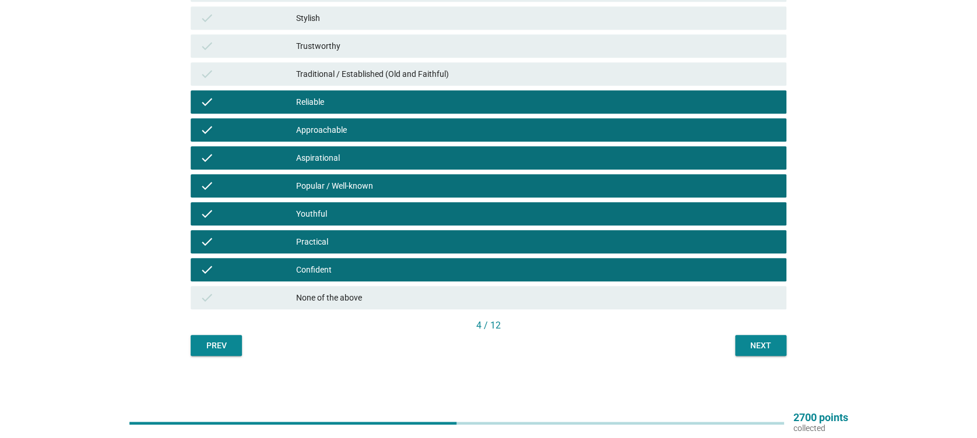
click at [393, 79] on div "Traditional / Established (Old and Faithful)" at bounding box center [536, 74] width 480 height 14
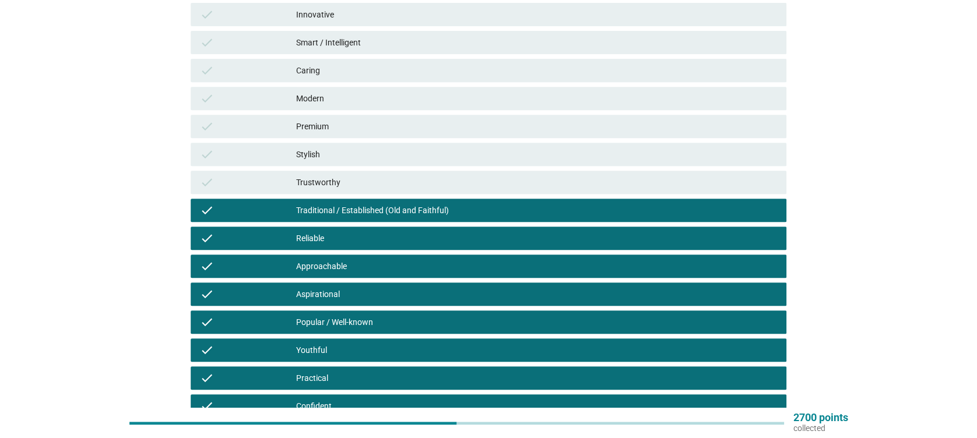
scroll to position [196, 0]
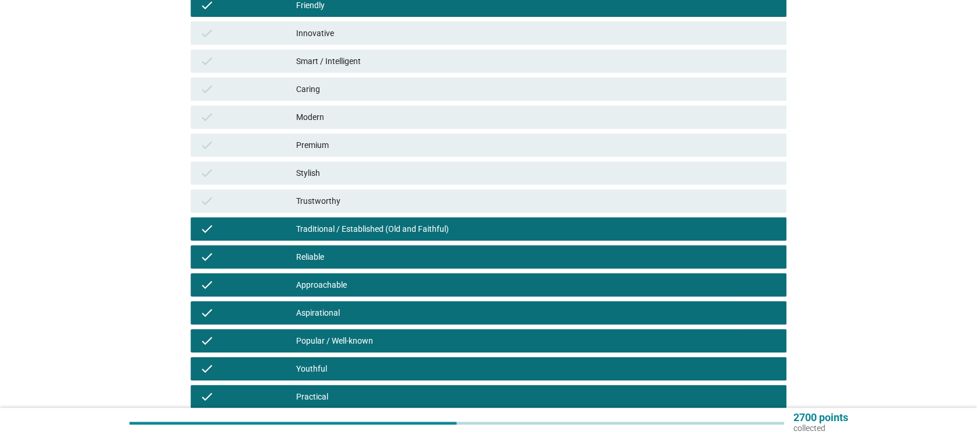
click at [338, 208] on div "check Trustworthy" at bounding box center [488, 200] width 595 height 23
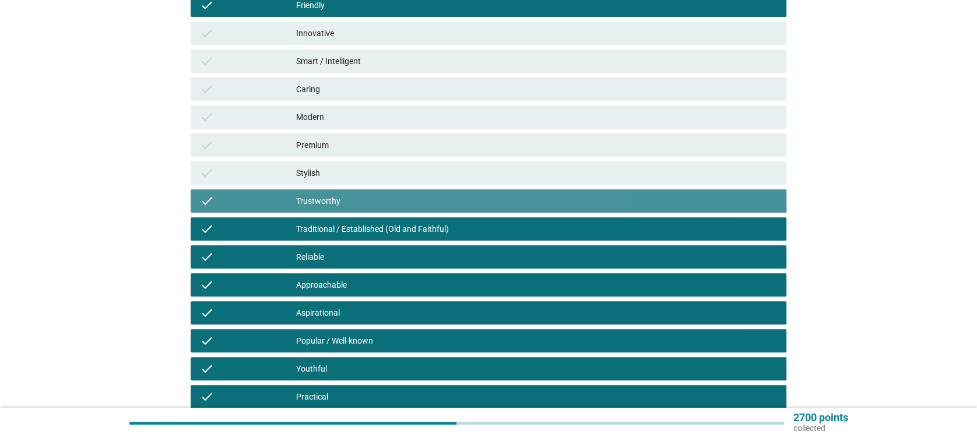
click at [363, 173] on div "Stylish" at bounding box center [536, 173] width 480 height 14
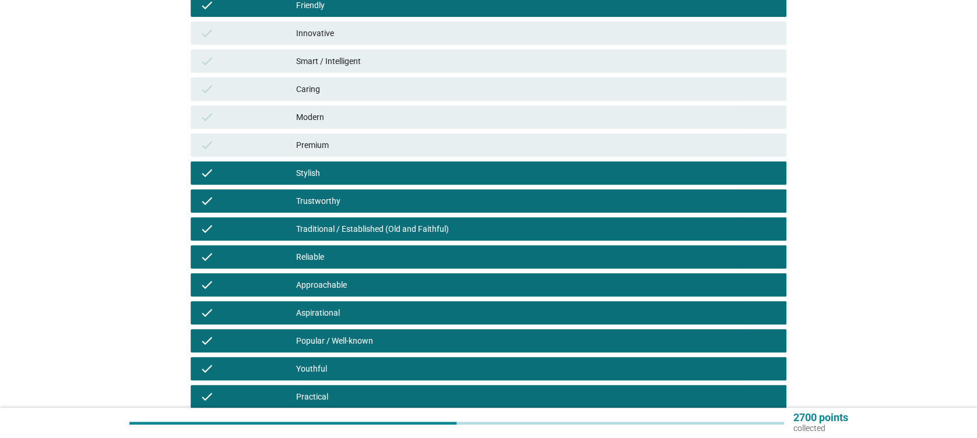
click at [365, 146] on div "Premium" at bounding box center [536, 145] width 480 height 14
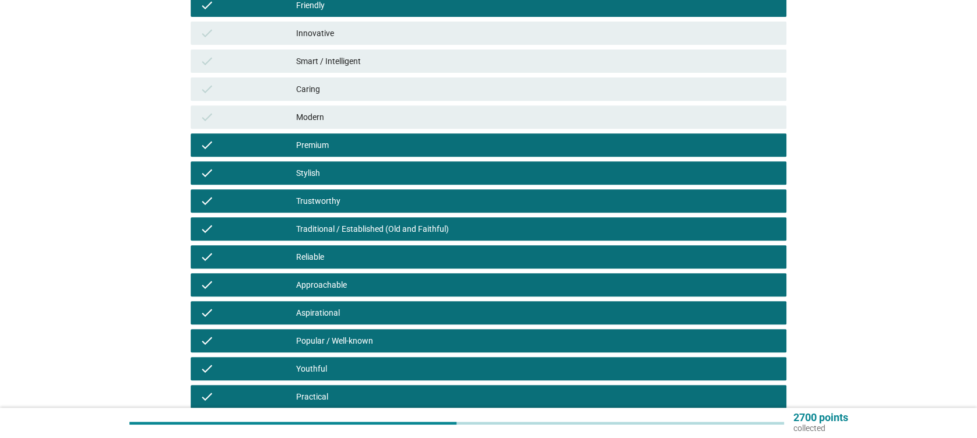
click at [369, 117] on div "Modern" at bounding box center [536, 117] width 480 height 14
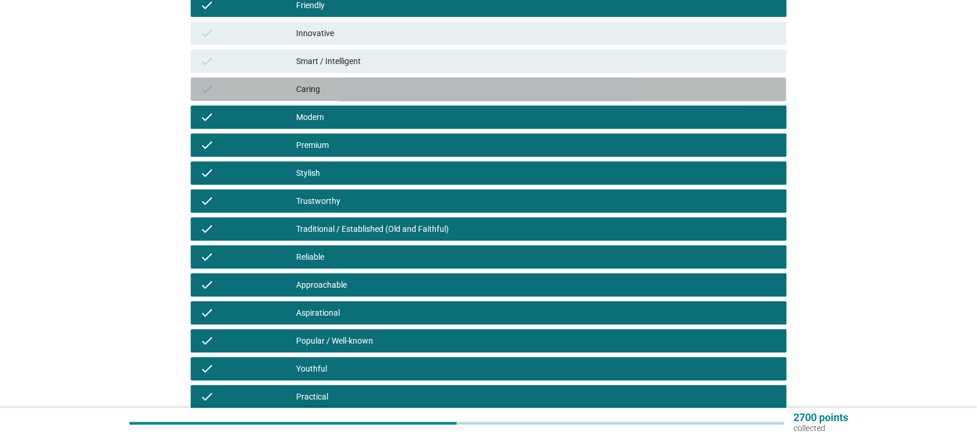
click at [371, 87] on div "Caring" at bounding box center [536, 89] width 480 height 14
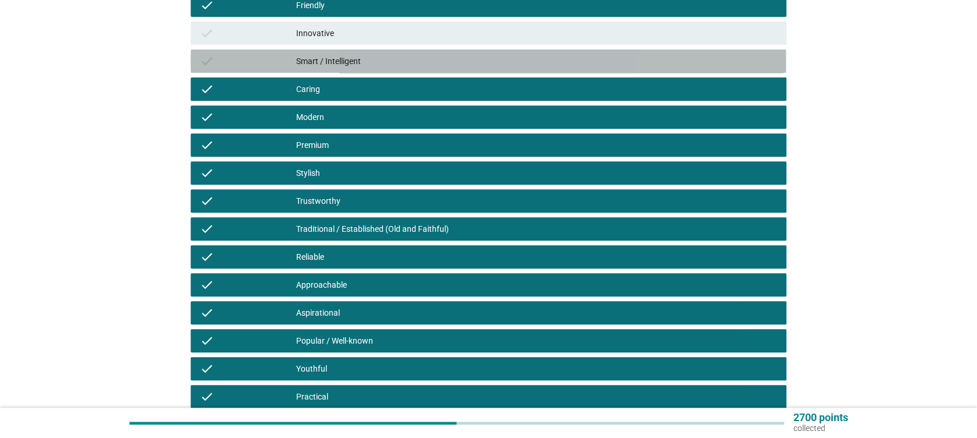
click at [388, 53] on div "check Smart / Intelligent" at bounding box center [488, 61] width 595 height 23
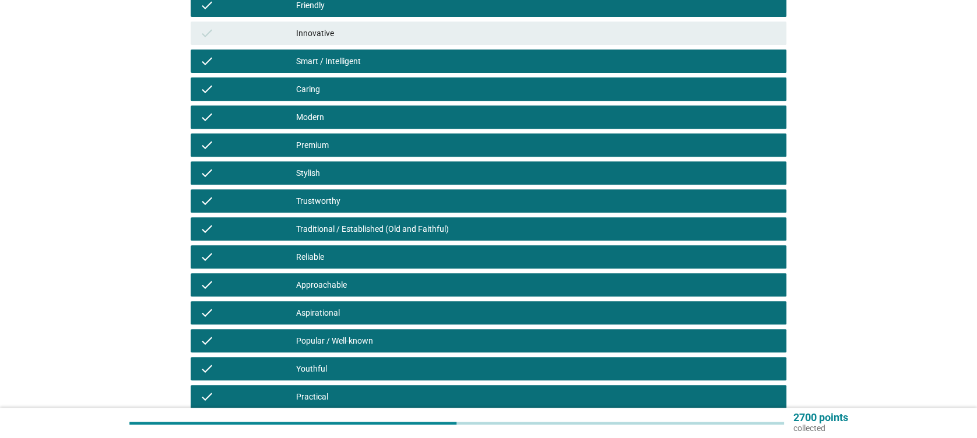
click at [405, 23] on div "check Innovative" at bounding box center [488, 33] width 595 height 23
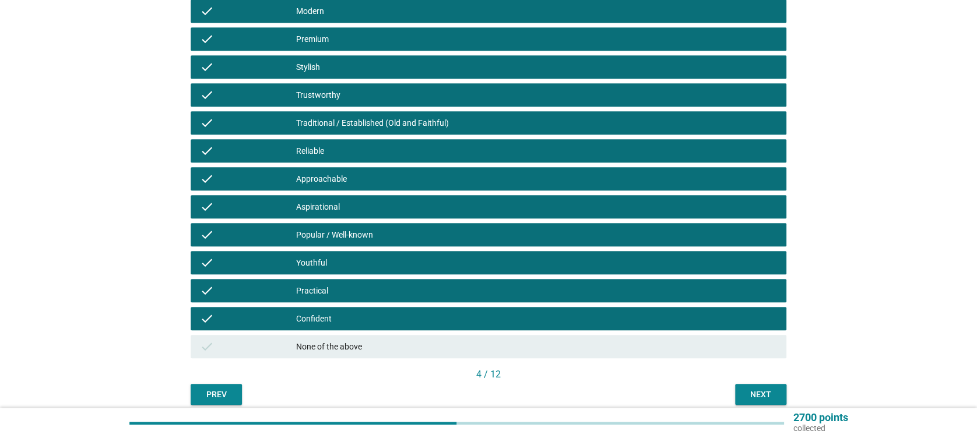
scroll to position [351, 0]
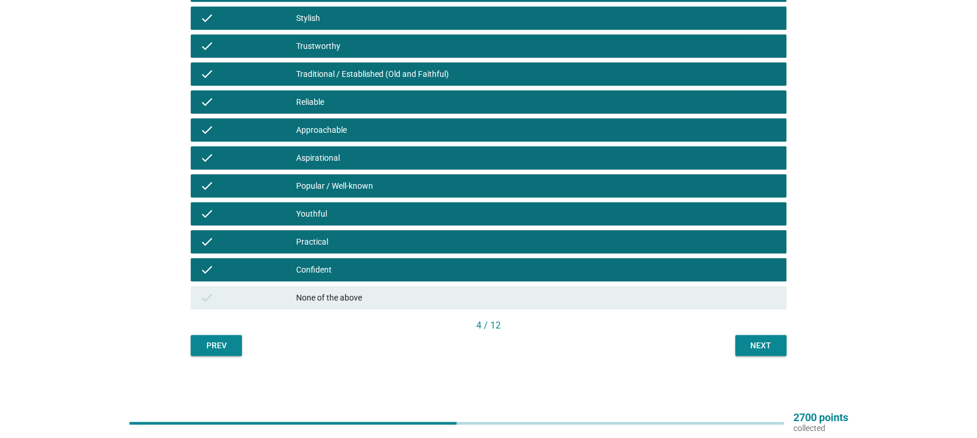
click at [756, 342] on div "Next" at bounding box center [761, 346] width 33 height 12
